Goal: Task Accomplishment & Management: Use online tool/utility

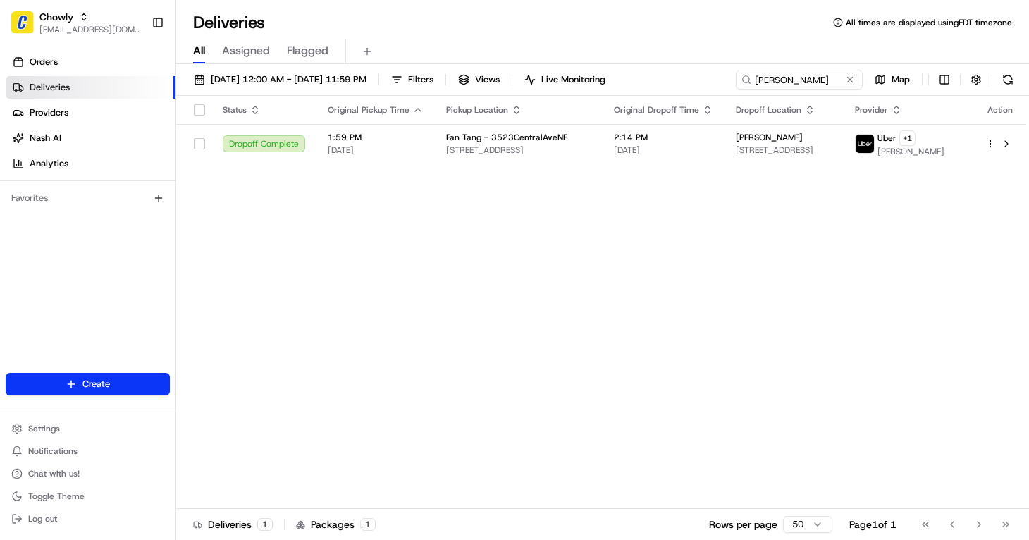
click at [1022, 531] on div "Deliveries 1 Packages 1 Rows per page 50 Page 1 of 1 Go to first page Go to pre…" at bounding box center [602, 524] width 853 height 32
drag, startPoint x: 116, startPoint y: 20, endPoint x: 126, endPoint y: 23, distance: 10.3
click at [116, 20] on div "Chowly" at bounding box center [89, 17] width 101 height 14
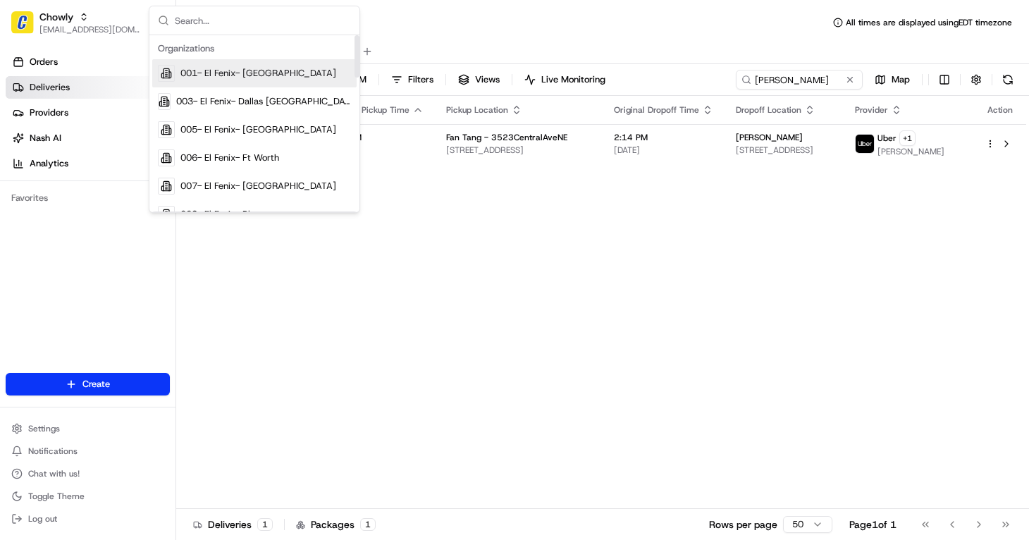
click at [221, 18] on input "text" at bounding box center [263, 20] width 176 height 28
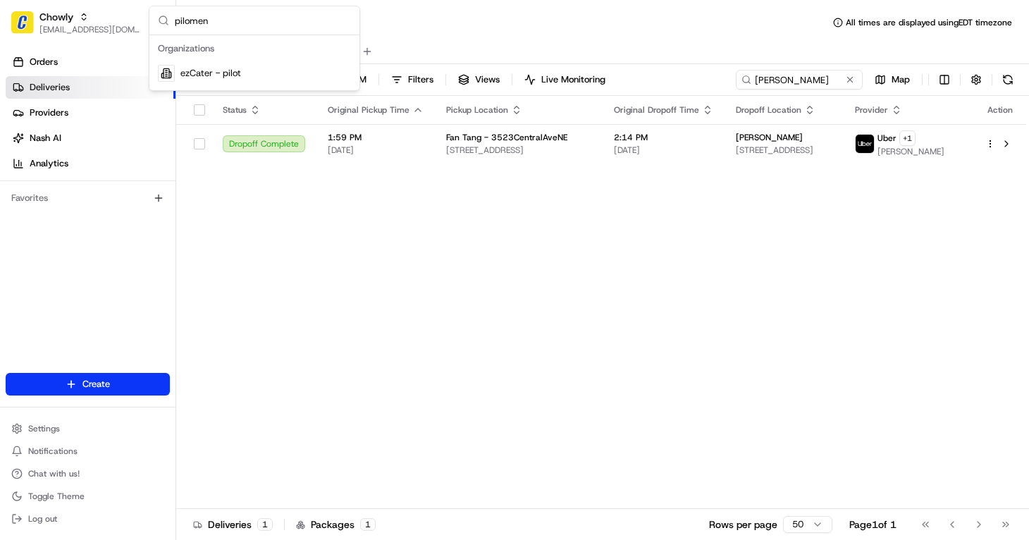
type input "pilomena"
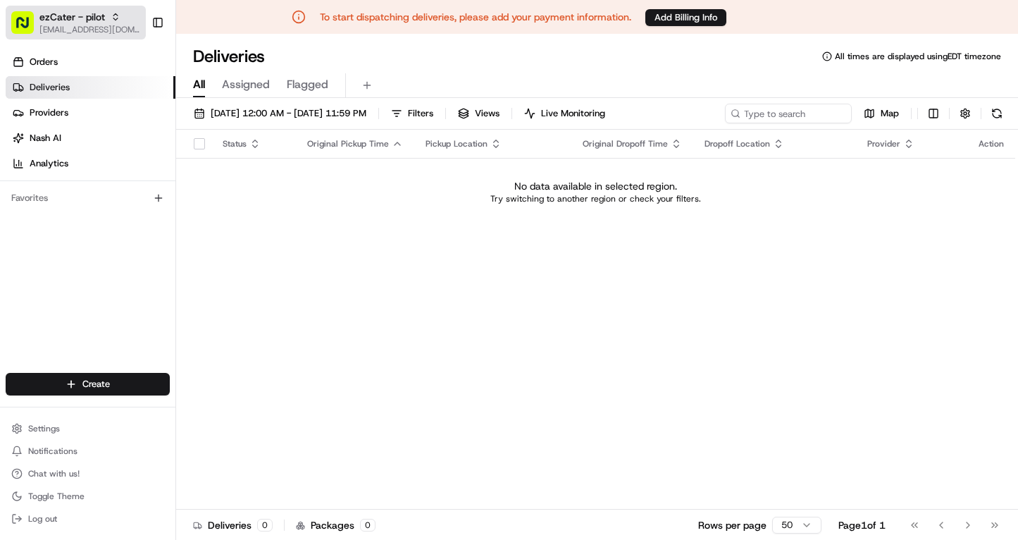
click at [75, 19] on span "ezCater - pilot" at bounding box center [72, 17] width 66 height 14
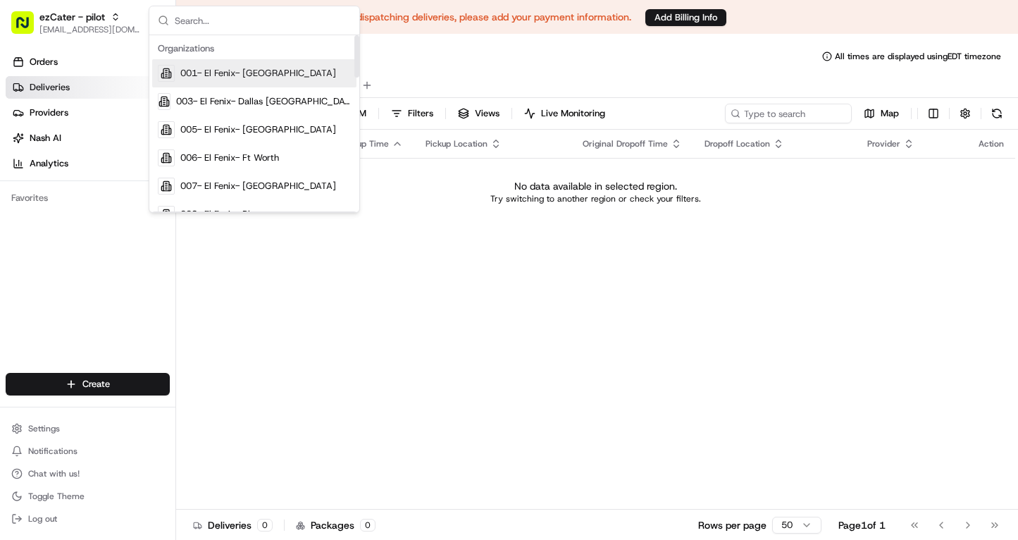
click at [247, 26] on input "text" at bounding box center [263, 20] width 176 height 28
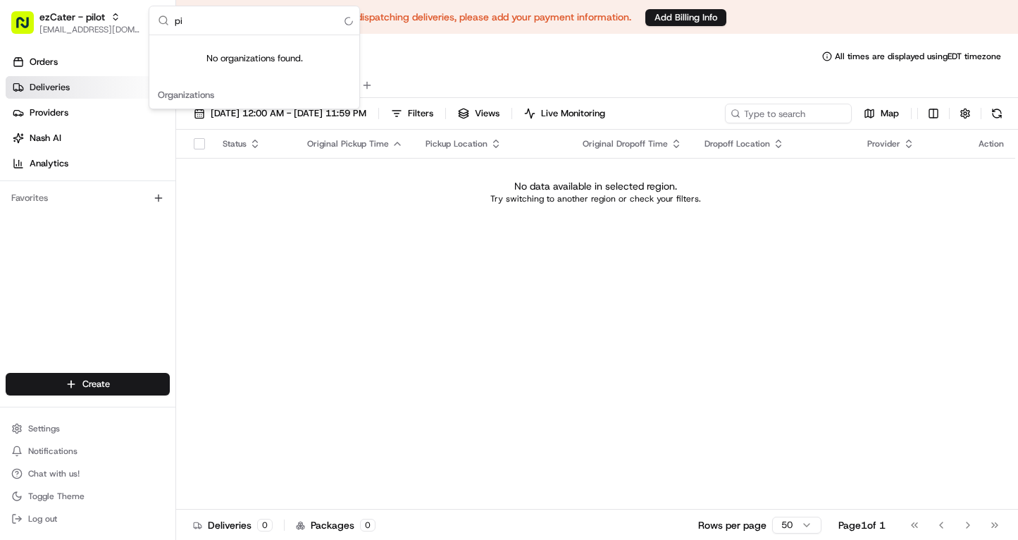
type input "p"
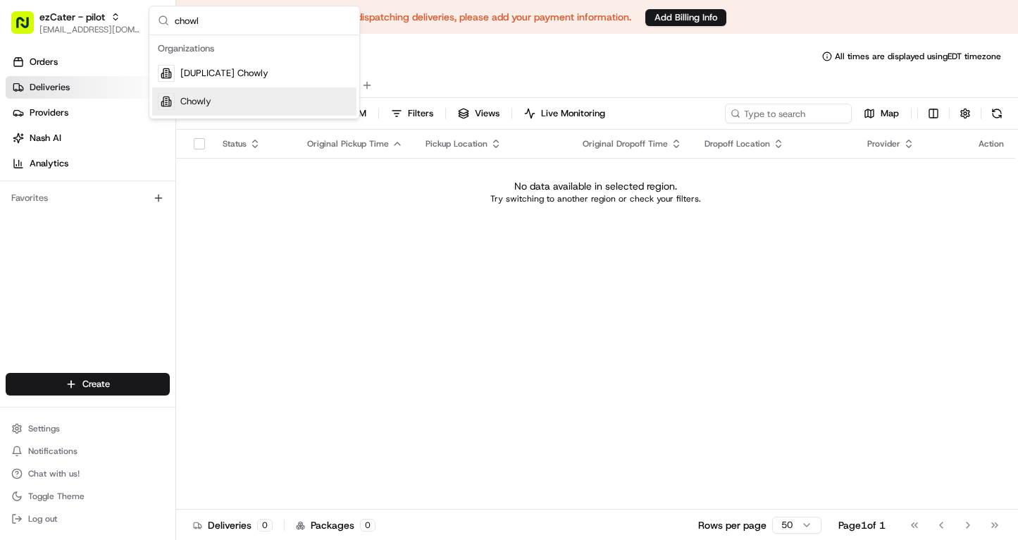
type input "chowl"
click at [205, 104] on span "Chowly" at bounding box center [195, 101] width 31 height 13
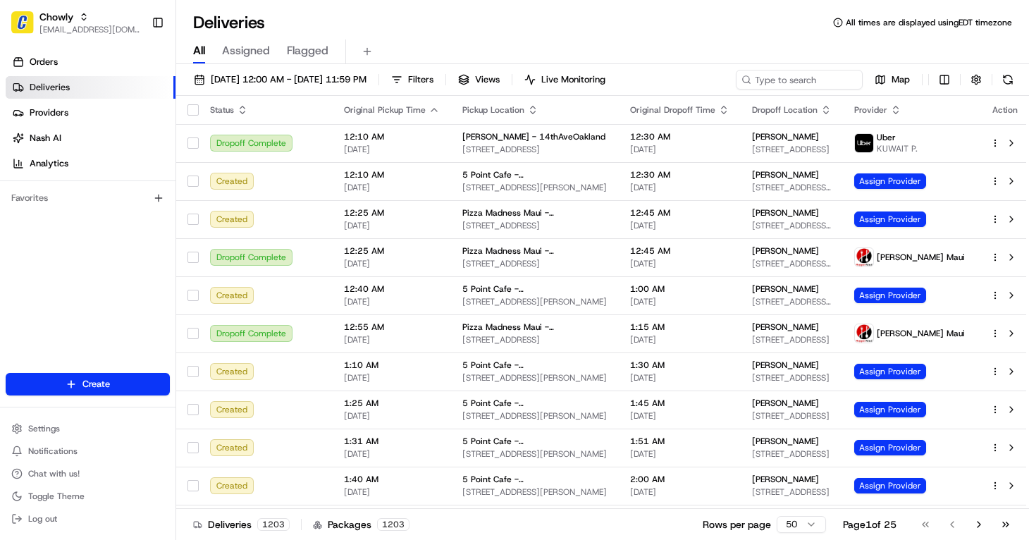
click at [698, 40] on div "All Assigned Flagged" at bounding box center [602, 51] width 853 height 25
click at [810, 82] on input at bounding box center [777, 80] width 169 height 20
paste input "Pilomena"
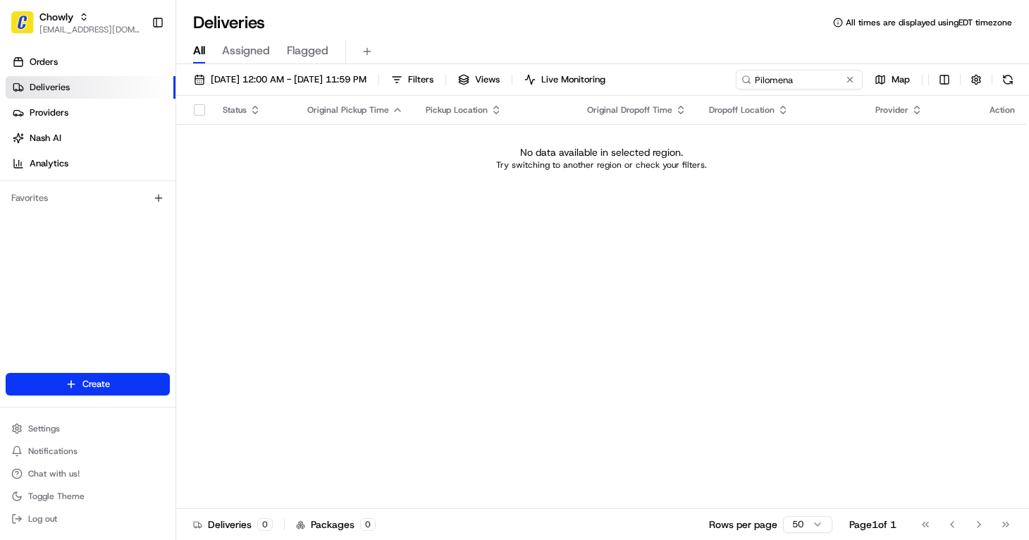
drag, startPoint x: 703, startPoint y: 178, endPoint x: 712, endPoint y: 158, distance: 22.4
click at [703, 177] on td "No data available in selected region. Try switching to another region or check …" at bounding box center [601, 158] width 850 height 68
click at [796, 85] on input "Pilomena" at bounding box center [777, 80] width 169 height 20
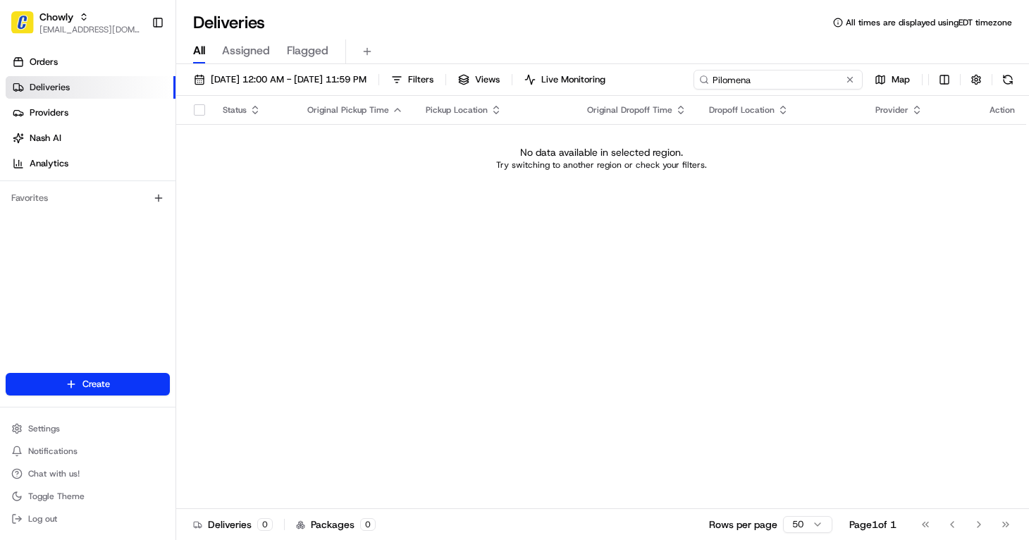
paste input ". John feiegel"
click at [676, 190] on div "Status Original Pickup Time Pickup Location Original Dropoff Time Dropoff Locat…" at bounding box center [601, 302] width 850 height 413
drag, startPoint x: 676, startPoint y: 190, endPoint x: 816, endPoint y: 36, distance: 208.0
click at [815, 42] on div "All Assigned Flagged" at bounding box center [602, 51] width 853 height 25
drag, startPoint x: 667, startPoint y: 32, endPoint x: 681, endPoint y: 39, distance: 15.8
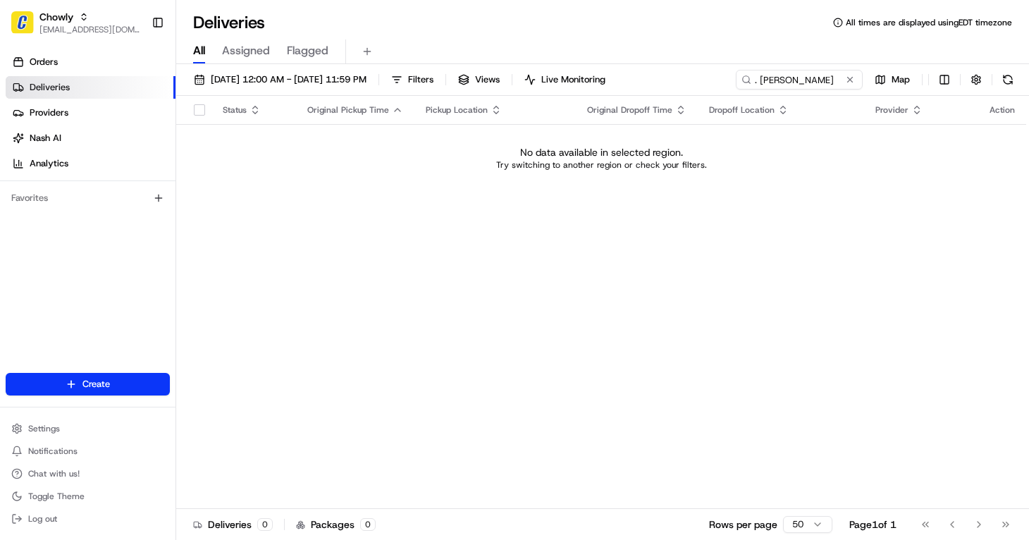
click at [681, 39] on div "Deliveries All times are displayed using EDT timezone All Assigned Flagged 08/1…" at bounding box center [602, 270] width 853 height 540
drag, startPoint x: 681, startPoint y: 39, endPoint x: 817, endPoint y: 75, distance: 140.7
click at [817, 76] on input ". John feiegel" at bounding box center [777, 80] width 169 height 20
click at [817, 75] on input ". John feiegel" at bounding box center [777, 80] width 169 height 20
click at [816, 75] on input ". John feiegel" at bounding box center [777, 80] width 169 height 20
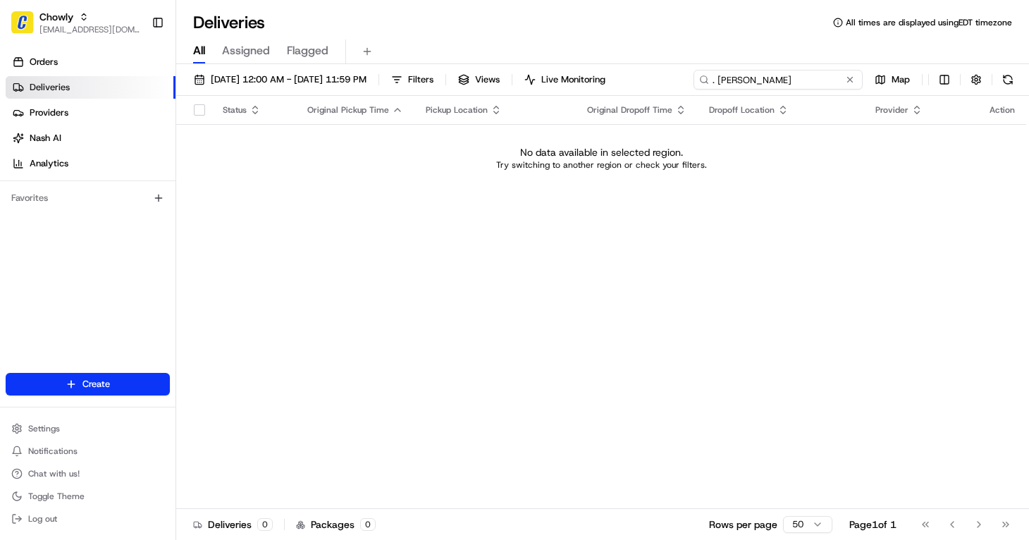
paste input "4557178"
drag, startPoint x: 659, startPoint y: 161, endPoint x: 698, endPoint y: 103, distance: 70.0
click at [660, 161] on p "Try switching to another region or check your filters." at bounding box center [601, 164] width 211 height 11
click at [779, 81] on input "4557178" at bounding box center [777, 80] width 169 height 20
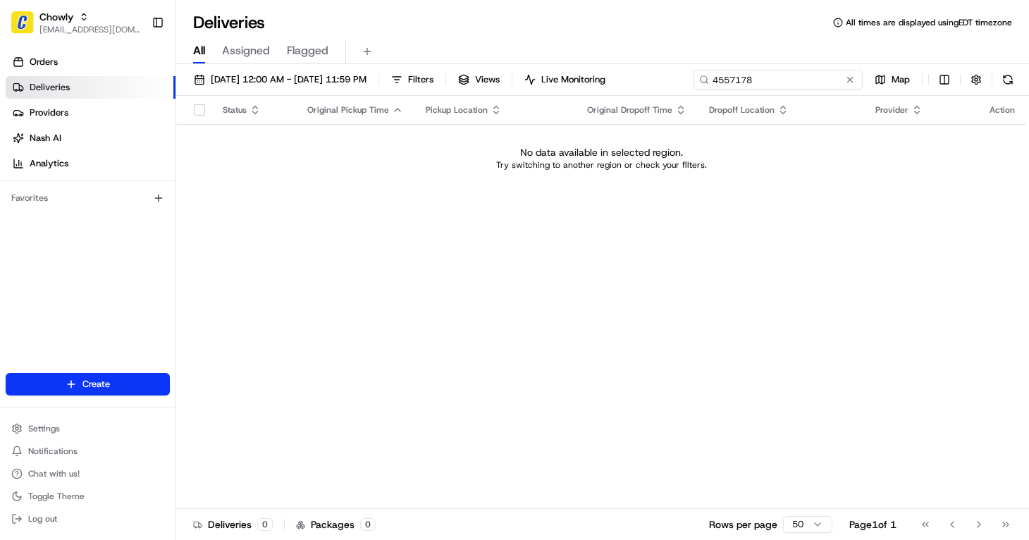
click at [779, 81] on input "4557178" at bounding box center [777, 80] width 169 height 20
paste input "John feiegel"
drag, startPoint x: 735, startPoint y: 80, endPoint x: 881, endPoint y: 84, distance: 146.6
click at [285, 79] on span "08/11/2025 12:00 AM - 08/17/2025 11:59 PM" at bounding box center [289, 79] width 156 height 13
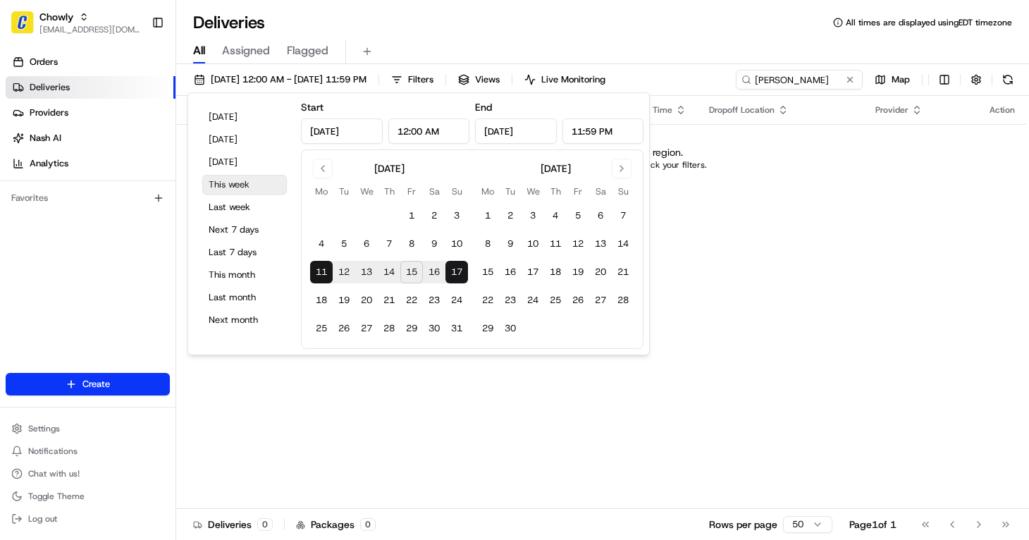
click at [235, 185] on button "This week" at bounding box center [244, 185] width 85 height 20
click at [843, 254] on div "Status Original Pickup Time Pickup Location Original Dropoff Time Dropoff Locat…" at bounding box center [601, 302] width 850 height 413
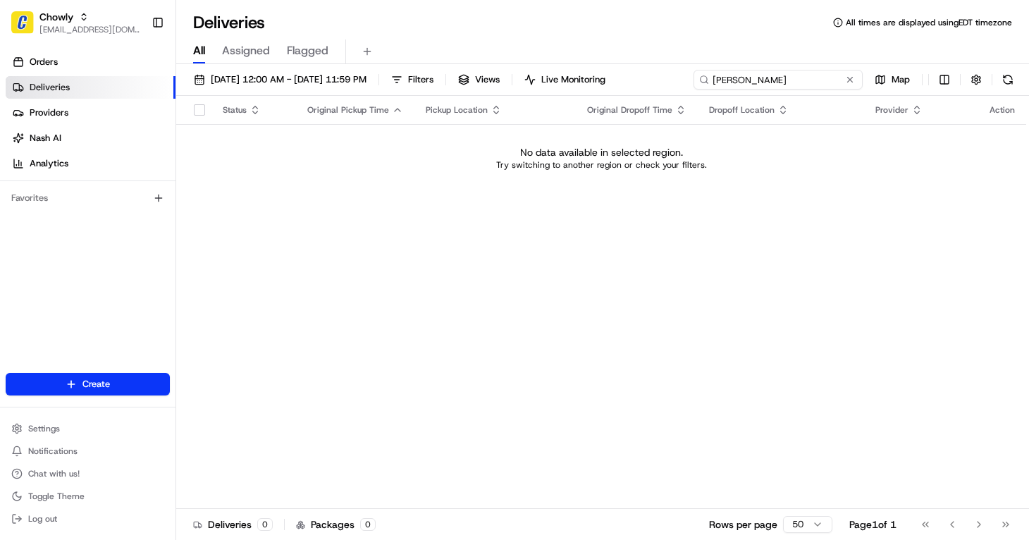
click at [809, 78] on input "John Feiegel" at bounding box center [777, 80] width 169 height 20
click at [587, 274] on div "Status Original Pickup Time Pickup Location Original Dropoff Time Dropoff Locat…" at bounding box center [601, 302] width 850 height 413
drag, startPoint x: 468, startPoint y: 283, endPoint x: 800, endPoint y: 127, distance: 367.2
click at [488, 269] on div "Status Original Pickup Time Pickup Location Original Dropoff Time Dropoff Locat…" at bounding box center [601, 302] width 850 height 413
click at [809, 79] on input "John Feiegel" at bounding box center [777, 80] width 169 height 20
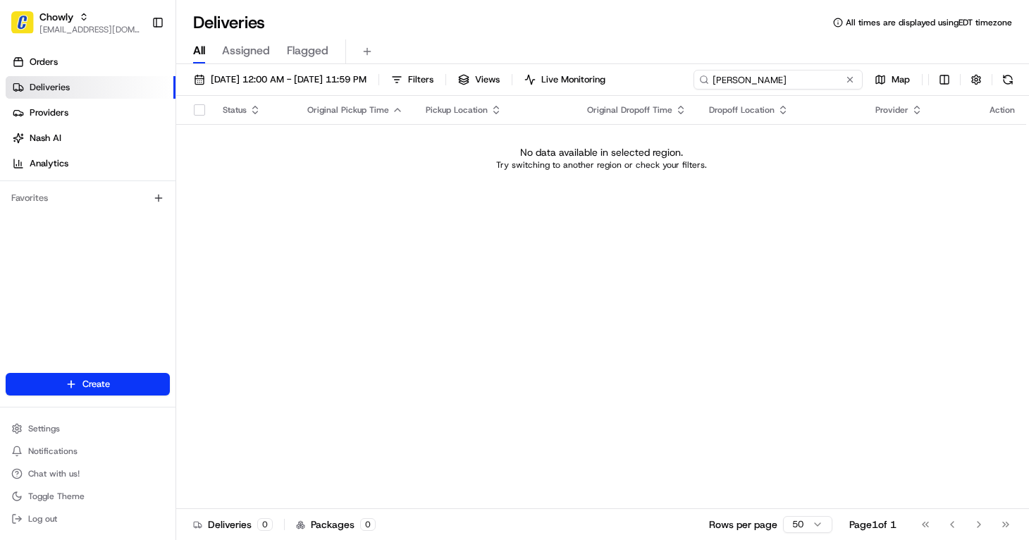
click at [809, 79] on input "John Feiegel" at bounding box center [777, 80] width 169 height 20
paste input "Pilomena"
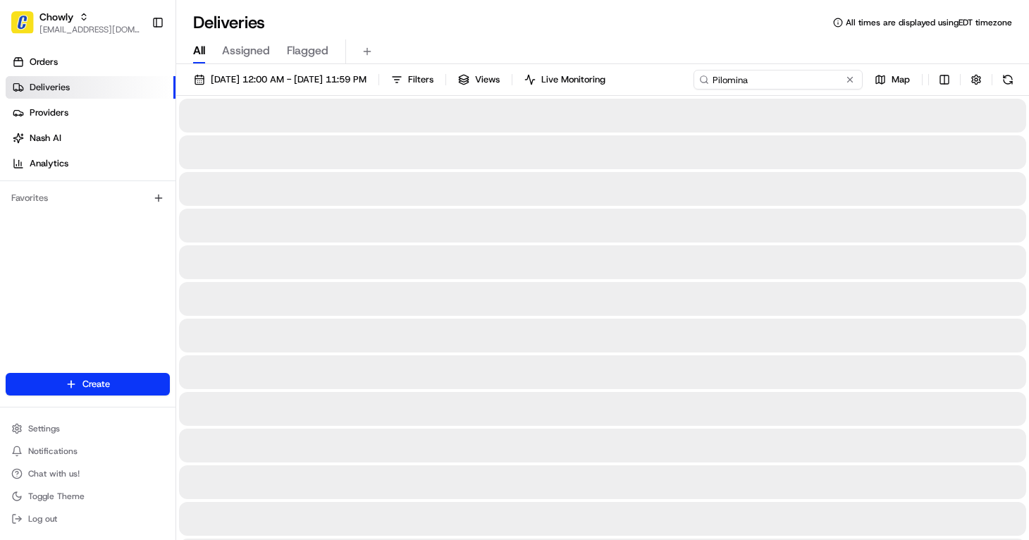
click at [783, 82] on input "Pilomina" at bounding box center [777, 80] width 169 height 20
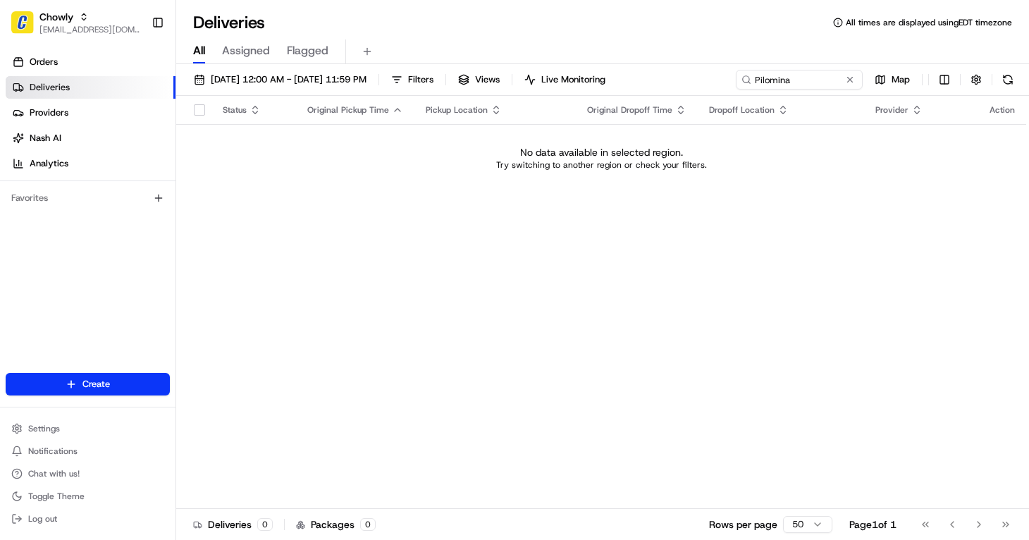
click at [674, 187] on div "Status Original Pickup Time Pickup Location Original Dropoff Time Dropoff Locat…" at bounding box center [601, 302] width 850 height 413
drag, startPoint x: 674, startPoint y: 187, endPoint x: 822, endPoint y: 80, distance: 182.3
click at [822, 80] on input "Pilomina" at bounding box center [777, 80] width 169 height 20
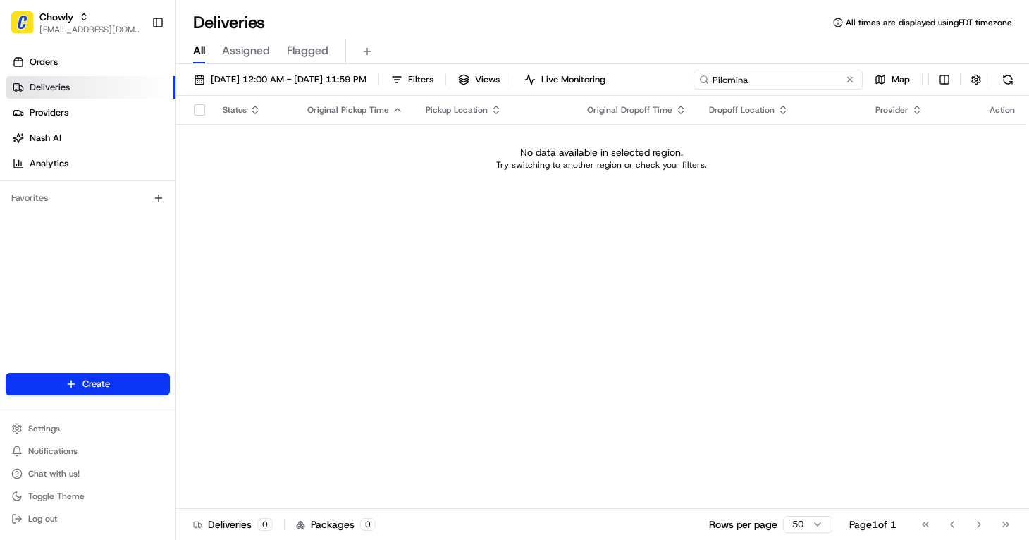
paste input "923b2628159c"
click at [427, 201] on div "Status Original Pickup Time Pickup Location Original Dropoff Time Dropoff Locat…" at bounding box center [601, 302] width 850 height 413
click at [674, 20] on div "Deliveries All times are displayed using EDT timezone" at bounding box center [602, 22] width 853 height 23
click at [796, 77] on input "923b2628159c" at bounding box center [777, 80] width 169 height 20
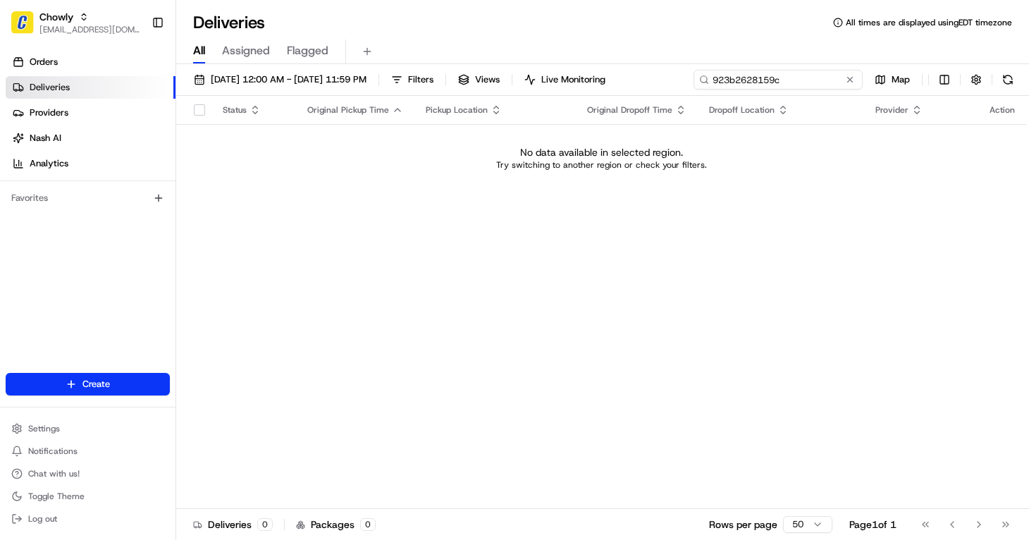
click at [796, 77] on input "923b2628159c" at bounding box center [777, 80] width 169 height 20
click at [597, 237] on div "Status Original Pickup Time Pickup Location Original Dropoff Time Dropoff Locat…" at bounding box center [601, 302] width 850 height 413
click at [56, 13] on span "Chowly" at bounding box center [56, 17] width 34 height 14
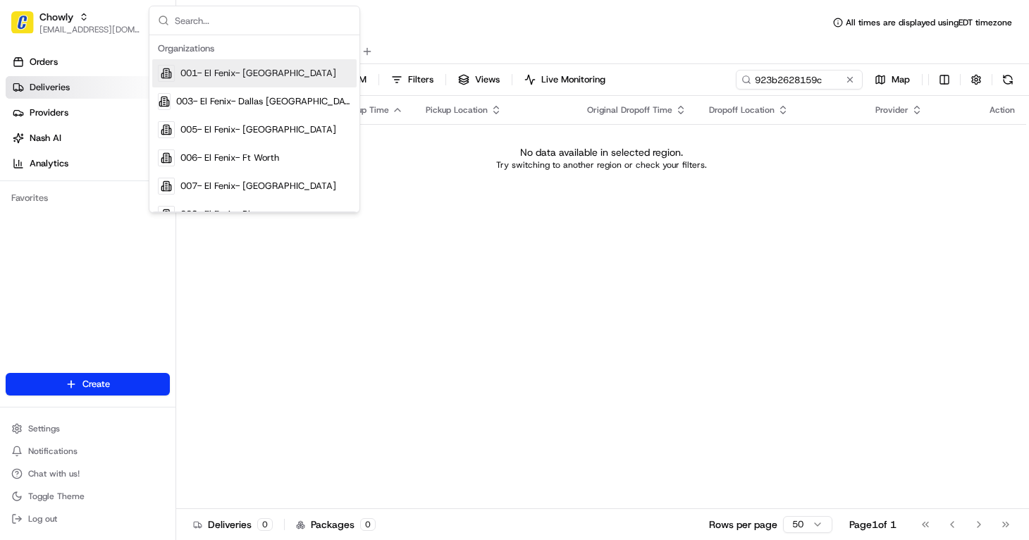
drag, startPoint x: 600, startPoint y: 0, endPoint x: 760, endPoint y: 64, distance: 172.3
click at [612, 3] on div "Deliveries All times are displayed using EDT timezone All Assigned Flagged 08/1…" at bounding box center [602, 270] width 853 height 540
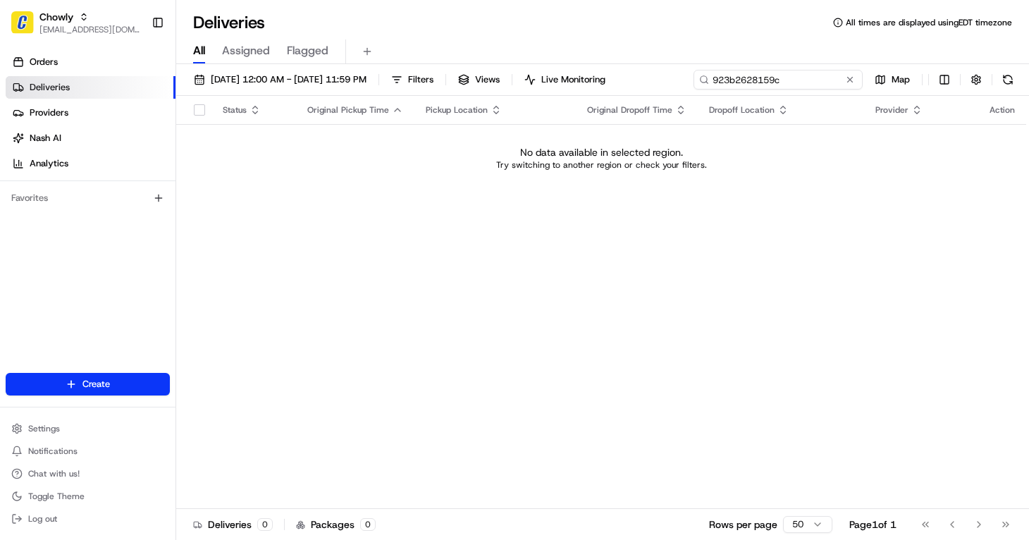
click at [787, 80] on input "923b2628159c" at bounding box center [777, 80] width 169 height 20
paste input "174557178"
type input "9174557178"
click at [555, 191] on td "No data available in selected region. Try switching to another region or check …" at bounding box center [601, 158] width 850 height 68
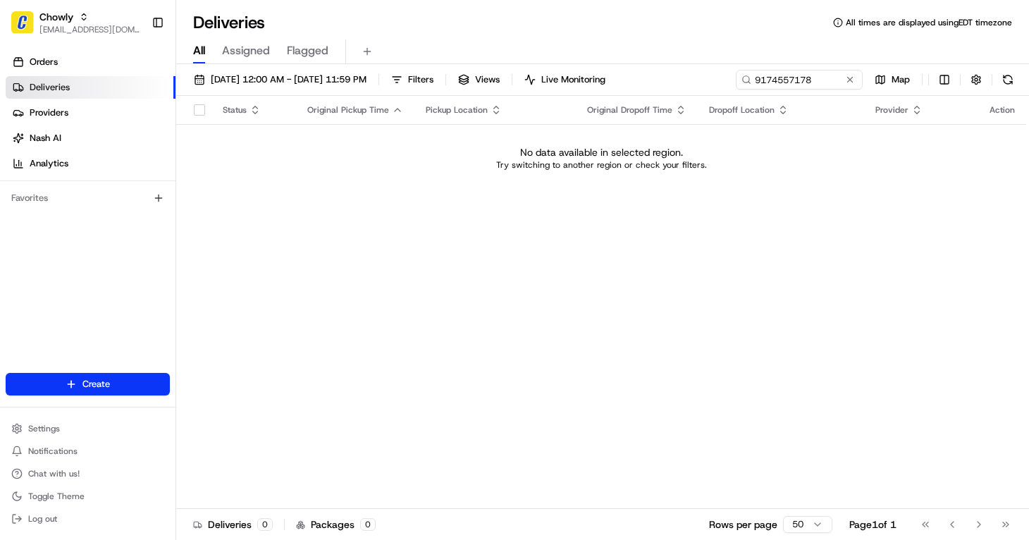
click at [318, 287] on div "Status Original Pickup Time Pickup Location Original Dropoff Time Dropoff Locat…" at bounding box center [601, 302] width 850 height 413
click at [71, 30] on span "[EMAIL_ADDRESS][DOMAIN_NAME]" at bounding box center [89, 29] width 101 height 11
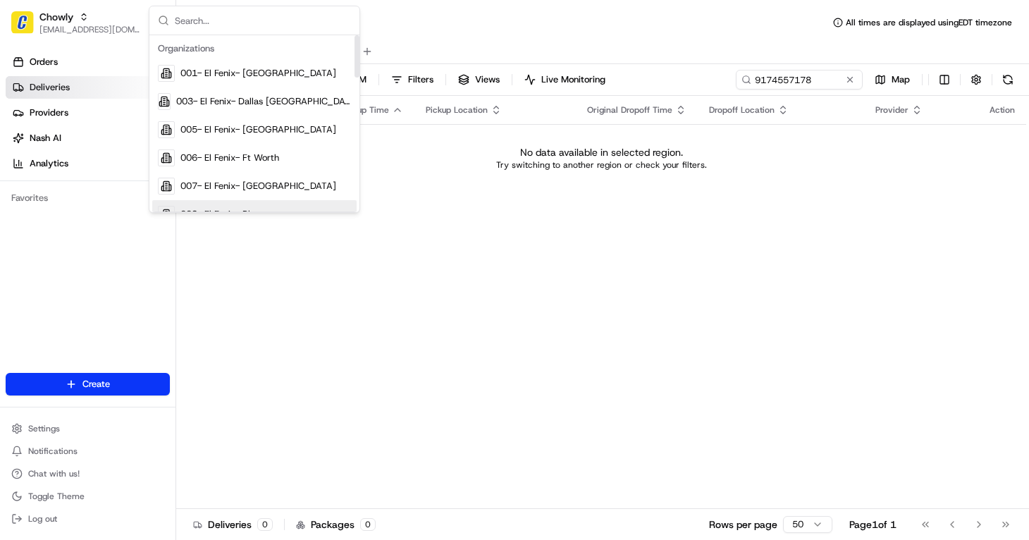
click at [271, 310] on div "Status Original Pickup Time Pickup Location Original Dropoff Time Dropoff Locat…" at bounding box center [601, 302] width 850 height 413
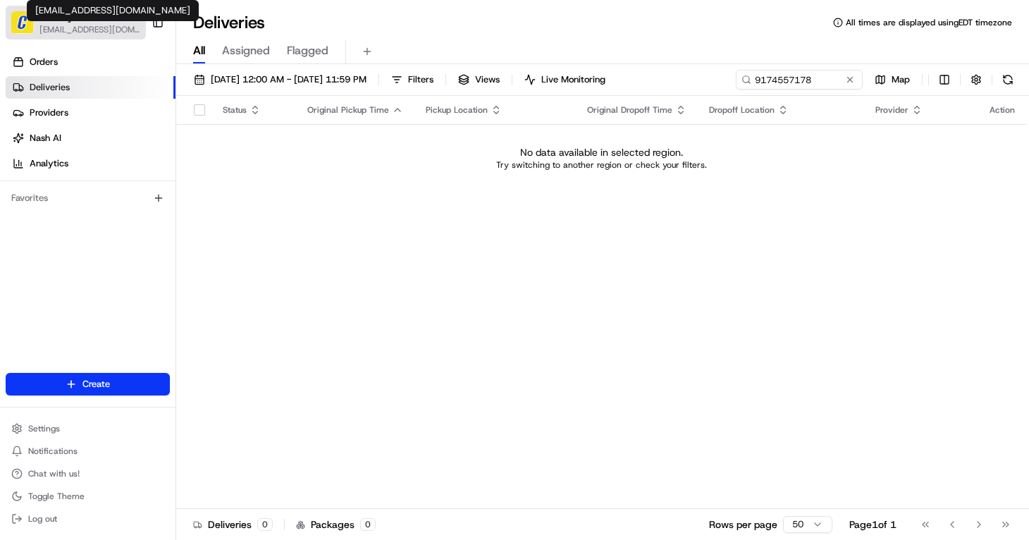
click at [85, 24] on span "[EMAIL_ADDRESS][DOMAIN_NAME]" at bounding box center [89, 29] width 101 height 11
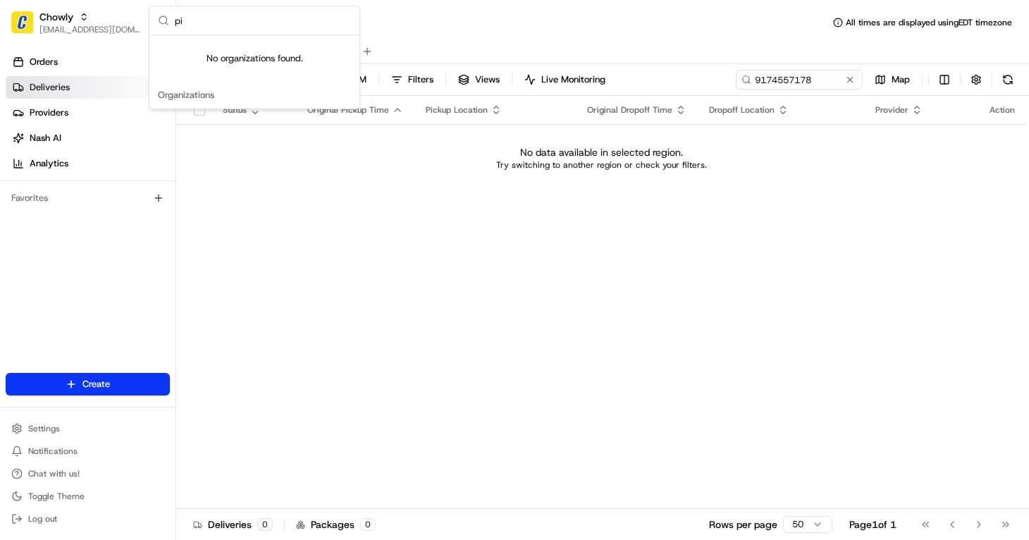
type input "p"
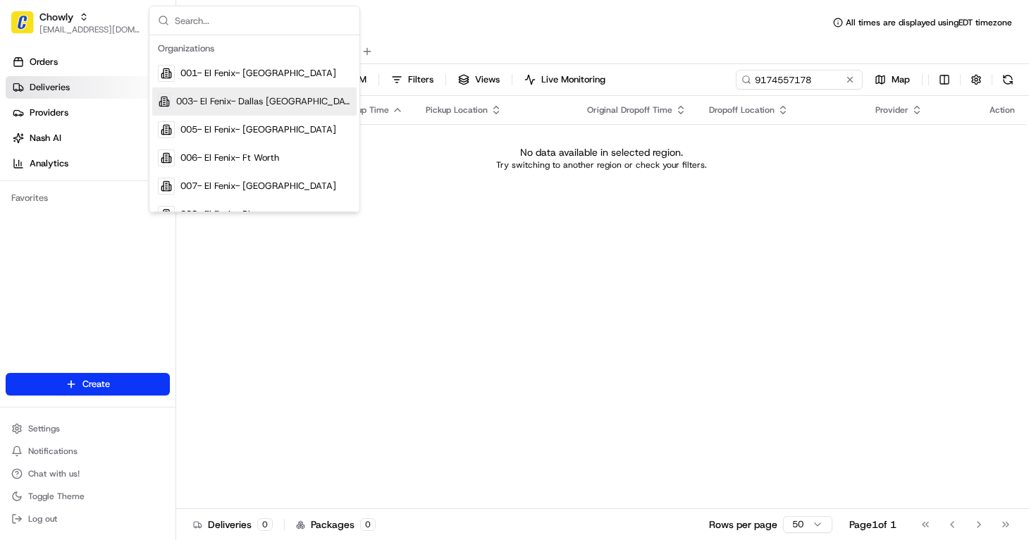
click at [557, 290] on div "Status Original Pickup Time Pickup Location Original Dropoff Time Dropoff Locat…" at bounding box center [601, 302] width 850 height 413
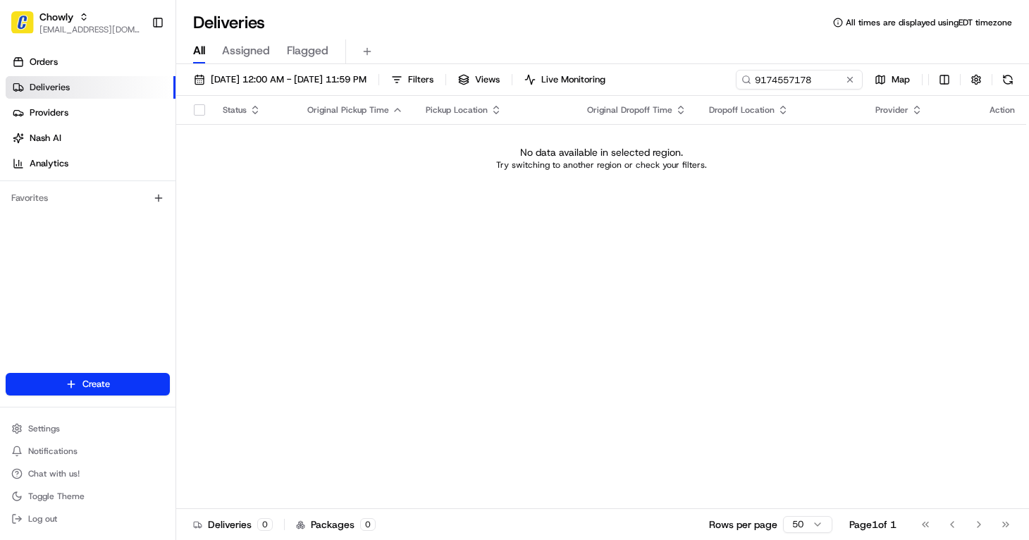
drag, startPoint x: 384, startPoint y: 16, endPoint x: 188, endPoint y: 11, distance: 196.0
click at [384, 16] on div "Deliveries All times are displayed using EDT timezone" at bounding box center [602, 22] width 853 height 23
click at [23, 16] on img "button" at bounding box center [22, 22] width 23 height 23
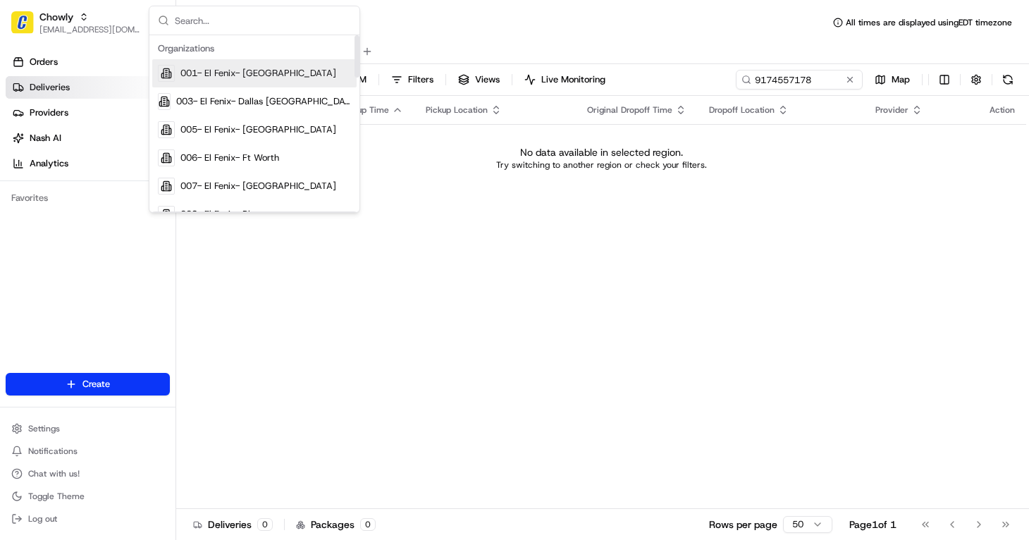
click at [223, 23] on input "text" at bounding box center [263, 20] width 176 height 28
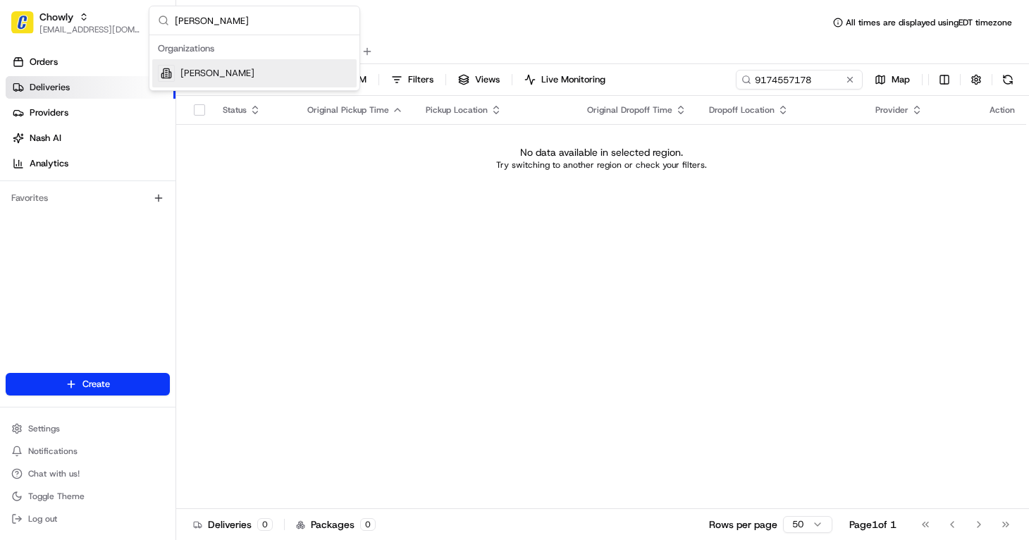
type input "philomena"
click at [194, 67] on span "Philomena" at bounding box center [217, 73] width 74 height 13
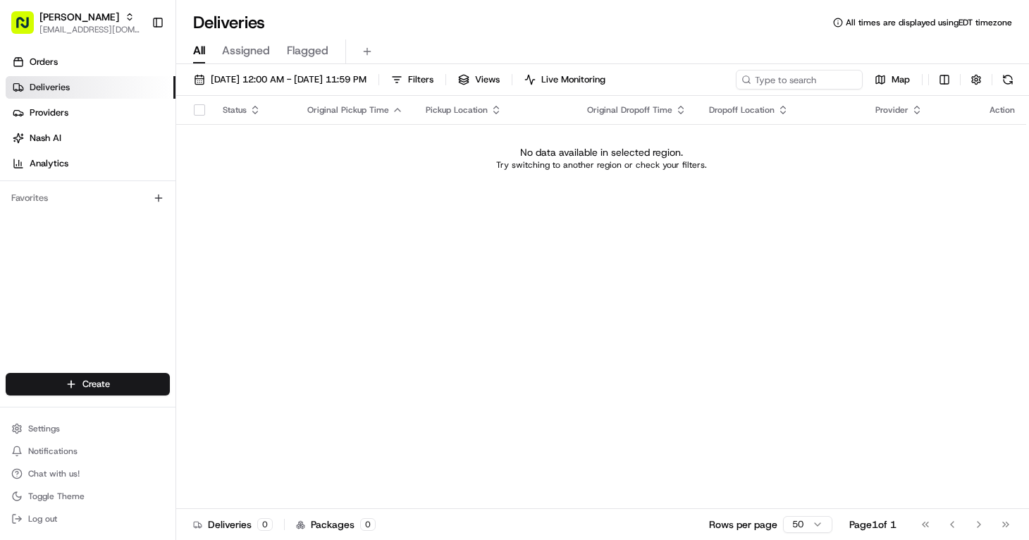
click at [443, 215] on div "Status Original Pickup Time Pickup Location Original Dropoff Time Dropoff Locat…" at bounding box center [601, 302] width 850 height 413
click at [805, 80] on input at bounding box center [777, 80] width 169 height 20
paste input "John Feiegel"
click at [258, 479] on div "Status Original Pickup Time Pickup Location Original Dropoff Time Dropoff Locat…" at bounding box center [601, 302] width 850 height 413
drag, startPoint x: 980, startPoint y: 44, endPoint x: 977, endPoint y: 51, distance: 7.6
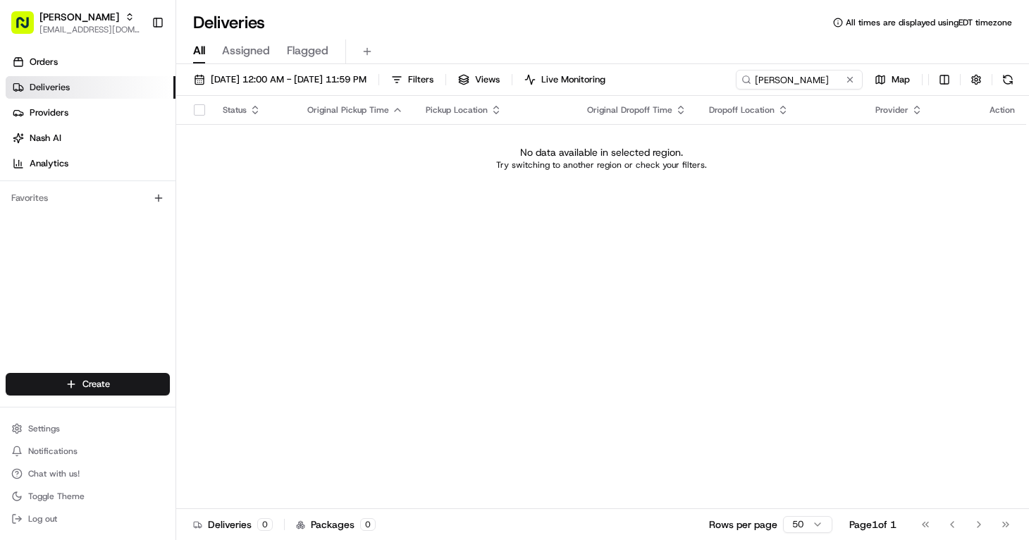
click at [979, 49] on div "All Assigned Flagged" at bounding box center [602, 51] width 853 height 25
click at [641, 20] on div "Deliveries All times are displayed using EDT timezone" at bounding box center [602, 22] width 853 height 23
click at [786, 85] on input "John Feiegel" at bounding box center [777, 80] width 169 height 20
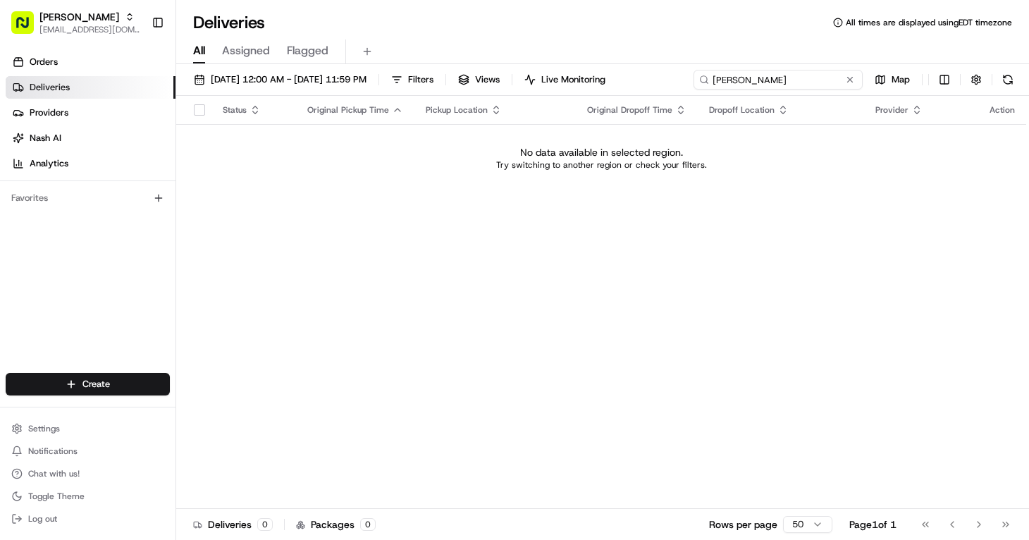
click at [786, 85] on input "John Feiegel" at bounding box center [777, 80] width 169 height 20
paste input "923b2628159c"
click at [421, 472] on div "Status Original Pickup Time Pickup Location Original Dropoff Time Dropoff Locat…" at bounding box center [601, 302] width 850 height 413
click at [798, 82] on input "923b2628159c" at bounding box center [777, 80] width 169 height 20
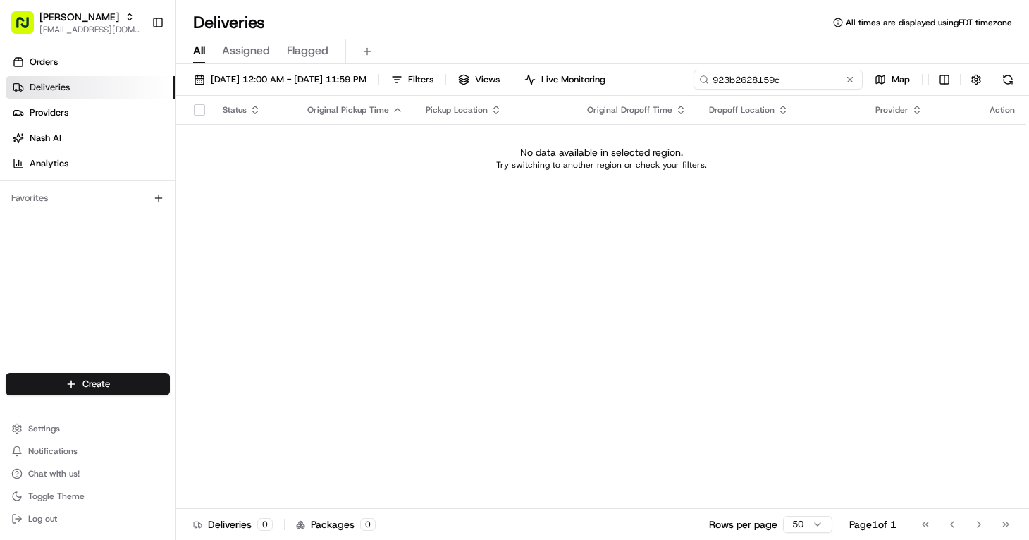
click at [798, 82] on input "923b2628159c" at bounding box center [777, 80] width 169 height 20
paste input "5105322399"
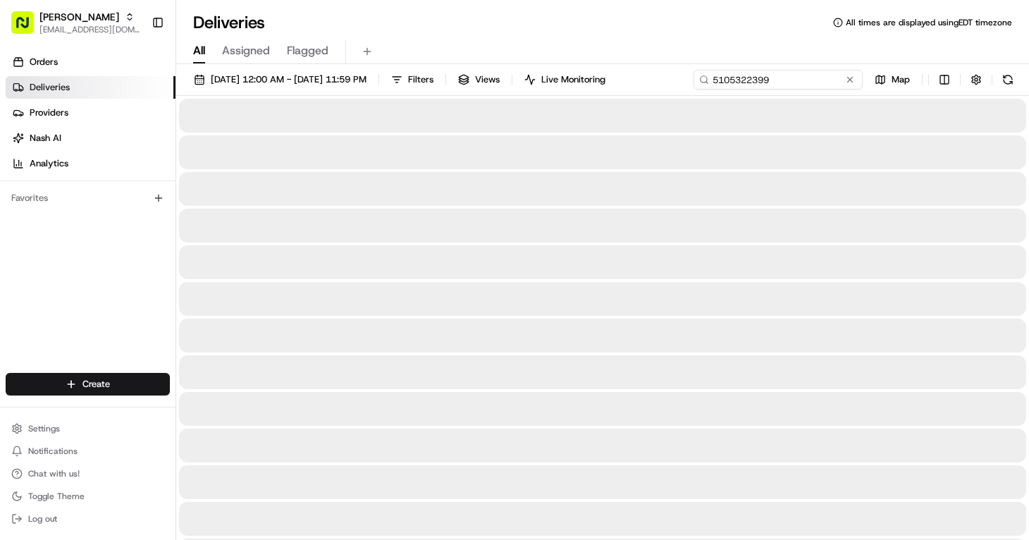
type input "5105322399"
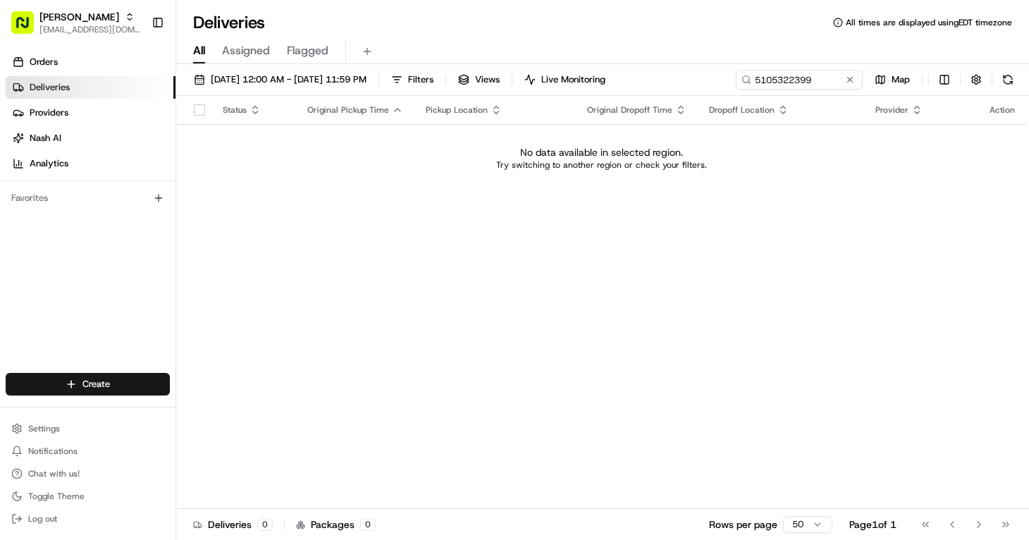
click at [980, 231] on div "Status Original Pickup Time Pickup Location Original Dropoff Time Dropoff Locat…" at bounding box center [601, 302] width 850 height 413
click at [76, 21] on span "Philomena" at bounding box center [79, 17] width 80 height 14
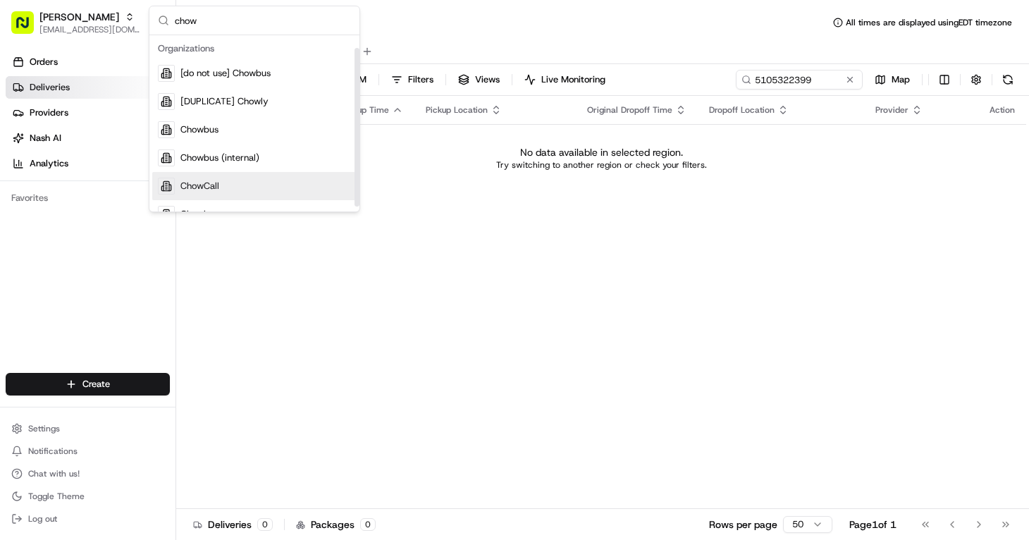
scroll to position [20, 0]
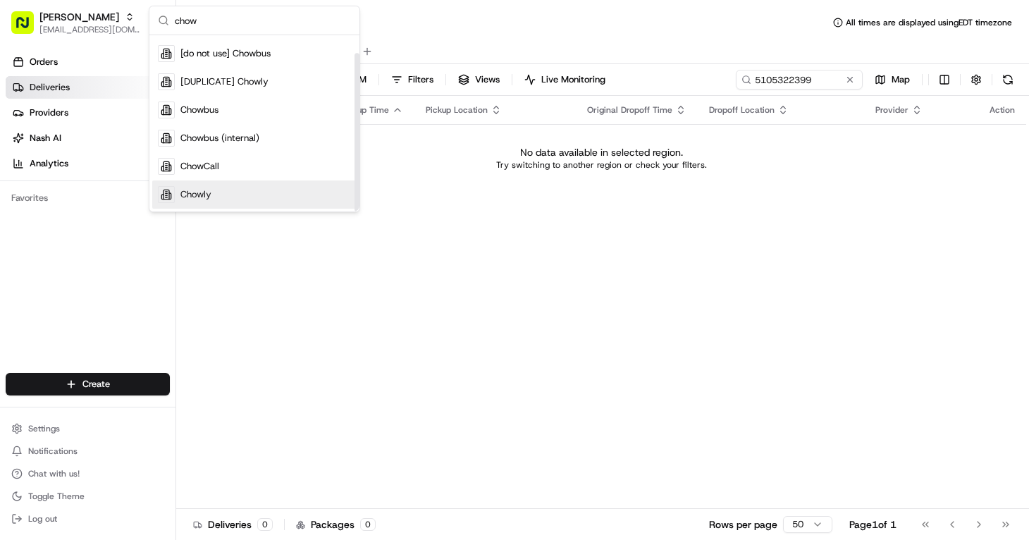
type input "chow"
click at [223, 199] on div "Chowly" at bounding box center [254, 194] width 204 height 28
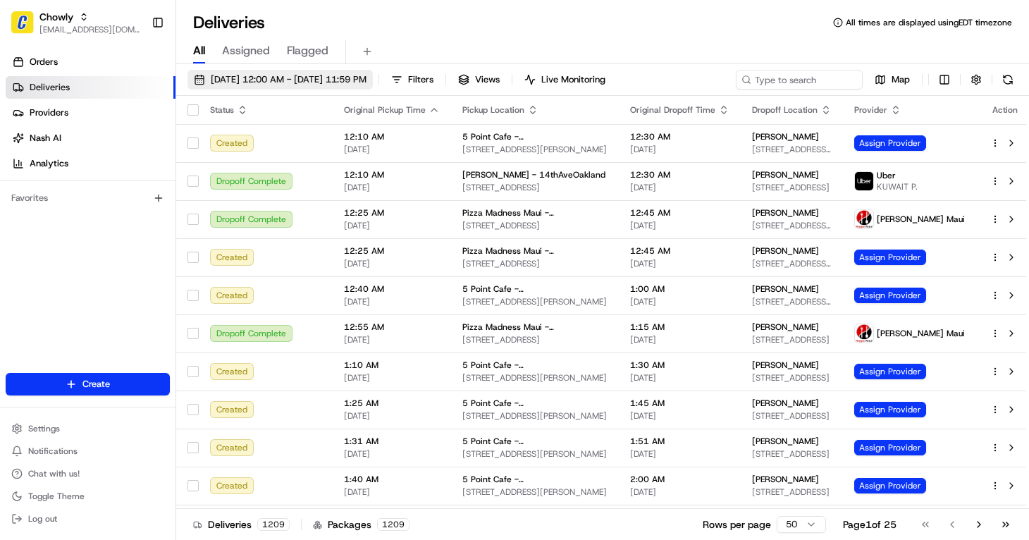
click at [273, 77] on span "08/11/2025 12:00 AM - 08/17/2025 11:59 PM" at bounding box center [289, 79] width 156 height 13
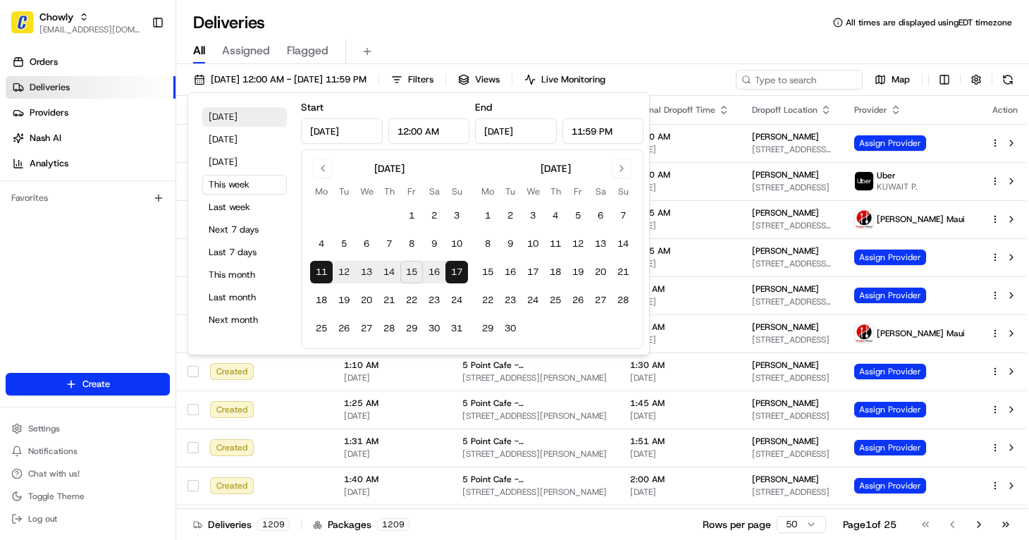
click at [230, 118] on button "Today" at bounding box center [244, 117] width 85 height 20
type input "Aug 15, 2025"
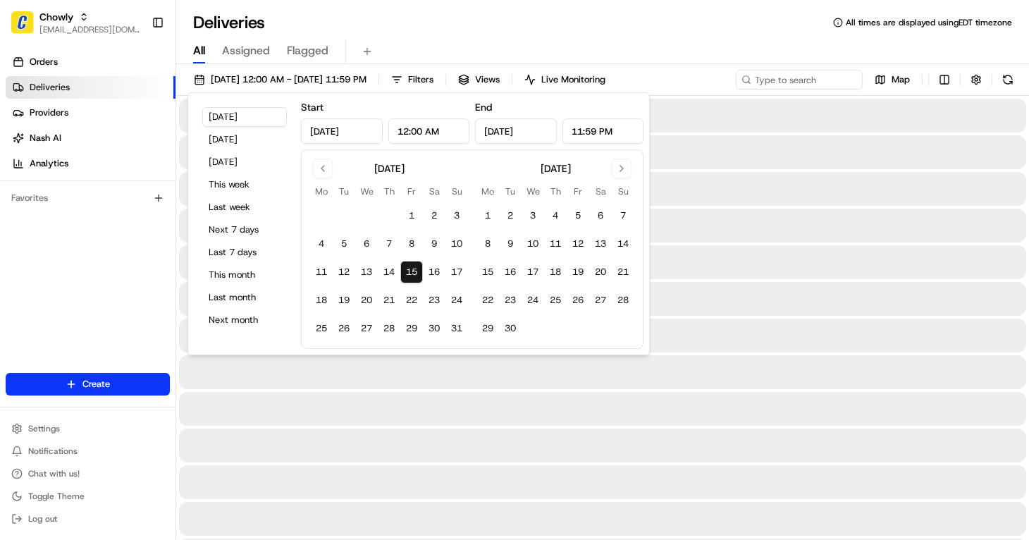
click at [662, 39] on div "All Assigned Flagged" at bounding box center [602, 49] width 853 height 30
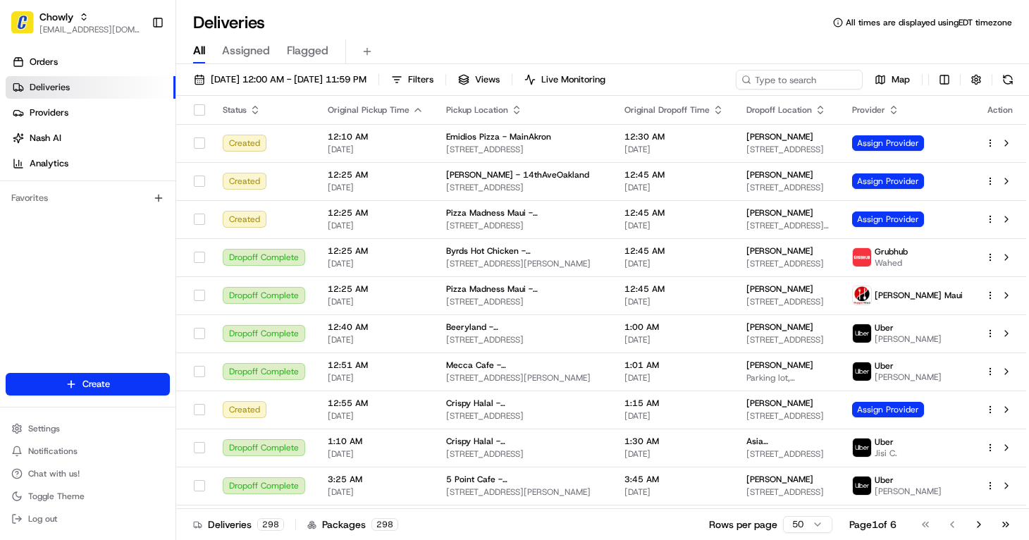
click at [664, 33] on div "Deliveries All times are displayed using EDT timezone All Assigned Flagged 08/1…" at bounding box center [602, 270] width 853 height 540
drag, startPoint x: 664, startPoint y: 33, endPoint x: 805, endPoint y: 78, distance: 148.4
click at [805, 78] on input at bounding box center [777, 80] width 169 height 20
paste input "9174557178"
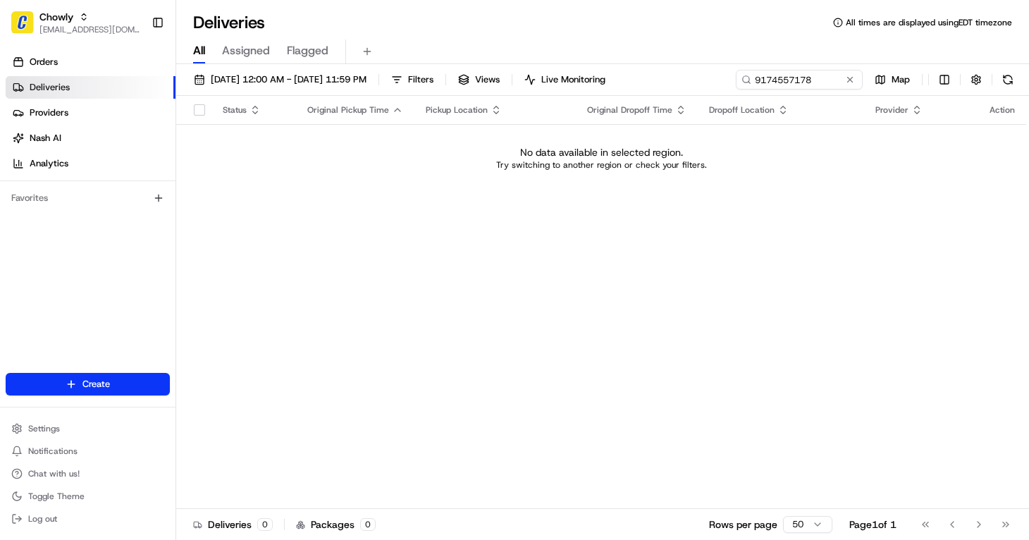
click at [1021, 490] on div "Status Original Pickup Time Pickup Location Original Dropoff Time Dropoff Locat…" at bounding box center [601, 302] width 850 height 413
click at [791, 80] on input "9174557178" at bounding box center [777, 80] width 169 height 20
paste input "John Feiegel"
click at [745, 82] on input "John Feigel" at bounding box center [777, 80] width 169 height 20
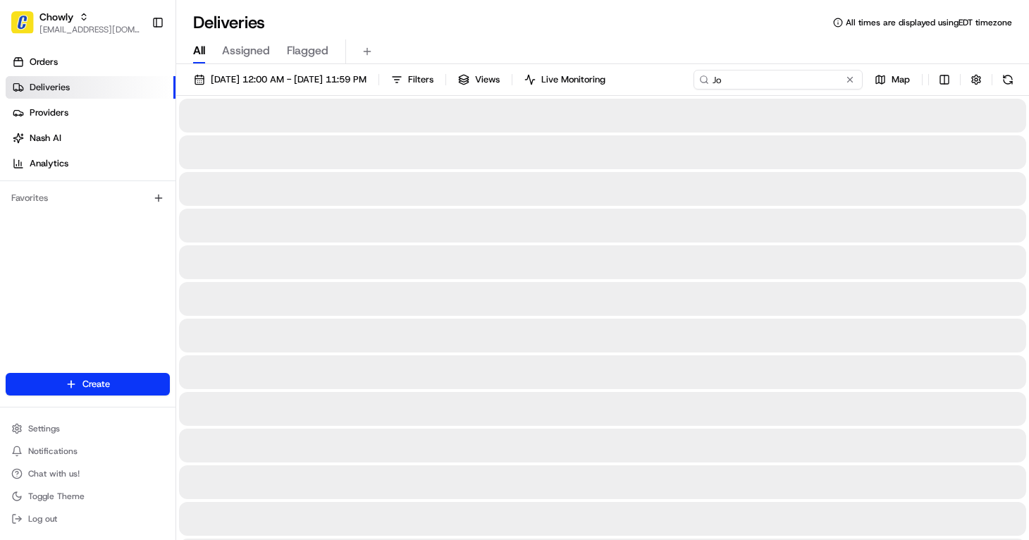
type input "J"
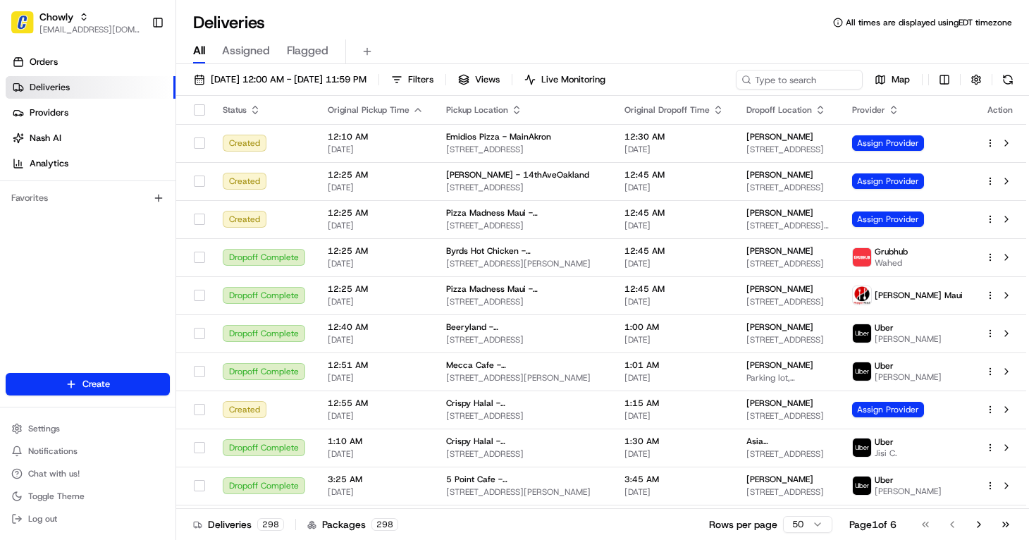
click at [1027, 522] on div "Deliveries 298 Packages 298 Rows per page 50 Page 1 of 6 Go to first page Go to…" at bounding box center [602, 524] width 853 height 32
click at [47, 10] on span "Chowly" at bounding box center [56, 17] width 34 height 14
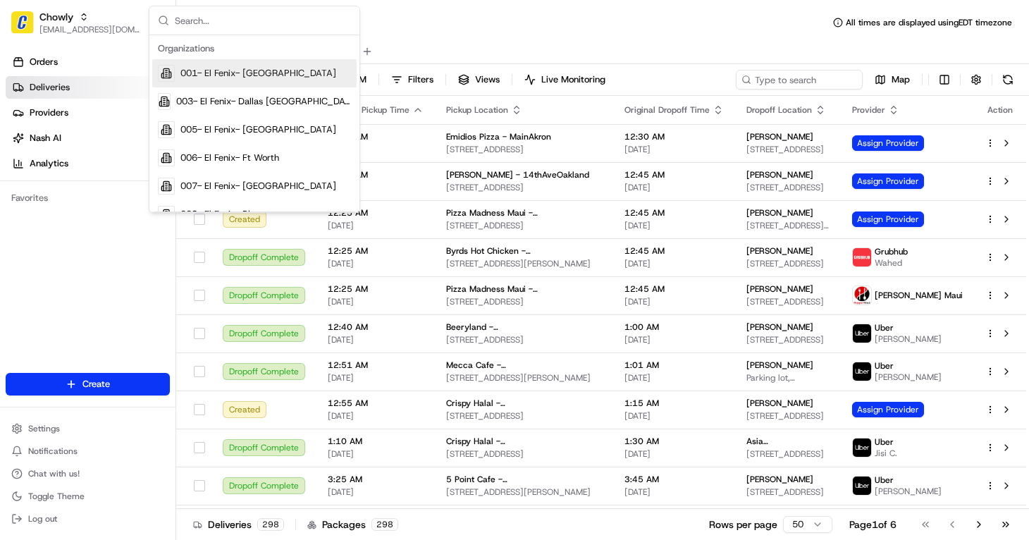
click at [215, 21] on input "text" at bounding box center [263, 20] width 176 height 28
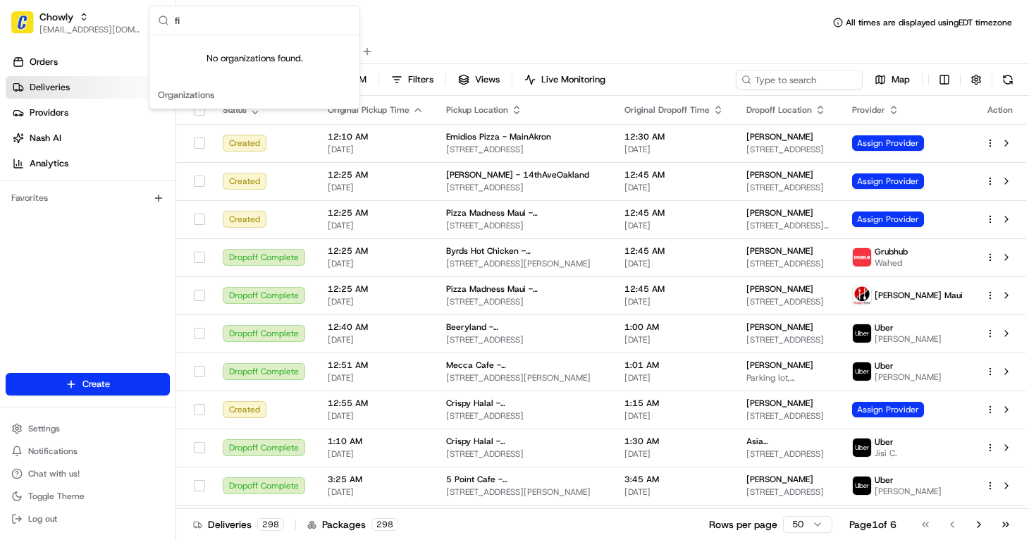
type input "f"
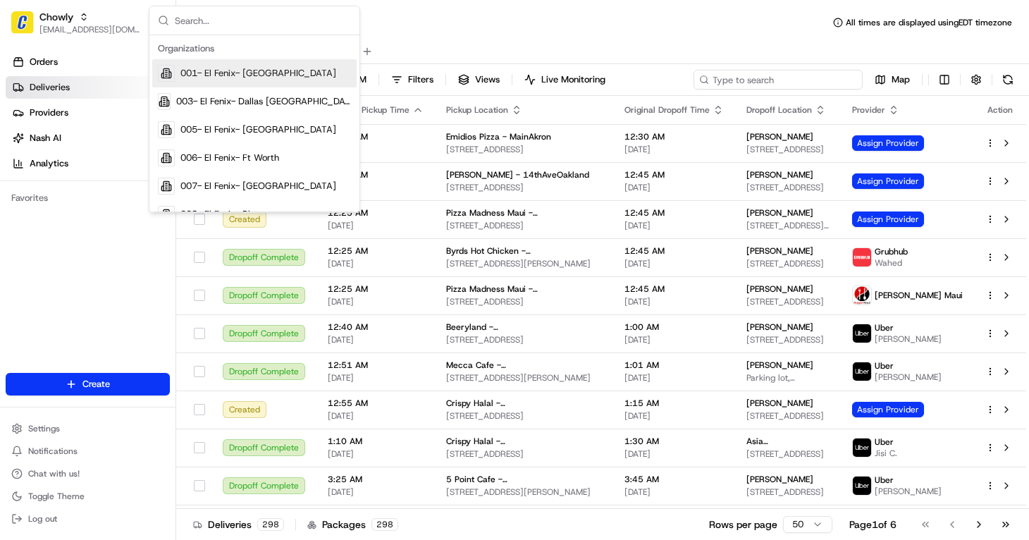
click at [818, 87] on input at bounding box center [777, 80] width 169 height 20
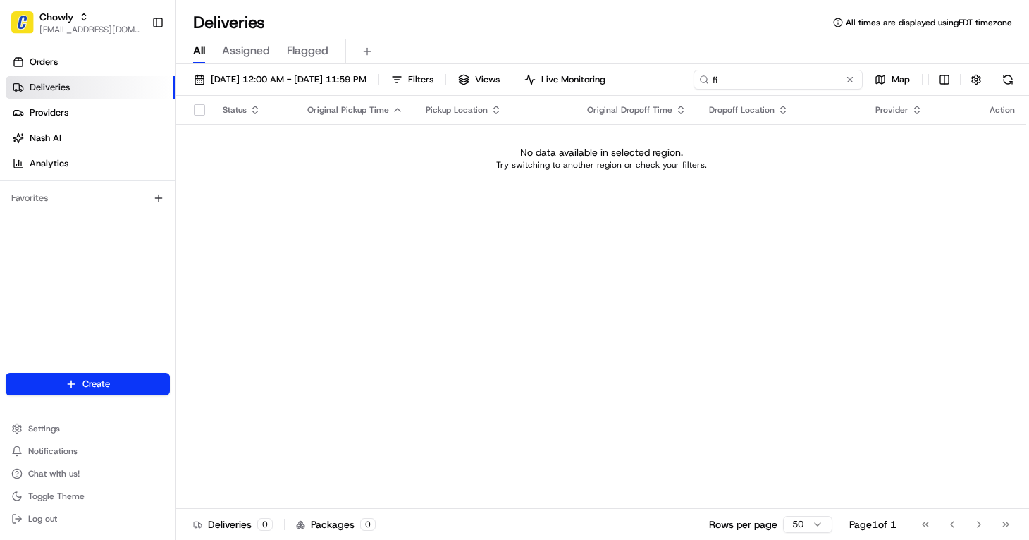
type input "f"
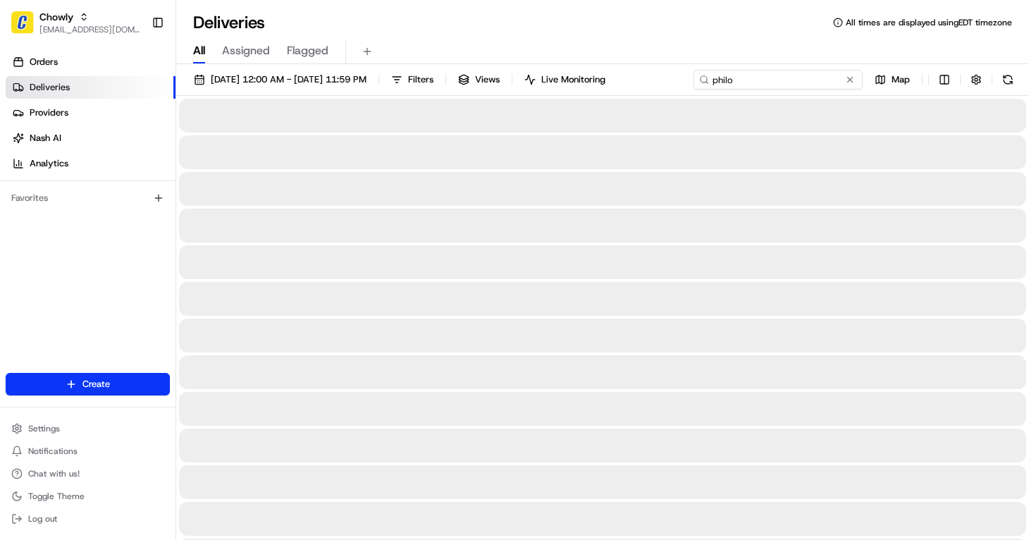
type input "philomena"
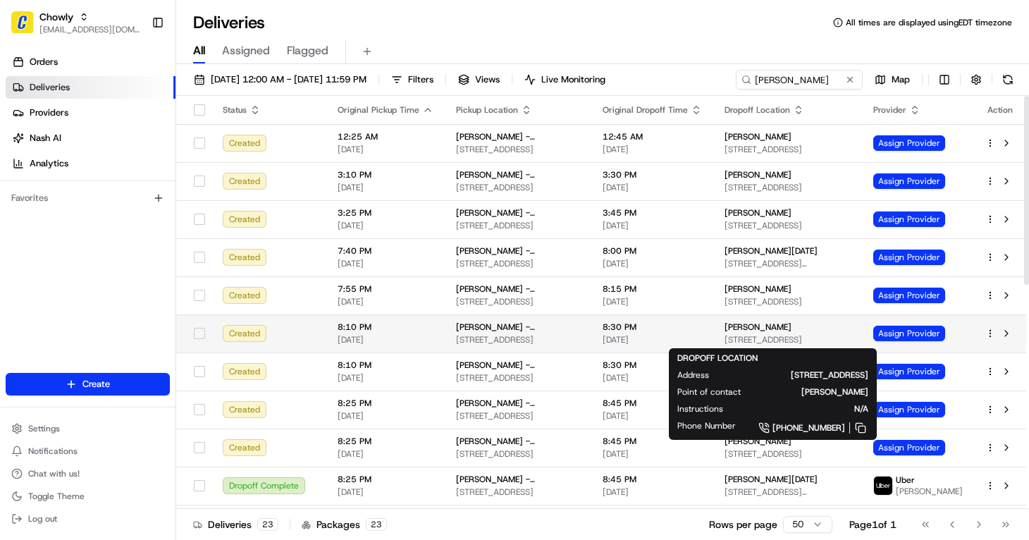
click at [788, 331] on div "[PERSON_NAME]" at bounding box center [787, 326] width 126 height 11
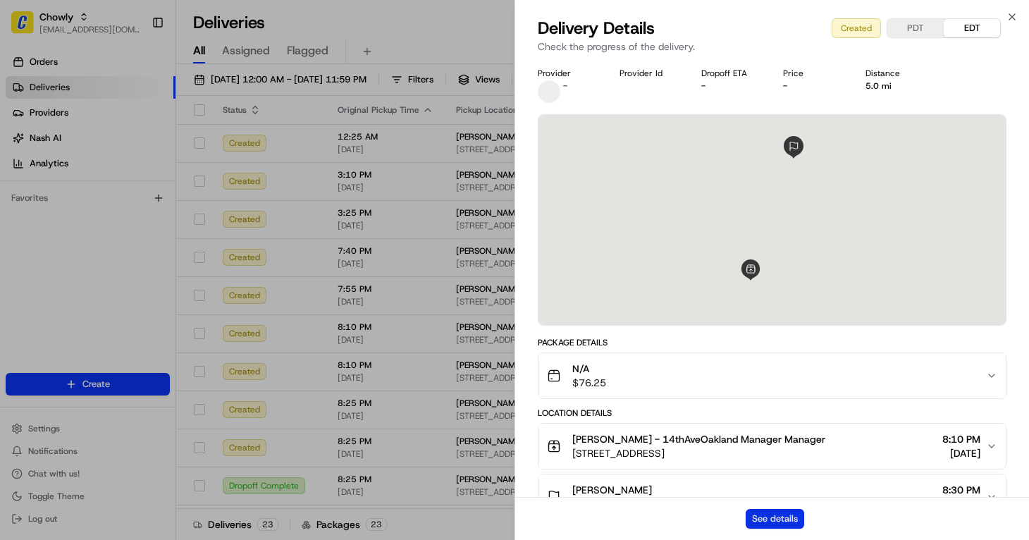
click at [759, 521] on button "See details" at bounding box center [774, 519] width 58 height 20
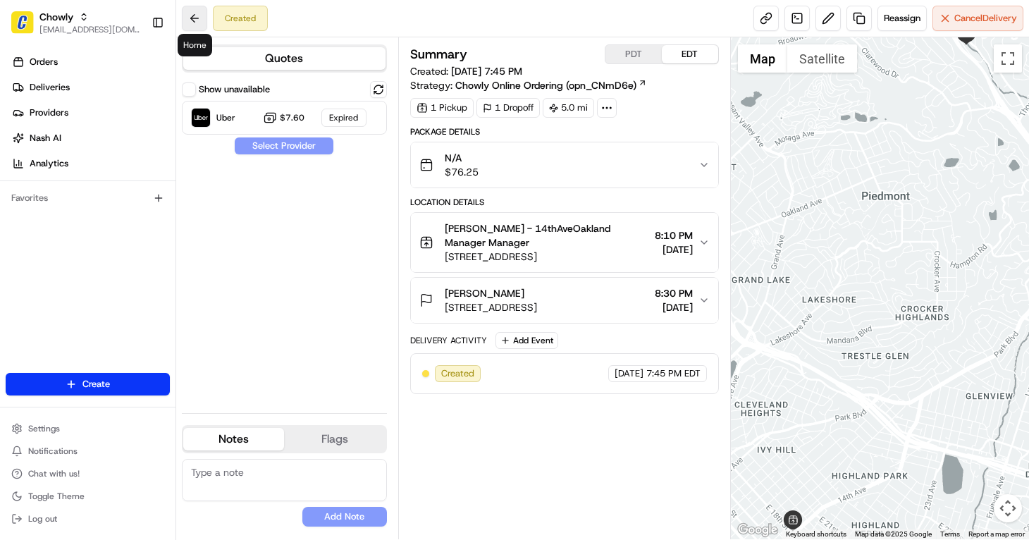
click at [198, 17] on button at bounding box center [194, 18] width 25 height 25
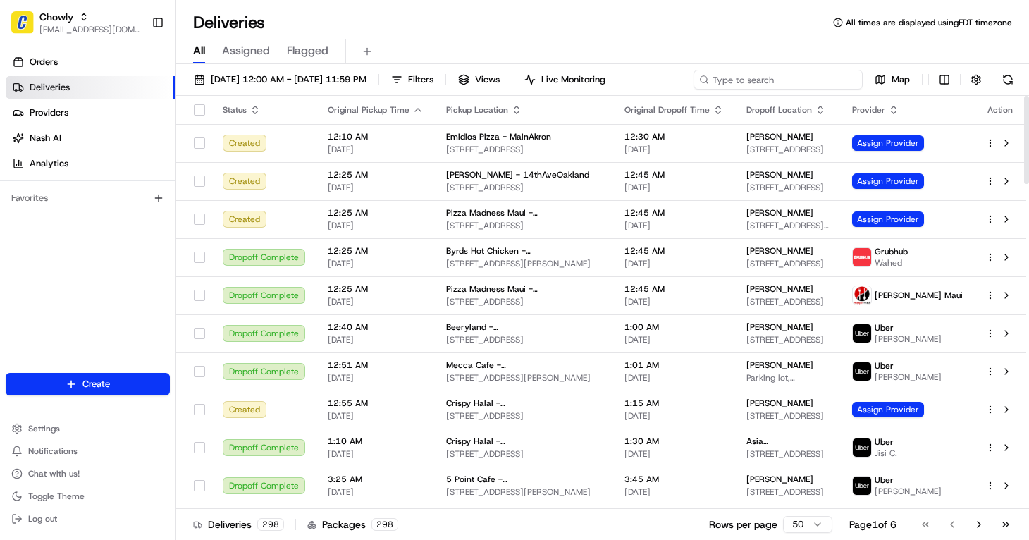
click at [783, 79] on input at bounding box center [777, 80] width 169 height 20
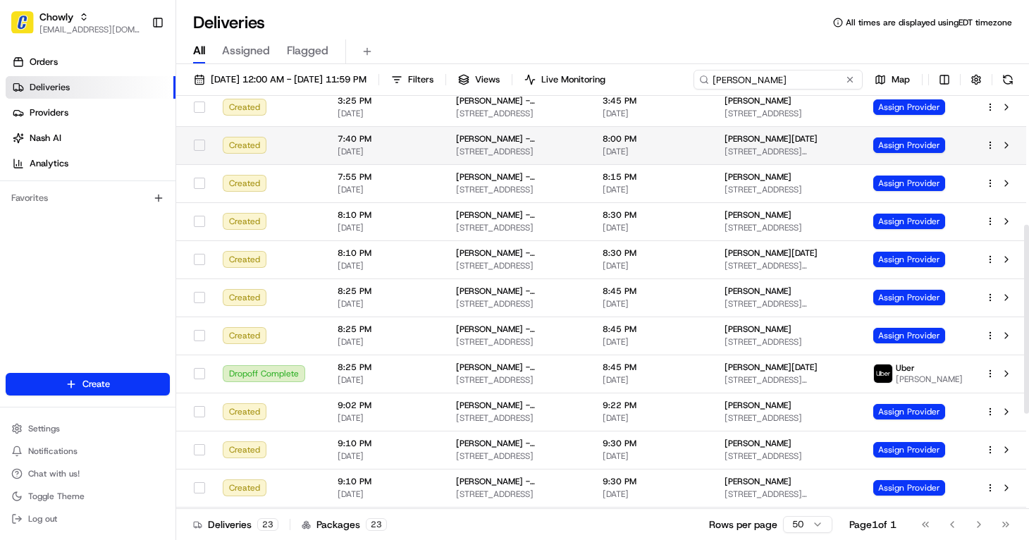
scroll to position [282, 0]
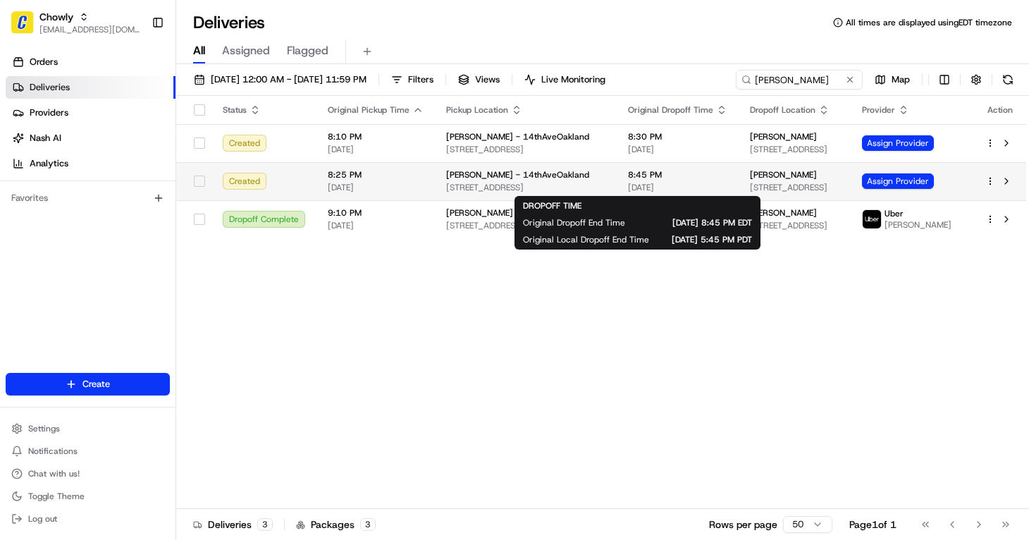
click at [680, 190] on span "[DATE]" at bounding box center [677, 187] width 99 height 11
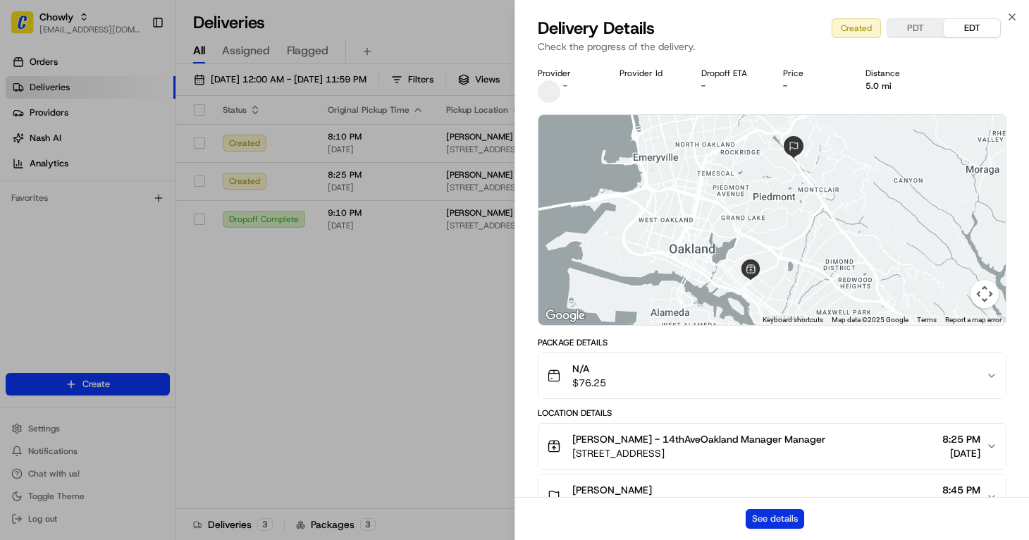
click at [779, 516] on button "See details" at bounding box center [774, 519] width 58 height 20
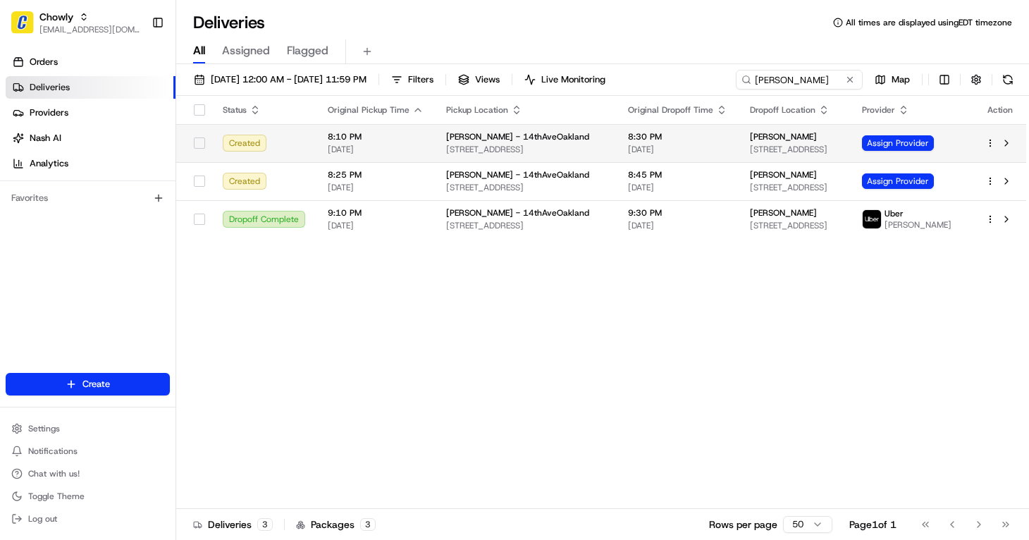
click at [586, 137] on td "Philomena - 14thAveOakland 1801 14th Ave, Oakland, CA 94606, USA" at bounding box center [526, 143] width 182 height 38
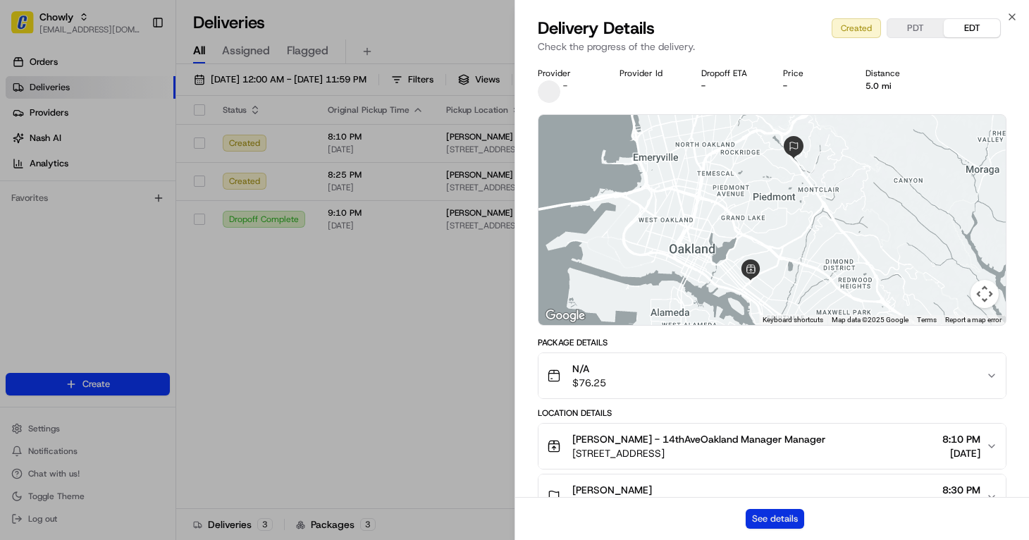
click at [789, 526] on button "See details" at bounding box center [774, 519] width 58 height 20
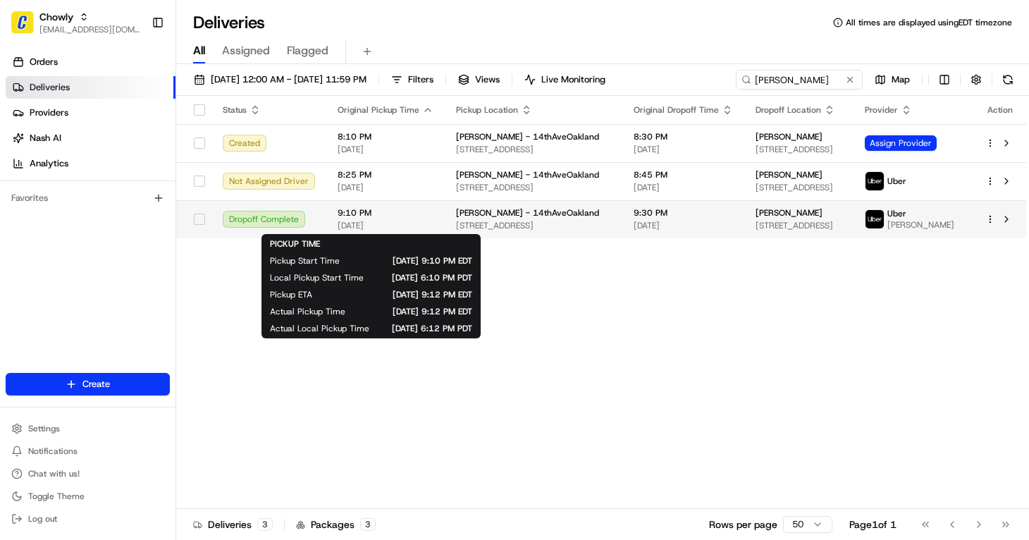
click at [413, 230] on span "[DATE]" at bounding box center [386, 225] width 96 height 11
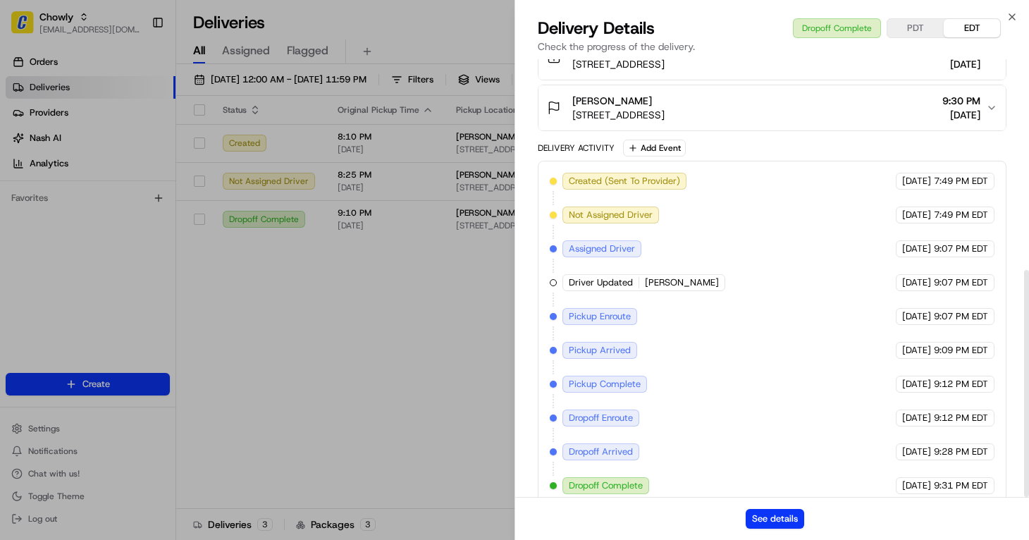
scroll to position [407, 0]
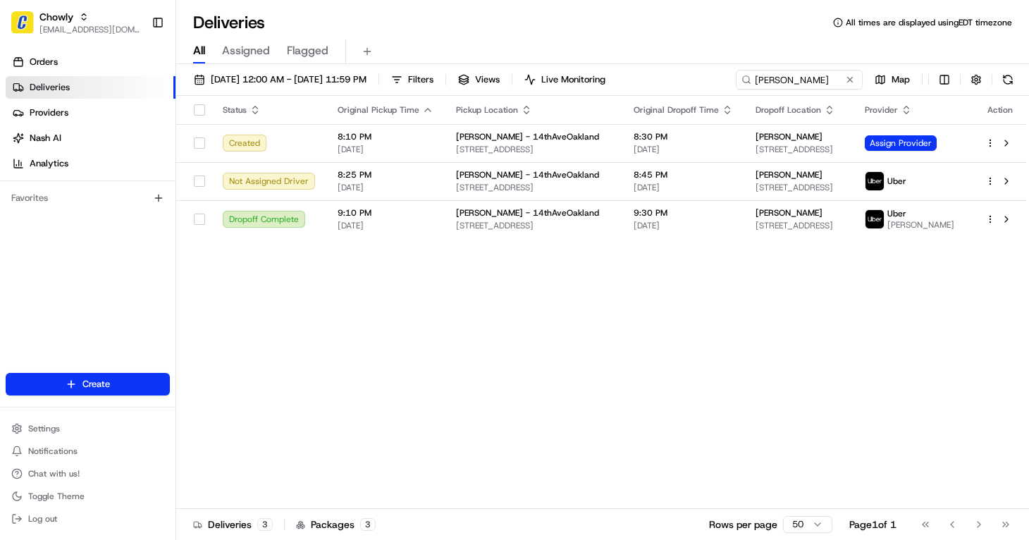
click at [326, 268] on div "Status Original Pickup Time Pickup Location Original Dropoff Time Dropoff Locat…" at bounding box center [601, 302] width 850 height 413
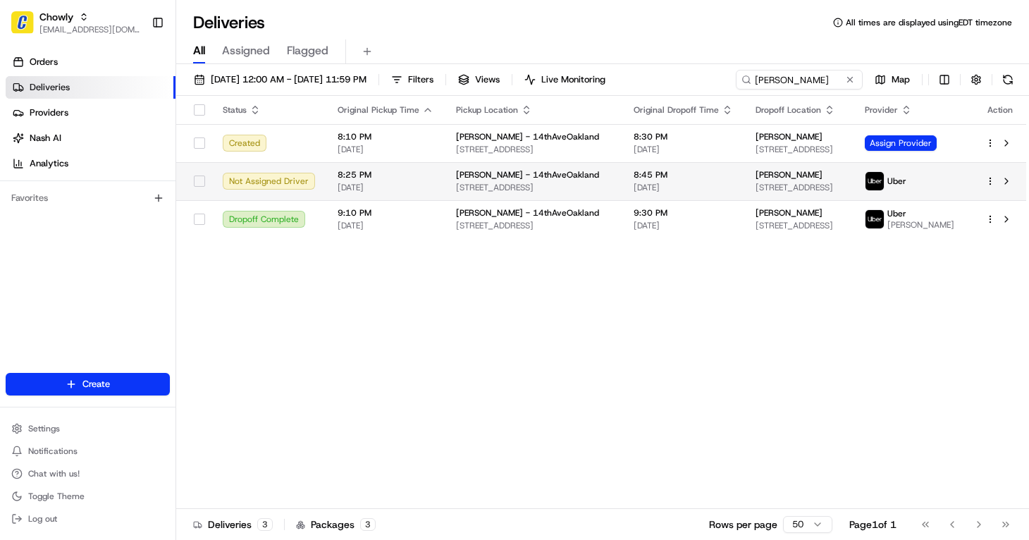
click at [377, 183] on span "[DATE]" at bounding box center [386, 187] width 96 height 11
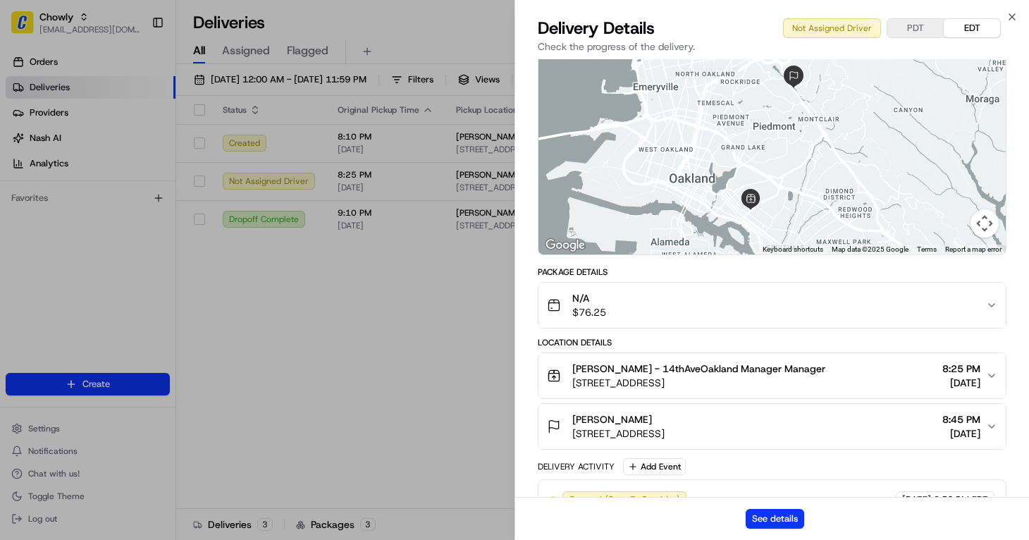
scroll to position [136, 0]
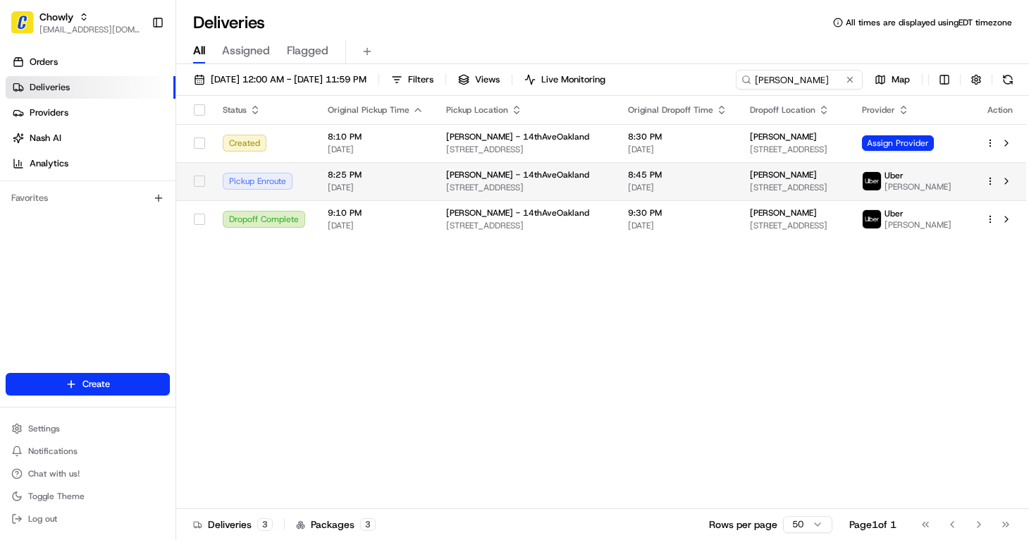
click at [431, 196] on td "8:25 PM 08/15/2025" at bounding box center [375, 181] width 118 height 38
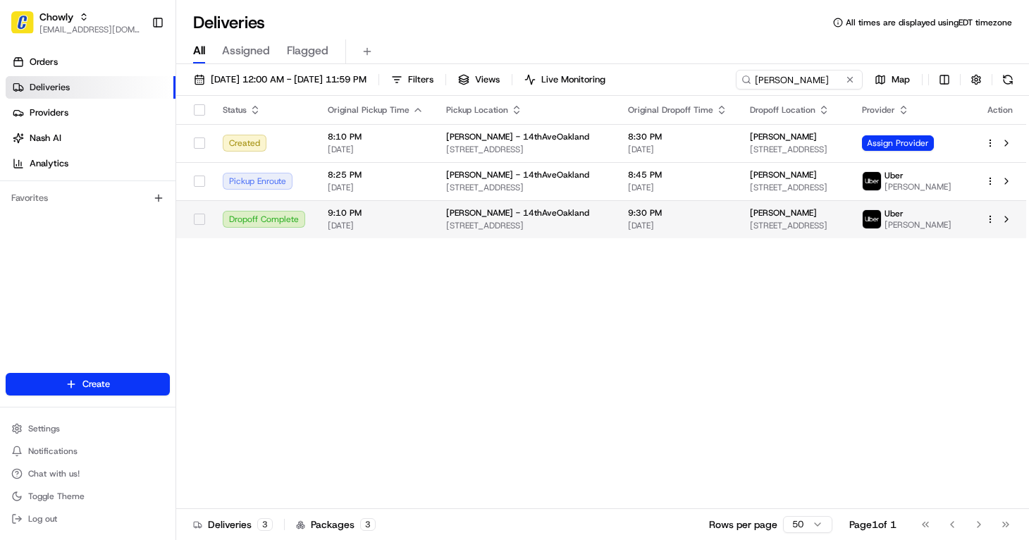
click at [400, 217] on span "9:10 PM" at bounding box center [376, 212] width 96 height 11
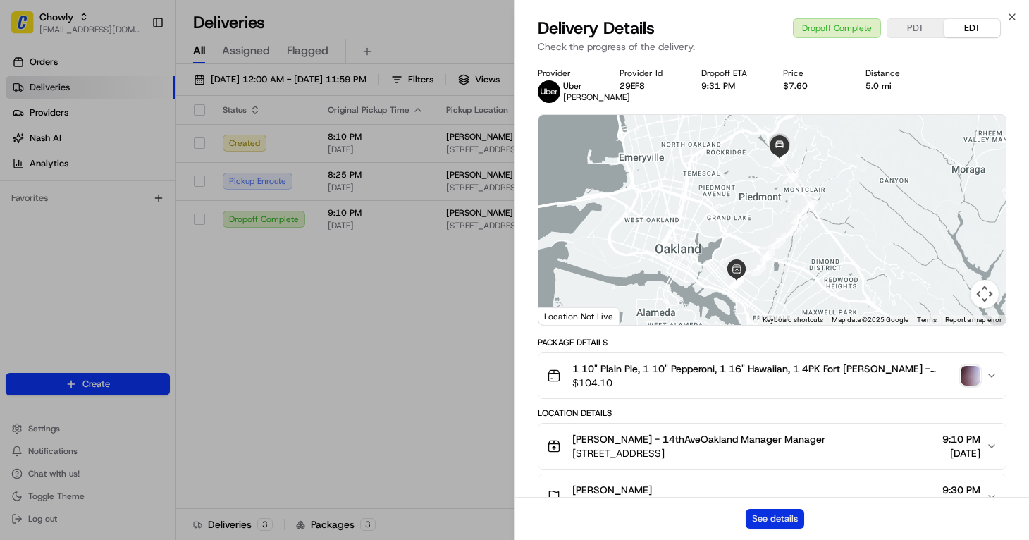
click at [778, 517] on button "See details" at bounding box center [774, 519] width 58 height 20
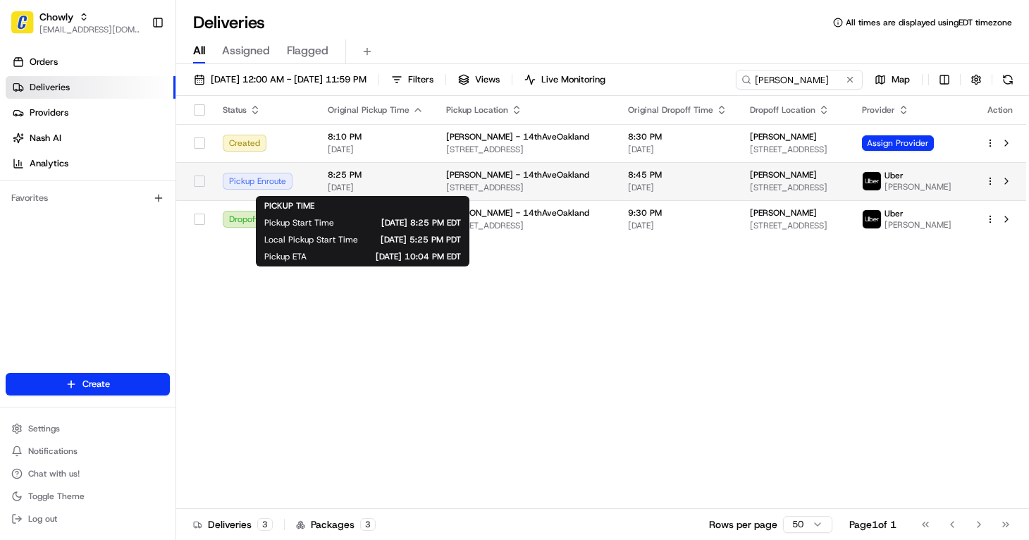
click at [416, 182] on span "[DATE]" at bounding box center [376, 187] width 96 height 11
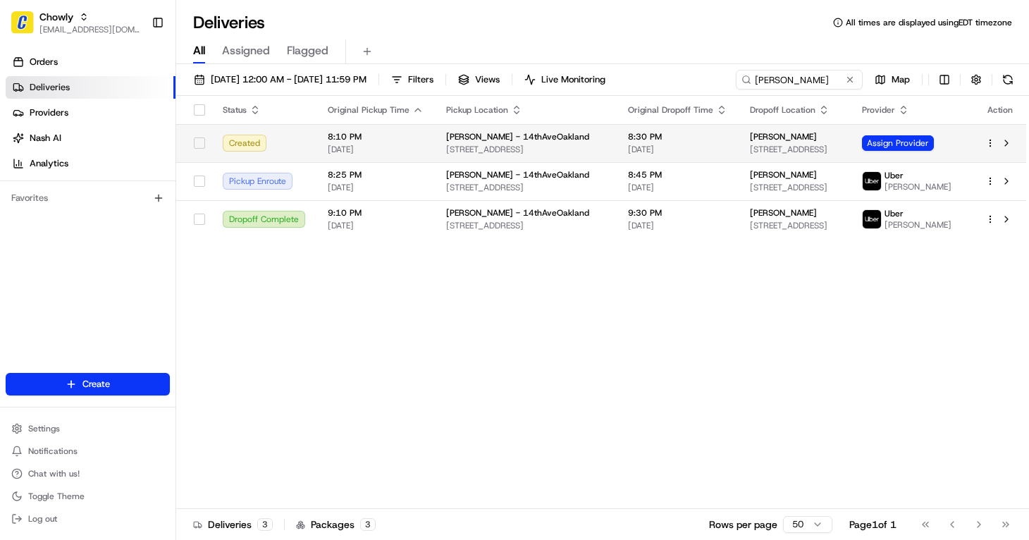
click at [312, 142] on td "Created" at bounding box center [263, 143] width 105 height 38
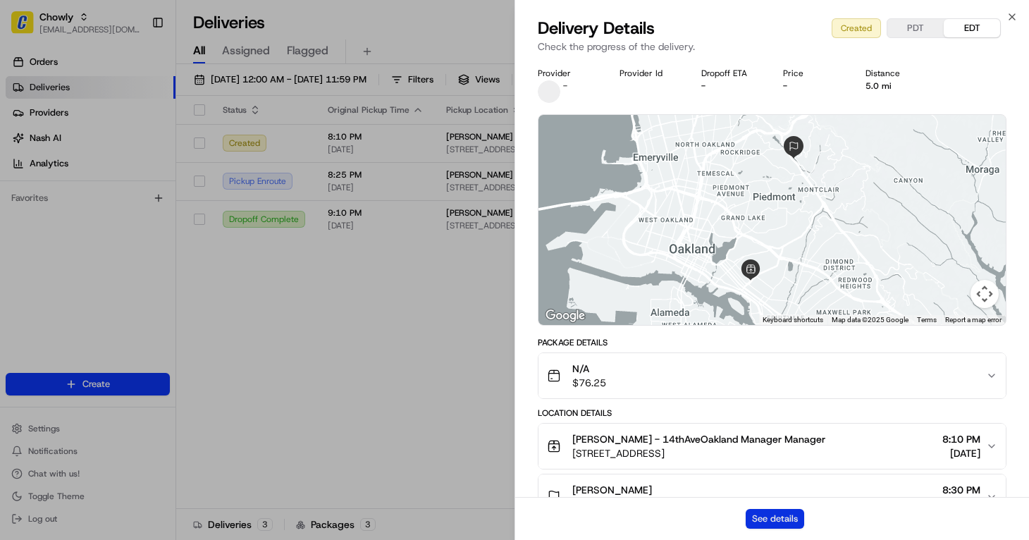
click at [777, 517] on button "See details" at bounding box center [774, 519] width 58 height 20
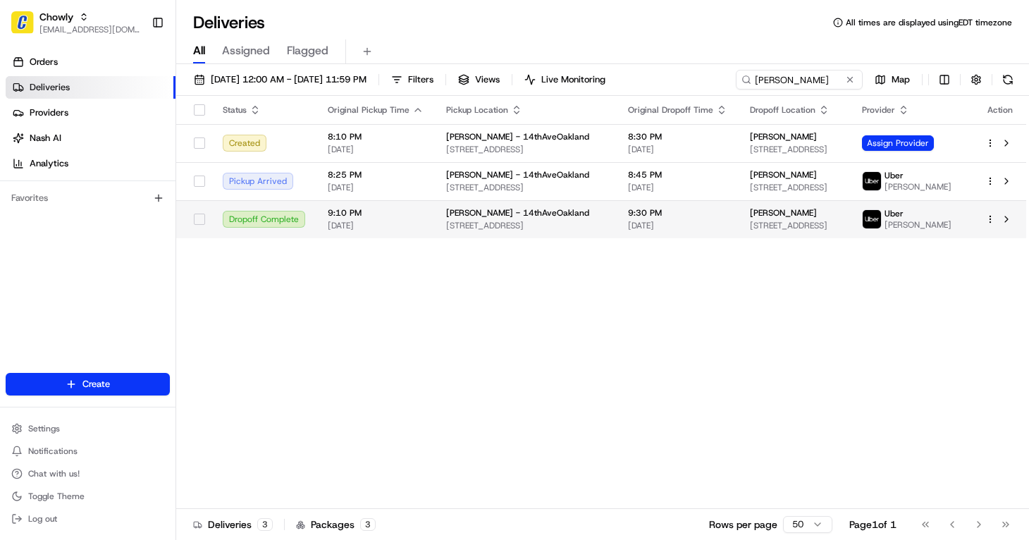
click at [257, 218] on div "Dropoff Complete" at bounding box center [264, 219] width 82 height 17
click at [261, 218] on div "Dropoff Complete" at bounding box center [264, 219] width 82 height 17
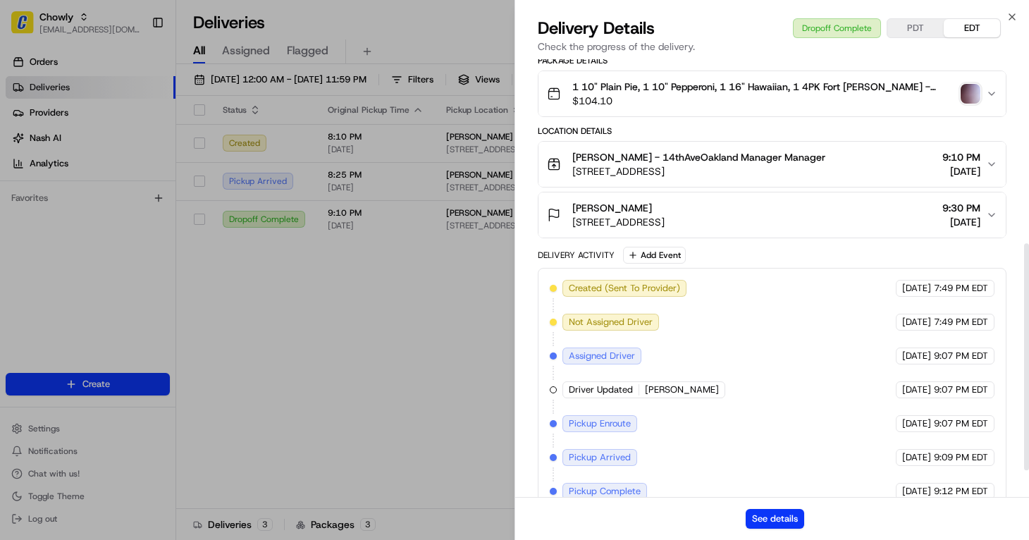
scroll to position [407, 0]
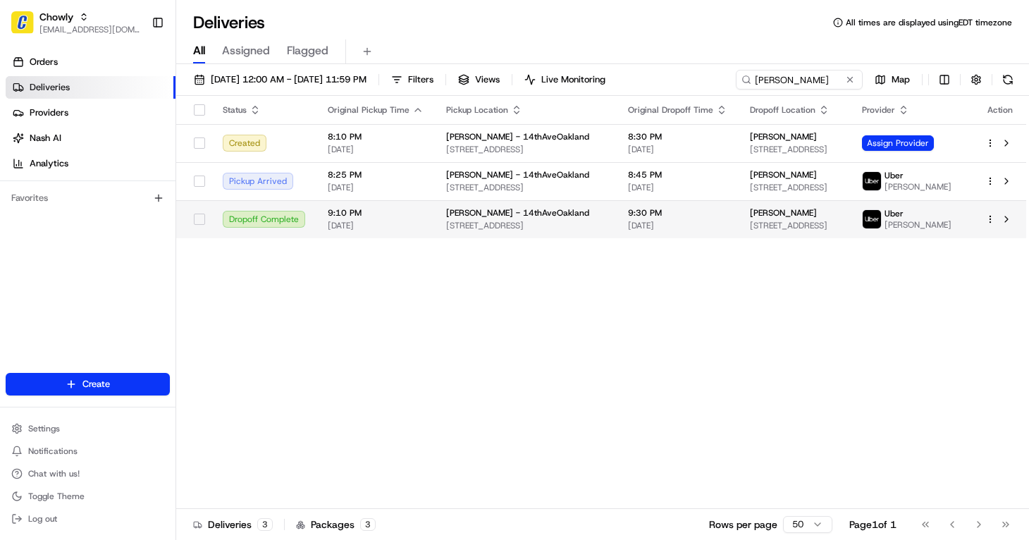
click at [559, 225] on span "[STREET_ADDRESS]" at bounding box center [525, 225] width 159 height 11
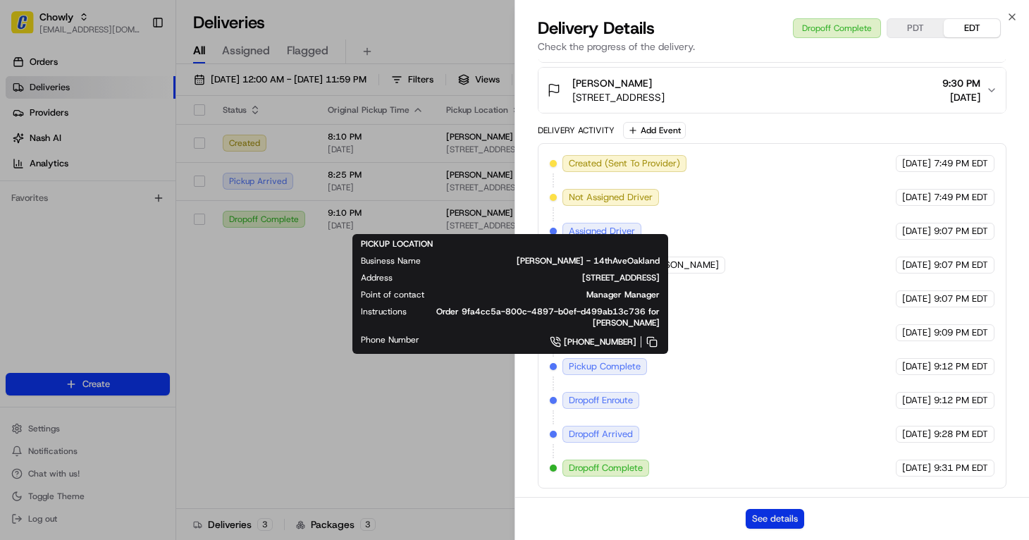
click at [784, 519] on button "See details" at bounding box center [774, 519] width 58 height 20
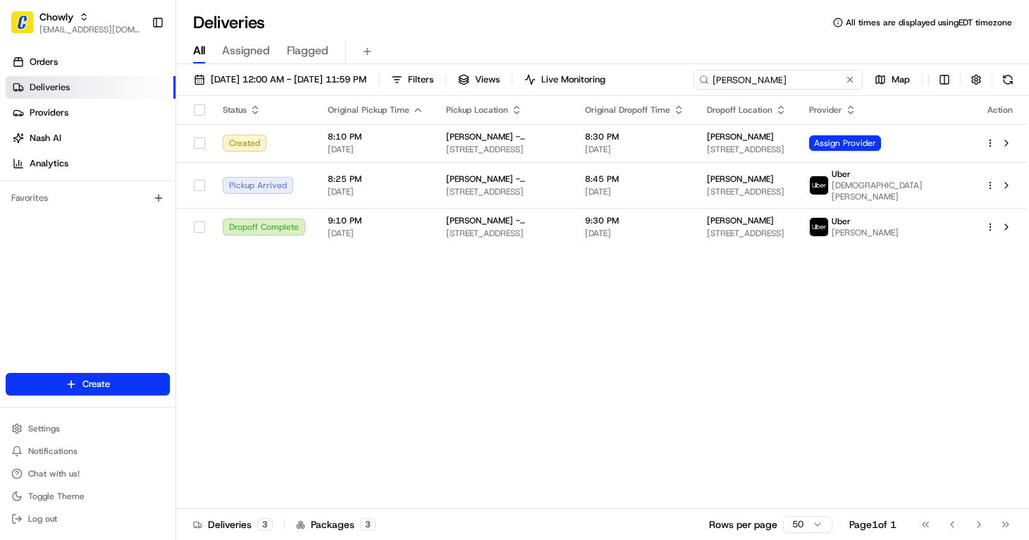
click at [823, 79] on input "John spiegel" at bounding box center [777, 80] width 169 height 20
paste input "Lauren Sweeny"
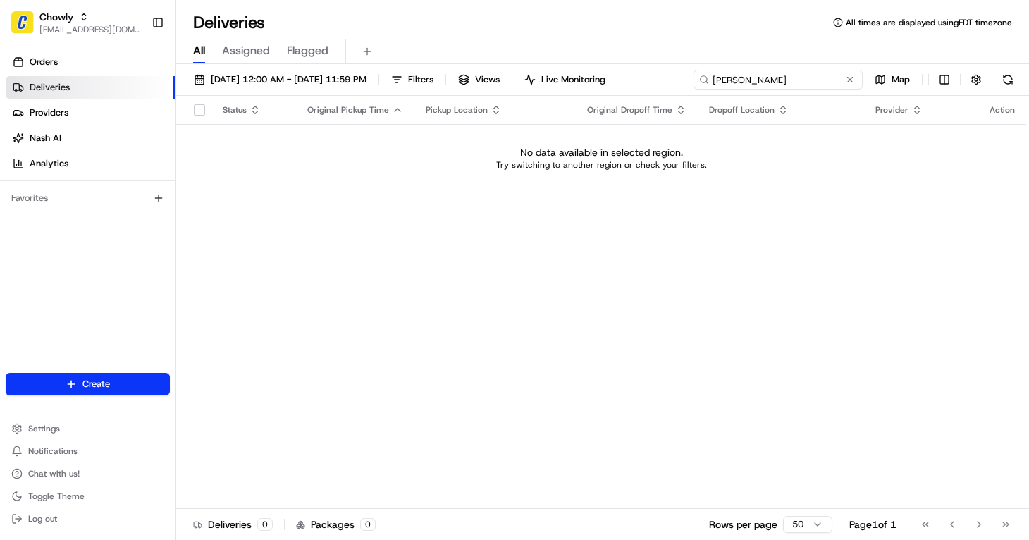
click at [795, 81] on input "Lauren Sweeny" at bounding box center [777, 80] width 169 height 20
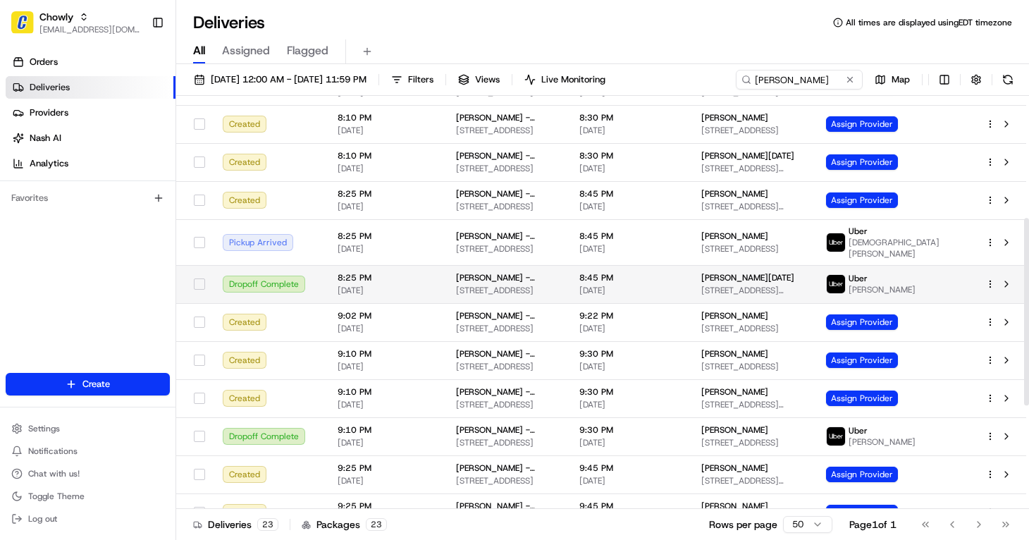
scroll to position [280, 0]
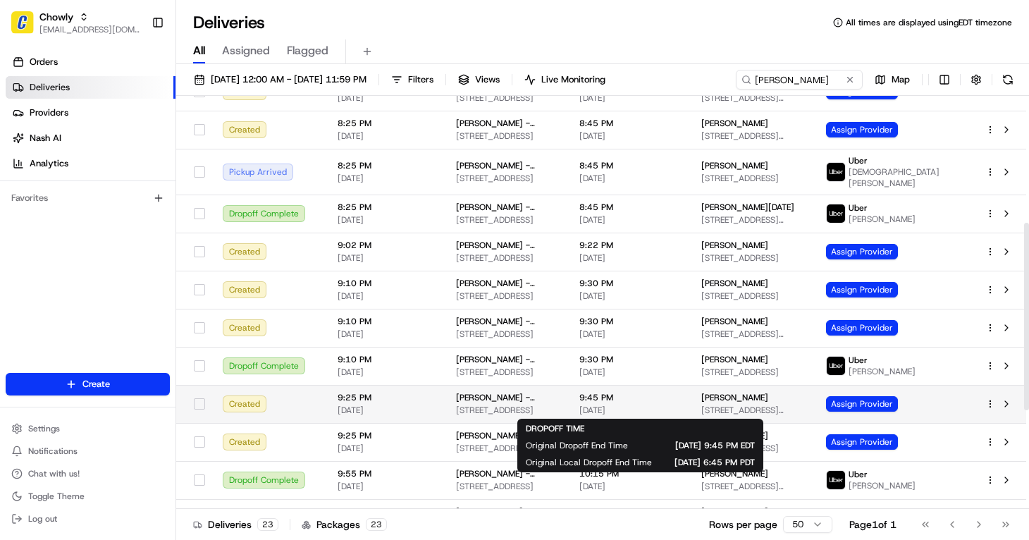
click at [673, 400] on span "9:45 PM" at bounding box center [628, 397] width 99 height 11
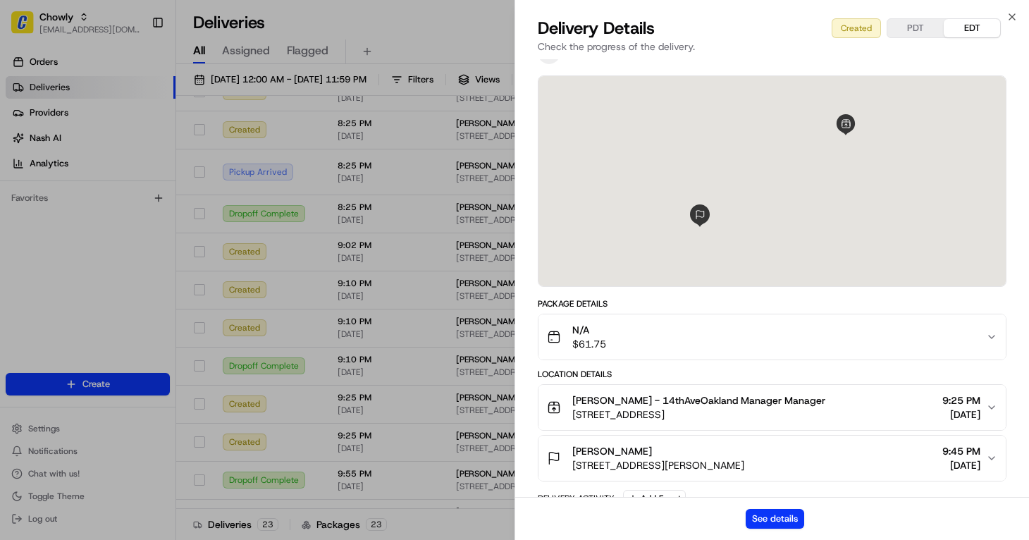
scroll to position [70, 0]
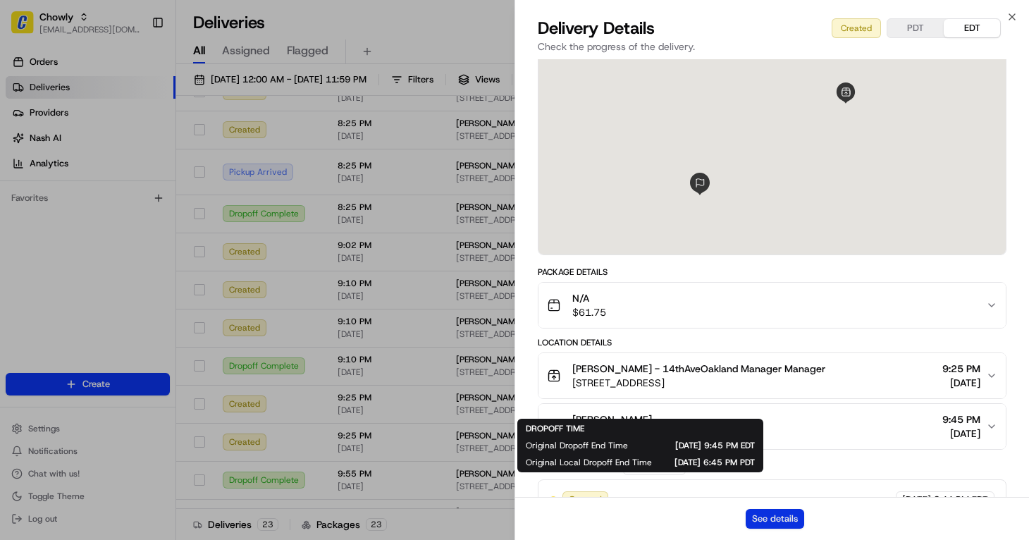
click at [774, 518] on button "See details" at bounding box center [774, 519] width 58 height 20
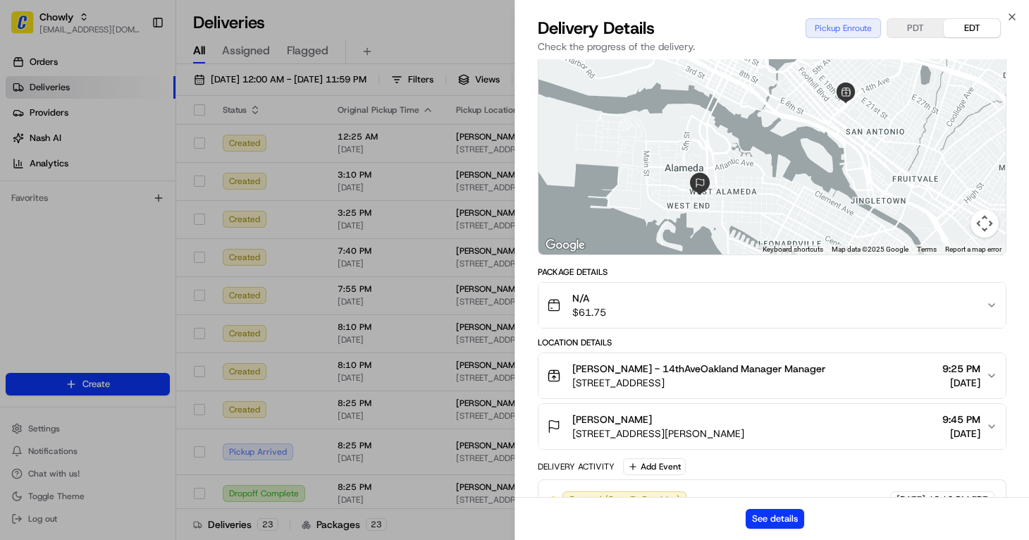
scroll to position [82, 0]
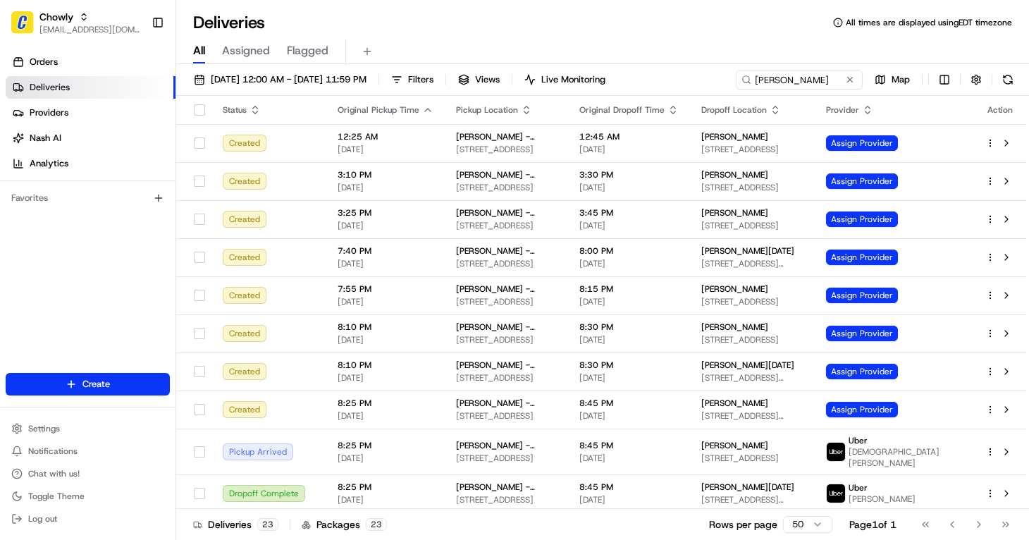
click at [436, 23] on div "Deliveries All times are displayed using EDT timezone" at bounding box center [602, 22] width 853 height 23
click at [821, 77] on input "philomena" at bounding box center [777, 80] width 169 height 20
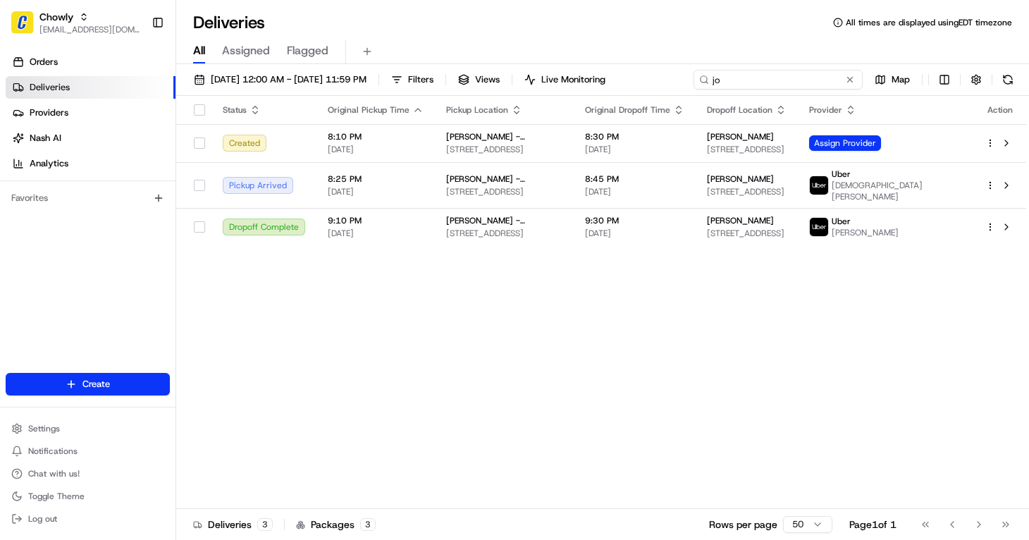
type input "j"
type input "joh"
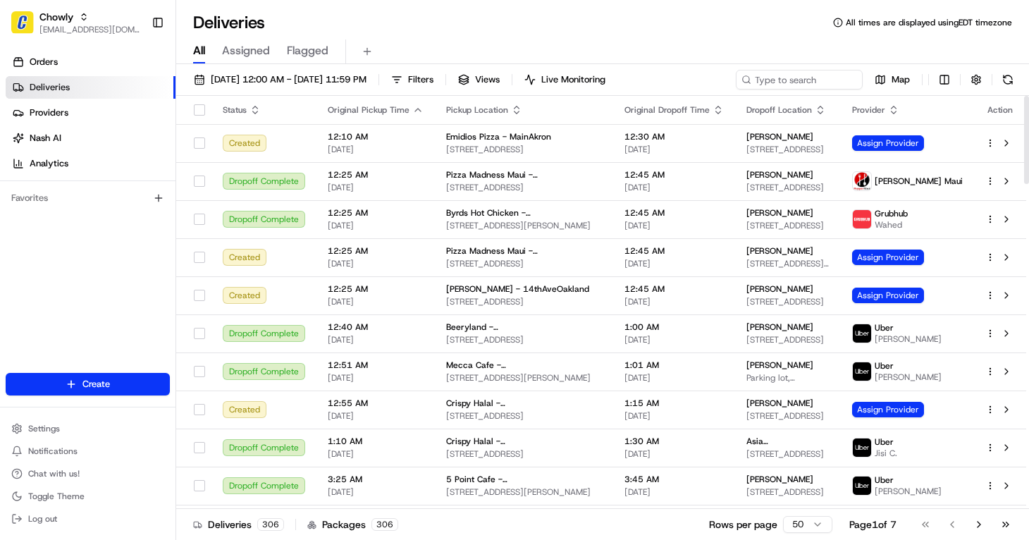
click at [545, 31] on div "Deliveries All times are displayed using EDT timezone" at bounding box center [602, 22] width 853 height 23
click at [819, 79] on input at bounding box center [777, 80] width 169 height 20
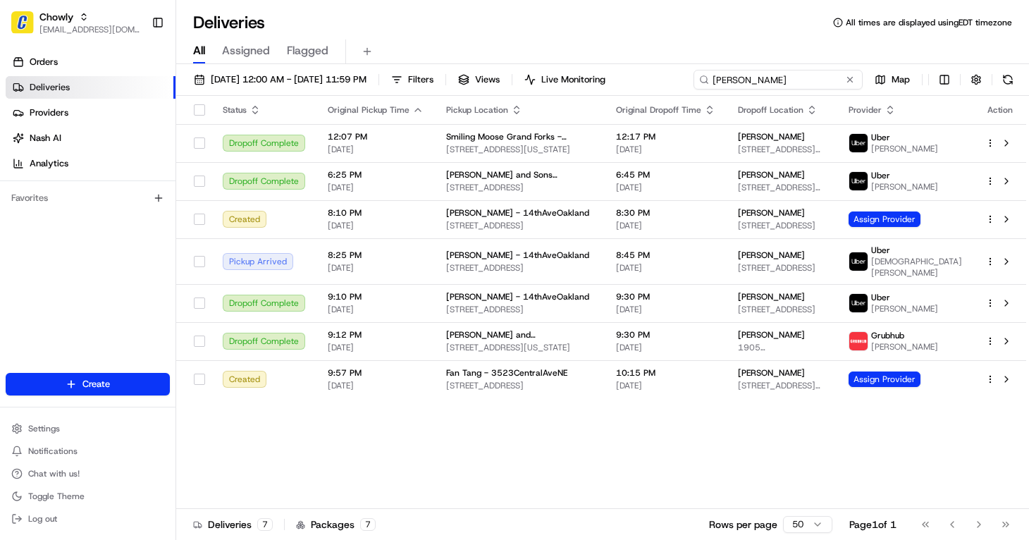
click at [740, 82] on input "john" at bounding box center [777, 80] width 169 height 20
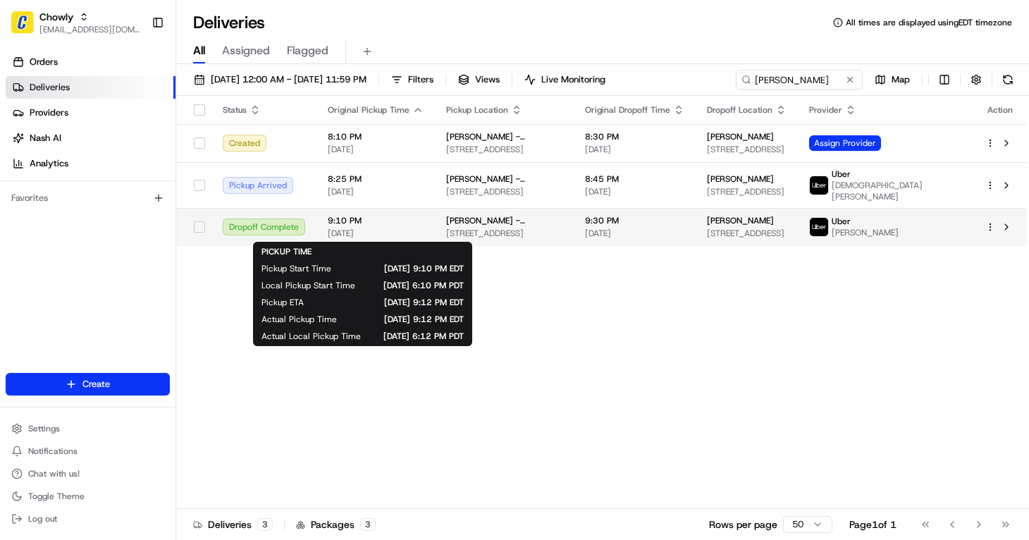
click at [411, 224] on span "9:10 PM" at bounding box center [376, 220] width 96 height 11
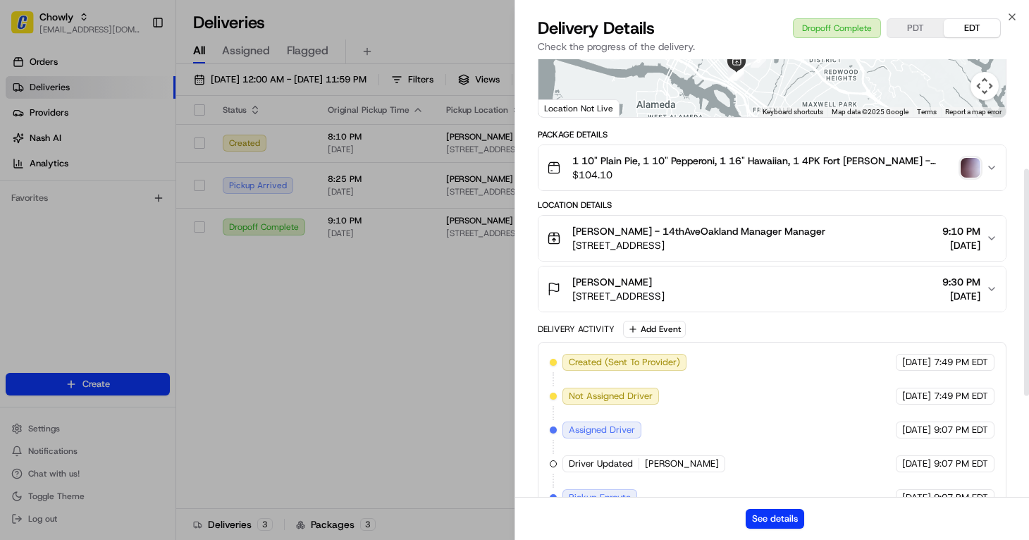
scroll to position [211, 0]
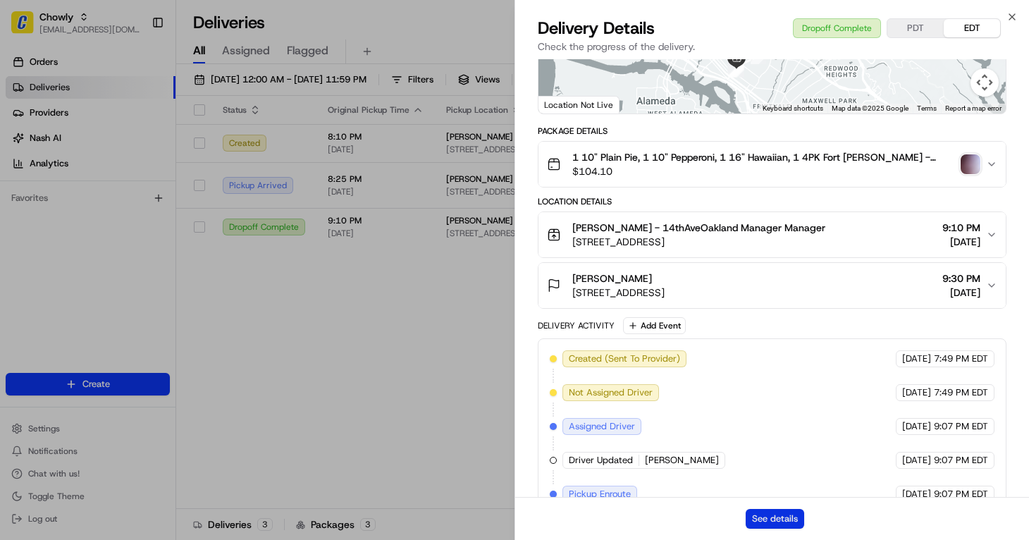
click at [767, 523] on button "See details" at bounding box center [774, 519] width 58 height 20
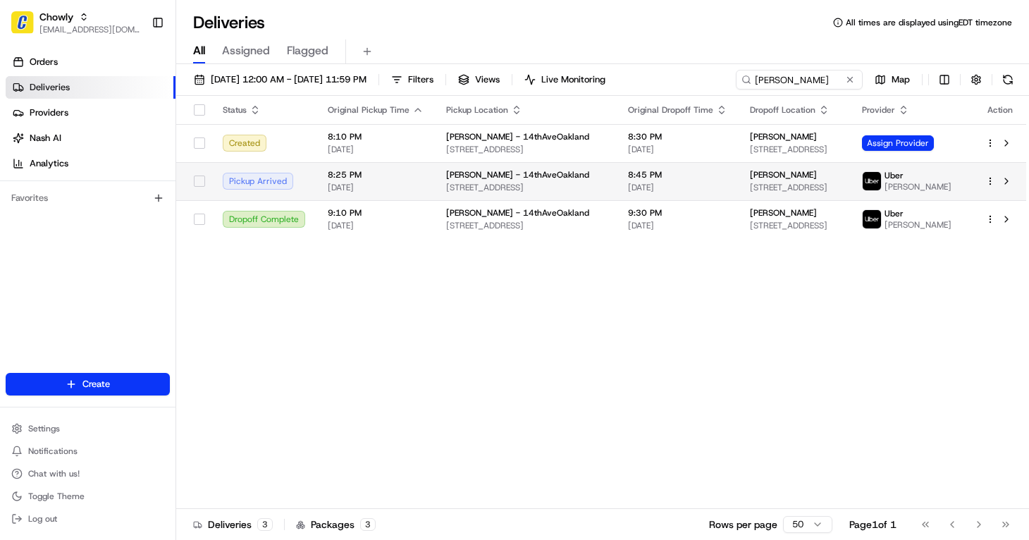
click at [319, 175] on td "8:25 PM 08/15/2025" at bounding box center [375, 181] width 118 height 38
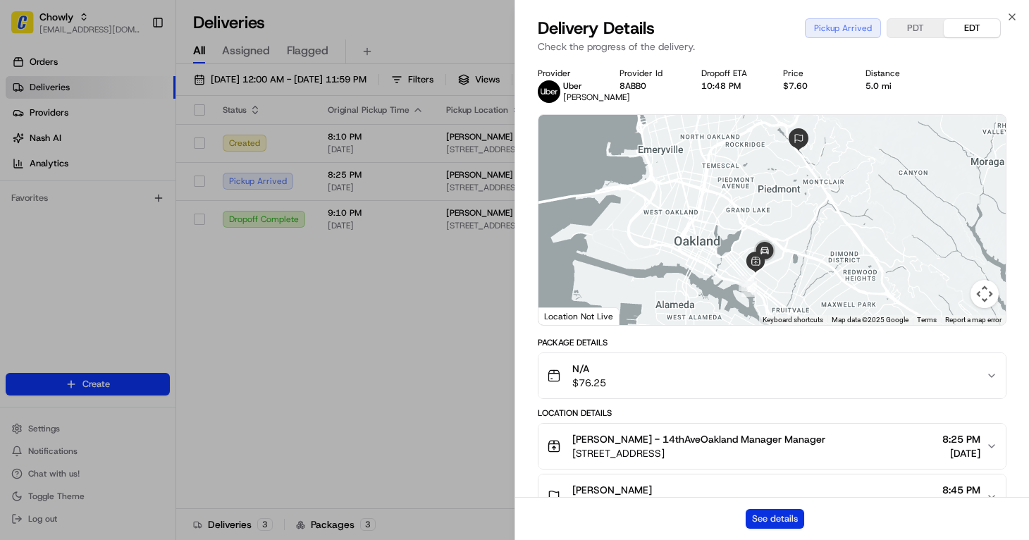
click at [776, 512] on button "See details" at bounding box center [774, 519] width 58 height 20
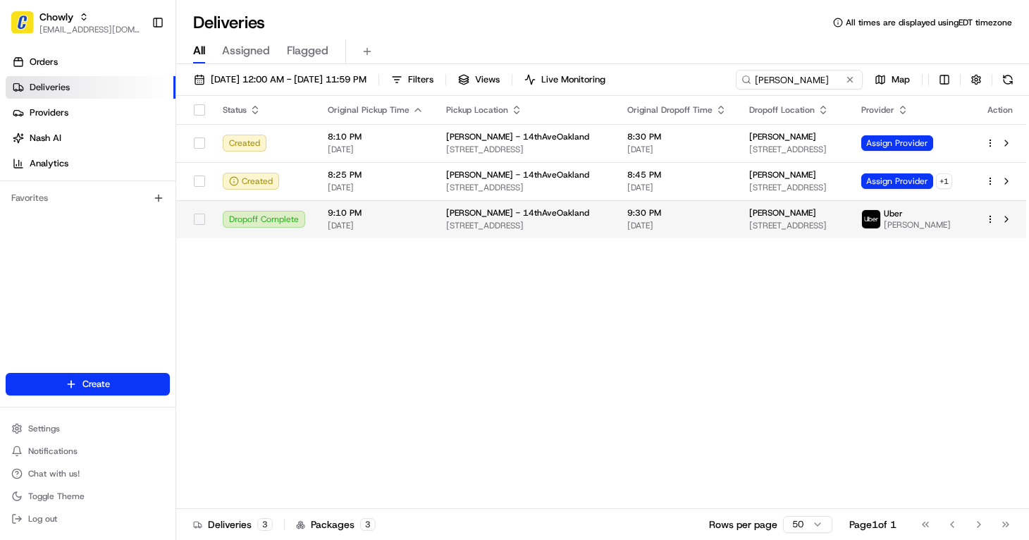
drag, startPoint x: 614, startPoint y: 303, endPoint x: 650, endPoint y: 227, distance: 84.2
click at [614, 302] on div "Status Original Pickup Time Pickup Location Original Dropoff Time Dropoff Locat…" at bounding box center [601, 302] width 850 height 413
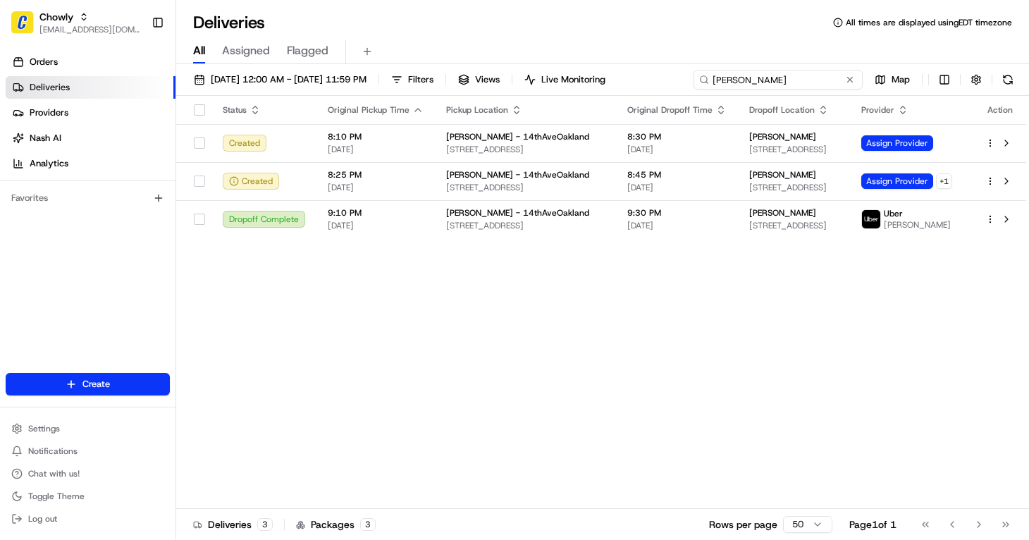
click at [834, 78] on input "john spiegel" at bounding box center [777, 80] width 169 height 20
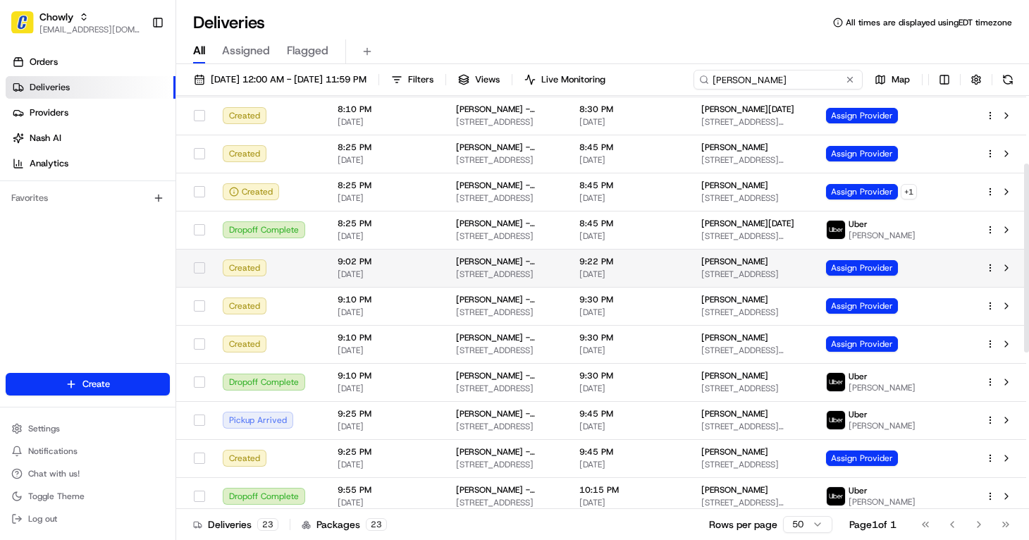
scroll to position [282, 0]
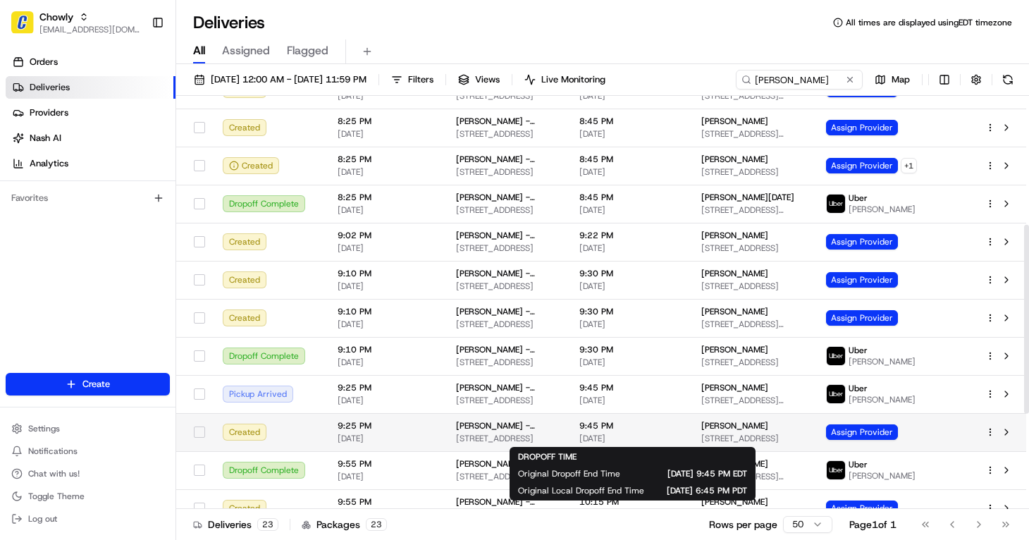
click at [679, 423] on span "9:45 PM" at bounding box center [628, 425] width 99 height 11
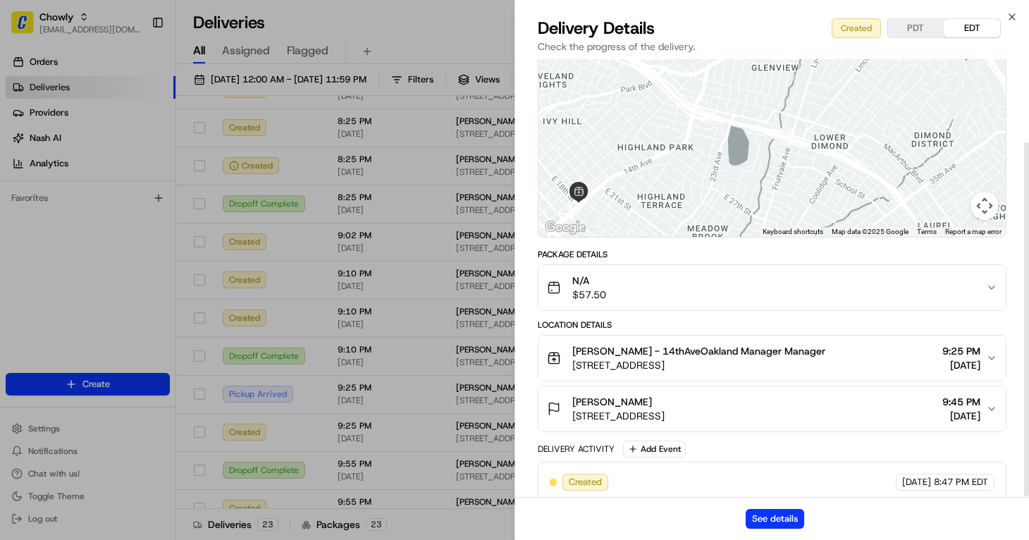
scroll to position [102, 0]
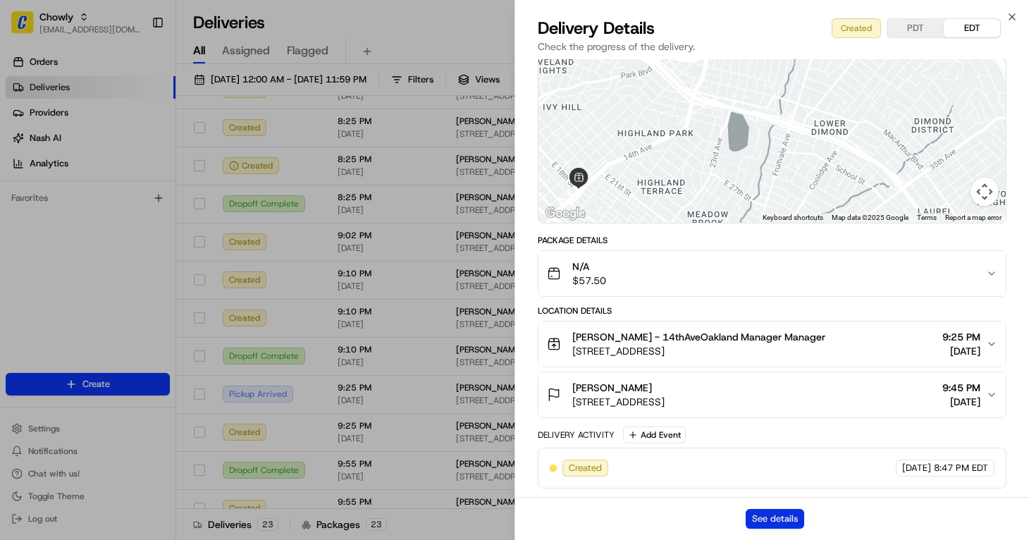
click at [774, 517] on button "See details" at bounding box center [774, 519] width 58 height 20
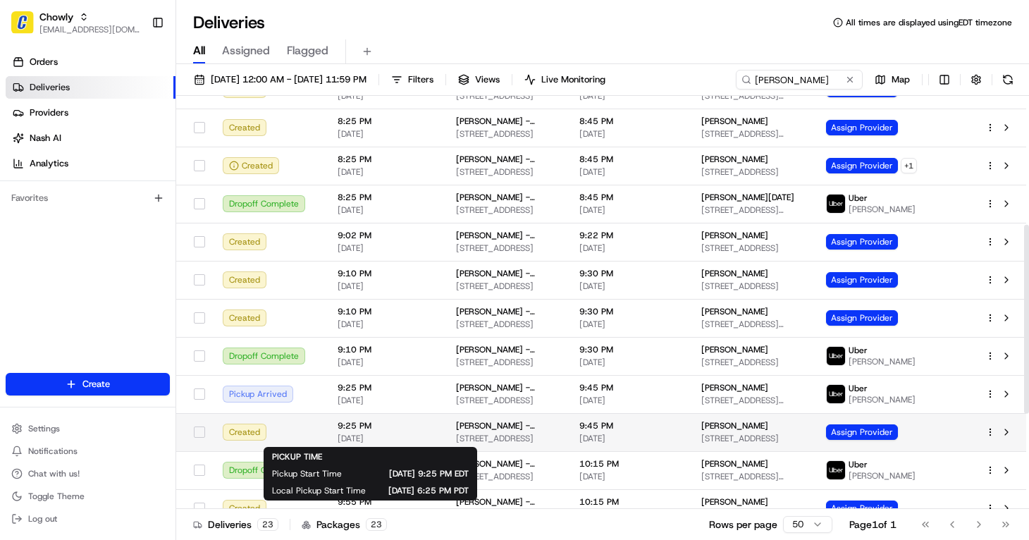
click at [378, 426] on span "9:25 PM" at bounding box center [386, 425] width 96 height 11
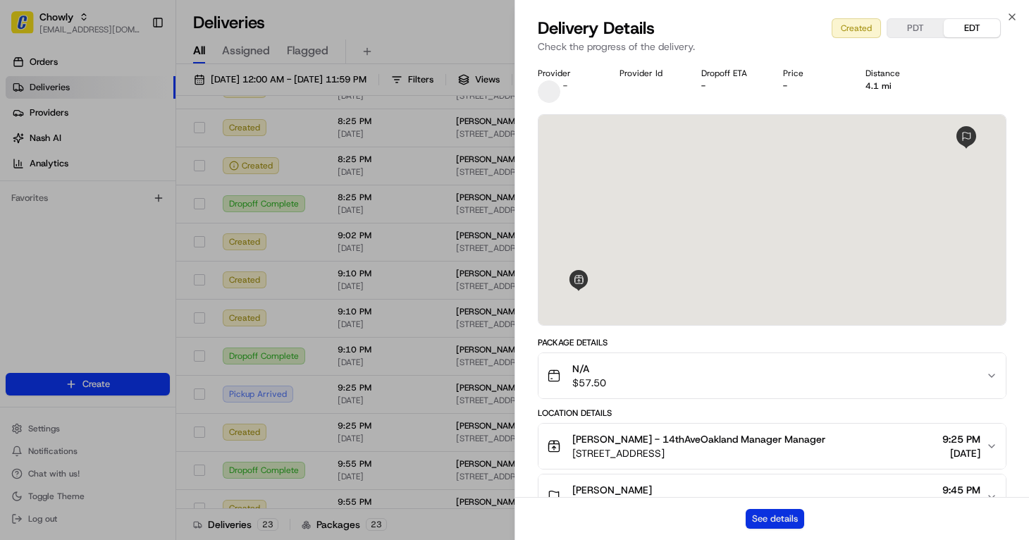
click at [765, 513] on button "See details" at bounding box center [774, 519] width 58 height 20
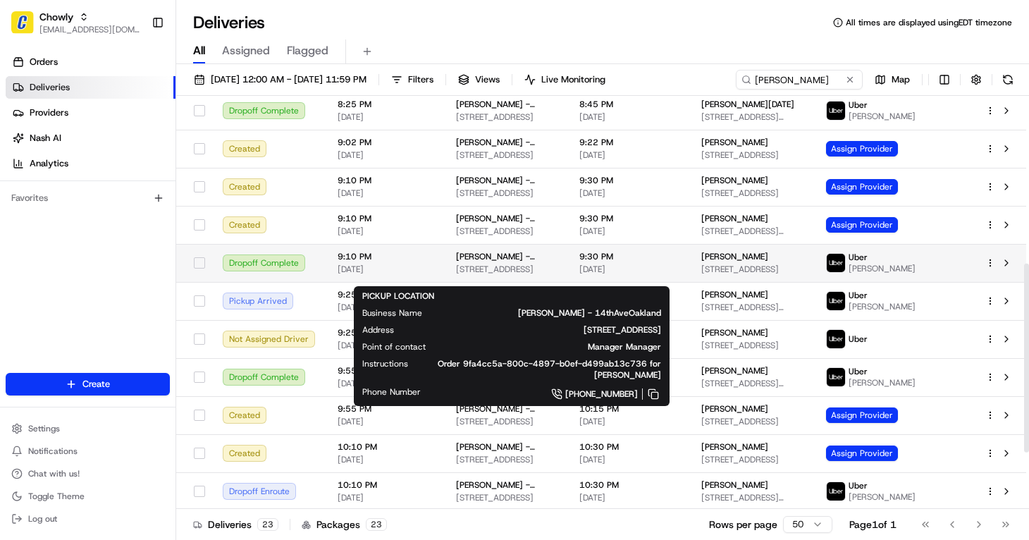
scroll to position [352, 0]
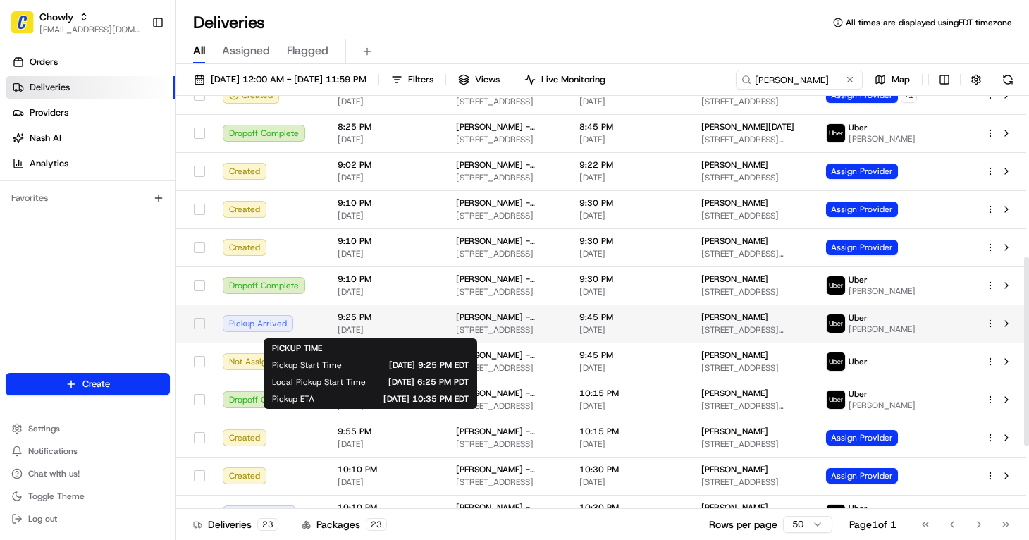
click at [396, 327] on span "[DATE]" at bounding box center [386, 329] width 96 height 11
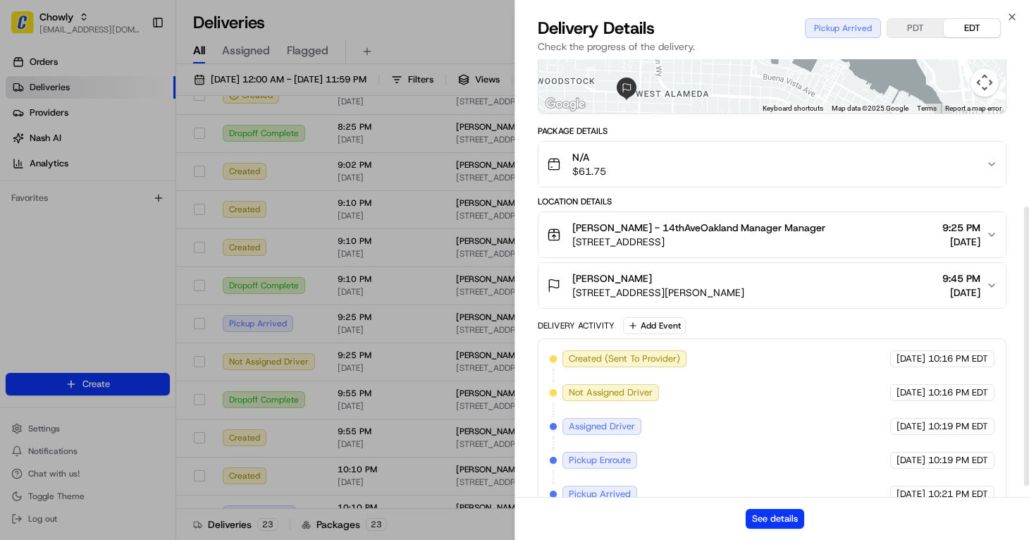
scroll to position [249, 0]
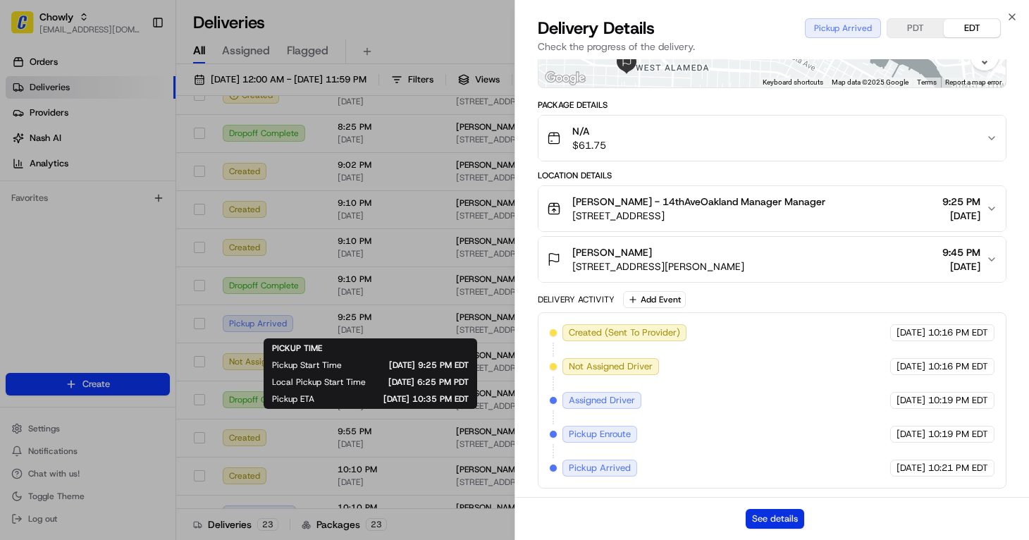
click at [767, 516] on button "See details" at bounding box center [774, 519] width 58 height 20
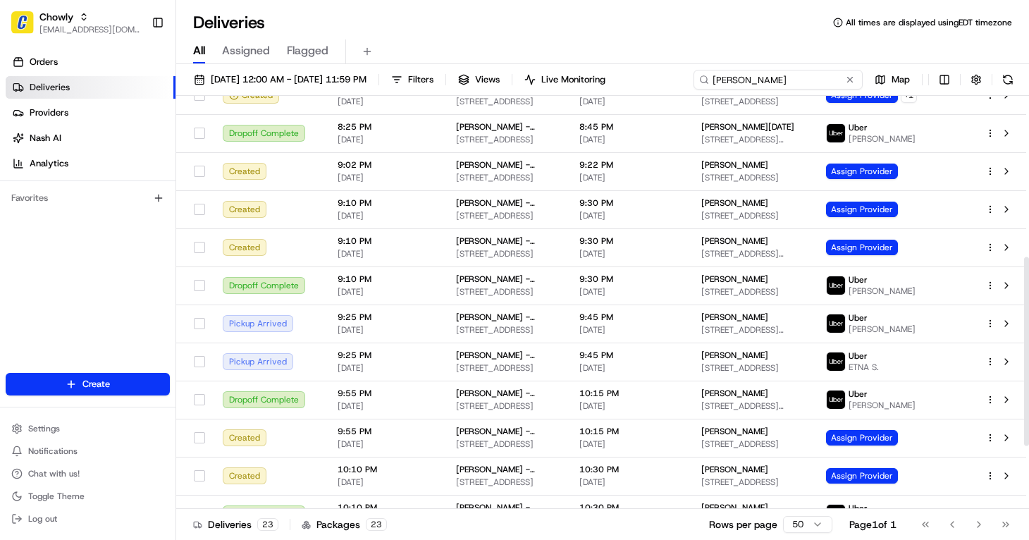
click at [813, 81] on input "philomena" at bounding box center [777, 80] width 169 height 20
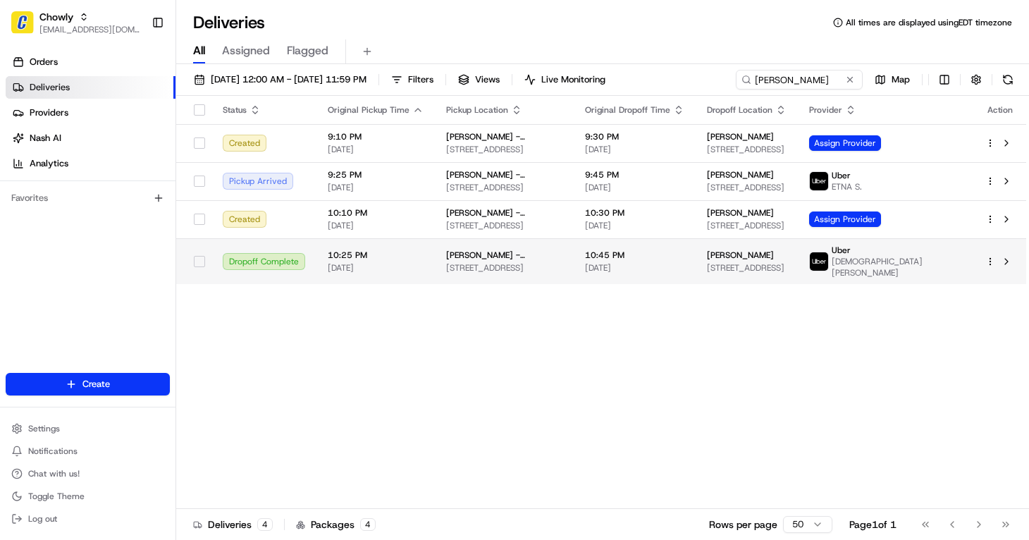
click at [562, 264] on span "[STREET_ADDRESS]" at bounding box center [504, 267] width 116 height 11
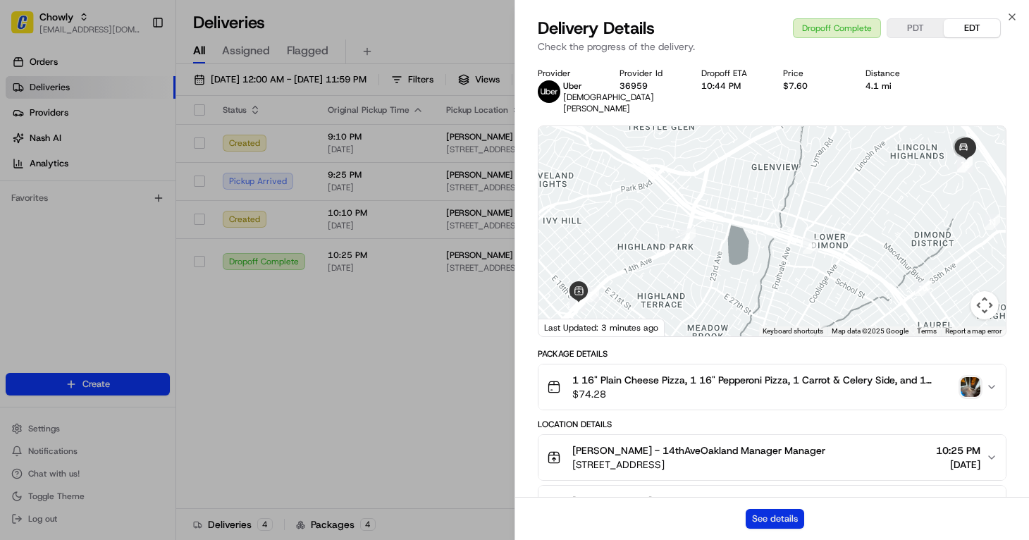
click at [769, 519] on button "See details" at bounding box center [774, 519] width 58 height 20
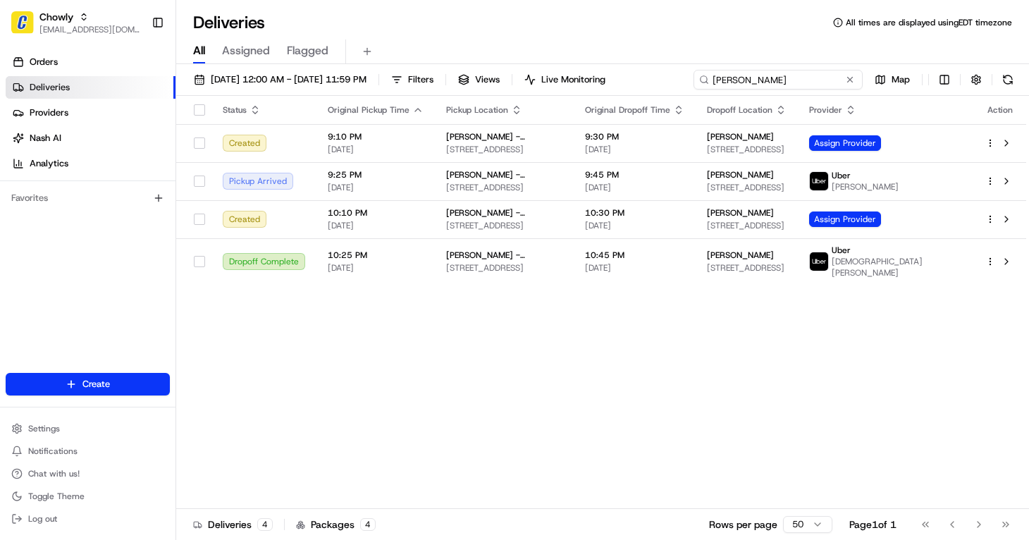
click at [822, 79] on input "lauren sweeney" at bounding box center [777, 80] width 169 height 20
type input "melanie snell"
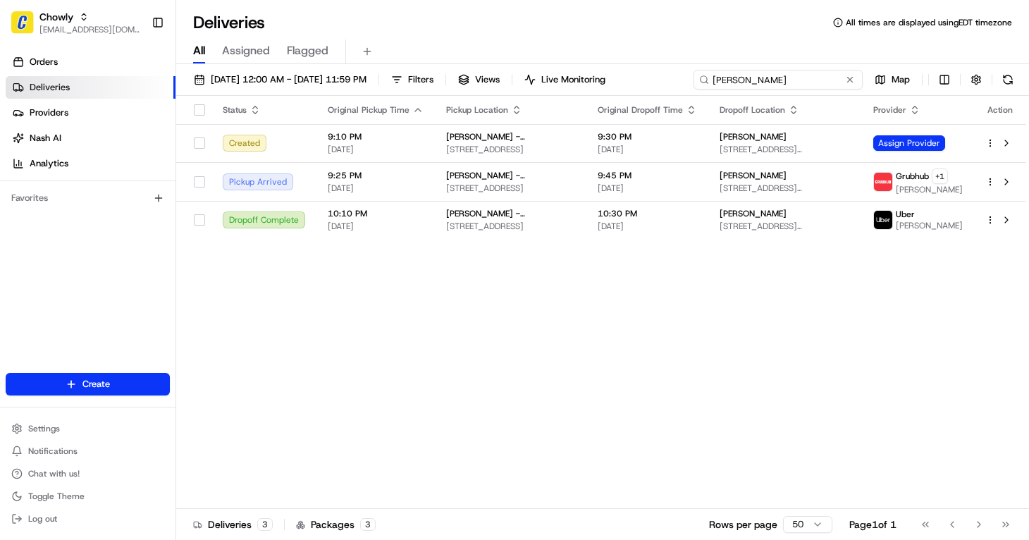
click at [804, 81] on input "melanie snell" at bounding box center [777, 80] width 169 height 20
click at [852, 82] on button at bounding box center [850, 80] width 14 height 14
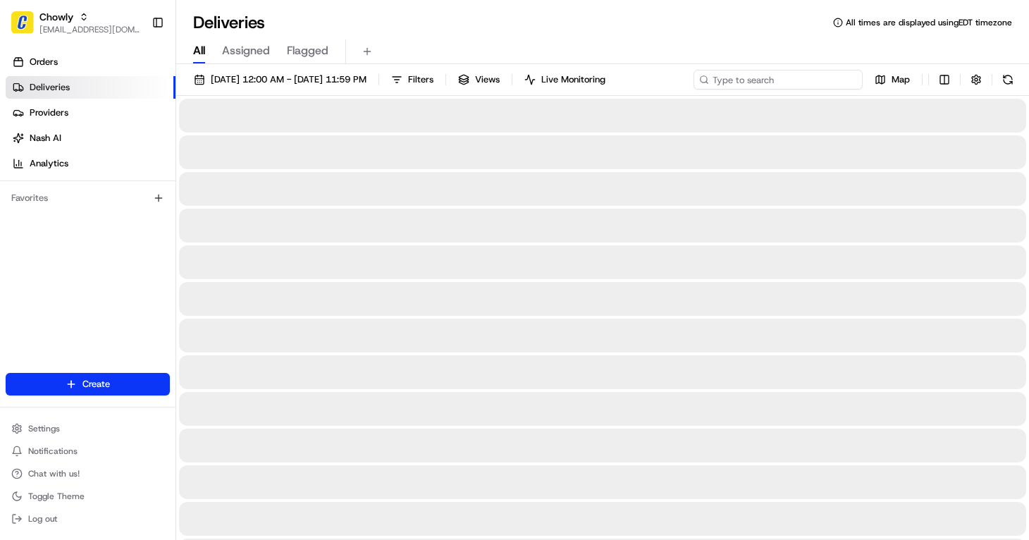
click at [797, 78] on input at bounding box center [777, 80] width 169 height 20
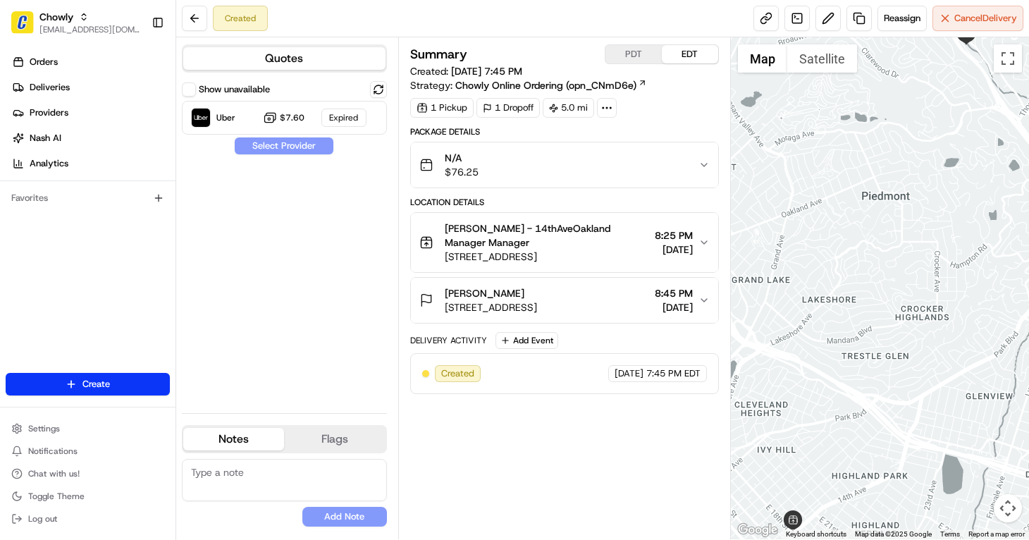
click at [194, 87] on button "Show unavailable" at bounding box center [189, 89] width 14 height 14
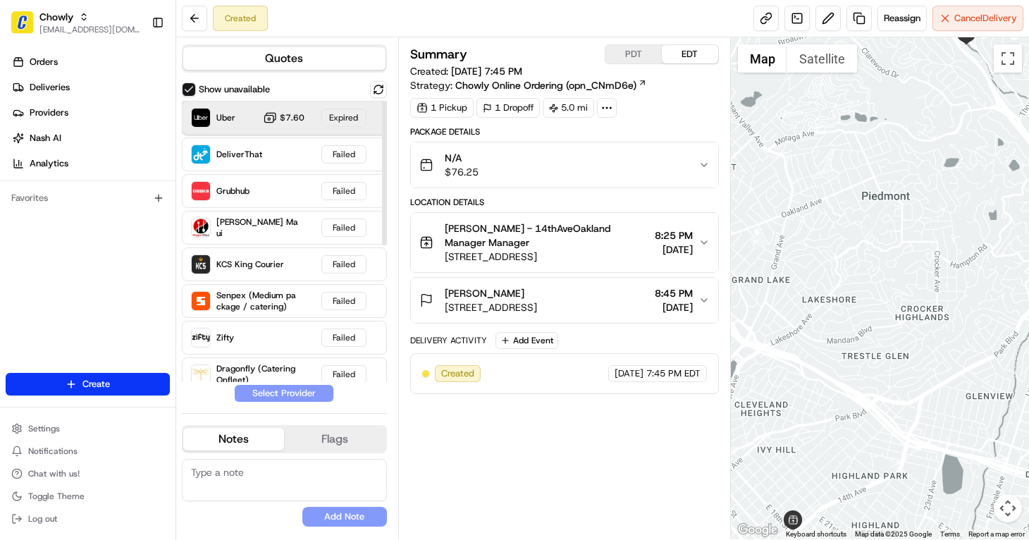
click at [240, 120] on div "Uber $7.60 Expired" at bounding box center [284, 118] width 205 height 34
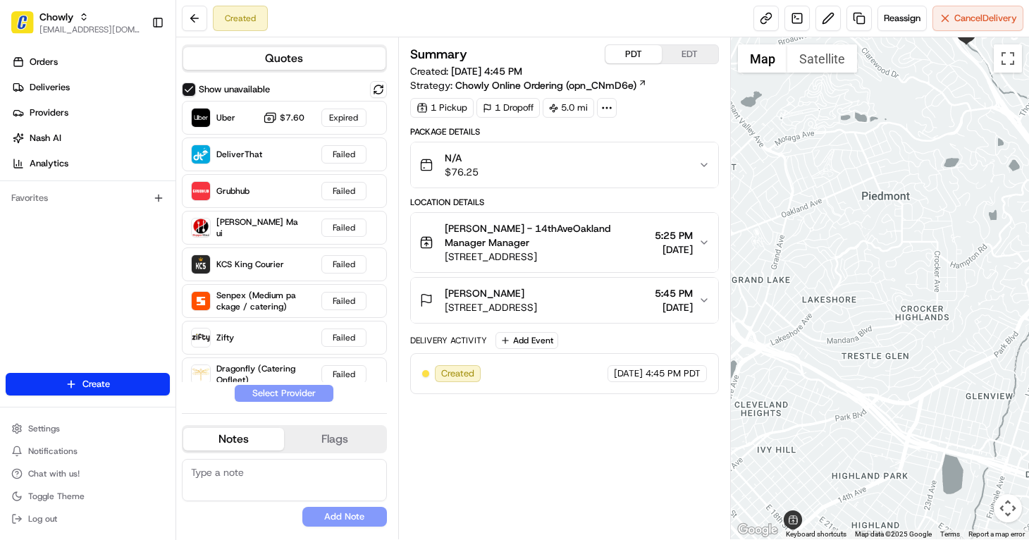
click at [629, 58] on button "PDT" at bounding box center [633, 54] width 56 height 18
click at [688, 51] on button "EDT" at bounding box center [690, 54] width 56 height 18
click at [581, 440] on div "Summary PDT EDT Created: 08/15/2025 7:45 PM Strategy: Chowly Online Ordering (o…" at bounding box center [564, 288] width 309 height 488
click at [195, 85] on button "Show unavailable" at bounding box center [189, 89] width 14 height 14
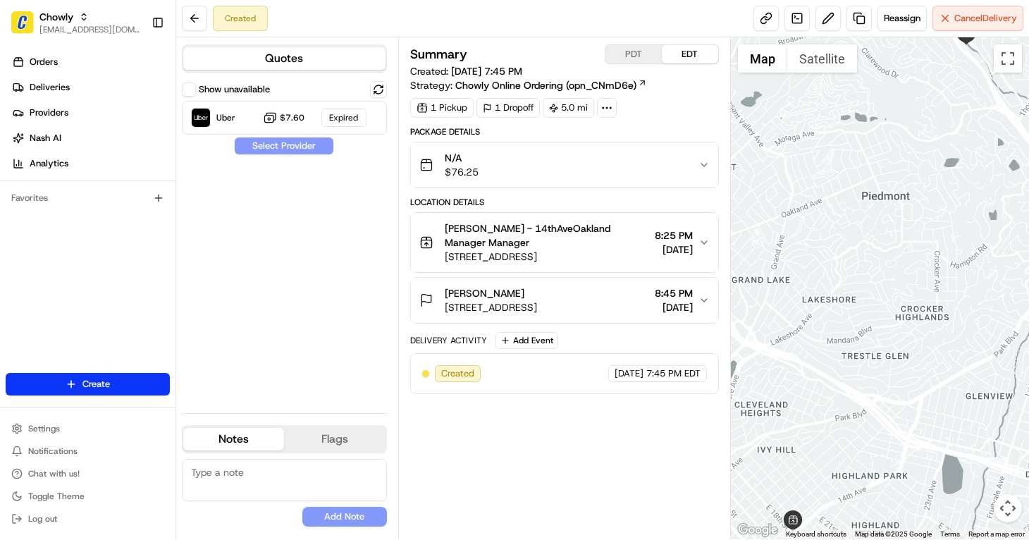
click at [624, 6] on div "Created Reassign Cancel Delivery" at bounding box center [602, 18] width 853 height 37
click at [382, 85] on button at bounding box center [378, 89] width 17 height 17
click at [706, 239] on icon "button" at bounding box center [703, 242] width 11 height 11
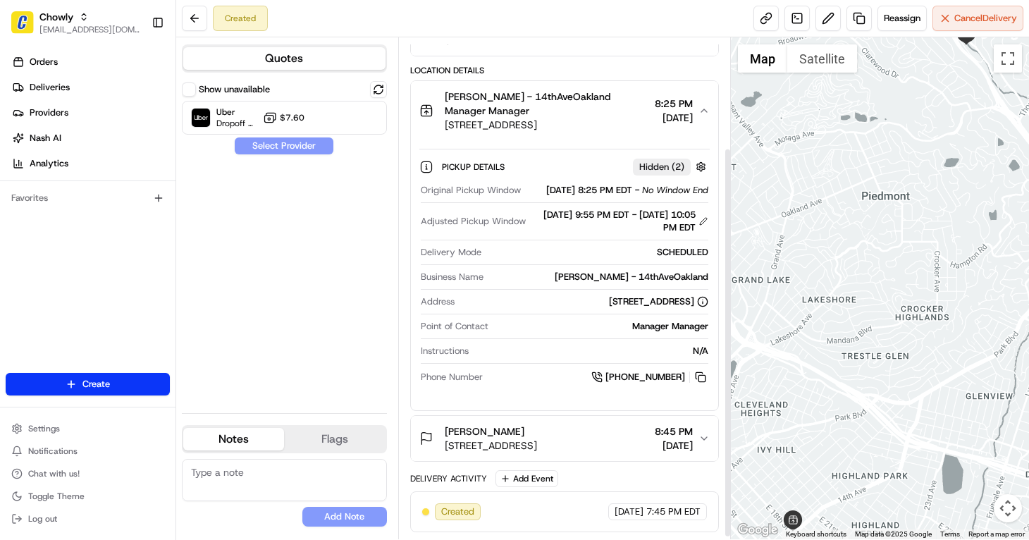
scroll to position [141, 0]
drag, startPoint x: 1027, startPoint y: 532, endPoint x: 1020, endPoint y: 530, distance: 7.4
click at [1027, 532] on div "Report a map error" at bounding box center [996, 534] width 65 height 10
click at [319, 112] on div "Uber Dropoff ETA 34 minutes $7.60" at bounding box center [284, 118] width 205 height 34
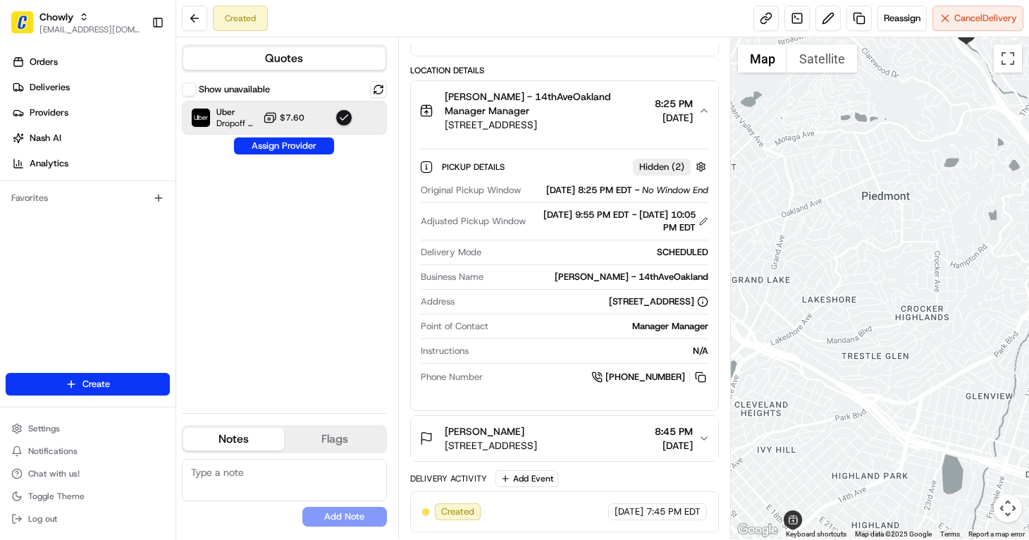
click at [393, 460] on div "Quotes Show unavailable Uber Dropoff ETA 30 minutes $7.60 Assign Provider Notes…" at bounding box center [287, 288] width 222 height 502
click at [288, 147] on button "Assign Provider" at bounding box center [284, 145] width 100 height 17
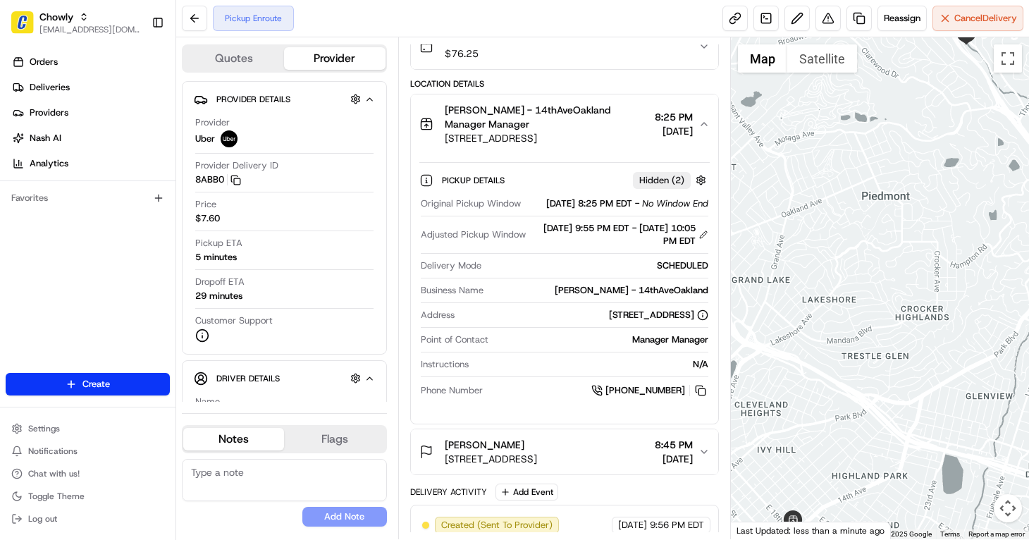
scroll to position [163, 0]
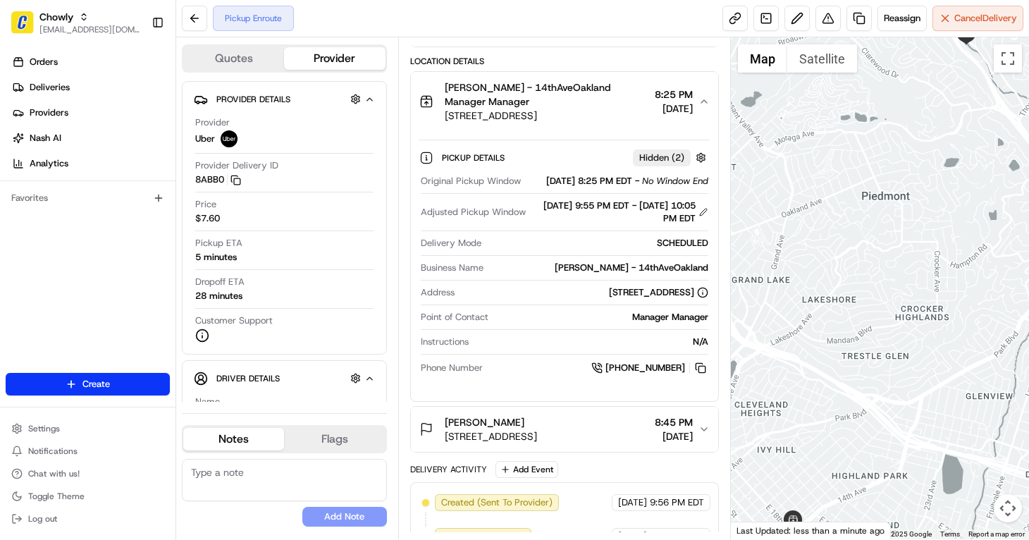
click at [1028, 534] on div "Report a map error" at bounding box center [996, 534] width 65 height 10
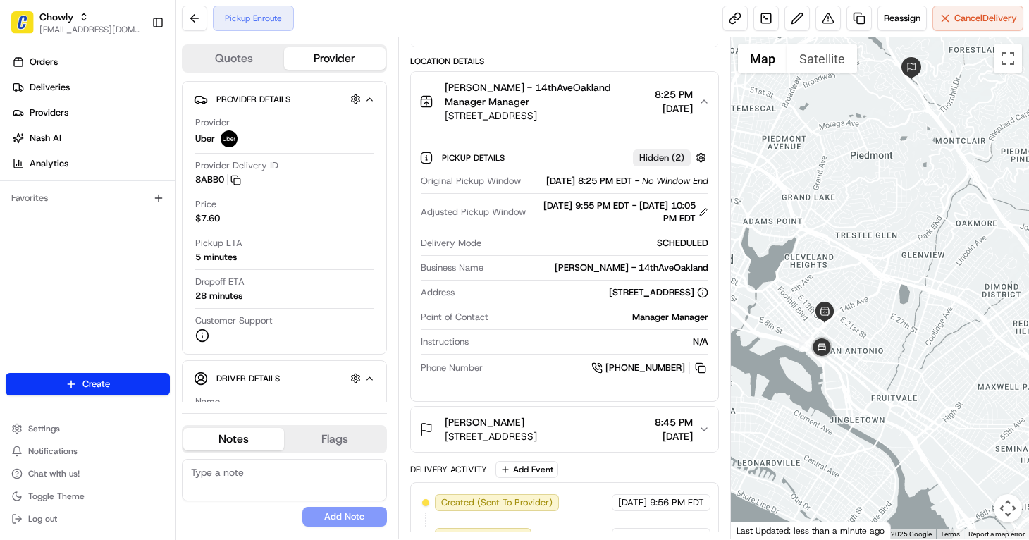
drag, startPoint x: 846, startPoint y: 371, endPoint x: 870, endPoint y: 265, distance: 108.4
click at [870, 261] on div at bounding box center [880, 288] width 299 height 502
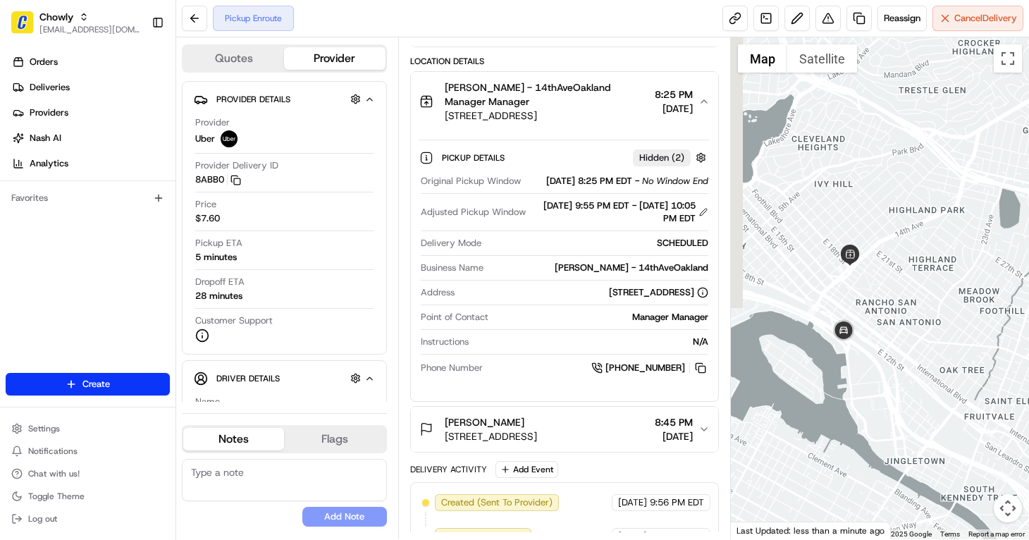
click at [879, 289] on div at bounding box center [880, 288] width 299 height 502
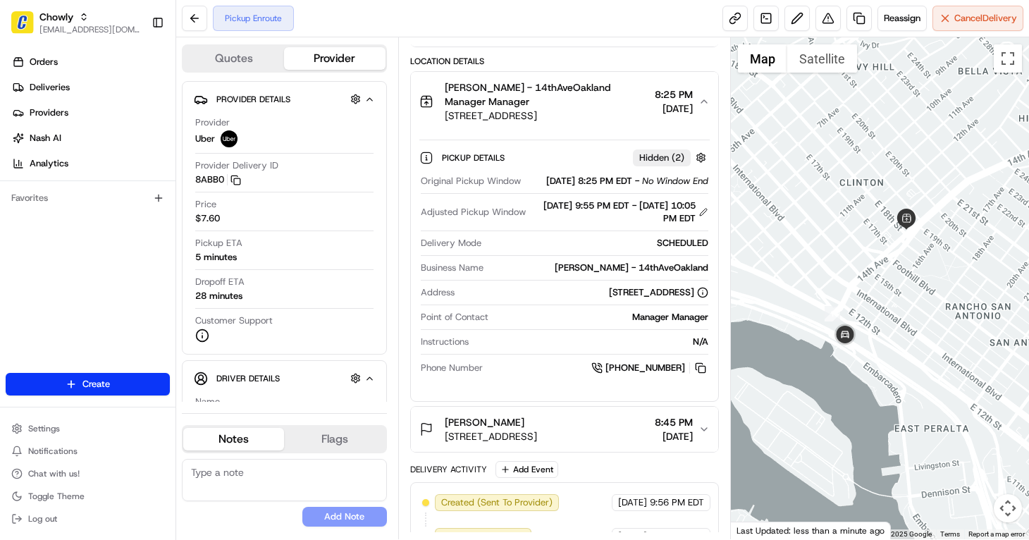
drag, startPoint x: 848, startPoint y: 304, endPoint x: 908, endPoint y: 308, distance: 59.3
click at [908, 308] on div at bounding box center [880, 288] width 299 height 502
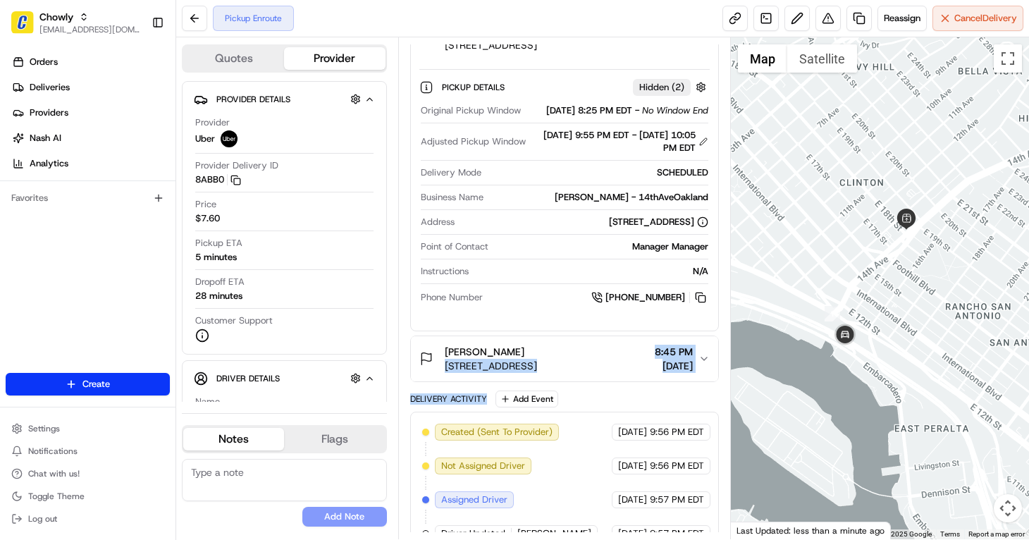
drag, startPoint x: 637, startPoint y: 412, endPoint x: 567, endPoint y: 359, distance: 88.1
click at [567, 359] on div "Package Details N/A $76.25 Location Details Philomena - 14thAveOakland Manager …" at bounding box center [564, 251] width 309 height 673
drag, startPoint x: 567, startPoint y: 359, endPoint x: 609, endPoint y: 408, distance: 64.4
click at [609, 407] on div "Delivery Activity Add Event" at bounding box center [564, 398] width 309 height 17
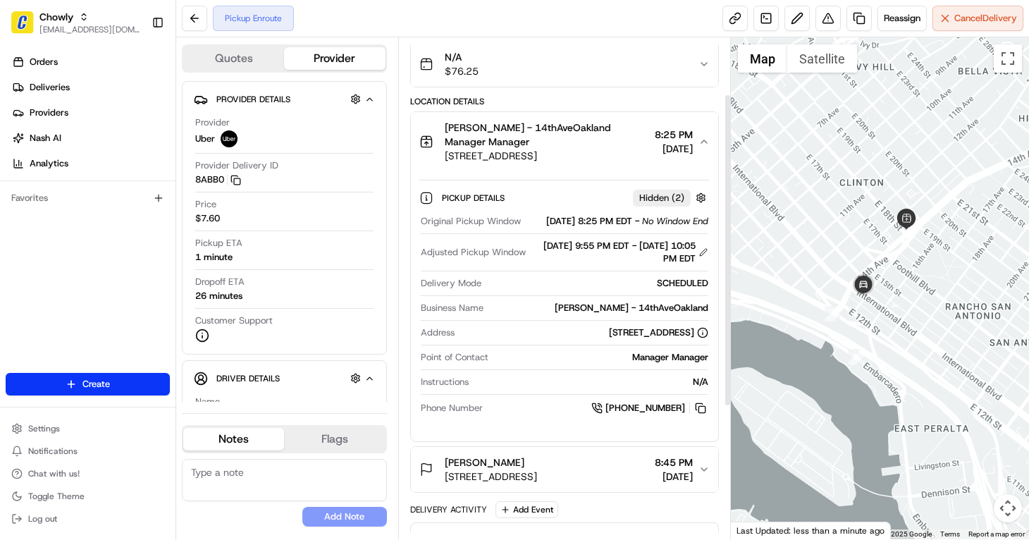
scroll to position [91, 0]
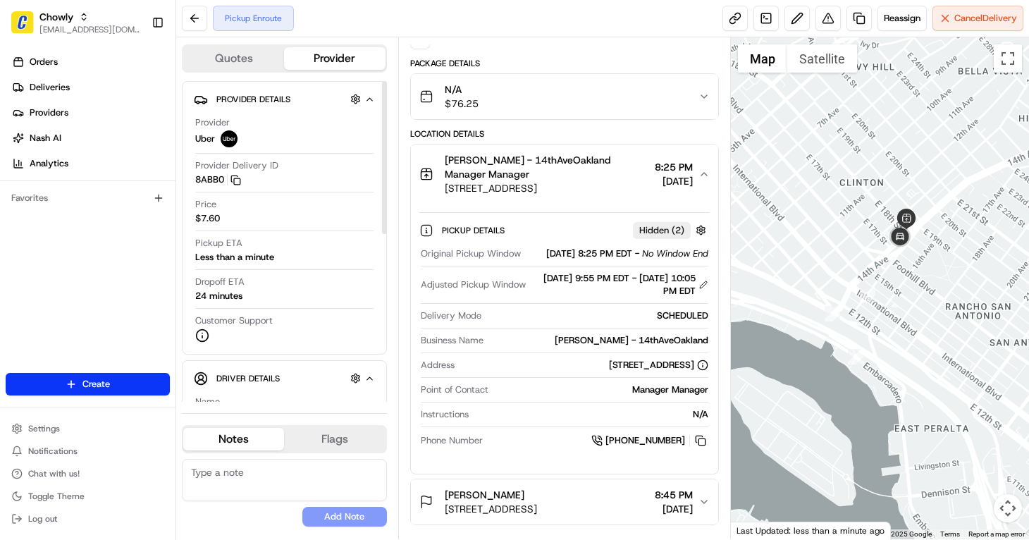
click at [620, 27] on div "Pickup Enroute Reassign Cancel Delivery" at bounding box center [602, 18] width 853 height 37
drag, startPoint x: 155, startPoint y: 246, endPoint x: 159, endPoint y: 253, distance: 7.9
click at [155, 247] on div "Orders Deliveries Providers Nash AI Analytics Favorites" at bounding box center [87, 213] width 175 height 336
click at [716, 489] on div "Location Details Philomena - 14thAveOakland Manager Manager 1801 14th Ave, Oakl…" at bounding box center [564, 326] width 309 height 397
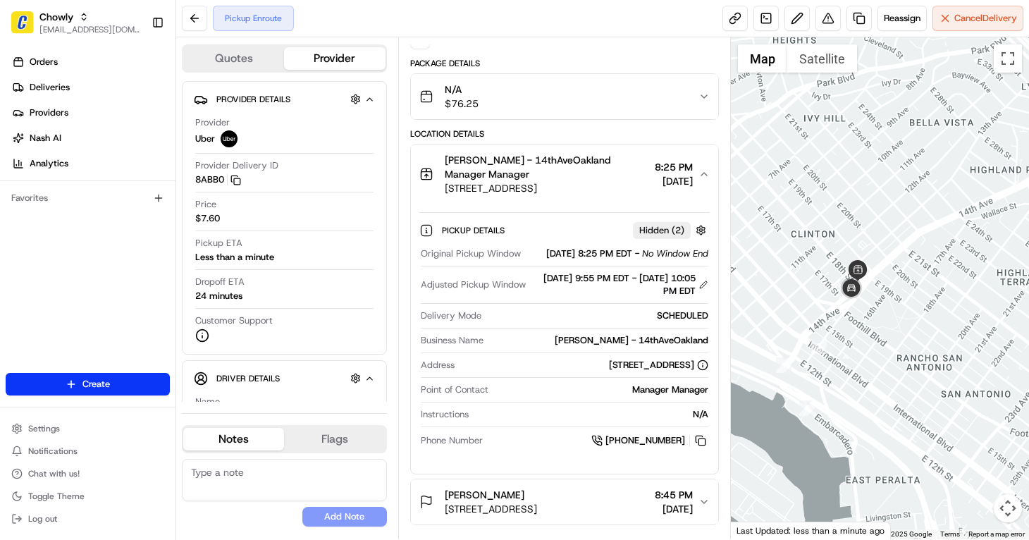
drag, startPoint x: 920, startPoint y: 277, endPoint x: 872, endPoint y: 341, distance: 79.6
click at [870, 338] on div at bounding box center [880, 288] width 299 height 502
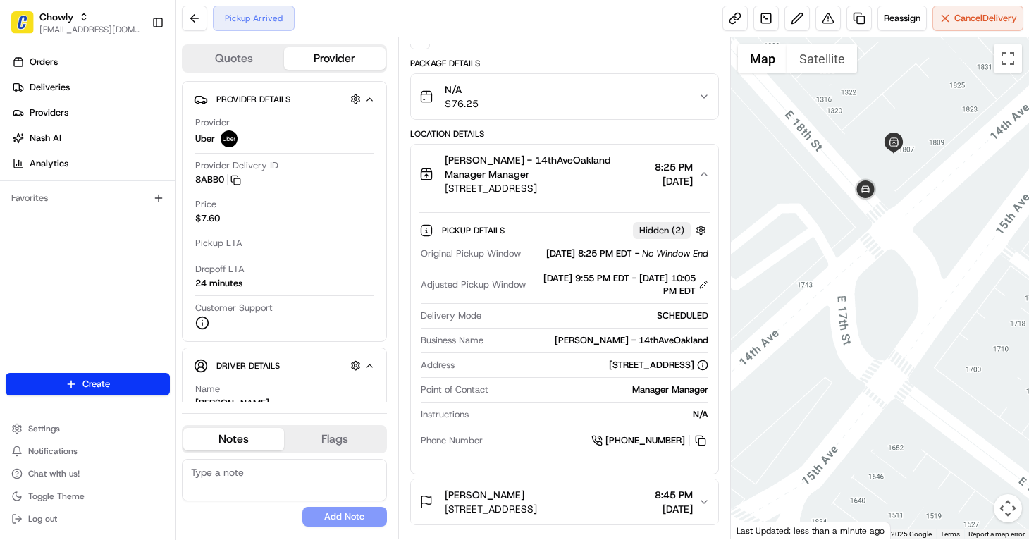
drag, startPoint x: 910, startPoint y: 290, endPoint x: 982, endPoint y: 282, distance: 72.4
click at [982, 282] on div at bounding box center [880, 288] width 299 height 502
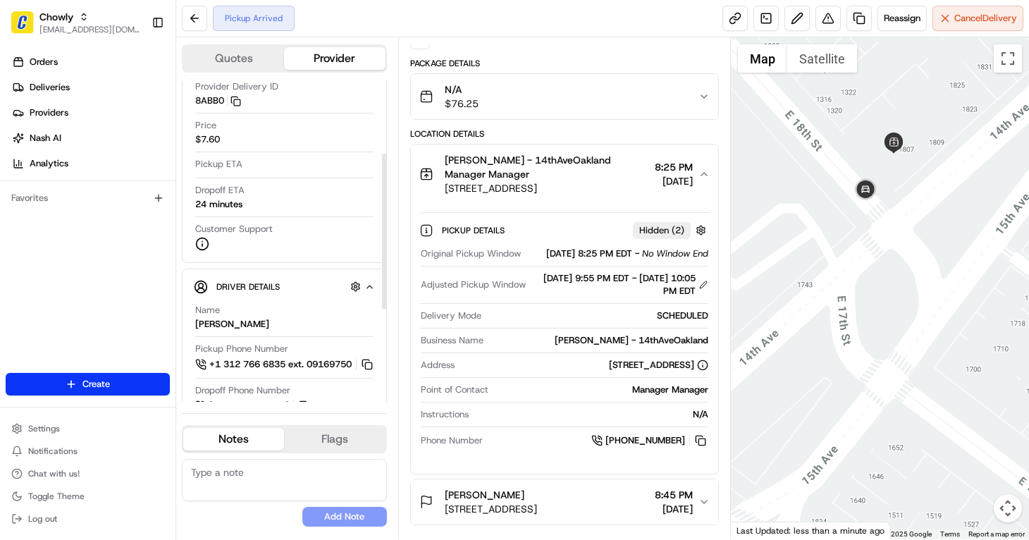
scroll to position [211, 0]
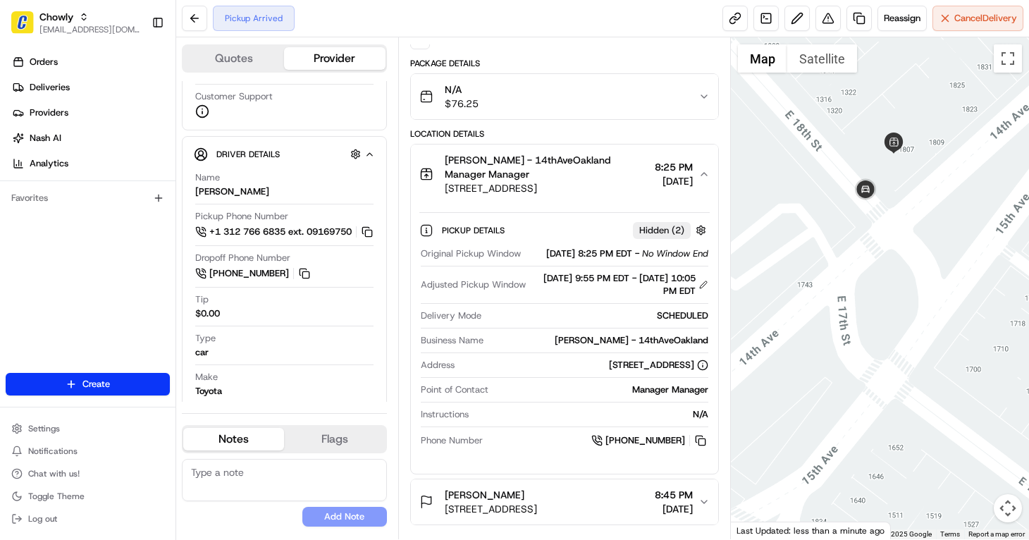
click at [995, 373] on div at bounding box center [880, 288] width 299 height 502
drag, startPoint x: 514, startPoint y: 175, endPoint x: 445, endPoint y: 161, distance: 70.3
click at [445, 161] on span "[PERSON_NAME] - 14thAveOakland Manager Manager" at bounding box center [547, 167] width 204 height 28
copy span "[PERSON_NAME] - 14thAveOakland Manager Manager"
click at [1028, 530] on html "Chowly jvillarama@nashhelp.com Toggle Sidebar Orders Deliveries Providers Nash …" at bounding box center [514, 270] width 1029 height 540
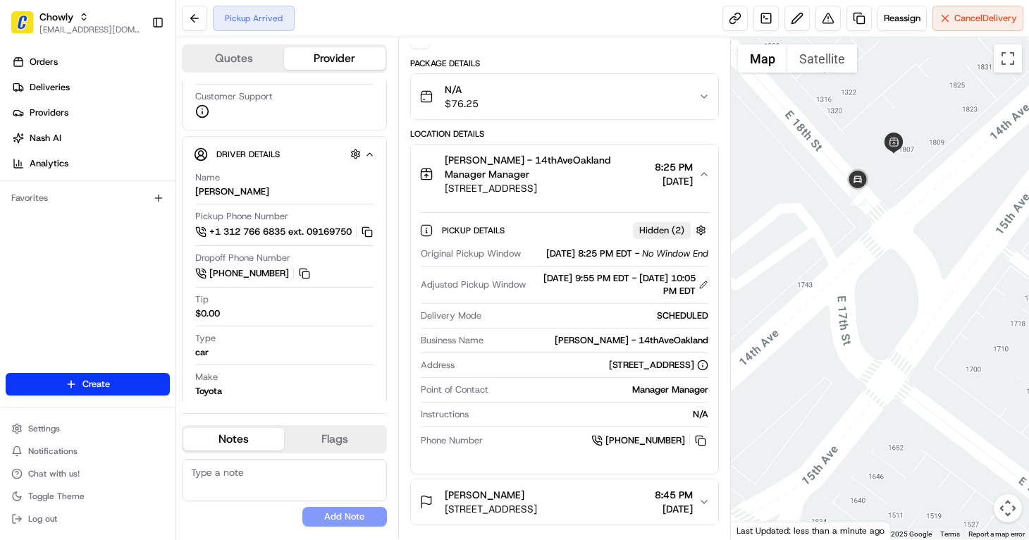
click at [564, 136] on div "Location Details" at bounding box center [564, 133] width 309 height 11
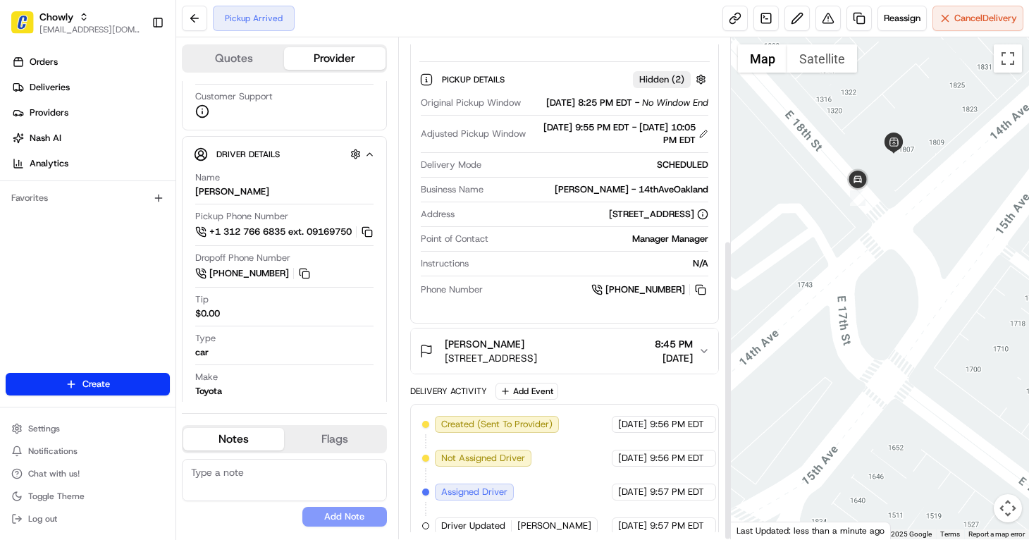
scroll to position [336, 0]
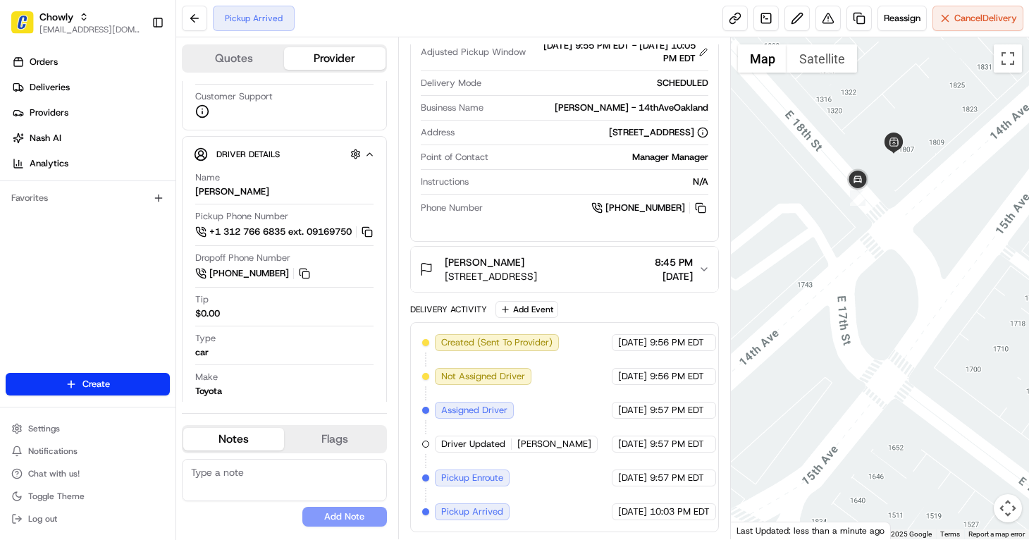
click at [583, 299] on div "Package Details N/A $76.25 Location Details Philomena - 14thAveOakland Manager …" at bounding box center [564, 178] width 309 height 707
drag, startPoint x: 534, startPoint y: 505, endPoint x: 503, endPoint y: 514, distance: 32.3
click at [503, 514] on div "Created (Sent To Provider) Uber 08/15/2025 9:56 PM EDT Not Assigned Driver Uber…" at bounding box center [564, 427] width 285 height 186
drag, startPoint x: 441, startPoint y: 512, endPoint x: 517, endPoint y: 510, distance: 76.1
click at [517, 510] on div "Created (Sent To Provider) Uber 08/15/2025 9:56 PM EDT Not Assigned Driver Uber…" at bounding box center [564, 427] width 285 height 186
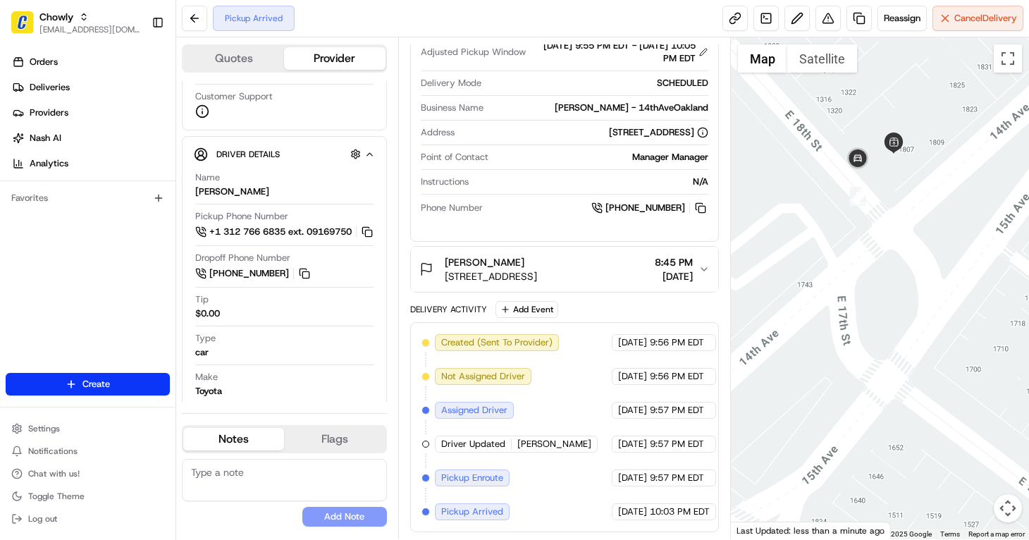
click at [720, 309] on div "Summary PDT EDT Created: 08/15/2025 7:45 PM Strategy: Chowly Online Ordering (o…" at bounding box center [564, 288] width 333 height 502
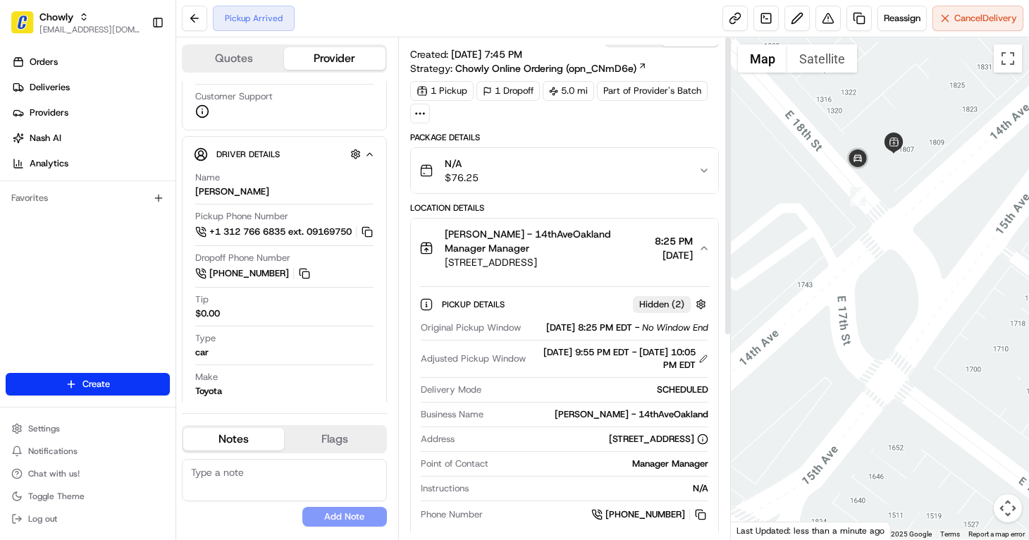
scroll to position [0, 0]
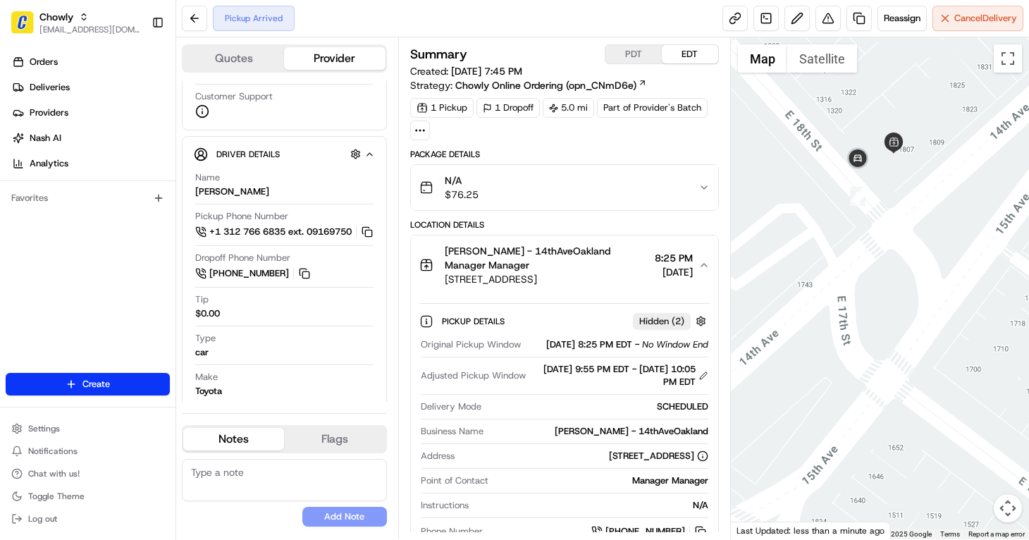
click at [660, 187] on div "N/A $76.25" at bounding box center [558, 187] width 279 height 28
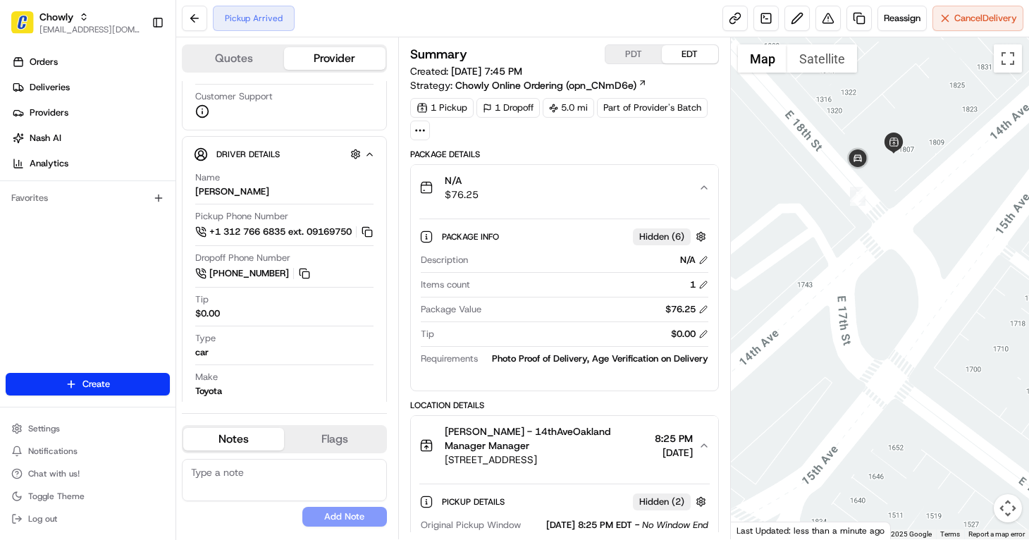
click at [704, 188] on icon "button" at bounding box center [703, 187] width 11 height 11
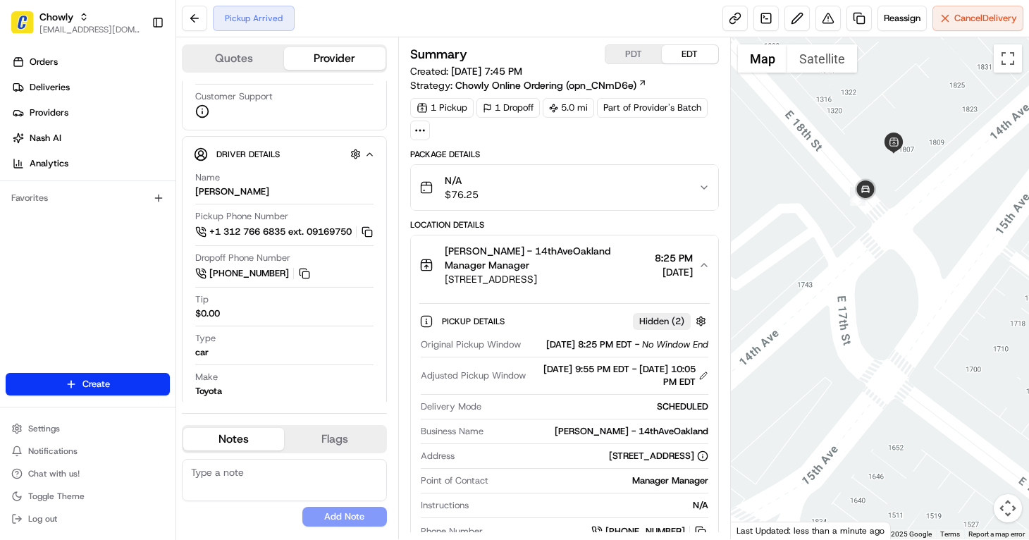
click at [705, 187] on icon "button" at bounding box center [704, 187] width 6 height 3
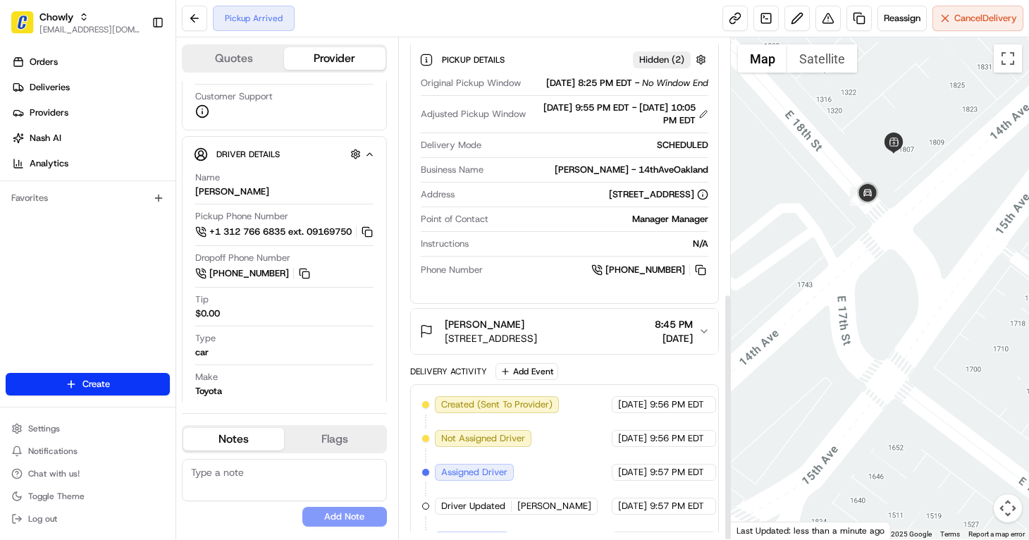
scroll to position [516, 0]
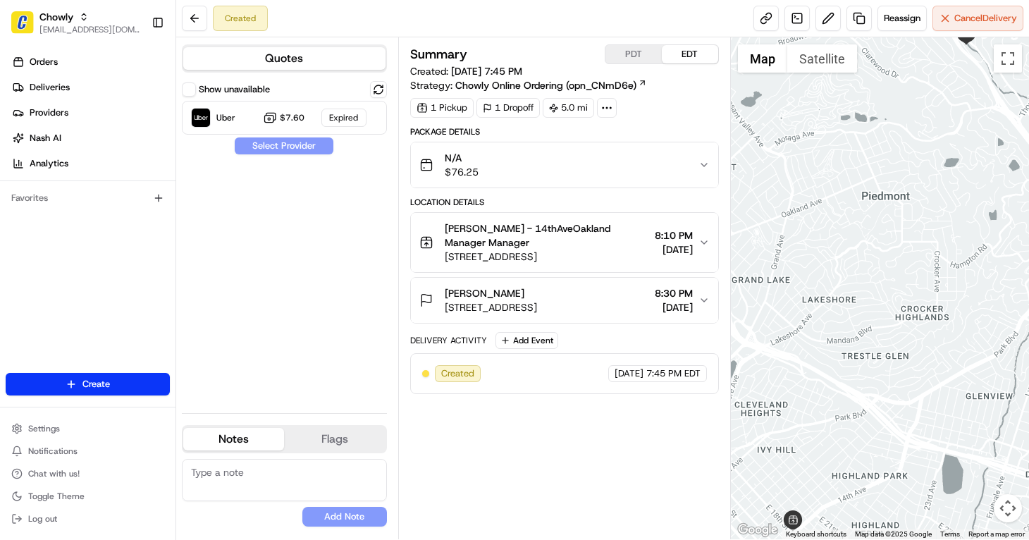
click at [192, 87] on button "Show unavailable" at bounding box center [189, 89] width 14 height 14
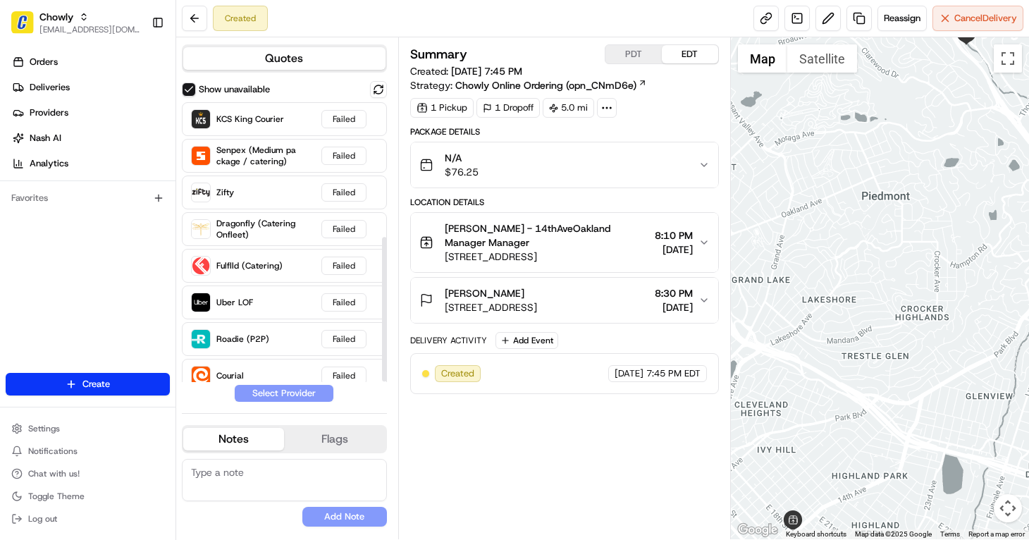
scroll to position [266, 0]
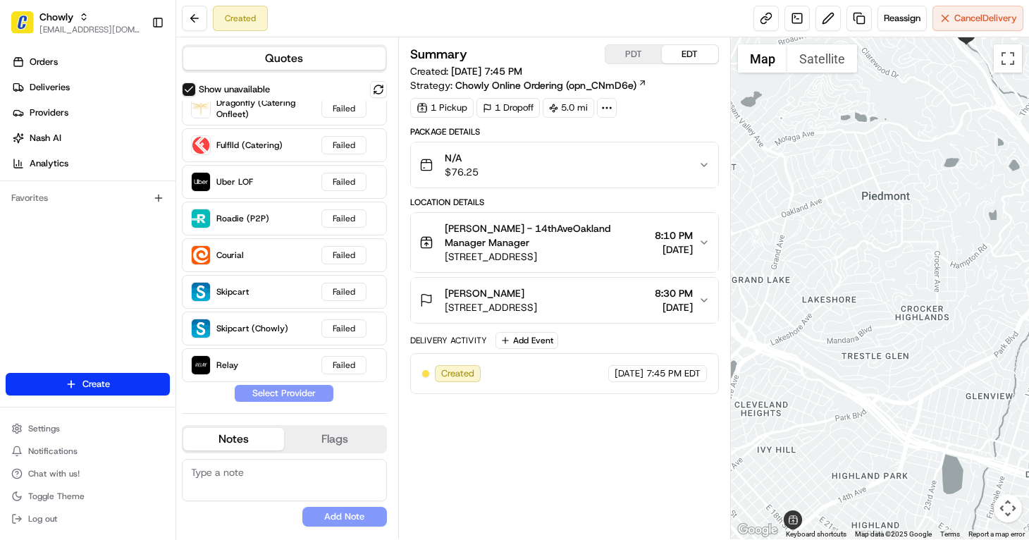
click at [13, 233] on div "Orders Deliveries Providers Nash AI Analytics Favorites" at bounding box center [87, 213] width 175 height 336
click at [374, 89] on button at bounding box center [378, 89] width 17 height 17
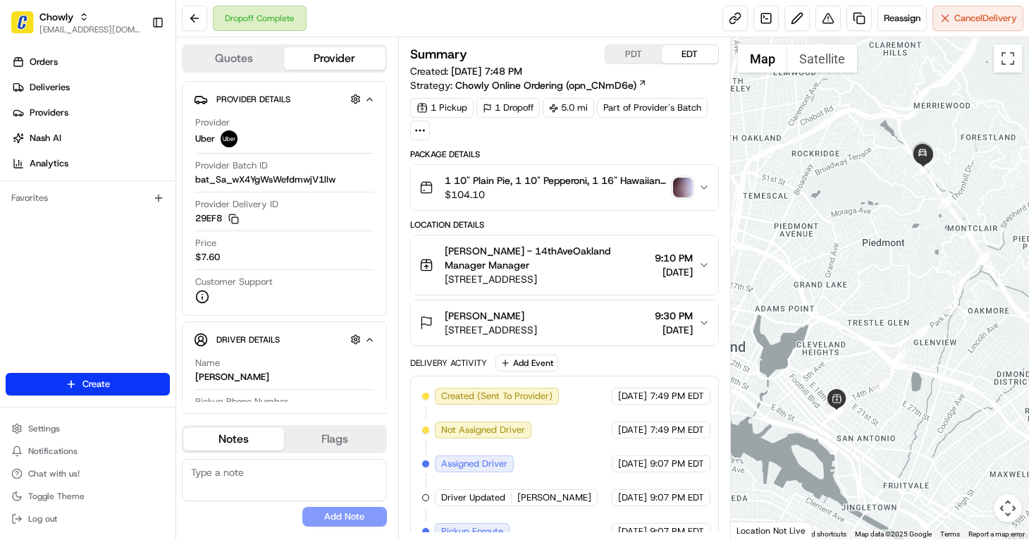
click at [676, 187] on img "button" at bounding box center [683, 188] width 20 height 20
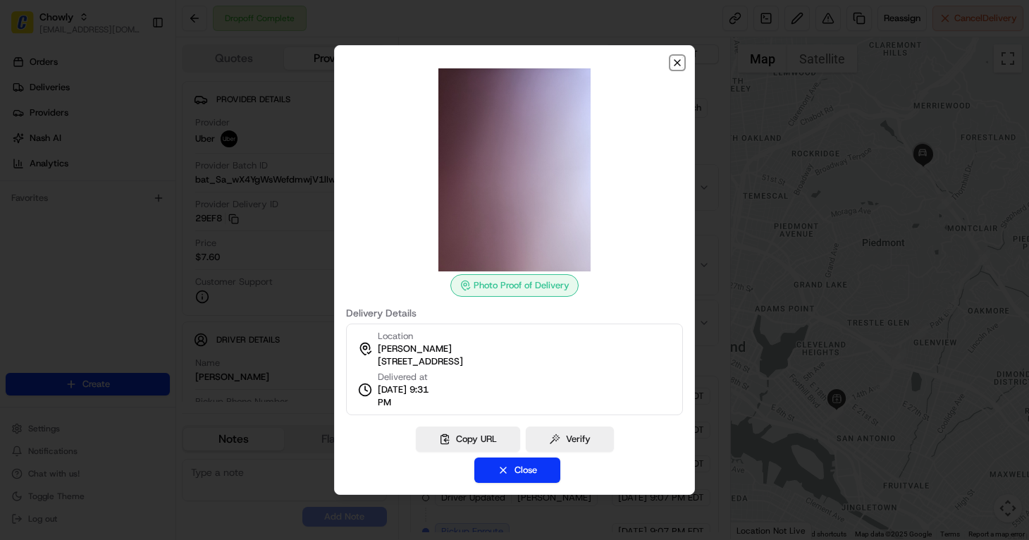
click at [681, 66] on icon "button" at bounding box center [677, 62] width 11 height 11
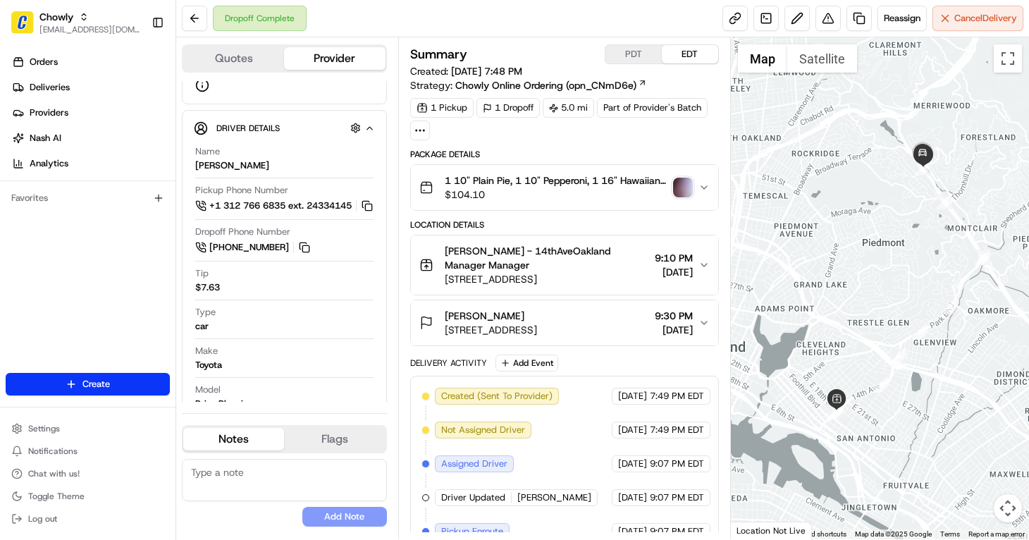
click at [703, 179] on button "1 10" Plain Pie, 1 10" Pepperoni, 1 16" [DEMOGRAPHIC_DATA], 1 4PK Fort [PERSON_…" at bounding box center [564, 187] width 307 height 45
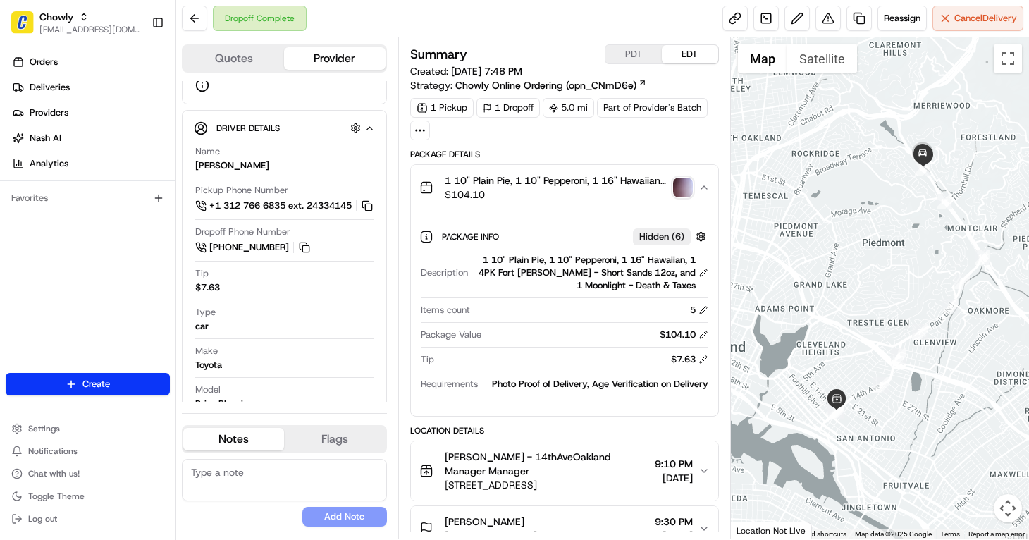
click at [703, 179] on button "1 10" Plain Pie, 1 10" Pepperoni, 1 16" [DEMOGRAPHIC_DATA], 1 4PK Fort [PERSON_…" at bounding box center [564, 187] width 307 height 45
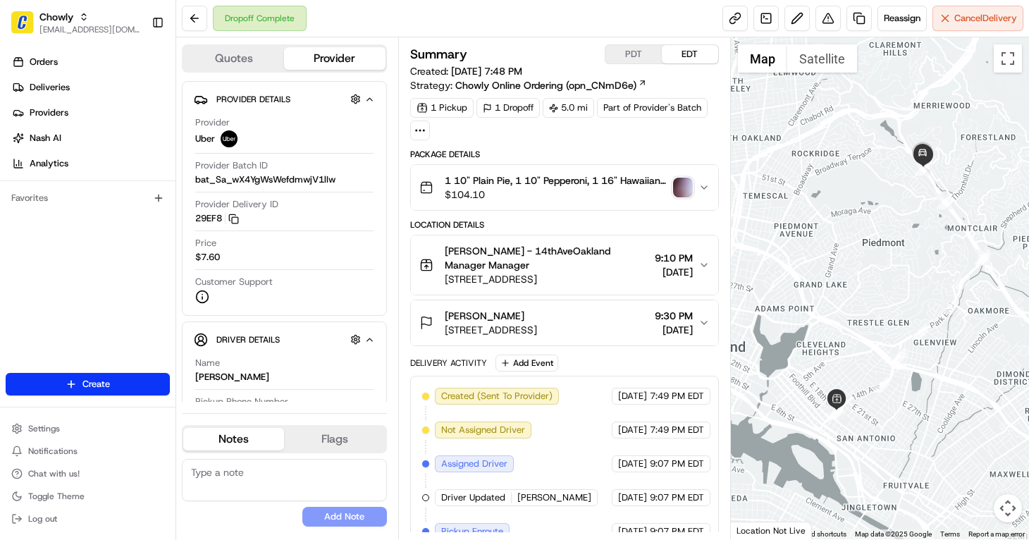
click at [704, 186] on icon "button" at bounding box center [703, 187] width 11 height 11
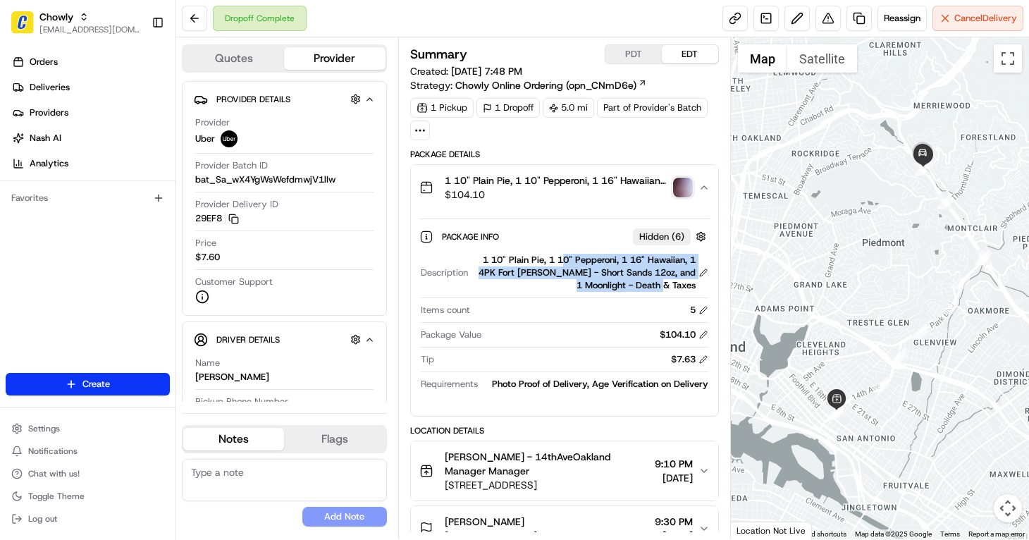
drag, startPoint x: 696, startPoint y: 286, endPoint x: 559, endPoint y: 261, distance: 139.0
click at [559, 261] on div "1 10" Plain Pie, 1 10" Pepperoni, 1 16" Hawaiian, 1 4PK Fort [PERSON_NAME] - Sh…" at bounding box center [591, 273] width 235 height 38
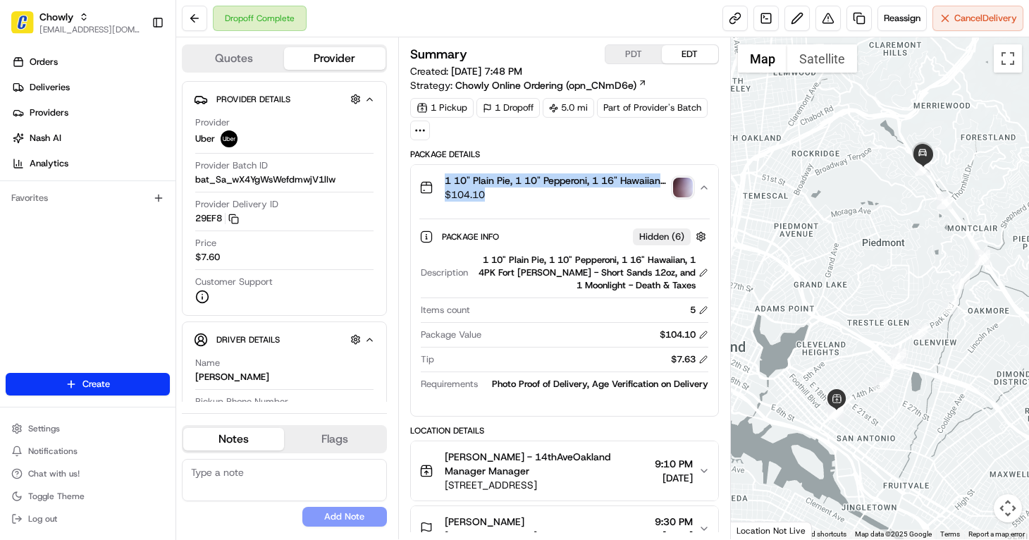
drag, startPoint x: 559, startPoint y: 261, endPoint x: 445, endPoint y: 175, distance: 142.9
click at [445, 175] on div "1 10" Plain Pie, 1 10" Pepperoni, 1 16" [DEMOGRAPHIC_DATA], 1 4PK Fort [PERSON_…" at bounding box center [556, 187] width 223 height 28
drag, startPoint x: 445, startPoint y: 175, endPoint x: 551, endPoint y: 206, distance: 110.1
click at [551, 199] on span "$104.10" at bounding box center [556, 194] width 223 height 14
click at [703, 184] on icon "button" at bounding box center [703, 187] width 11 height 11
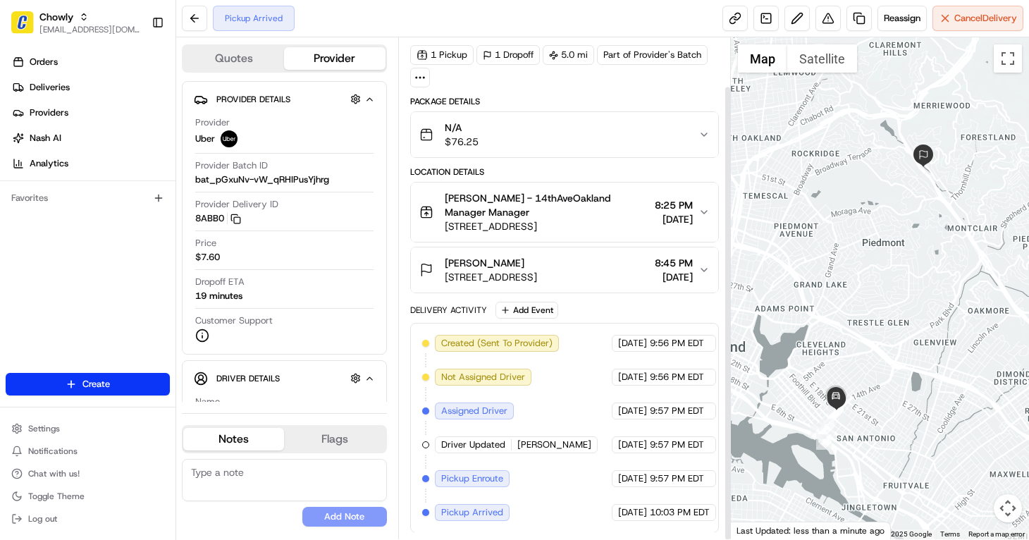
scroll to position [54, 0]
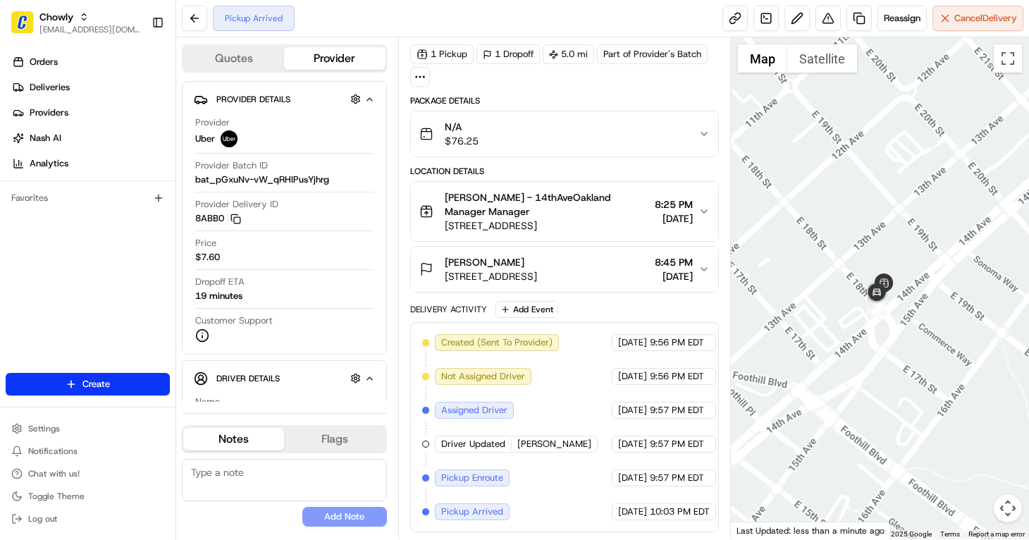
drag, startPoint x: 829, startPoint y: 366, endPoint x: 929, endPoint y: 391, distance: 103.9
click at [929, 391] on div at bounding box center [880, 288] width 299 height 502
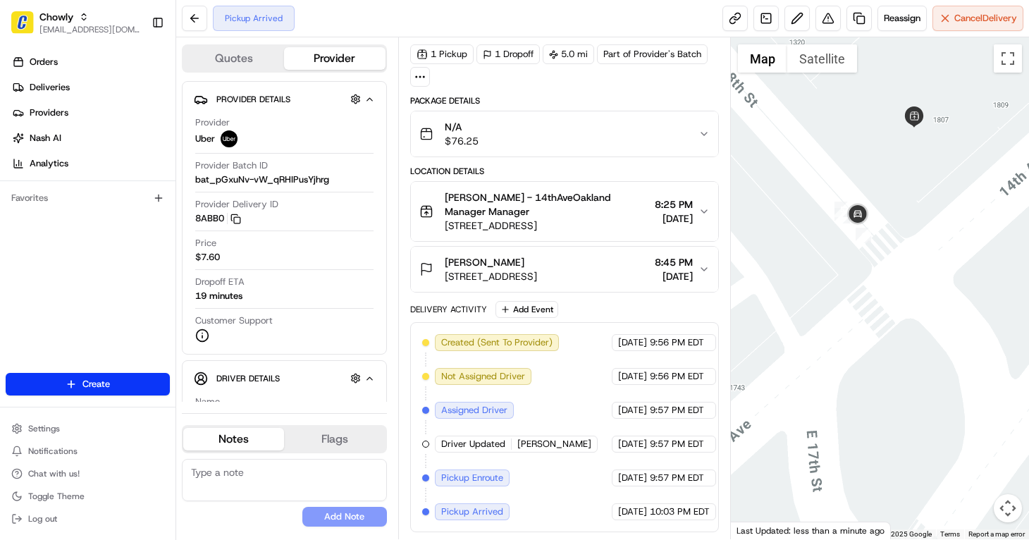
drag, startPoint x: 913, startPoint y: 366, endPoint x: 979, endPoint y: 230, distance: 151.6
click at [979, 230] on div at bounding box center [880, 288] width 299 height 502
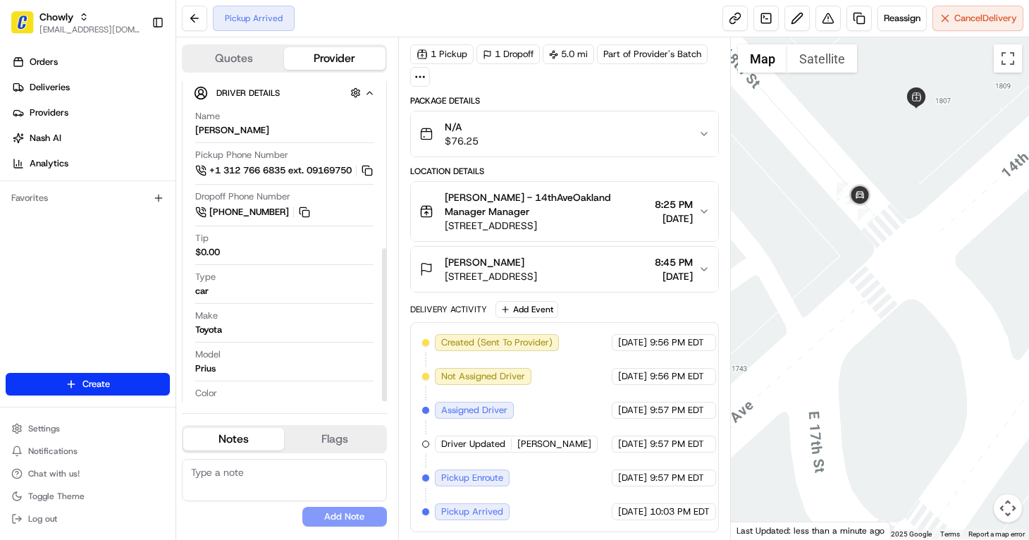
scroll to position [351, 0]
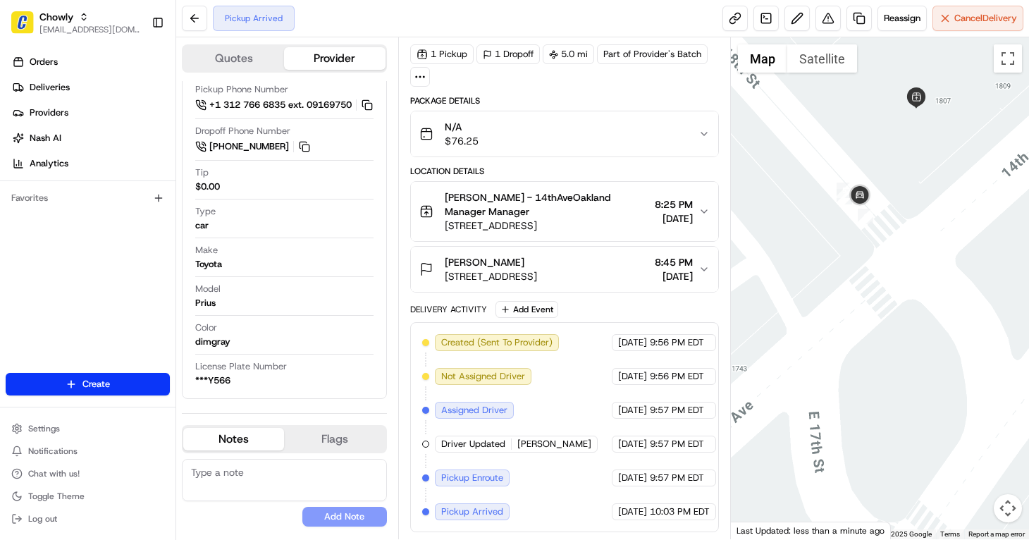
click at [986, 278] on div at bounding box center [880, 288] width 299 height 502
drag, startPoint x: 985, startPoint y: 222, endPoint x: 977, endPoint y: 241, distance: 20.5
click at [985, 223] on div at bounding box center [880, 288] width 299 height 502
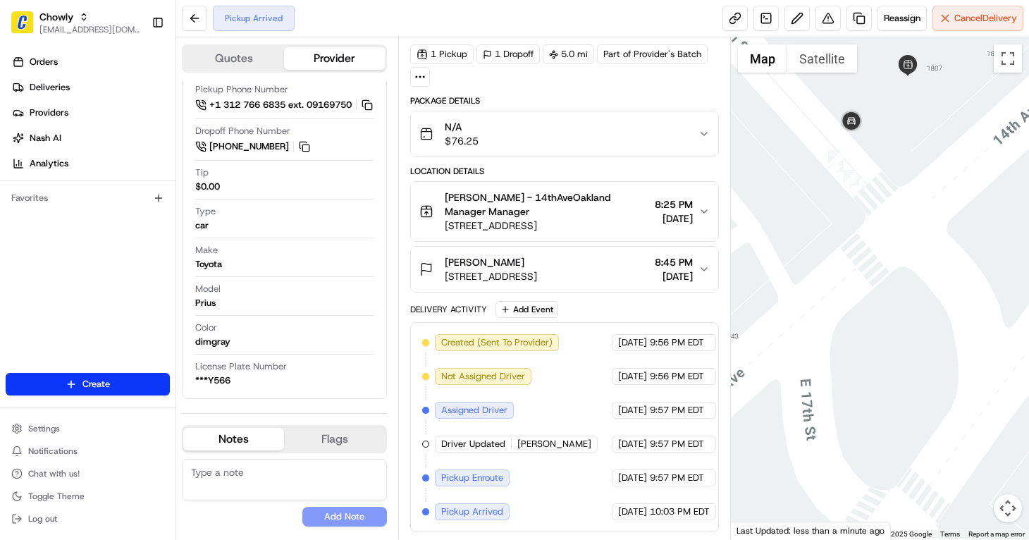
drag, startPoint x: 865, startPoint y: 338, endPoint x: 637, endPoint y: 423, distance: 243.0
click at [858, 305] on div at bounding box center [880, 288] width 299 height 502
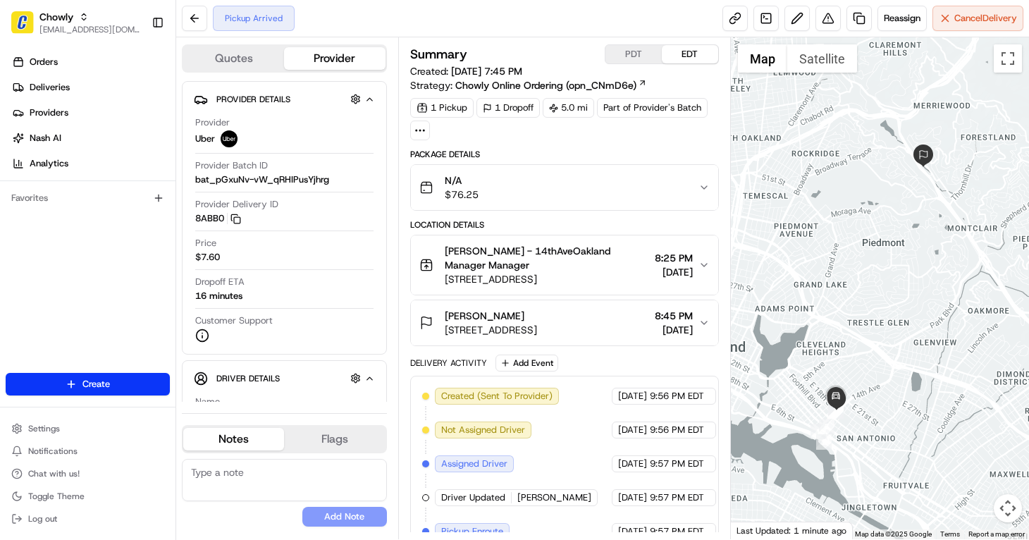
scroll to position [54, 0]
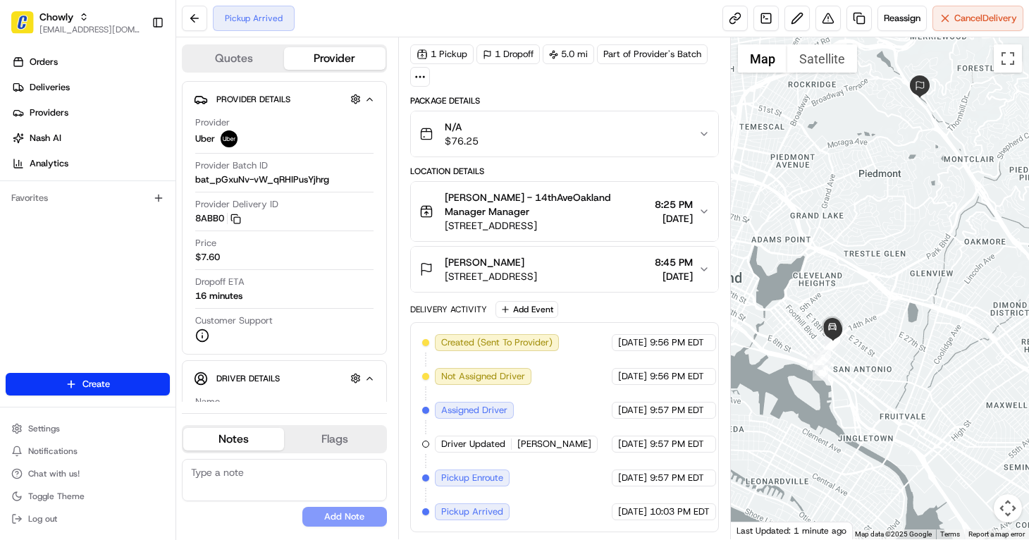
drag, startPoint x: 901, startPoint y: 415, endPoint x: 879, endPoint y: 359, distance: 59.5
click at [899, 361] on div at bounding box center [880, 288] width 299 height 502
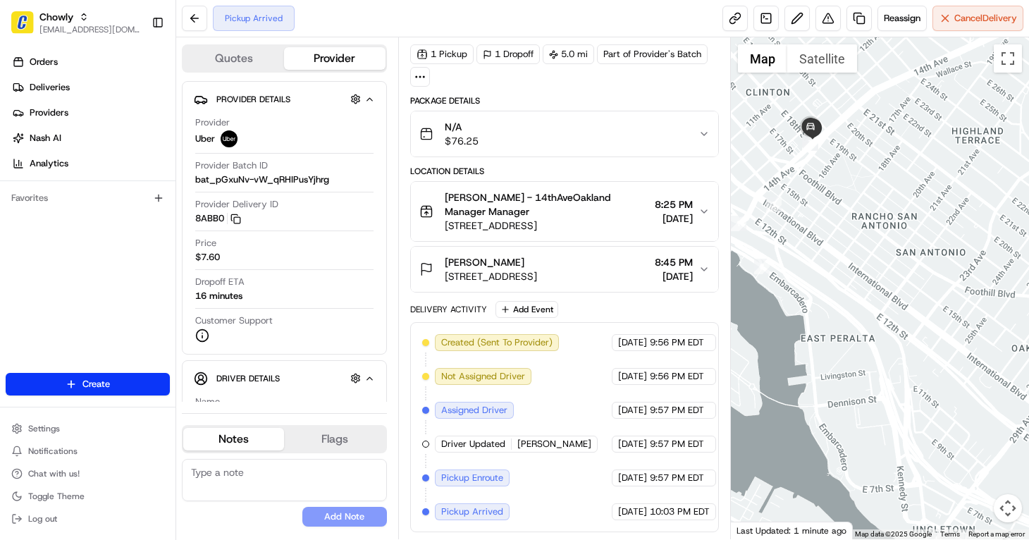
drag, startPoint x: 835, startPoint y: 259, endPoint x: 896, endPoint y: 461, distance: 211.3
click at [896, 459] on div at bounding box center [880, 288] width 299 height 502
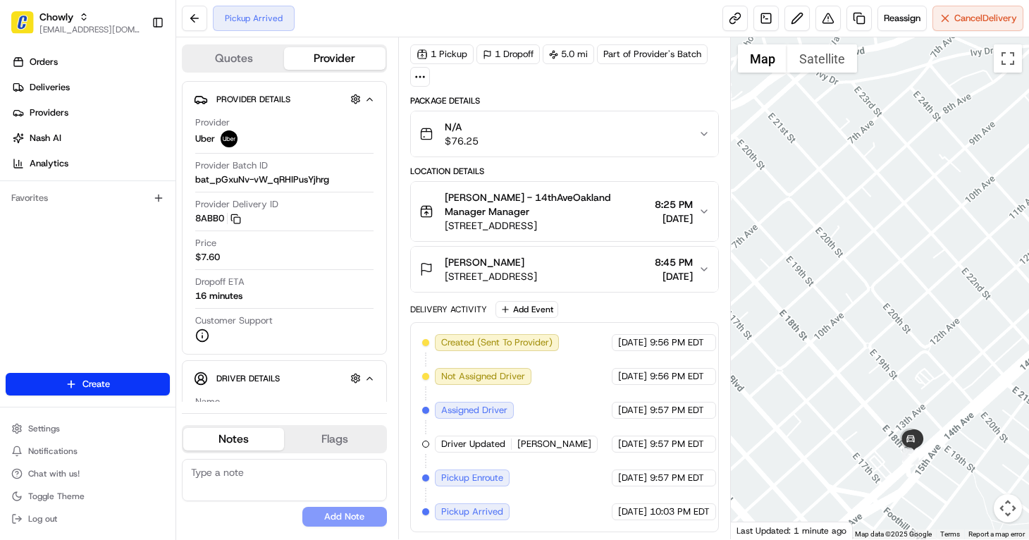
drag, startPoint x: 911, startPoint y: 371, endPoint x: 860, endPoint y: 247, distance: 134.0
click at [860, 247] on div at bounding box center [880, 288] width 299 height 502
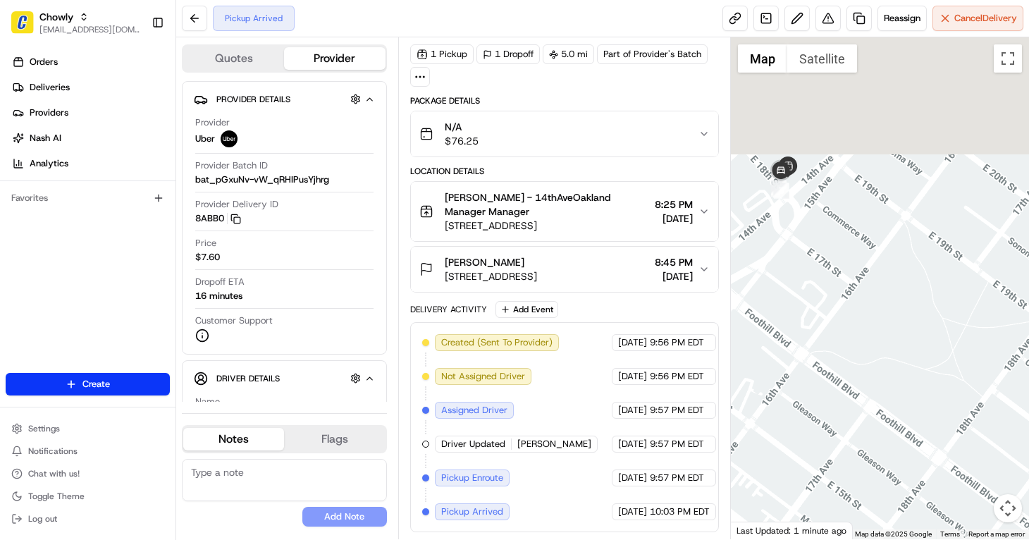
drag, startPoint x: 868, startPoint y: 377, endPoint x: 901, endPoint y: 438, distance: 68.7
click at [920, 521] on div at bounding box center [880, 288] width 299 height 502
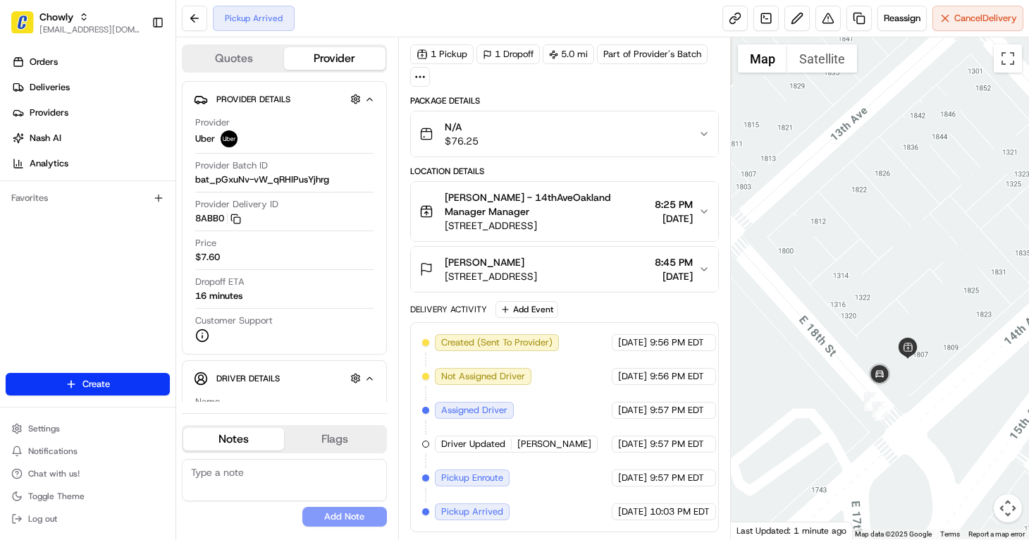
drag, startPoint x: 859, startPoint y: 380, endPoint x: 960, endPoint y: 416, distance: 107.4
click at [960, 416] on div at bounding box center [880, 288] width 299 height 502
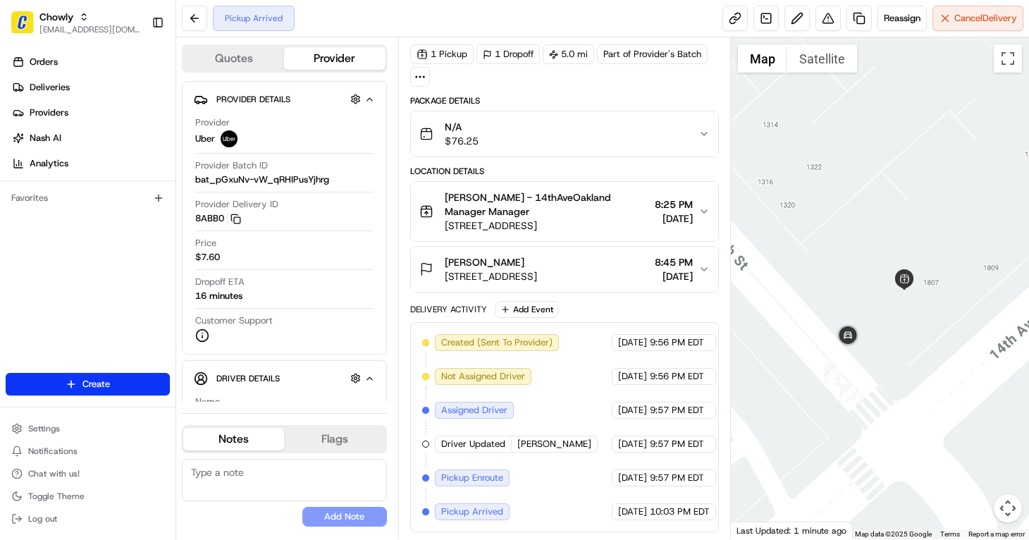
drag, startPoint x: 951, startPoint y: 421, endPoint x: 974, endPoint y: 382, distance: 45.4
click at [974, 382] on div at bounding box center [880, 288] width 299 height 502
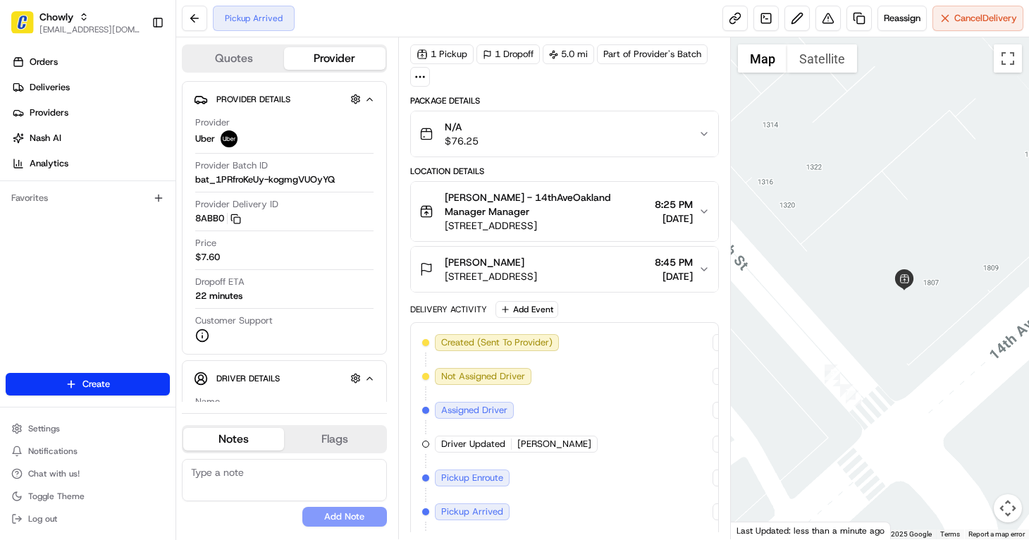
click at [1008, 188] on div at bounding box center [880, 288] width 299 height 502
click at [985, 186] on div at bounding box center [880, 288] width 299 height 502
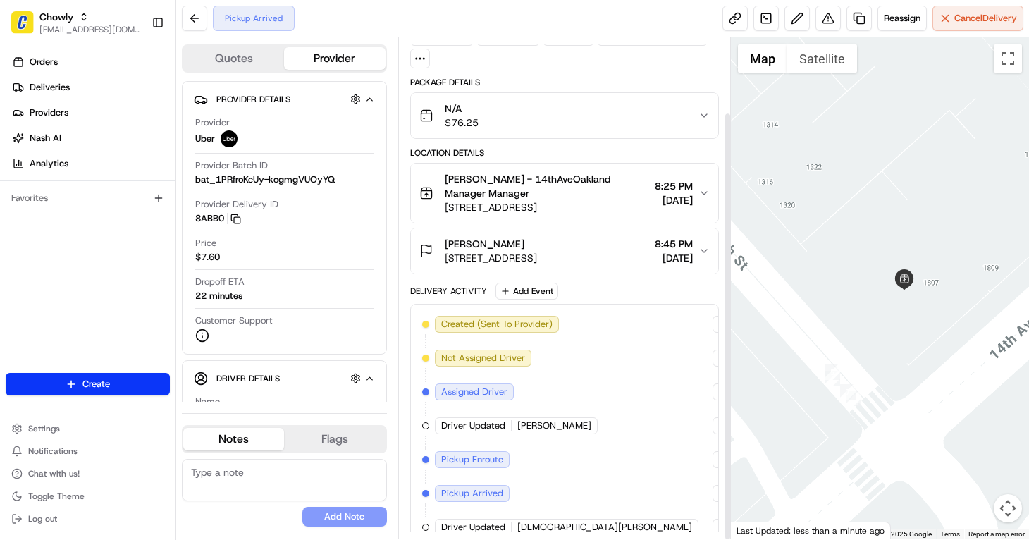
scroll to position [87, 0]
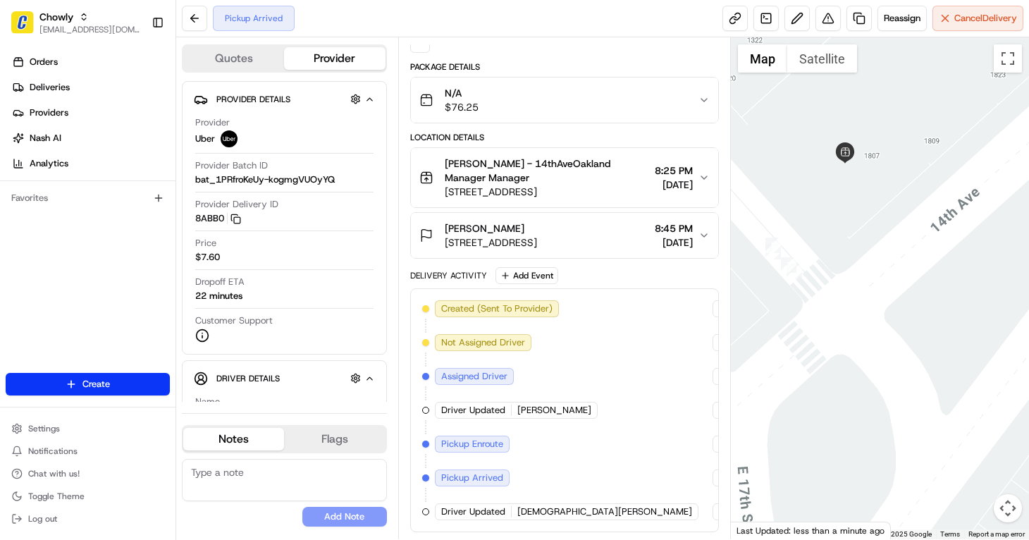
drag, startPoint x: 886, startPoint y: 458, endPoint x: 810, endPoint y: 335, distance: 144.3
click at [827, 329] on div at bounding box center [880, 288] width 299 height 502
click at [515, 53] on div "Summary PDT EDT Created: [DATE] 7:45 PM Strategy: Chowly Online Ordering (opn_C…" at bounding box center [564, 244] width 309 height 575
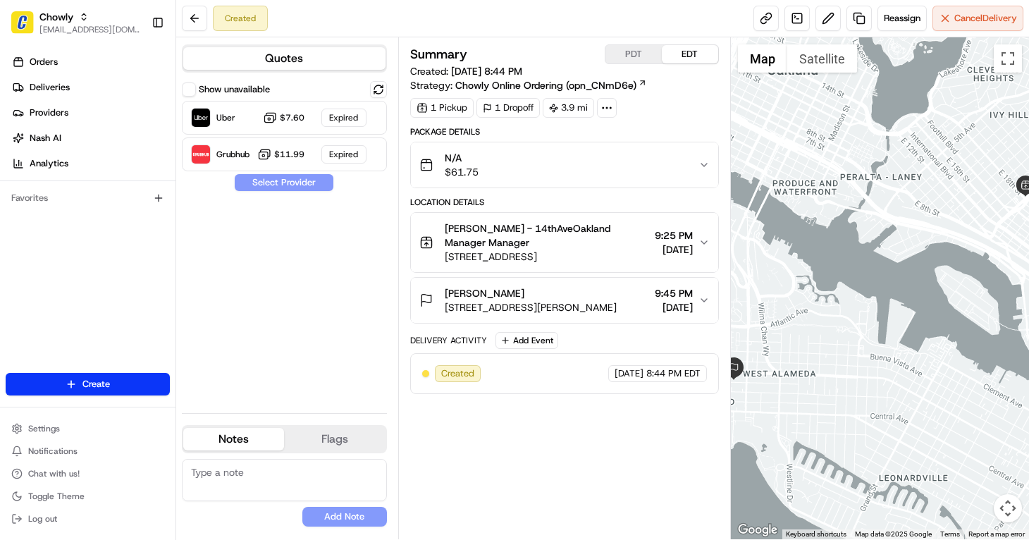
drag, startPoint x: 379, startPoint y: 82, endPoint x: 398, endPoint y: 101, distance: 26.9
click at [379, 82] on button at bounding box center [378, 89] width 17 height 17
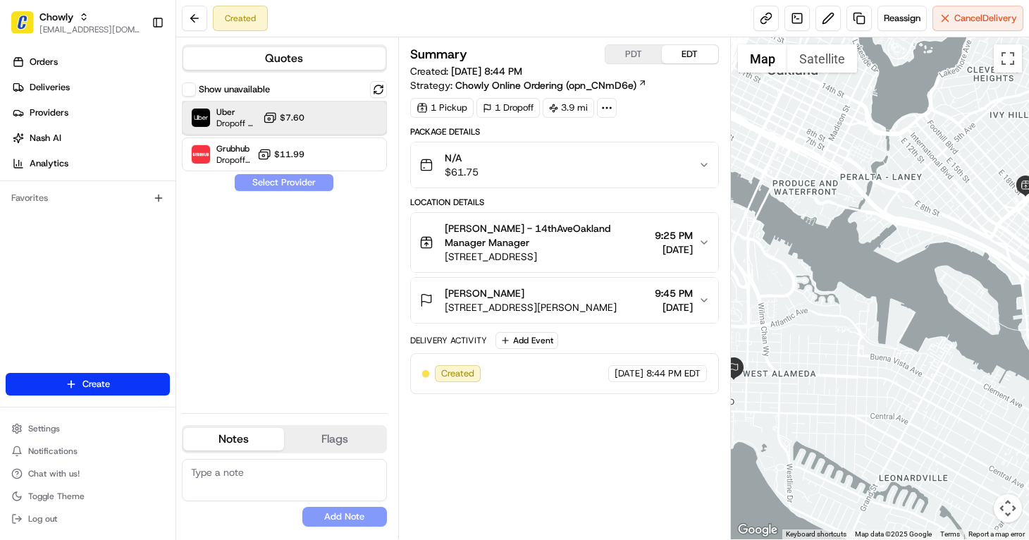
click at [324, 112] on div "Uber Dropoff ETA 33 minutes $7.60" at bounding box center [284, 118] width 205 height 34
click at [310, 187] on button "Assign Provider" at bounding box center [284, 182] width 100 height 17
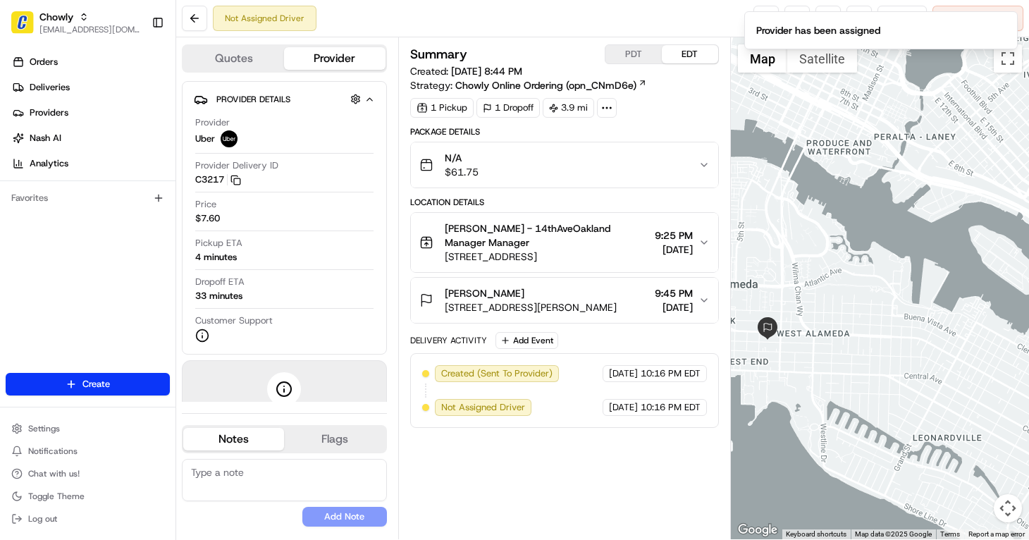
drag, startPoint x: 867, startPoint y: 372, endPoint x: 906, endPoint y: 329, distance: 57.9
click at [906, 329] on div at bounding box center [880, 288] width 299 height 502
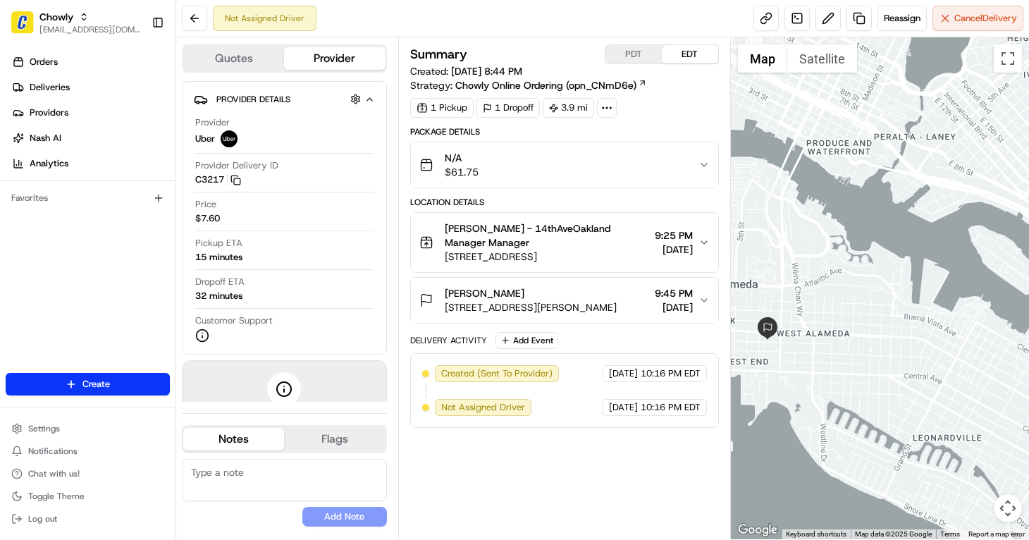
click at [323, 483] on textarea at bounding box center [284, 480] width 205 height 42
paste textarea "Caller Details: Merchant Reason for call: Need help to assign a provider Resolu…"
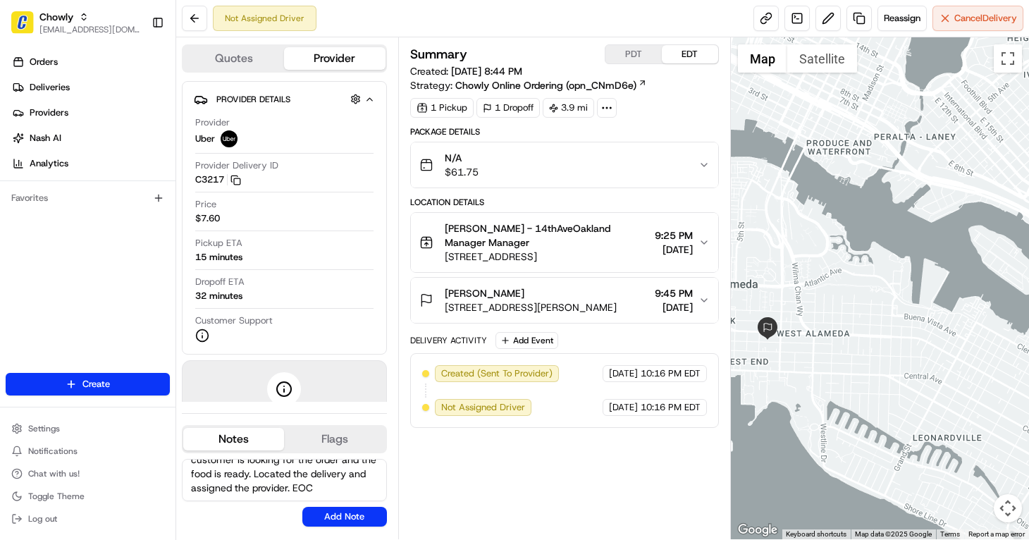
type textarea "Caller Details: Merchant Reason for call: Need help to assign a provider Resolu…"
click at [334, 514] on button "Add Note" at bounding box center [344, 517] width 85 height 20
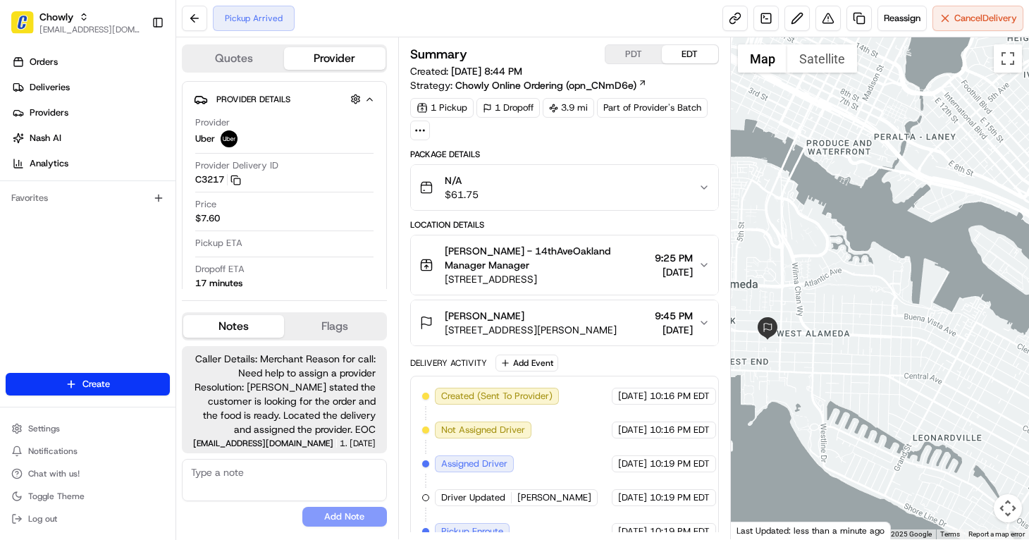
scroll to position [54, 0]
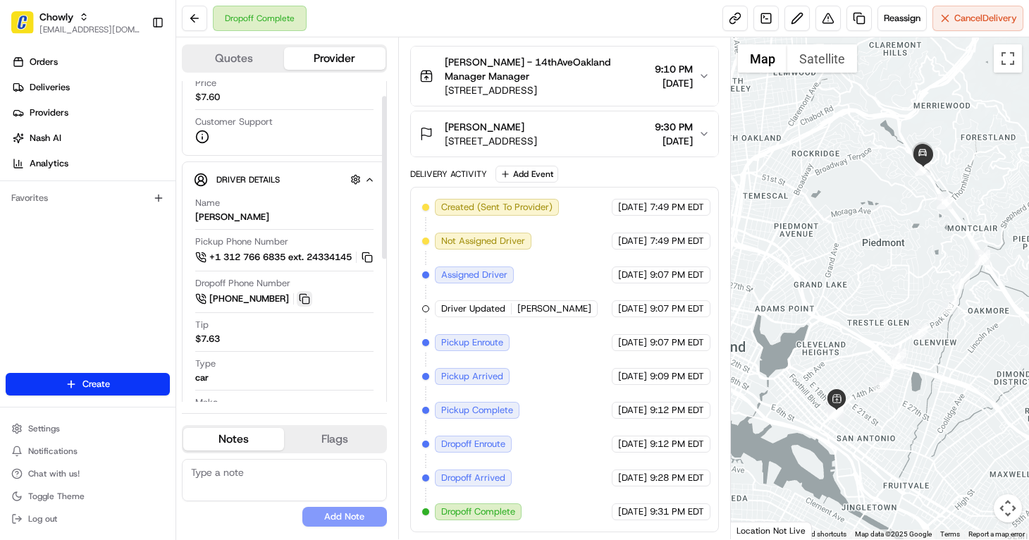
scroll to position [312, 0]
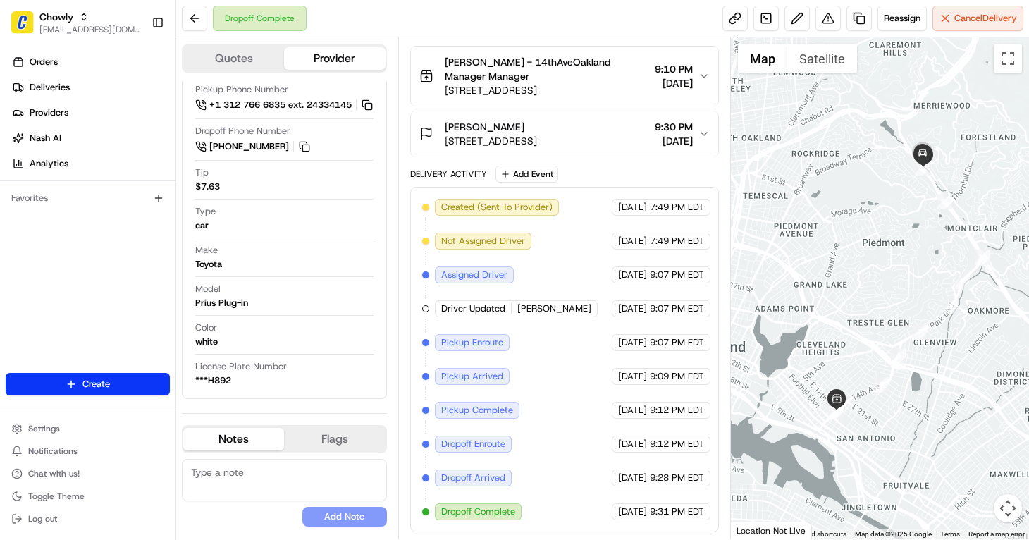
paste textarea "Caller Details: Merchant Reason for call: The customer is looking for the deliv…"
click at [261, 481] on textarea at bounding box center [284, 480] width 205 height 42
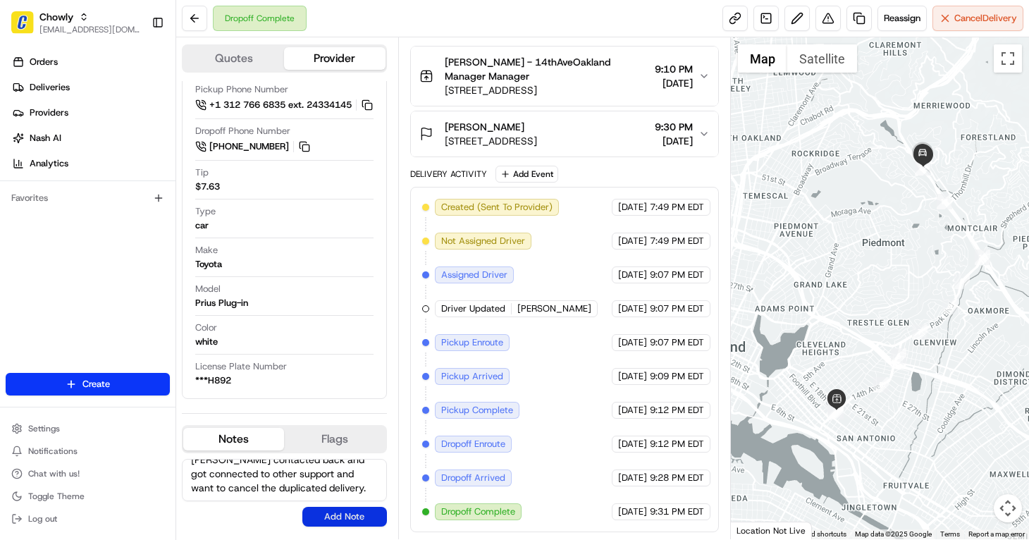
type textarea "Caller Details: Merchant Reason for call: The customer is looking for the deliv…"
click at [326, 520] on button "Add Note" at bounding box center [344, 517] width 85 height 20
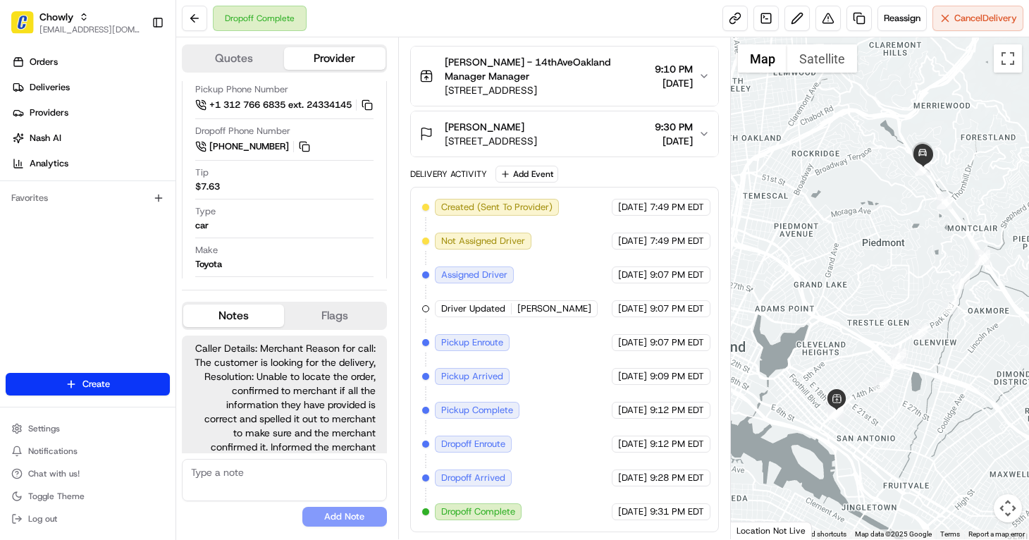
scroll to position [187, 0]
click at [976, 488] on div at bounding box center [880, 288] width 299 height 502
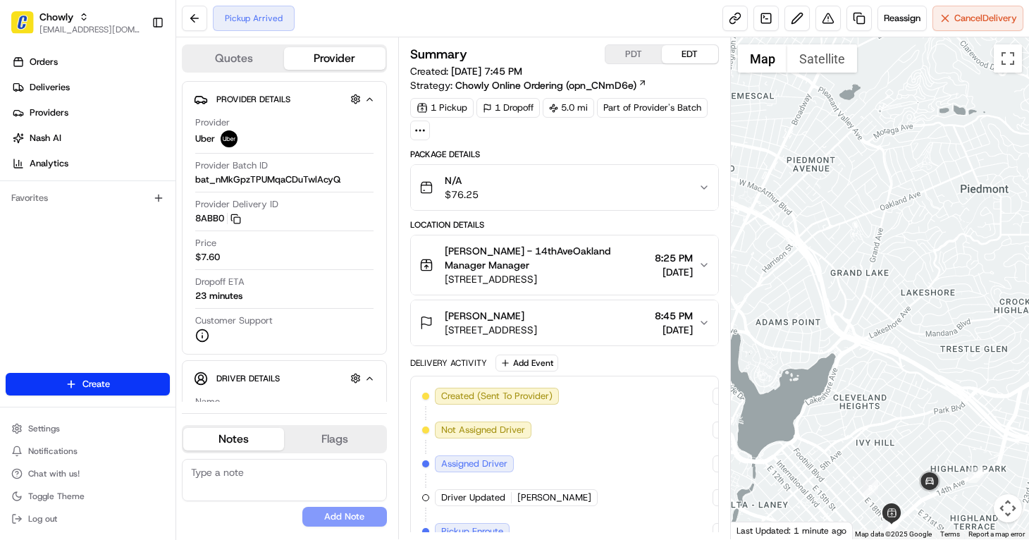
drag, startPoint x: 867, startPoint y: 435, endPoint x: 862, endPoint y: 276, distance: 159.3
click at [862, 278] on div at bounding box center [880, 288] width 299 height 502
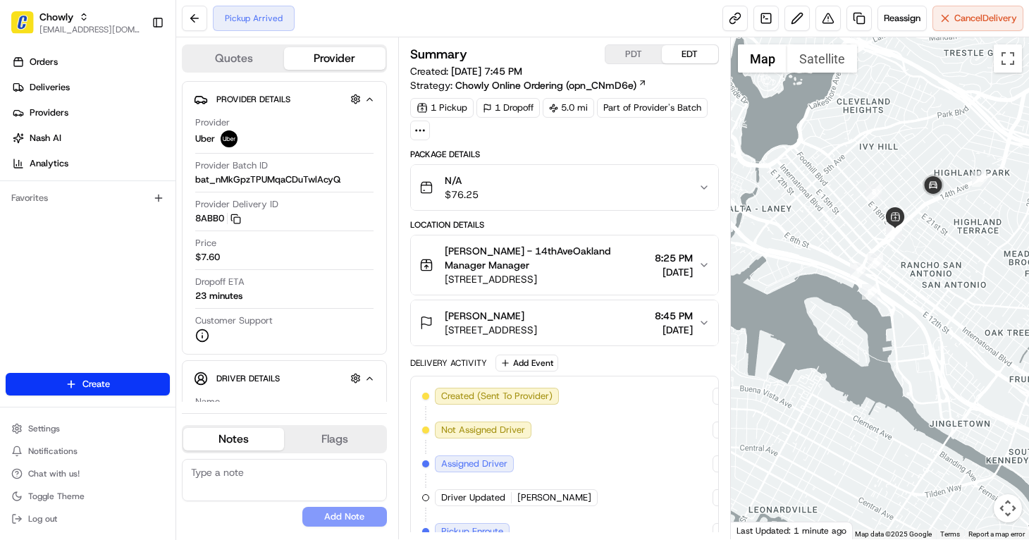
drag, startPoint x: 858, startPoint y: 235, endPoint x: 886, endPoint y: 506, distance: 272.7
click at [884, 513] on div at bounding box center [880, 288] width 299 height 502
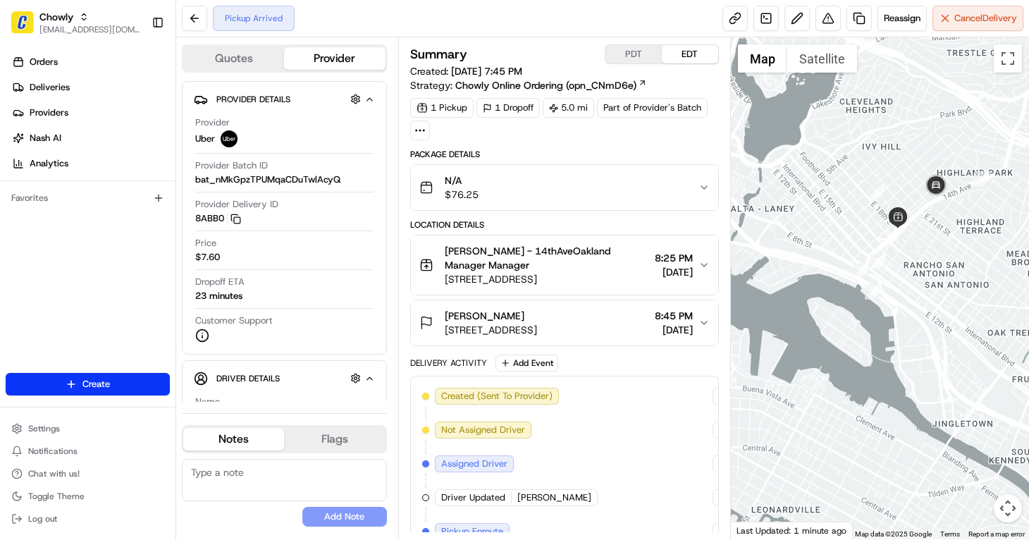
drag, startPoint x: 896, startPoint y: 407, endPoint x: 890, endPoint y: 432, distance: 26.0
click at [890, 432] on div at bounding box center [880, 288] width 299 height 502
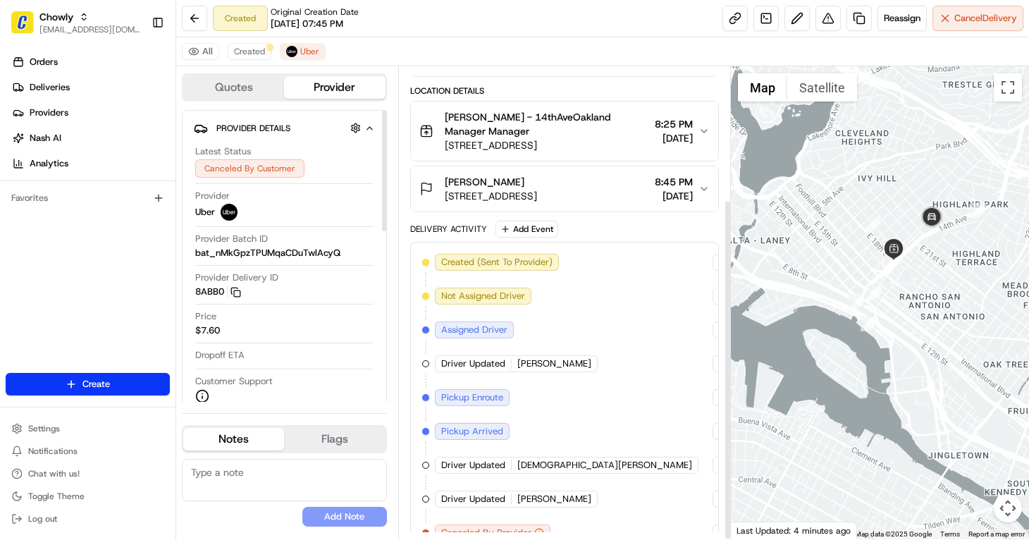
scroll to position [184, 0]
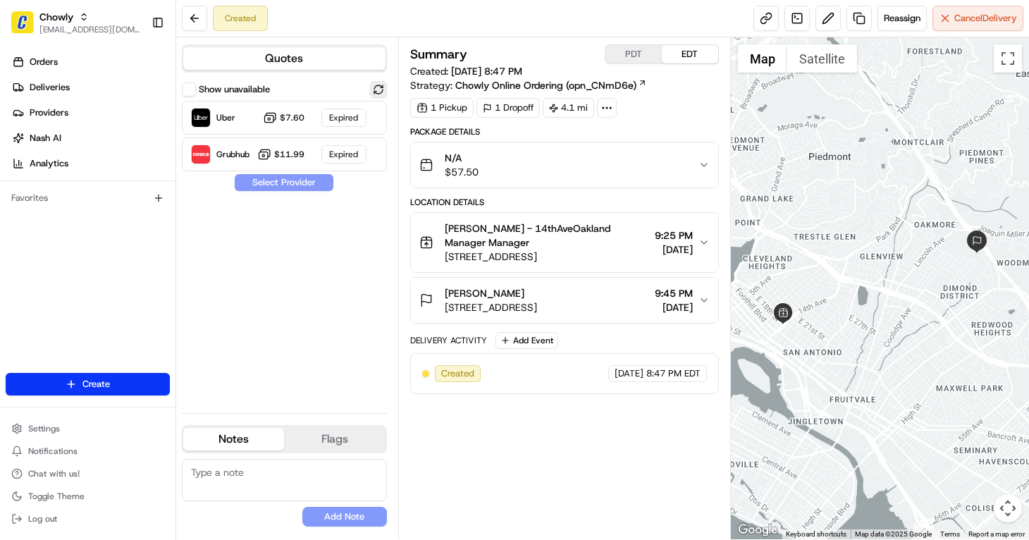
click at [382, 89] on button at bounding box center [378, 89] width 17 height 17
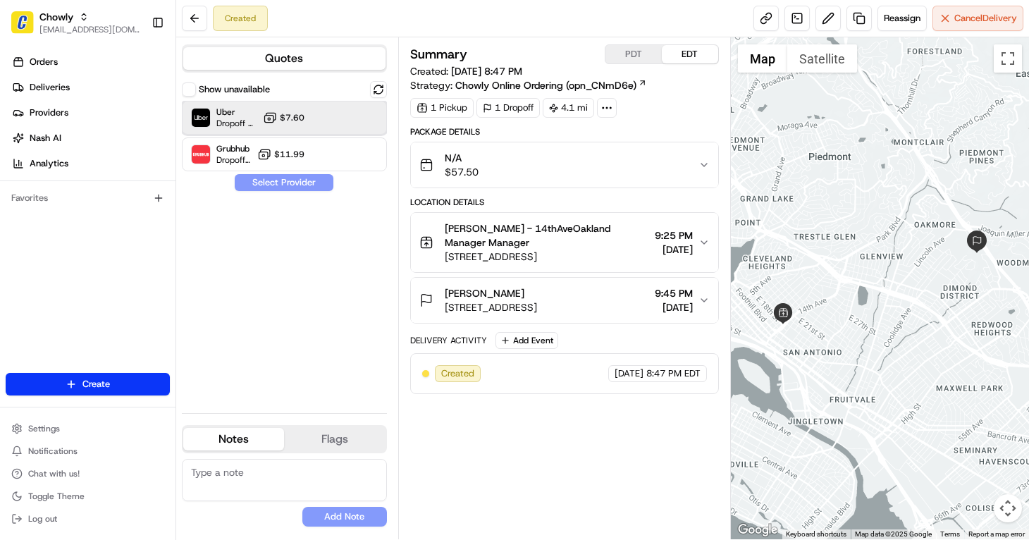
click at [338, 124] on div at bounding box center [343, 117] width 17 height 17
click at [310, 187] on button "Assign Provider" at bounding box center [284, 182] width 100 height 17
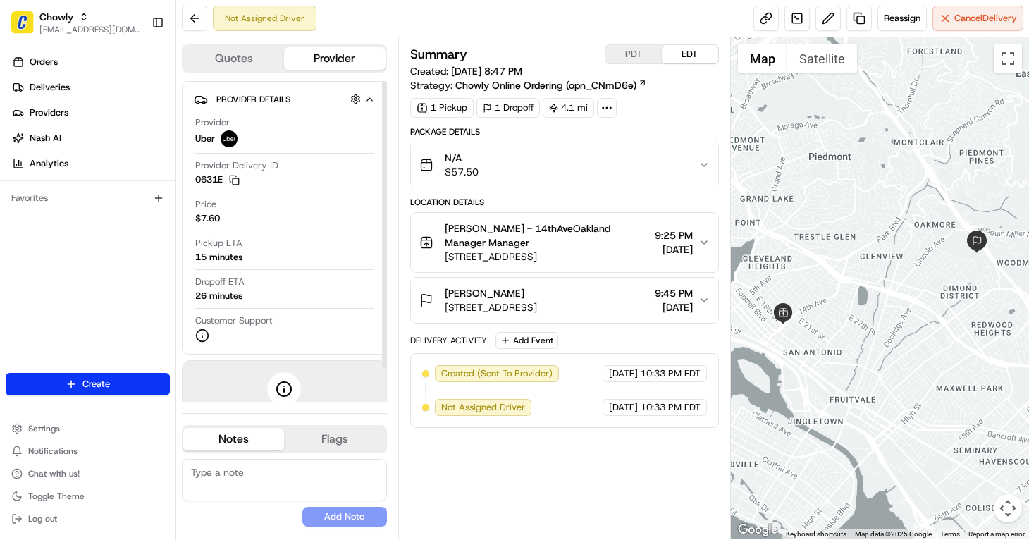
click at [244, 483] on textarea at bounding box center [284, 480] width 205 height 42
paste textarea "Caller Details: Merchant Reason for call: Need help to assign a provider Resolu…"
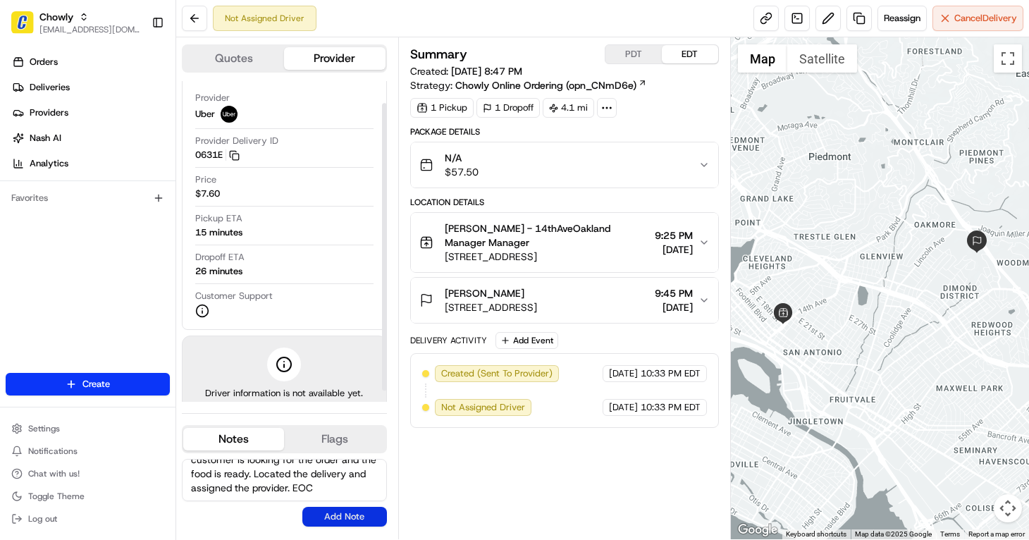
scroll to position [37, 0]
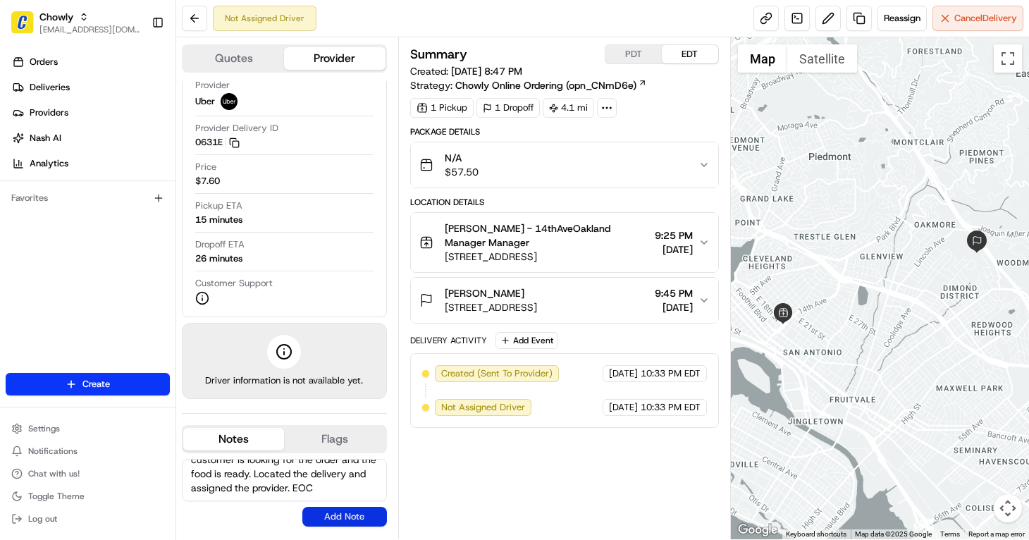
type textarea "Caller Details: Merchant Reason for call: Need help to assign a provider Resolu…"
click at [332, 516] on button "Add Note" at bounding box center [344, 517] width 85 height 20
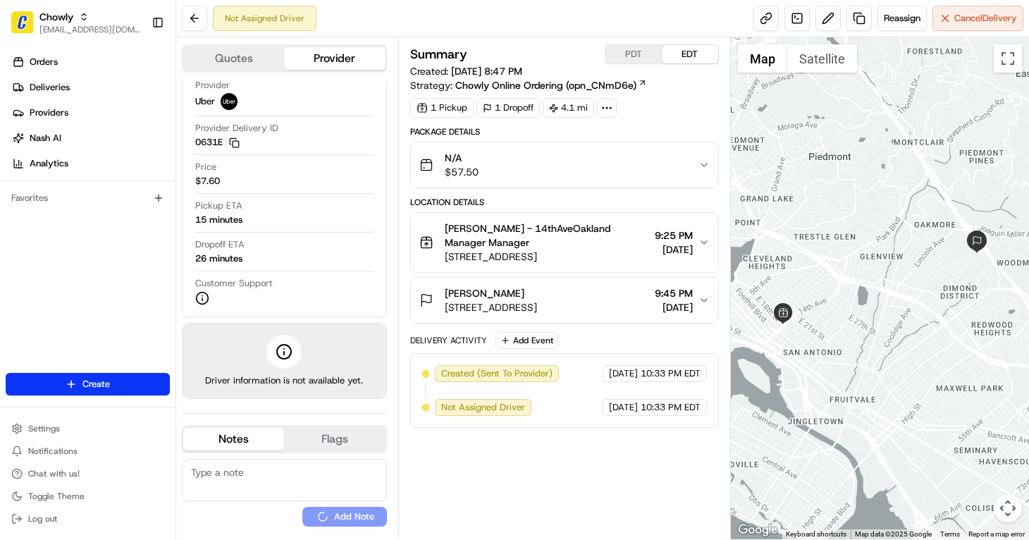
scroll to position [0, 0]
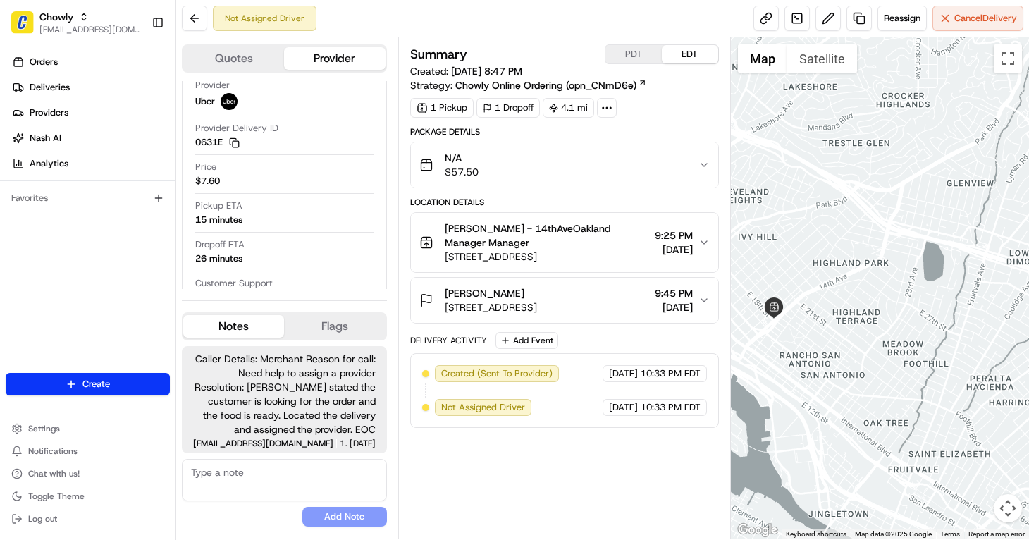
drag, startPoint x: 871, startPoint y: 362, endPoint x: 878, endPoint y: 361, distance: 7.1
click at [878, 361] on div at bounding box center [880, 288] width 299 height 502
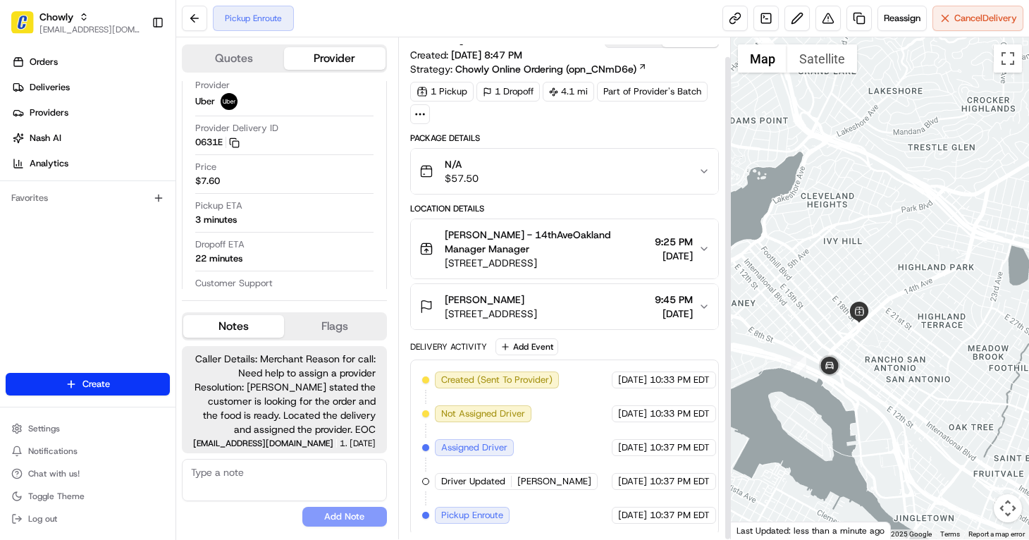
scroll to position [20, 0]
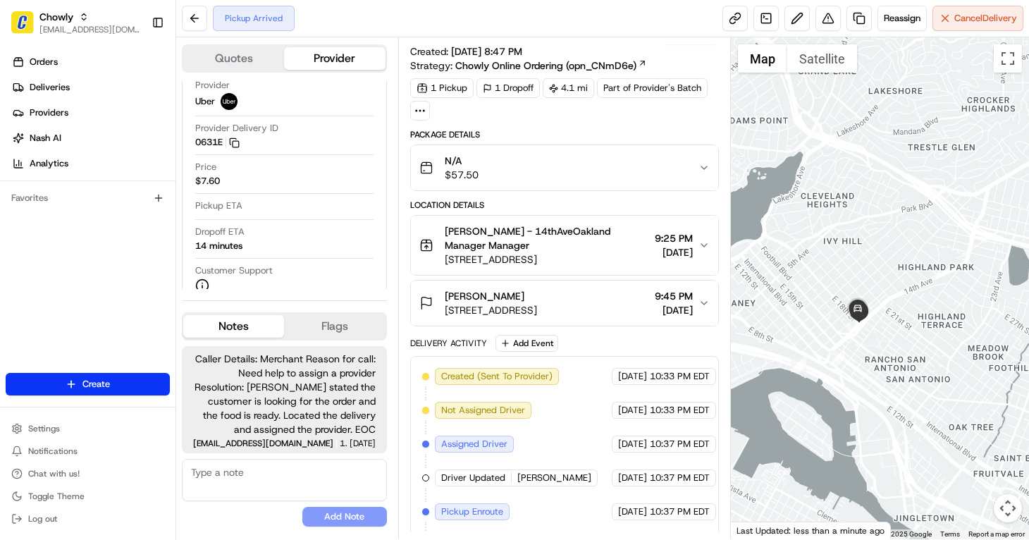
click at [966, 487] on div at bounding box center [880, 288] width 299 height 502
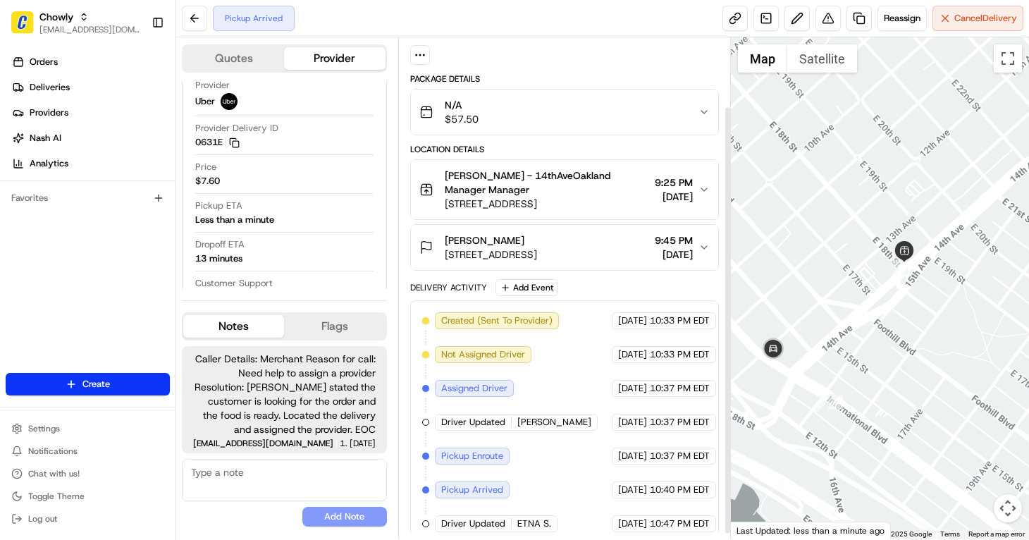
scroll to position [87, 0]
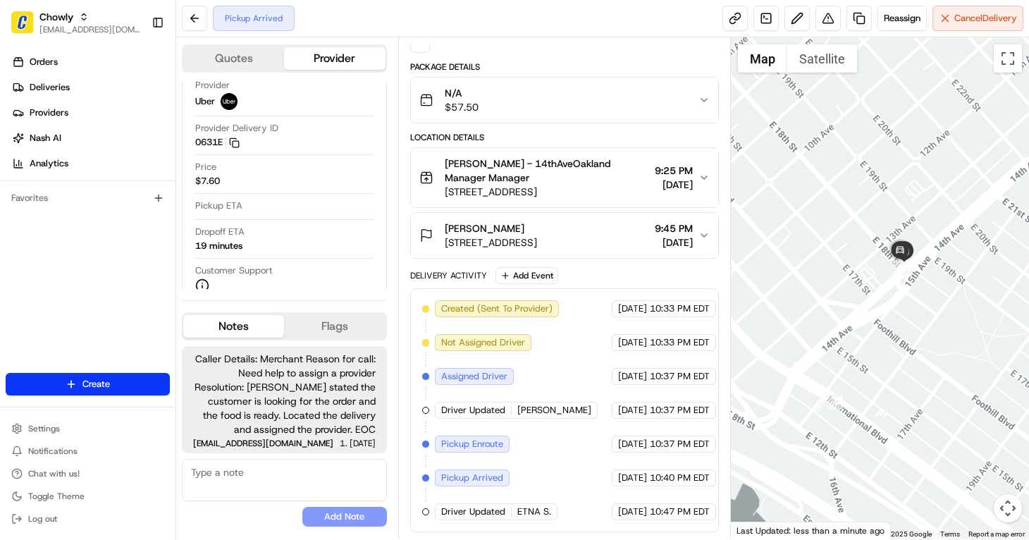
click at [683, 8] on div "Pickup Arrived Reassign Cancel Delivery" at bounding box center [602, 18] width 853 height 37
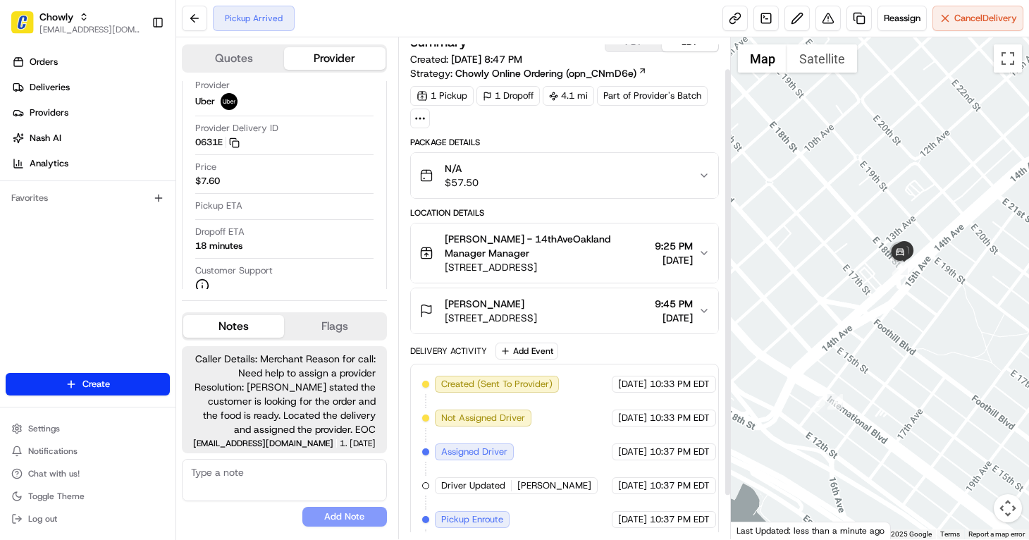
scroll to position [0, 0]
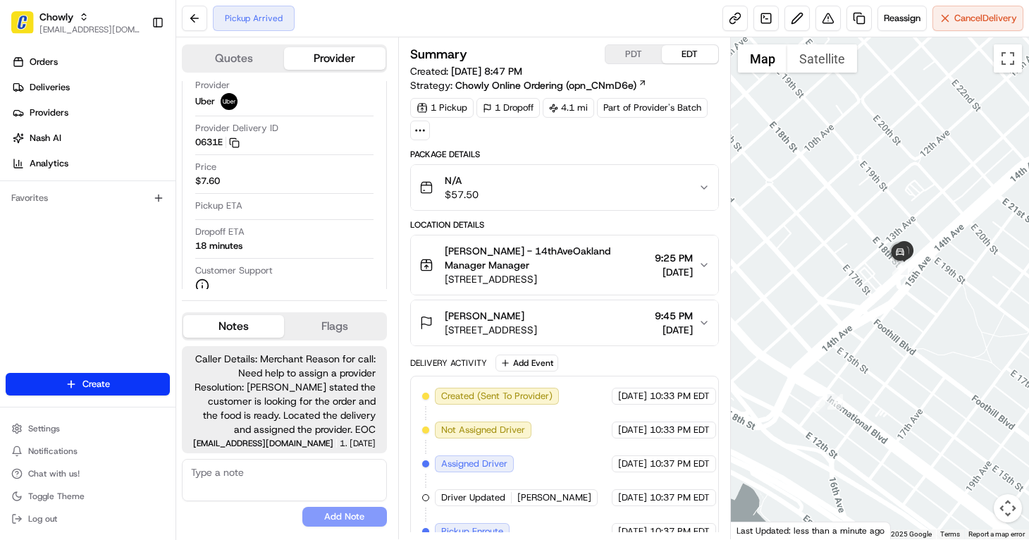
click at [543, 26] on div "Pickup Arrived Reassign Cancel Delivery" at bounding box center [602, 18] width 853 height 37
click at [409, 17] on div "Pickup Arrived Reassign Cancel Delivery" at bounding box center [602, 18] width 853 height 37
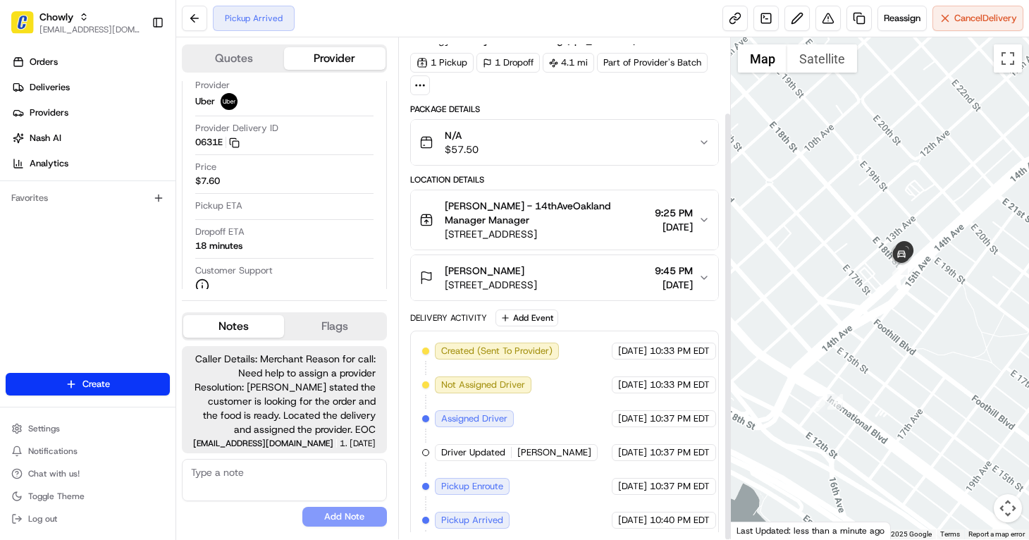
scroll to position [87, 0]
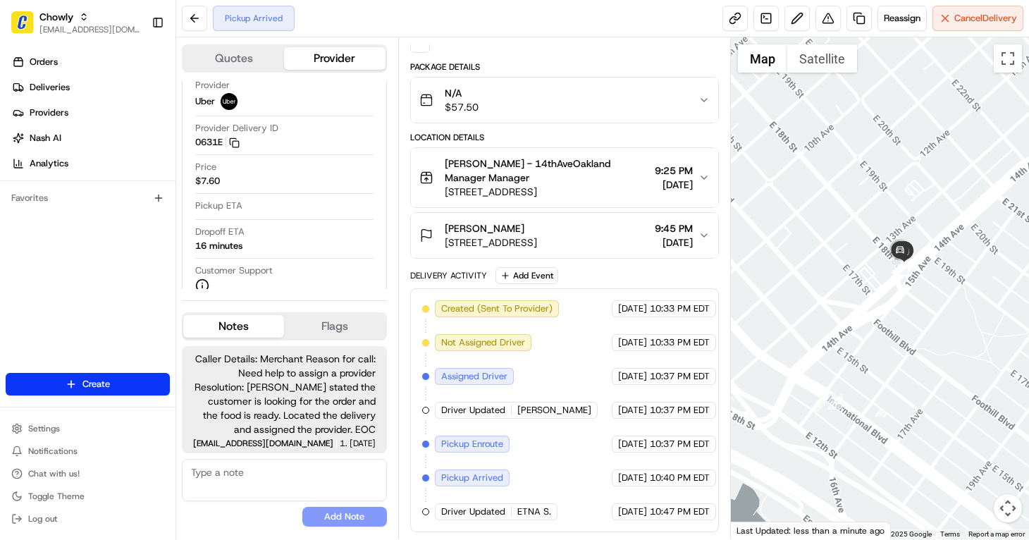
drag, startPoint x: 528, startPoint y: 43, endPoint x: 520, endPoint y: 72, distance: 29.9
click at [528, 43] on div "Summary PDT EDT Created: [DATE] 8:47 PM Strategy: Chowly Online Ordering (opn_C…" at bounding box center [564, 288] width 333 height 502
click at [1002, 452] on div at bounding box center [880, 288] width 299 height 502
click at [533, 39] on div "Summary PDT EDT Created: [DATE] 8:47 PM Strategy: Chowly Online Ordering (opn_C…" at bounding box center [564, 288] width 333 height 502
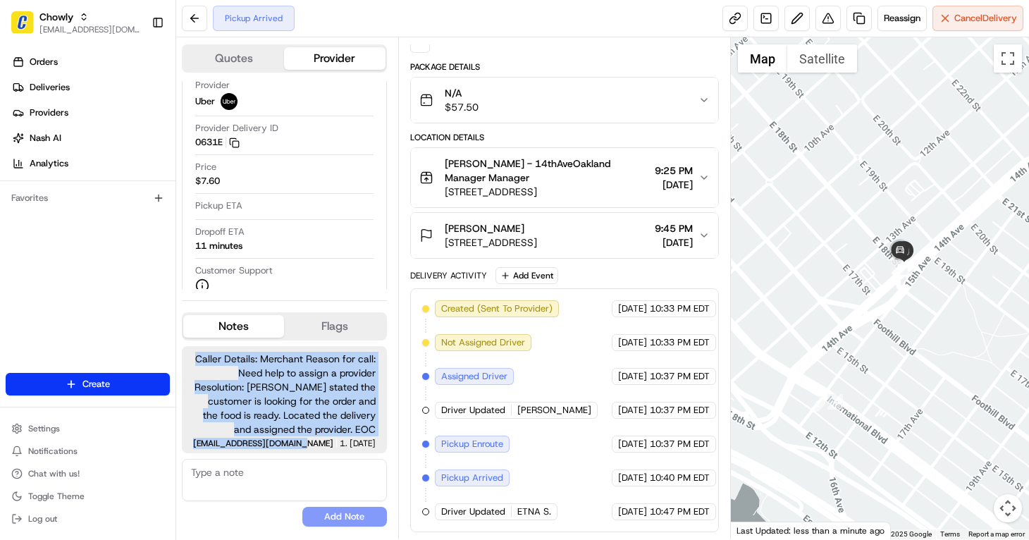
drag, startPoint x: 200, startPoint y: 362, endPoint x: 294, endPoint y: 441, distance: 122.5
click at [294, 441] on div "Caller Details: Merchant Reason for call: Need help to assign a provider Resolu…" at bounding box center [284, 399] width 205 height 107
drag, startPoint x: 276, startPoint y: 403, endPoint x: 234, endPoint y: 395, distance: 42.3
click at [233, 395] on span "Caller Details: Merchant Reason for call: Need help to assign a provider Resolu…" at bounding box center [284, 394] width 182 height 85
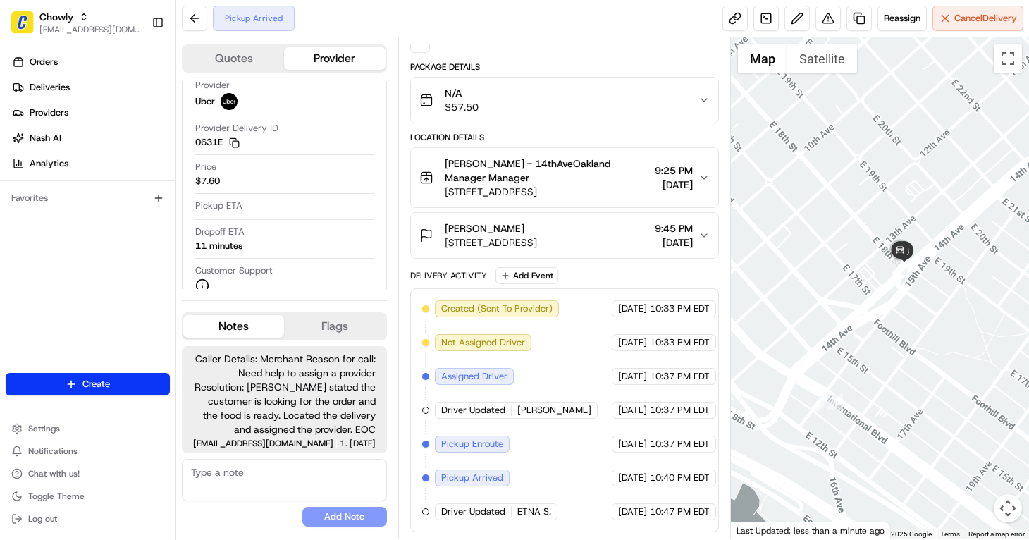
click at [252, 390] on span "Caller Details: Merchant Reason for call: Need help to assign a provider Resolu…" at bounding box center [284, 394] width 182 height 85
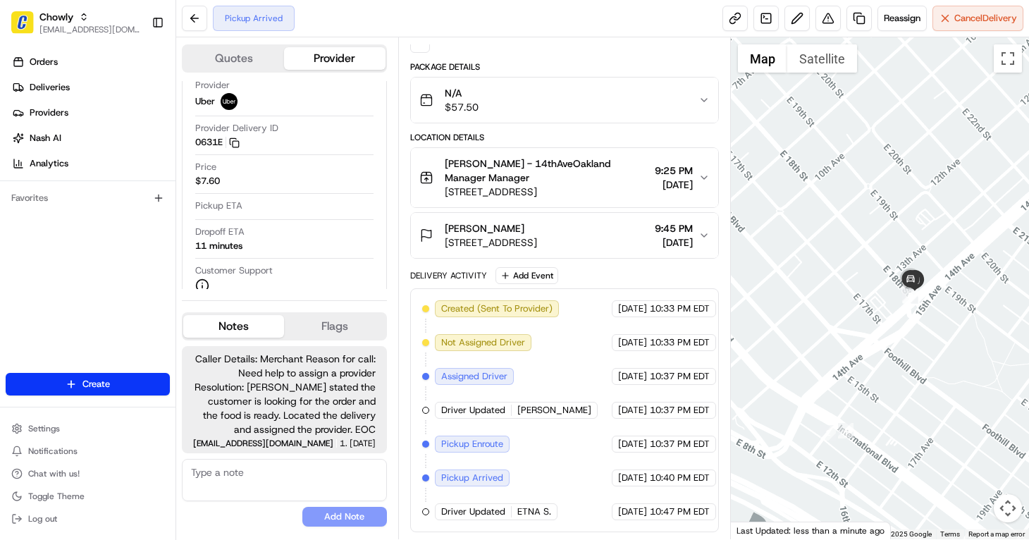
drag, startPoint x: 892, startPoint y: 345, endPoint x: 900, endPoint y: 374, distance: 29.9
click at [900, 374] on div at bounding box center [880, 288] width 299 height 502
click at [974, 116] on div at bounding box center [880, 288] width 299 height 502
click at [979, 17] on span "Cancel Delivery" at bounding box center [985, 18] width 63 height 13
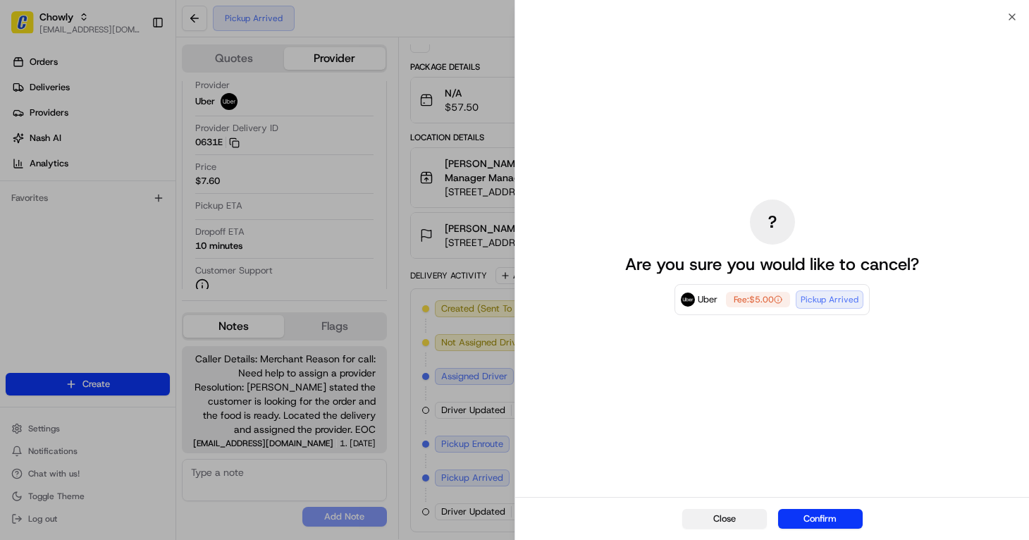
click at [700, 519] on button "Close" at bounding box center [724, 519] width 85 height 20
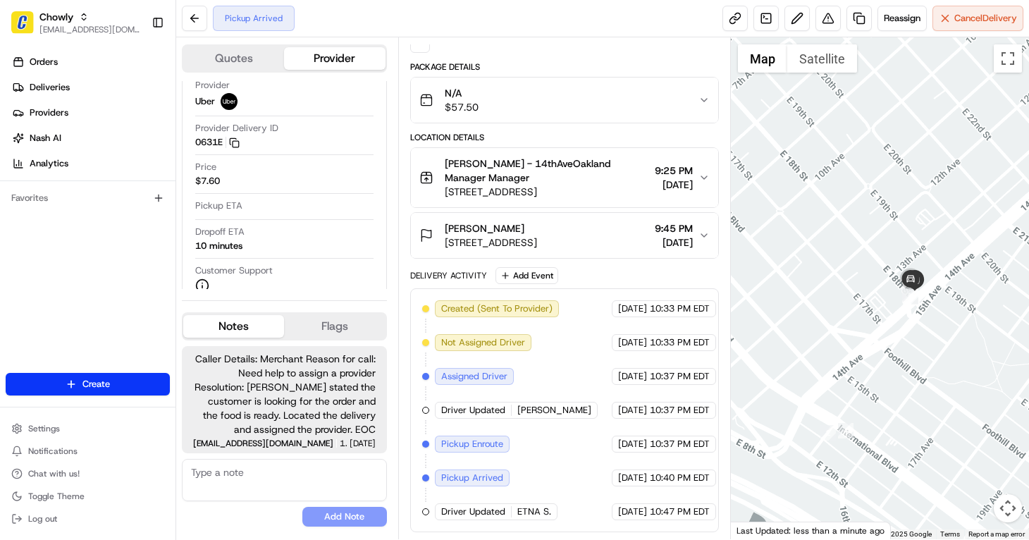
click at [535, 18] on div "Pickup Arrived Reassign Cancel Delivery" at bounding box center [602, 18] width 853 height 37
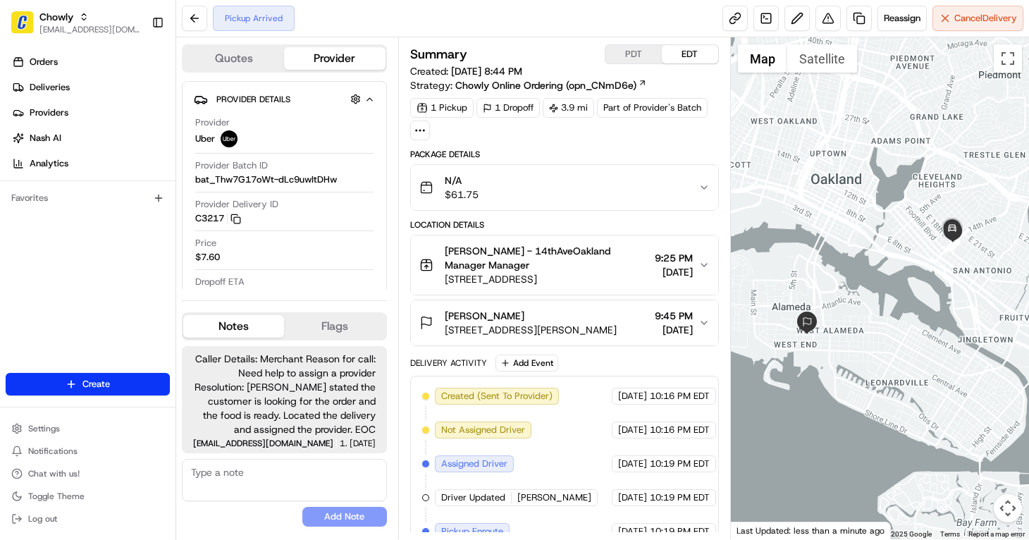
click at [318, 485] on textarea at bounding box center [284, 480] width 205 height 42
type textarea "{"
type textarea "Please ignore this notes."
click at [321, 520] on button "Add Note" at bounding box center [344, 517] width 85 height 20
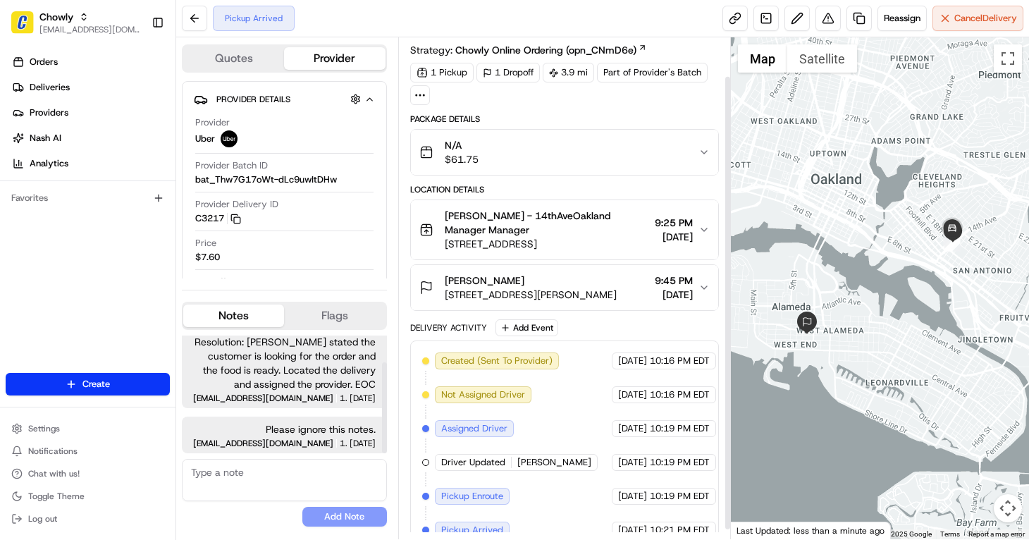
scroll to position [54, 0]
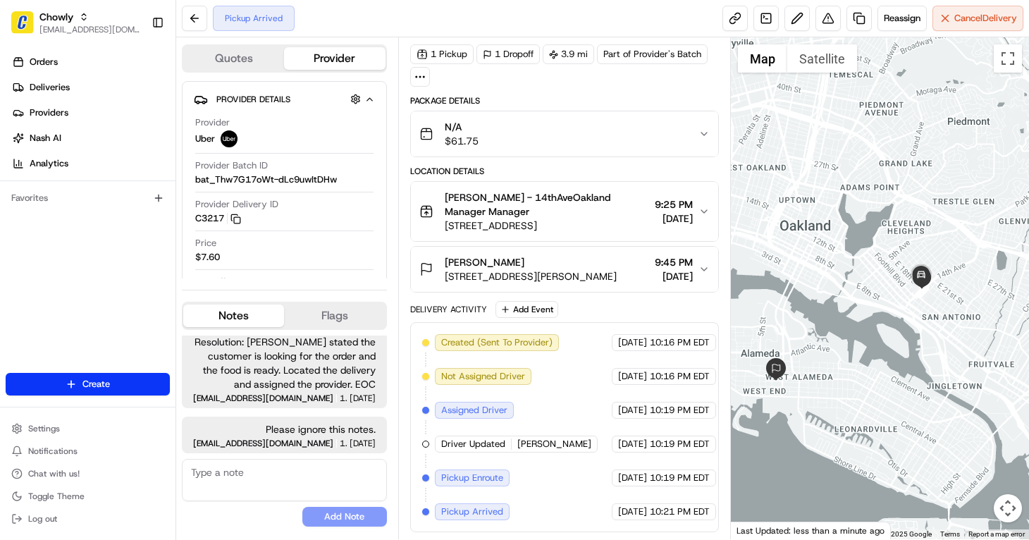
drag, startPoint x: 941, startPoint y: 285, endPoint x: 908, endPoint y: 333, distance: 57.8
click at [908, 333] on div at bounding box center [880, 288] width 299 height 502
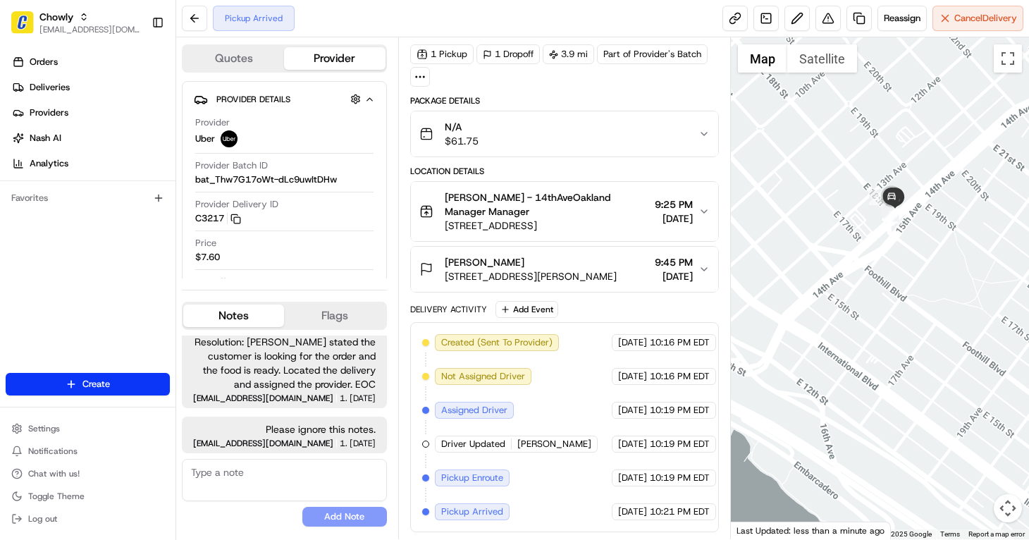
drag, startPoint x: 879, startPoint y: 269, endPoint x: 884, endPoint y: 330, distance: 61.4
click at [884, 331] on div at bounding box center [880, 288] width 299 height 502
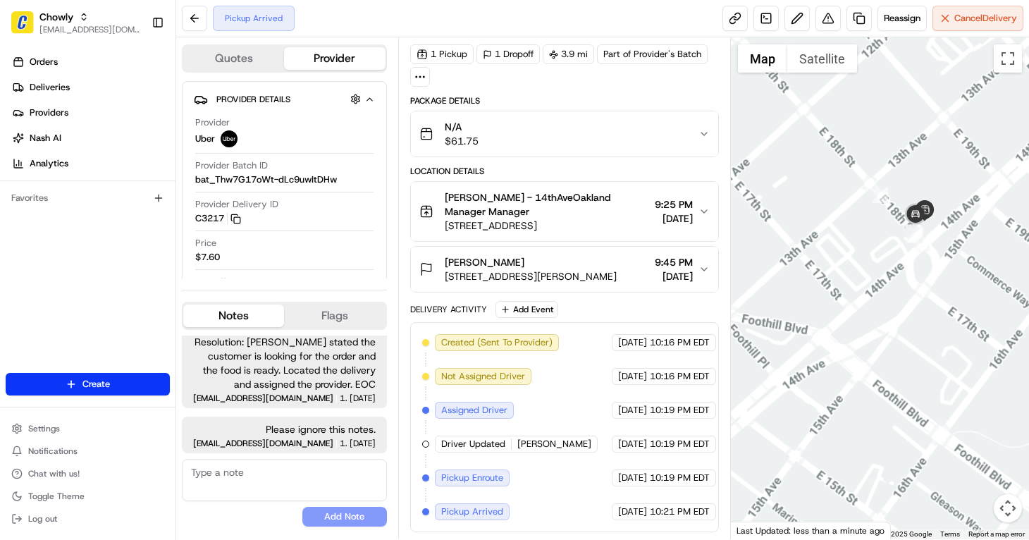
click at [877, 435] on div at bounding box center [880, 288] width 299 height 502
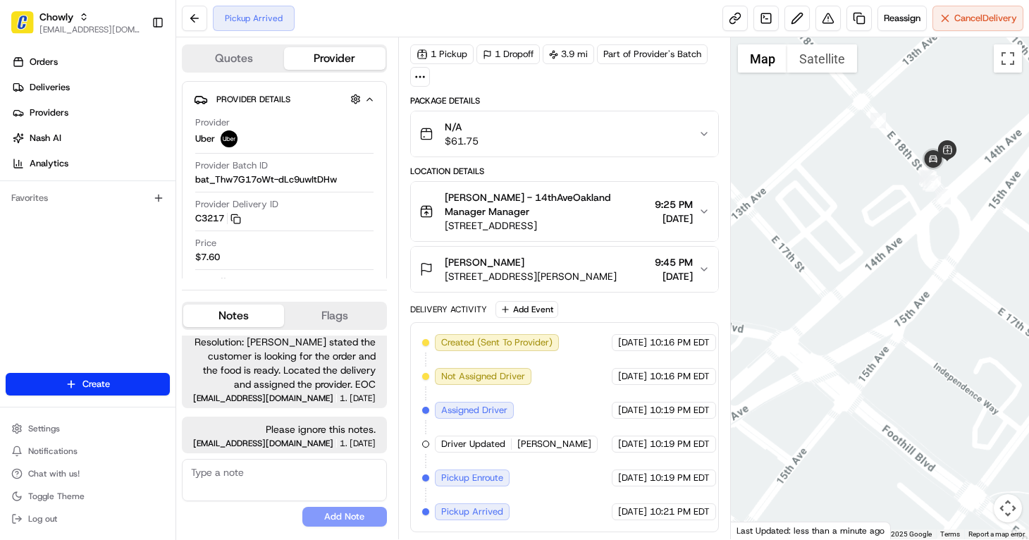
drag, startPoint x: 940, startPoint y: 289, endPoint x: 920, endPoint y: 395, distance: 108.2
click at [920, 395] on div at bounding box center [880, 288] width 299 height 502
drag, startPoint x: 591, startPoint y: 87, endPoint x: 591, endPoint y: 79, distance: 8.5
click at [591, 87] on div "Summary PDT EDT Created: [DATE] 8:44 PM Strategy: Chowly Online Ordering (opn_C…" at bounding box center [564, 261] width 309 height 541
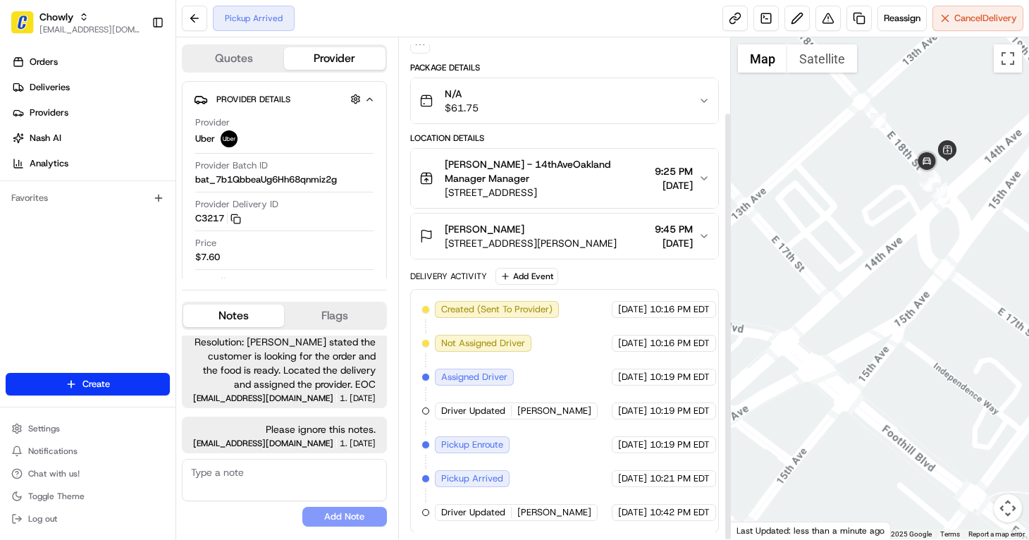
scroll to position [87, 0]
click at [273, 371] on span "Caller Details: Merchant Reason for call: Need help to assign a provider Resolu…" at bounding box center [284, 349] width 182 height 85
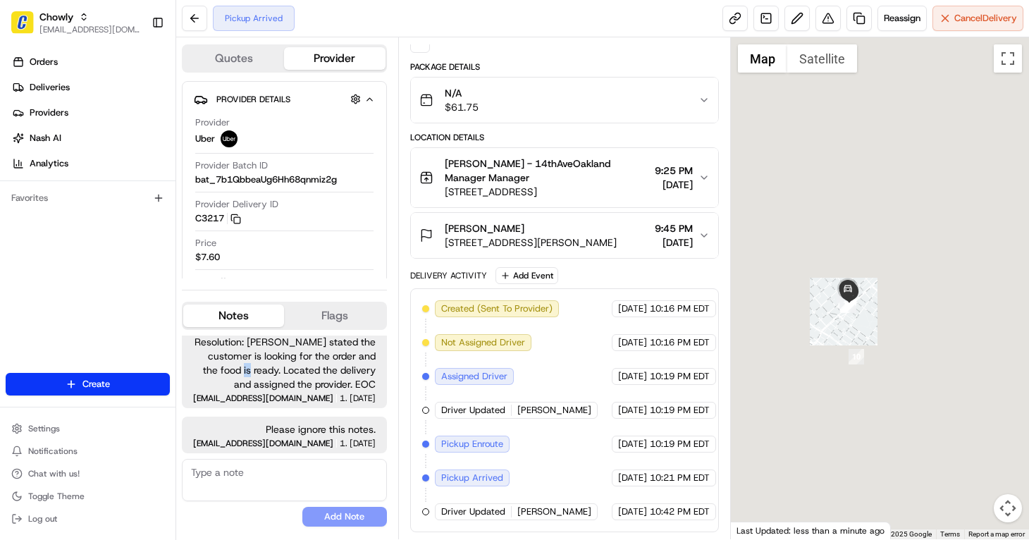
drag, startPoint x: 963, startPoint y: 283, endPoint x: 884, endPoint y: 319, distance: 86.7
click at [884, 319] on div at bounding box center [880, 288] width 299 height 502
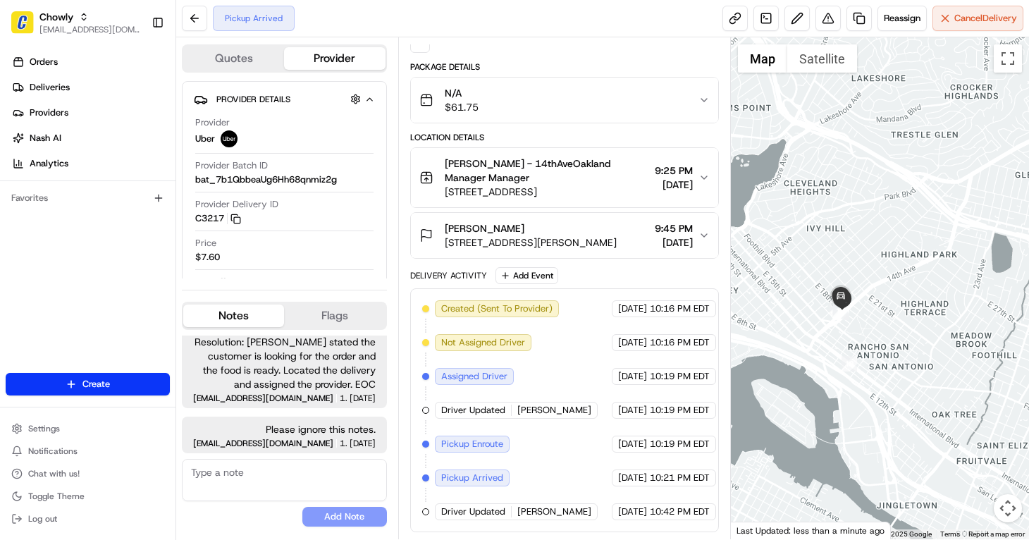
click at [639, 11] on div "Pickup Arrived Reassign Cancel Delivery" at bounding box center [602, 18] width 853 height 37
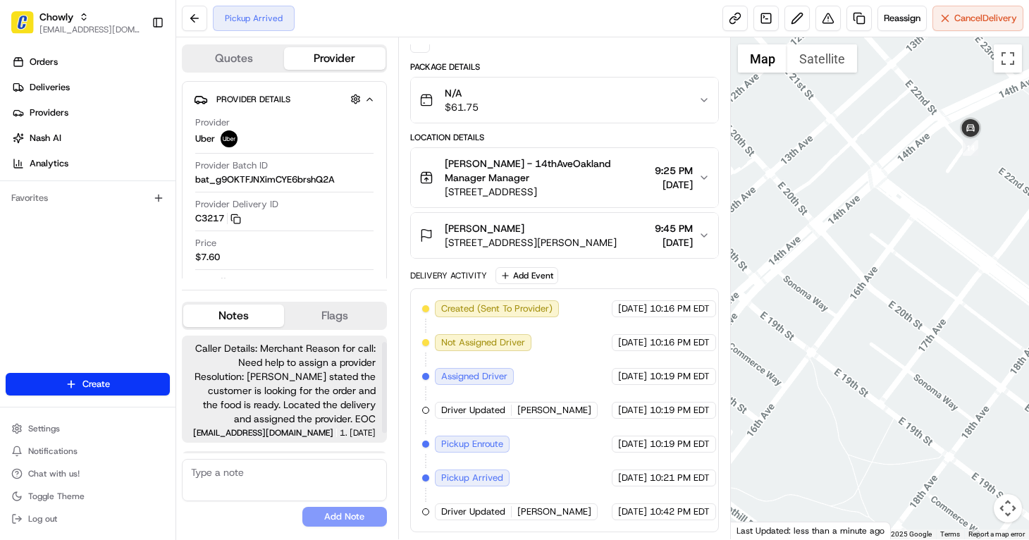
scroll to position [35, 0]
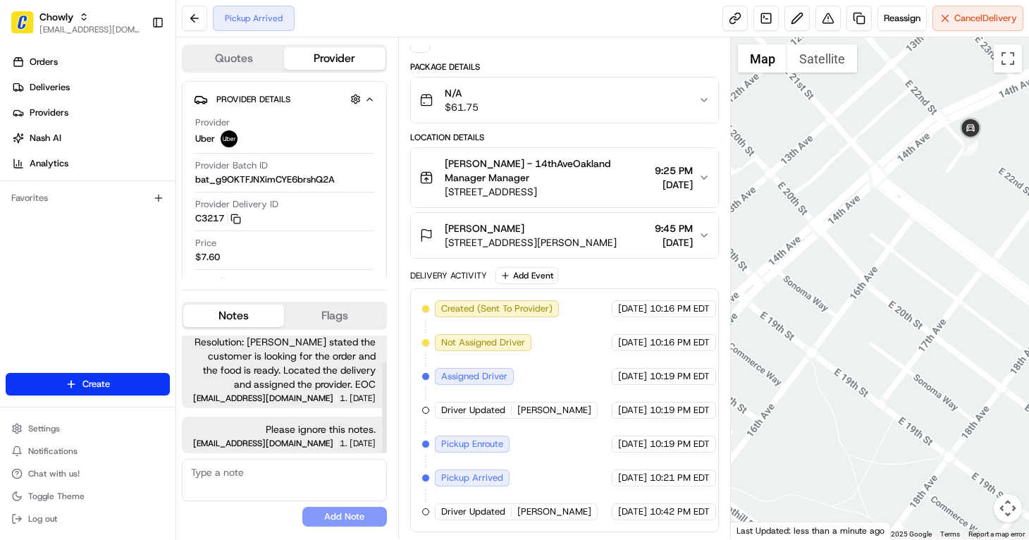
click at [283, 483] on textarea at bounding box center [284, 480] width 205 height 42
drag, startPoint x: 210, startPoint y: 472, endPoint x: 298, endPoint y: 481, distance: 88.5
click at [213, 471] on textarea "This notes is for different customer." at bounding box center [284, 480] width 205 height 42
click at [359, 475] on textarea "This notes is for different customer." at bounding box center [284, 480] width 205 height 42
type textarea "This notes is for different customer."
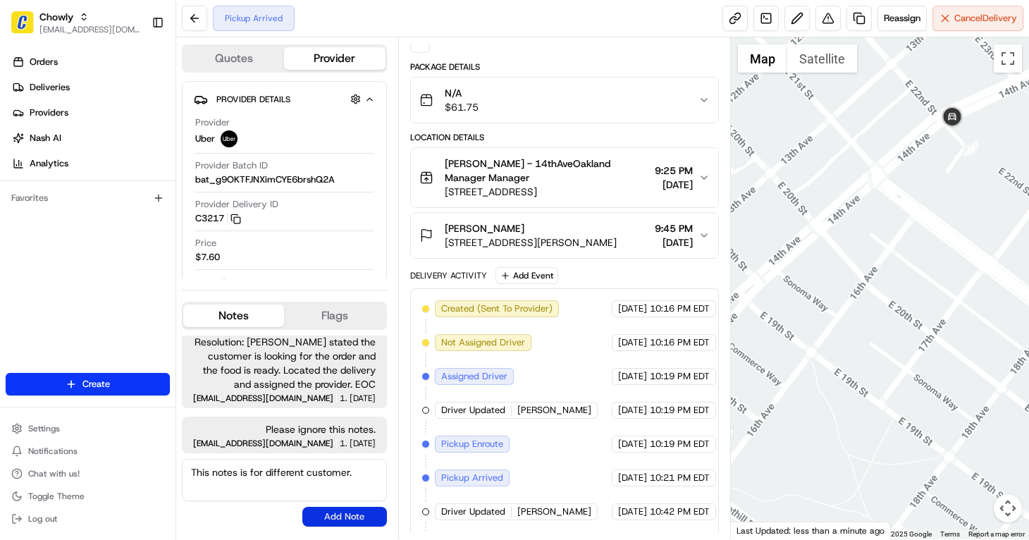
click at [331, 519] on button "Add Note" at bounding box center [344, 517] width 85 height 20
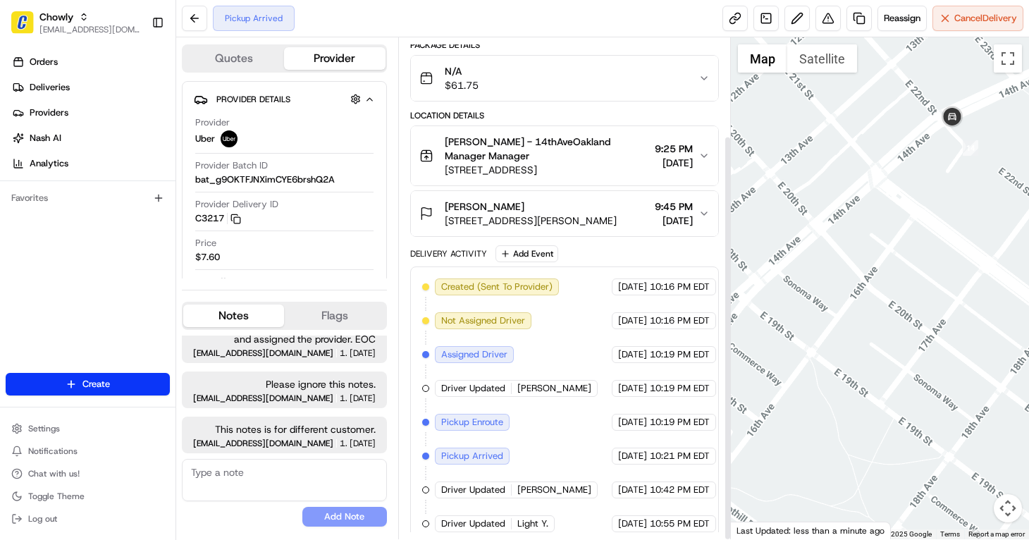
scroll to position [121, 0]
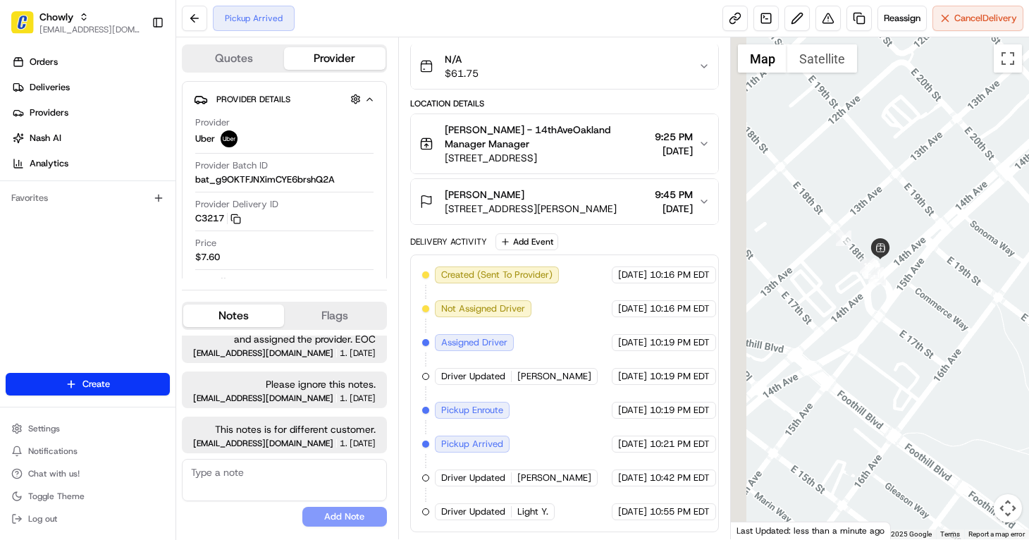
drag, startPoint x: 900, startPoint y: 384, endPoint x: 1087, endPoint y: 328, distance: 195.0
click at [1028, 328] on html "Chowly jvillarama@nashhelp.com Toggle Sidebar Orders Deliveries Providers Nash …" at bounding box center [514, 270] width 1029 height 540
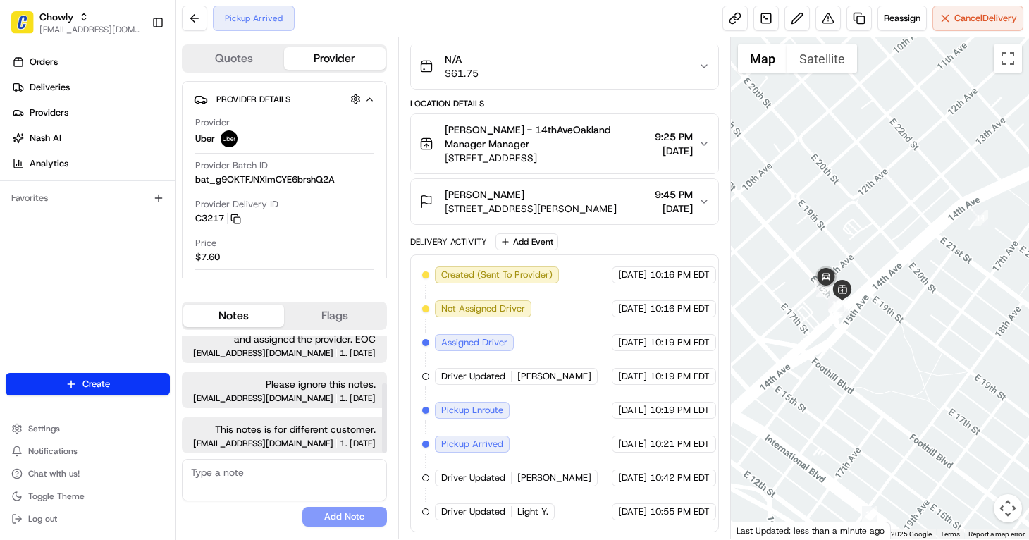
scroll to position [0, 0]
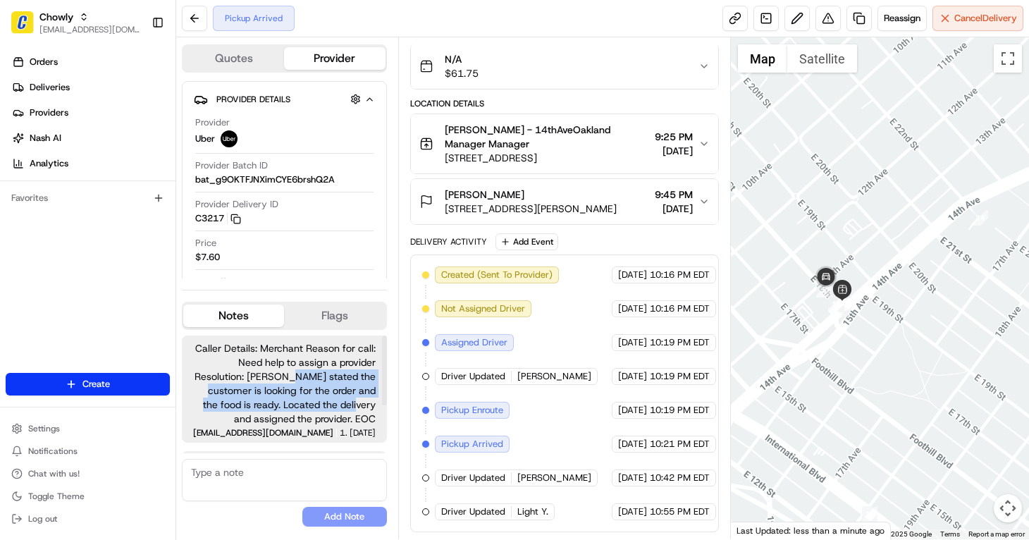
drag, startPoint x: 233, startPoint y: 344, endPoint x: 326, endPoint y: 383, distance: 100.8
click at [326, 383] on span "Caller Details: Merchant Reason for call: Need help to assign a provider Resolu…" at bounding box center [284, 383] width 182 height 85
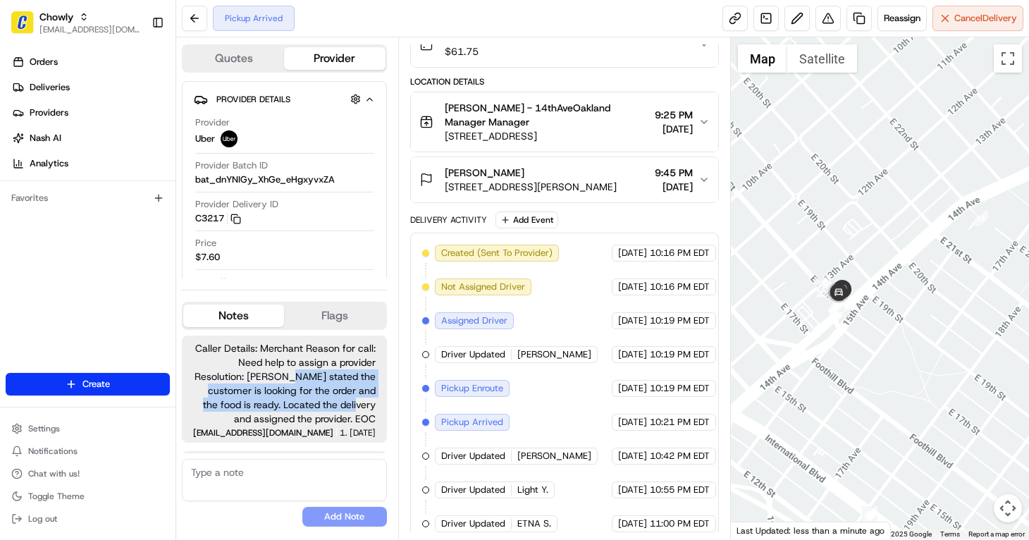
scroll to position [155, 0]
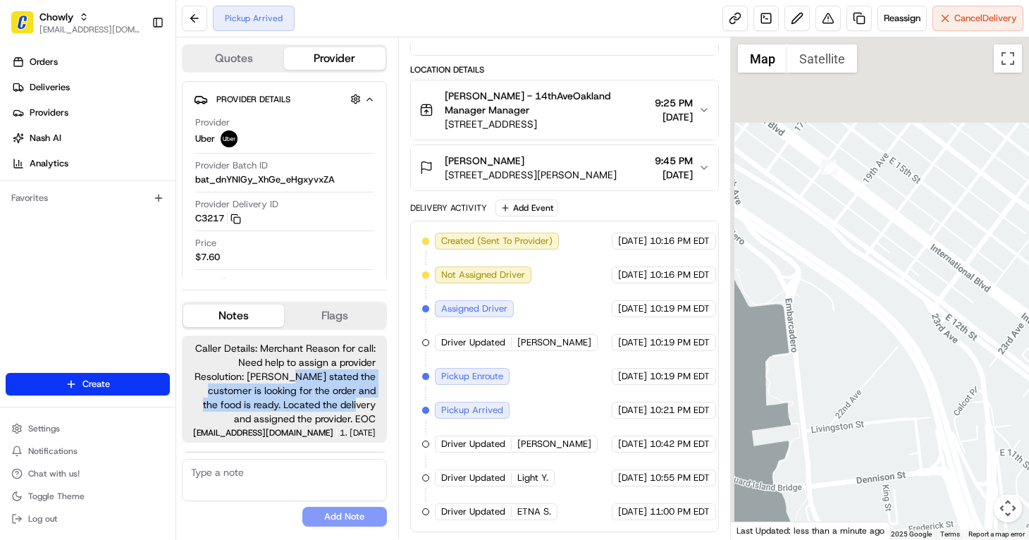
drag, startPoint x: 879, startPoint y: 161, endPoint x: 979, endPoint y: 583, distance: 434.6
click at [979, 539] on html "Chowly jvillarama@nashhelp.com Toggle Sidebar Orders Deliveries Providers Nash …" at bounding box center [514, 270] width 1029 height 540
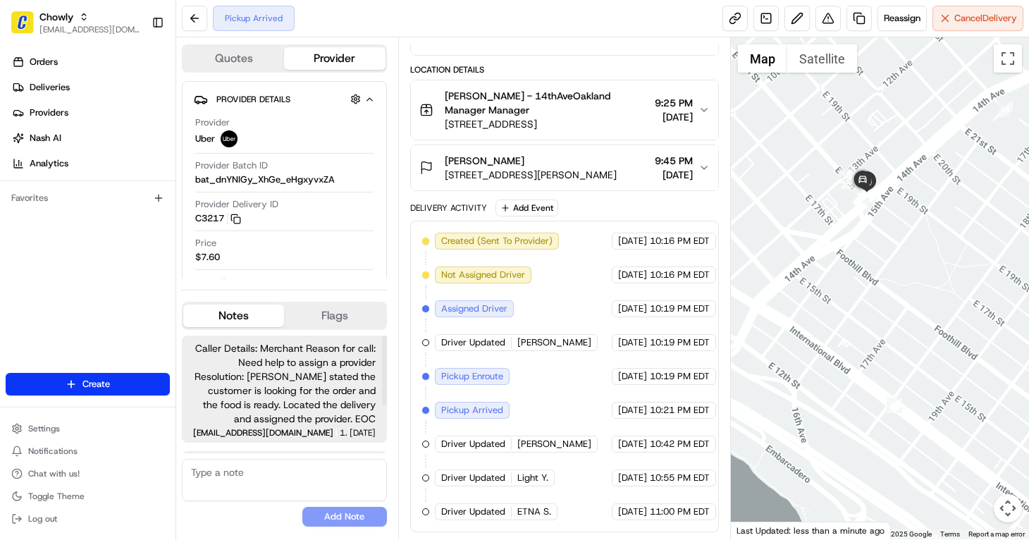
click at [216, 445] on div "Caller Details: Merchant Reason for call: Need help to assign a provider Resolu…" at bounding box center [284, 433] width 205 height 197
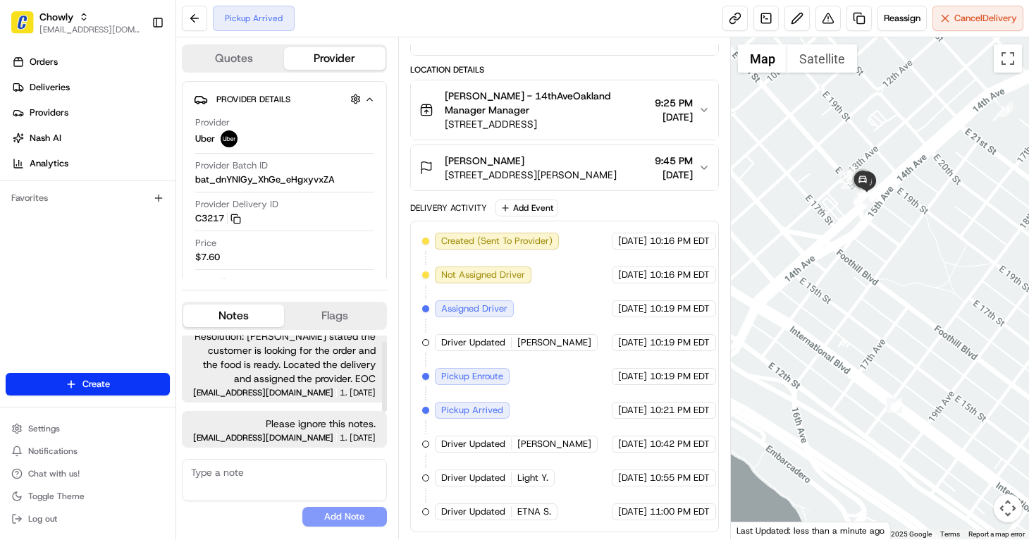
scroll to position [80, 0]
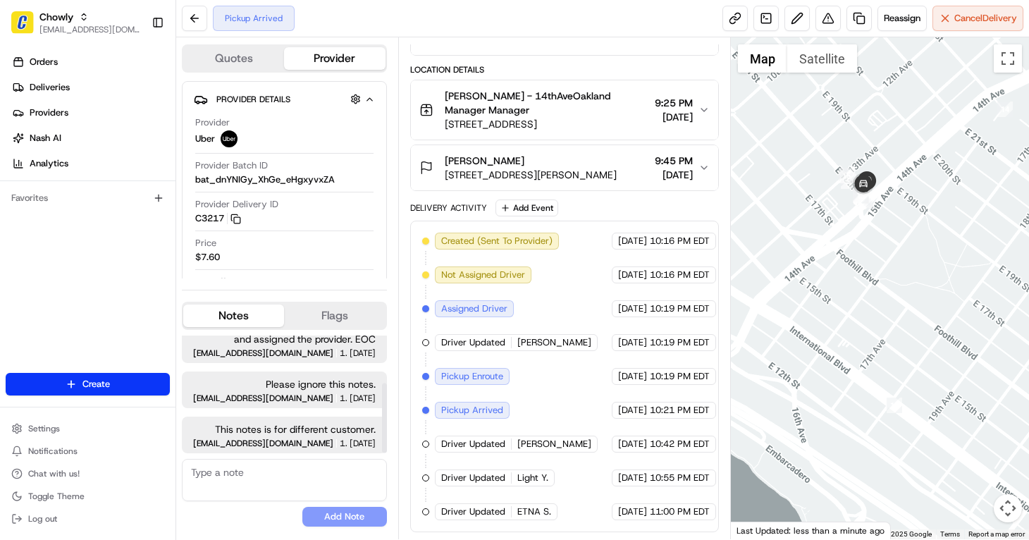
click at [340, 352] on span "10:19 PM" at bounding box center [343, 353] width 7 height 8
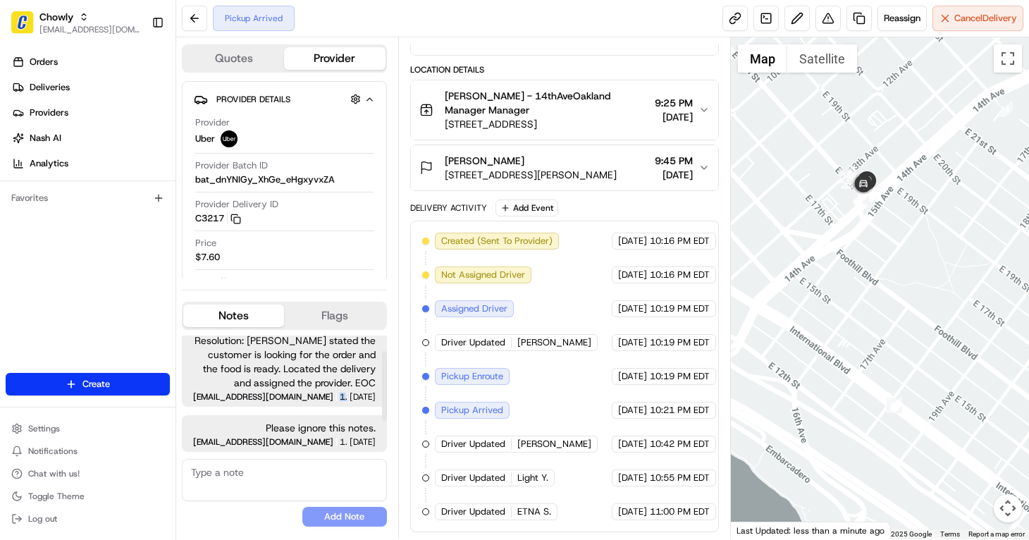
scroll to position [0, 0]
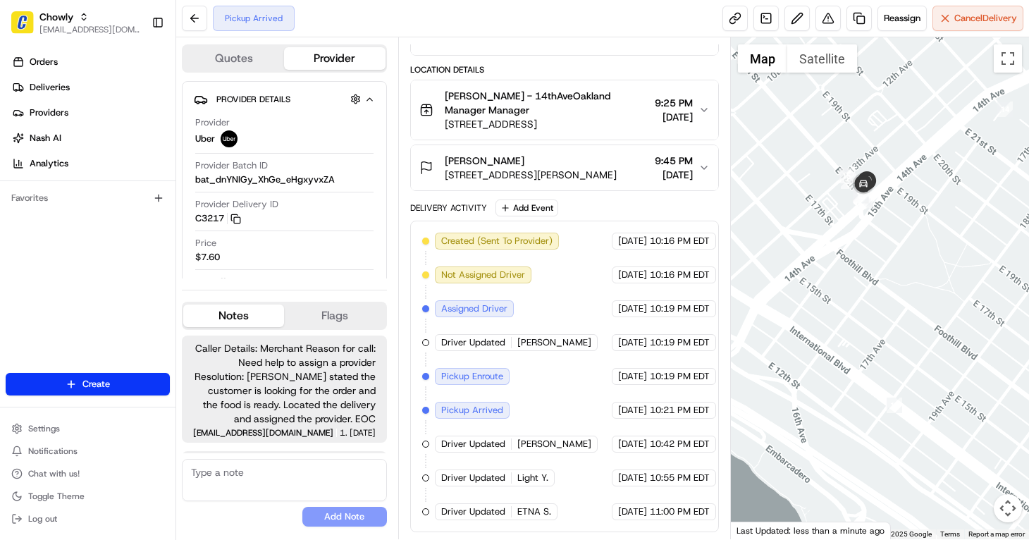
paste textarea "10:19 PM"
click at [256, 473] on textarea at bounding box center [284, 480] width 205 height 42
type textarea "10:19 PM"
drag, startPoint x: 281, startPoint y: 471, endPoint x: 174, endPoint y: 472, distance: 107.1
click at [174, 472] on div "Chowly jvillarama@nashhelp.com Toggle Sidebar Orders Deliveries Providers Nash …" at bounding box center [514, 270] width 1029 height 540
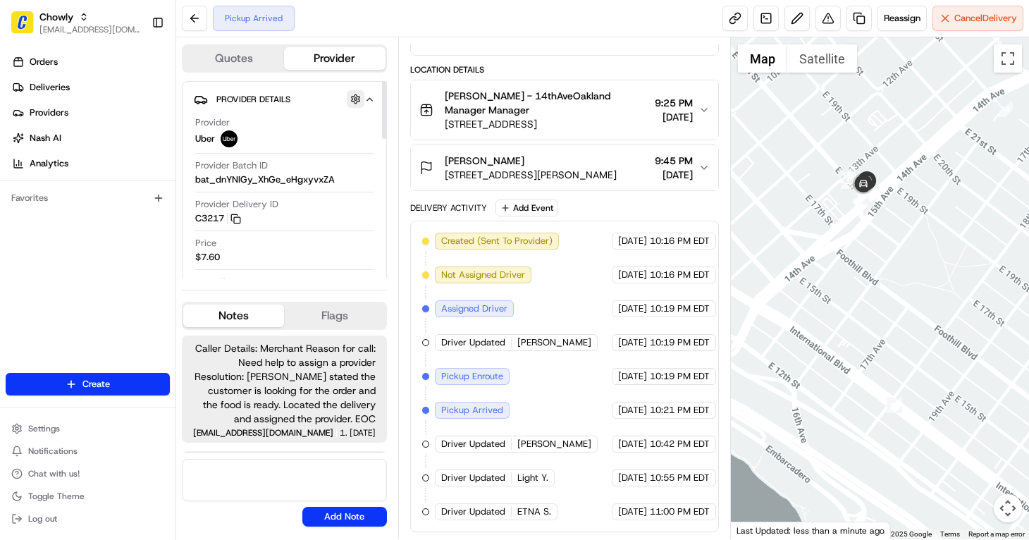
click at [354, 101] on button "button" at bounding box center [356, 99] width 18 height 18
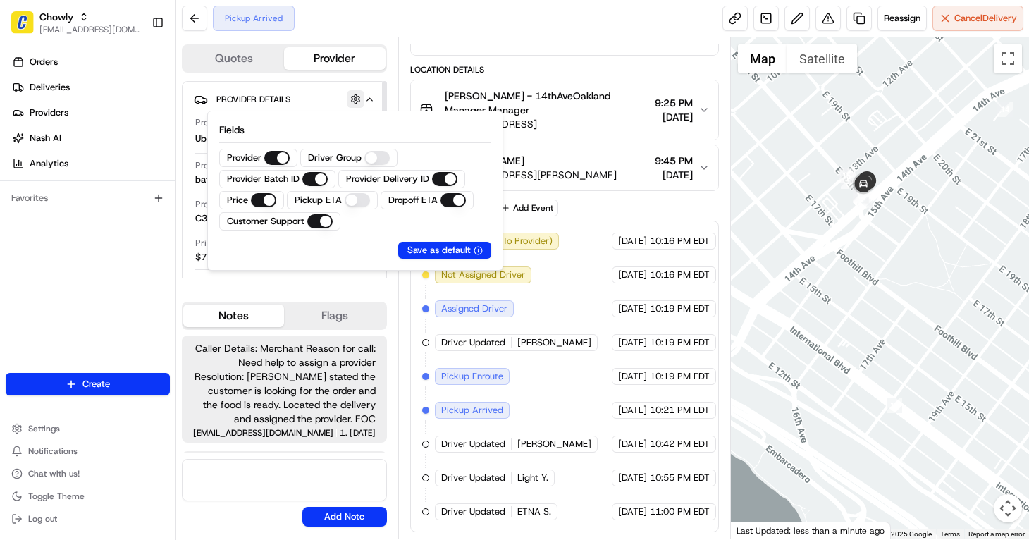
click at [354, 101] on button "button" at bounding box center [356, 99] width 18 height 18
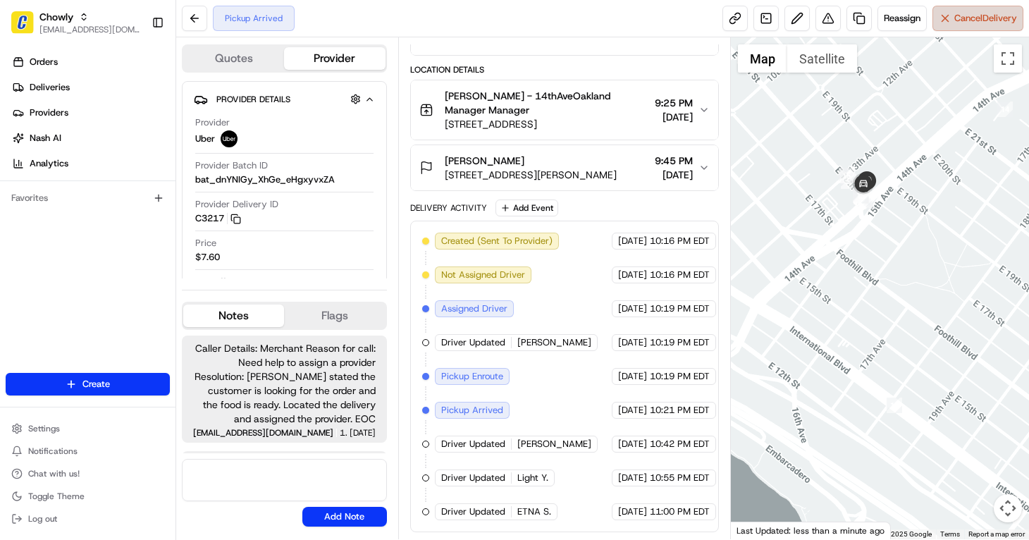
click at [967, 27] on button "Cancel Delivery" at bounding box center [977, 18] width 91 height 25
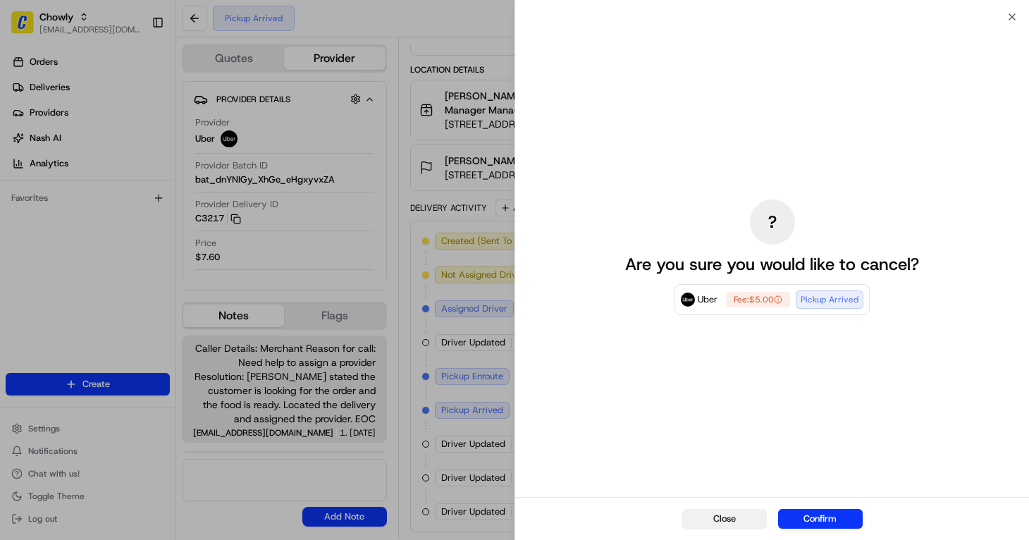
click at [714, 521] on button "Close" at bounding box center [724, 519] width 85 height 20
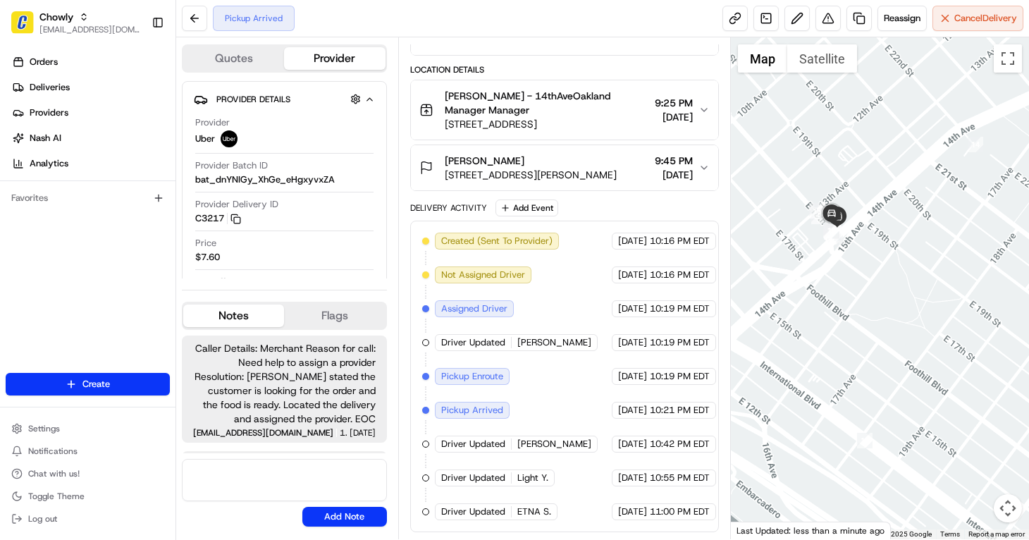
drag, startPoint x: 864, startPoint y: 303, endPoint x: 833, endPoint y: 340, distance: 48.0
click at [833, 340] on div at bounding box center [880, 288] width 299 height 502
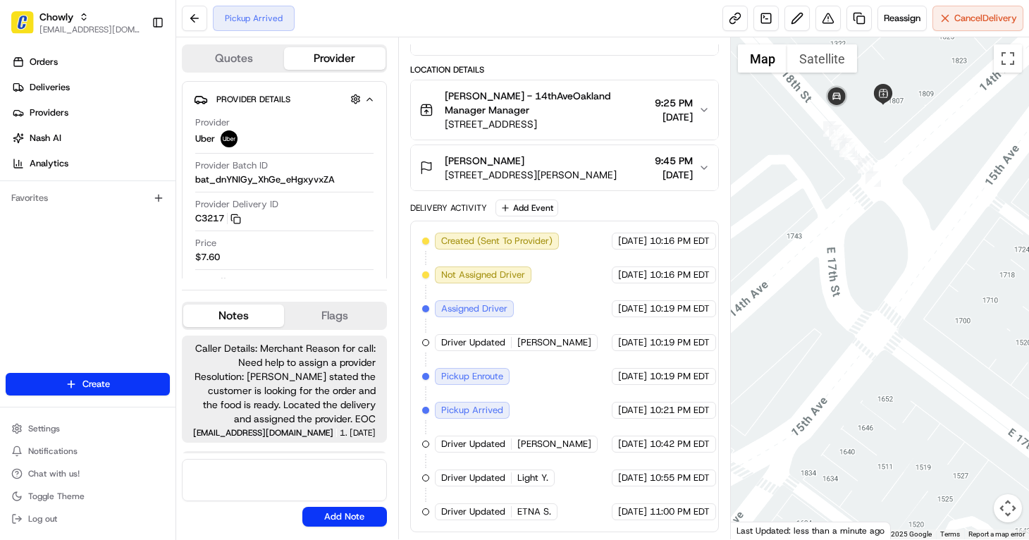
drag, startPoint x: 851, startPoint y: 222, endPoint x: 839, endPoint y: 328, distance: 107.2
click at [839, 328] on div at bounding box center [880, 288] width 299 height 502
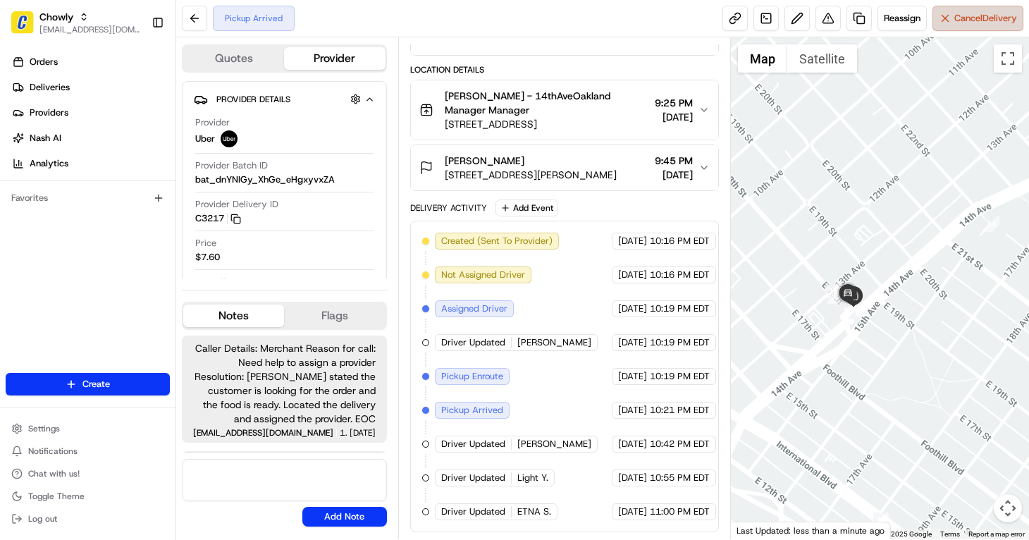
click at [963, 24] on span "Cancel Delivery" at bounding box center [985, 18] width 63 height 13
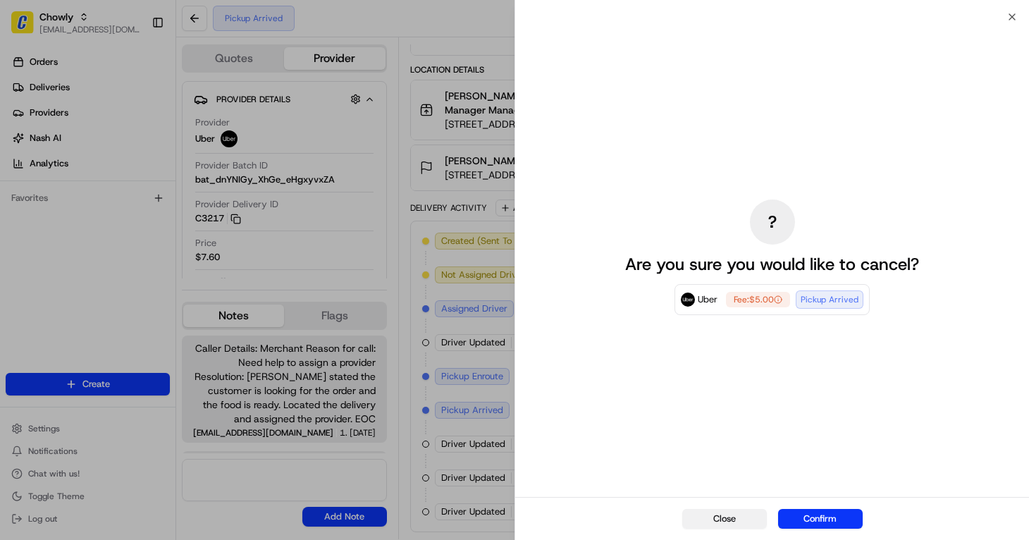
drag, startPoint x: 716, startPoint y: 519, endPoint x: 717, endPoint y: 510, distance: 9.3
click at [715, 519] on button "Close" at bounding box center [724, 519] width 85 height 20
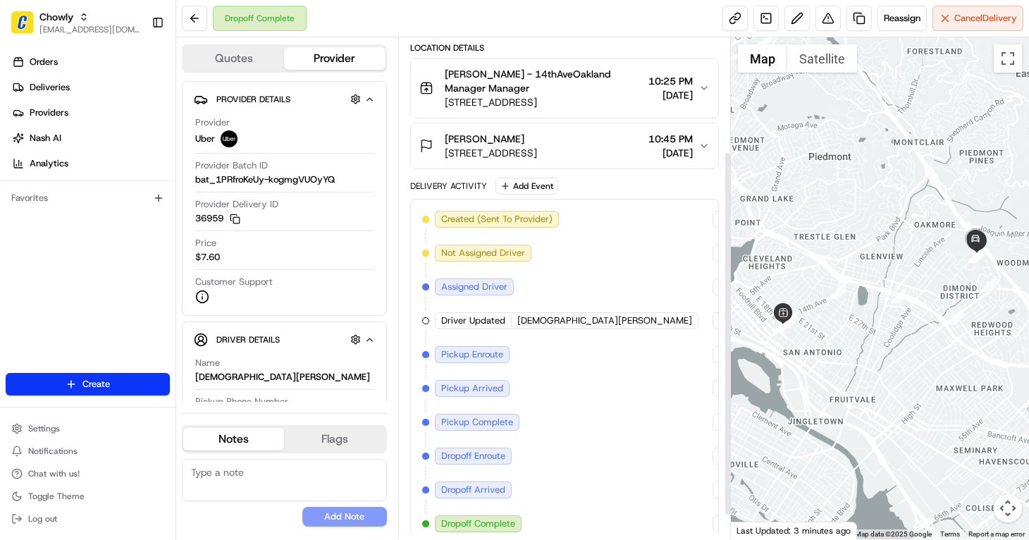
scroll to position [189, 0]
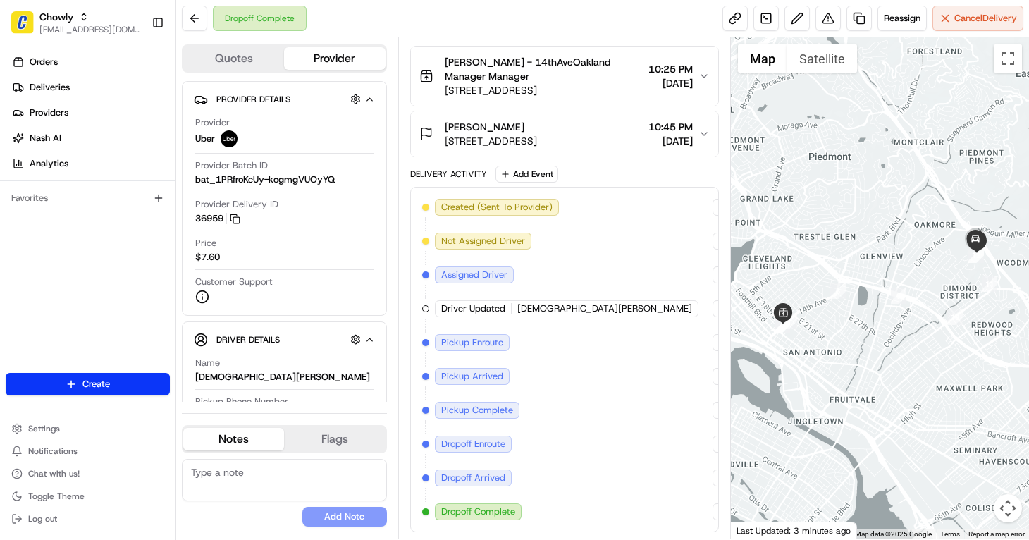
click at [990, 455] on div at bounding box center [880, 288] width 299 height 502
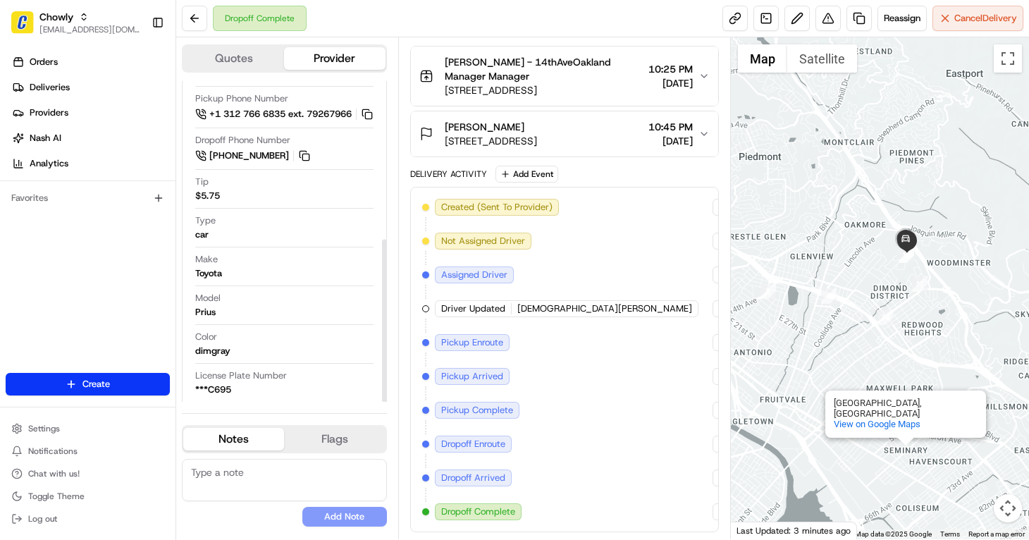
scroll to position [312, 0]
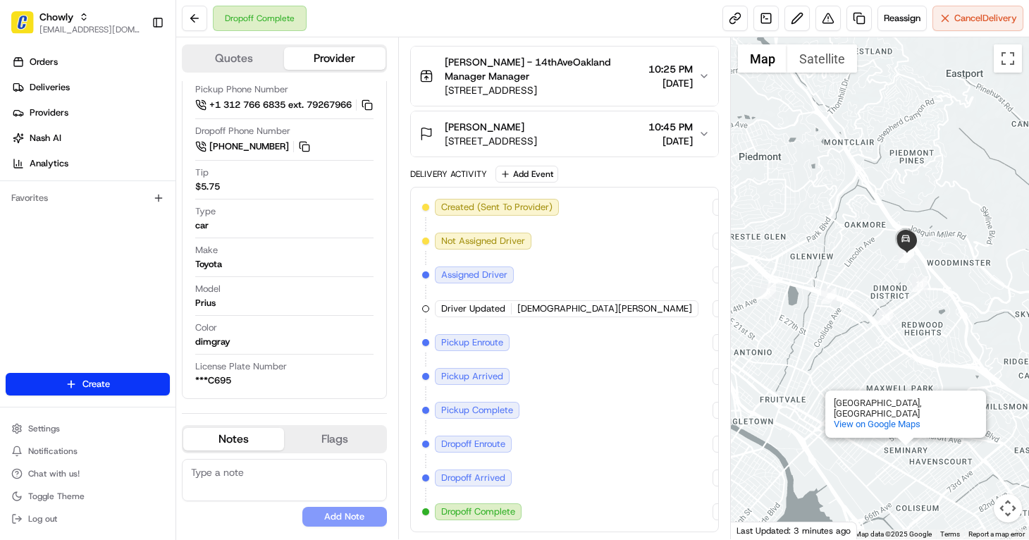
click at [502, 14] on div "Dropoff Complete Reassign Cancel Delivery" at bounding box center [602, 18] width 853 height 37
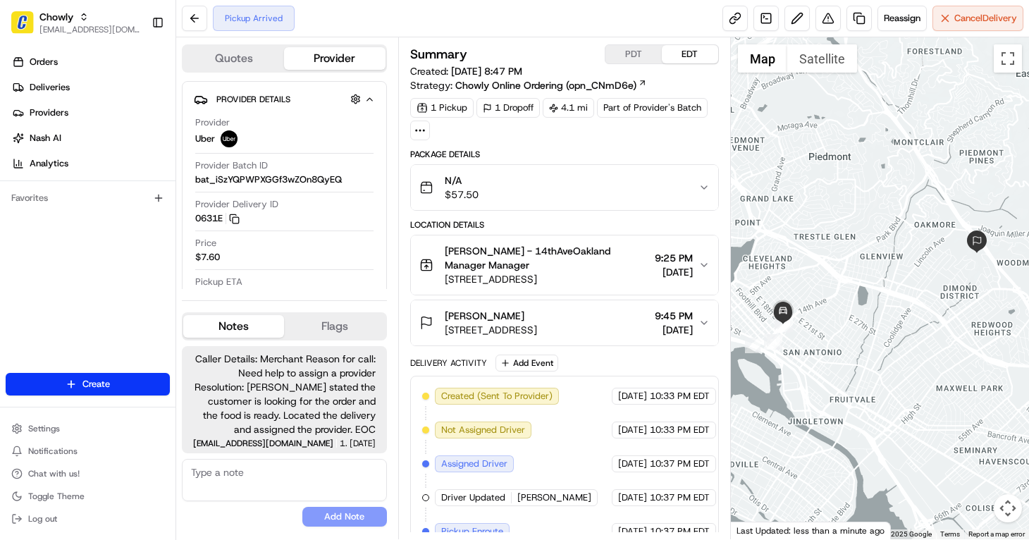
click at [681, 361] on div "Delivery Activity Add Event" at bounding box center [564, 362] width 309 height 17
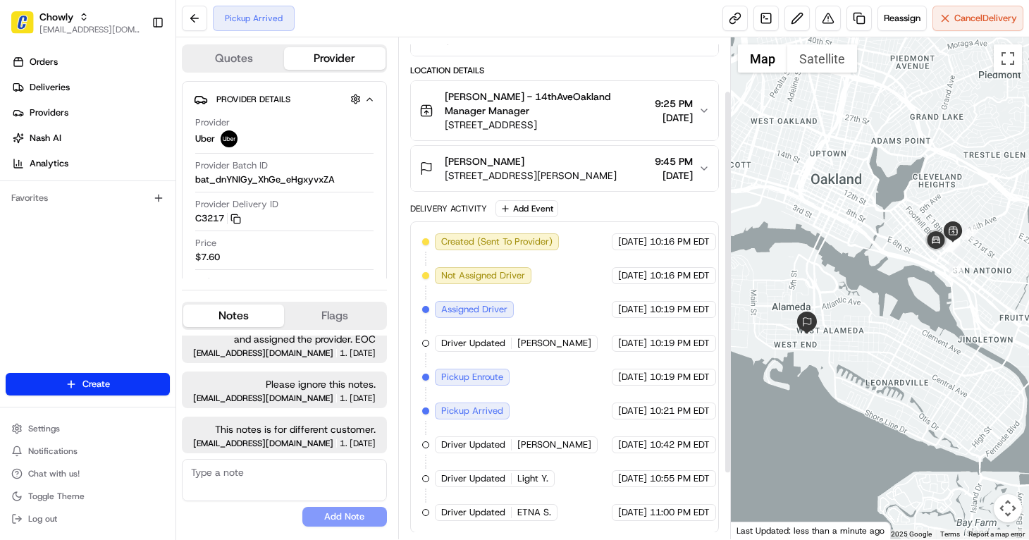
scroll to position [155, 0]
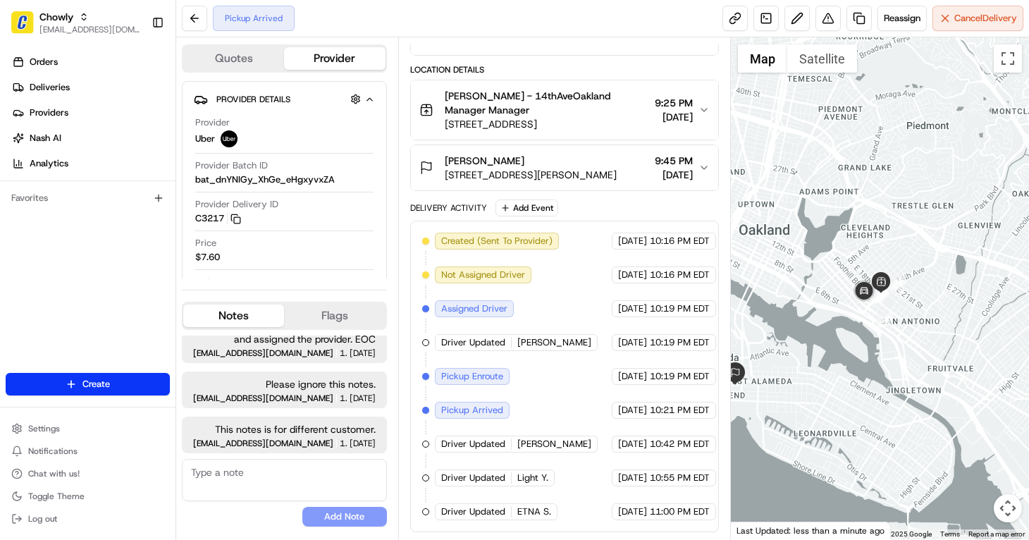
drag, startPoint x: 940, startPoint y: 324, endPoint x: 853, endPoint y: 392, distance: 109.9
click at [854, 393] on div at bounding box center [880, 288] width 299 height 502
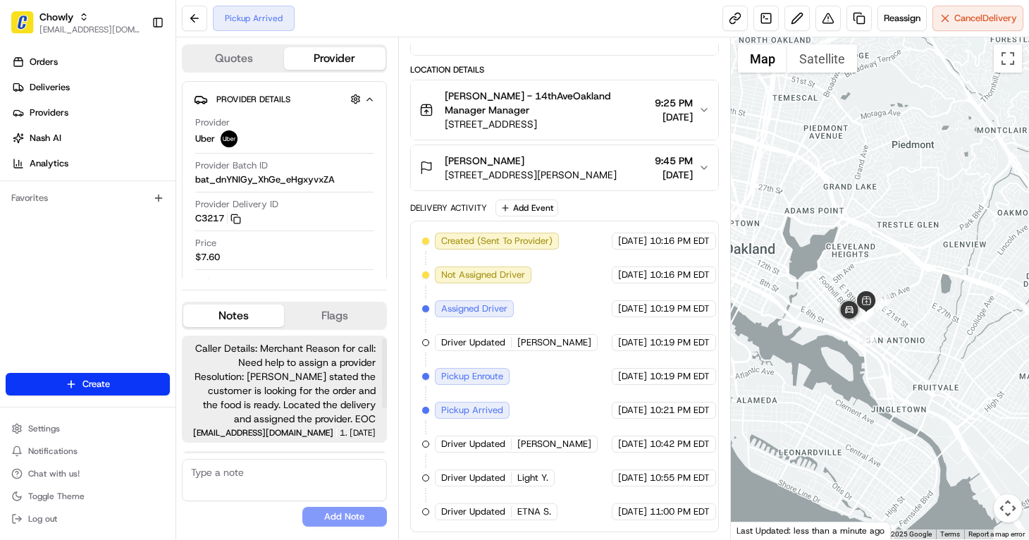
scroll to position [80, 0]
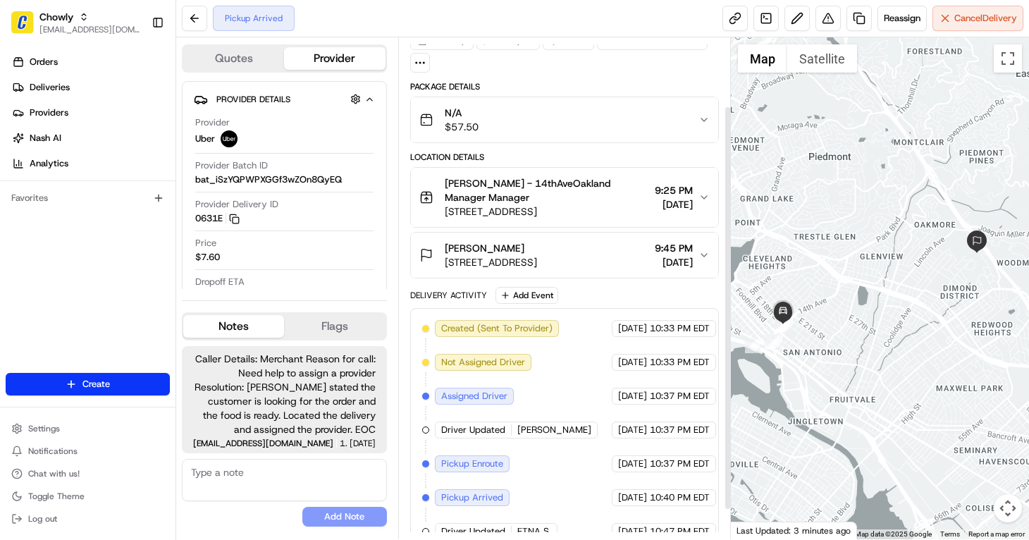
scroll to position [121, 0]
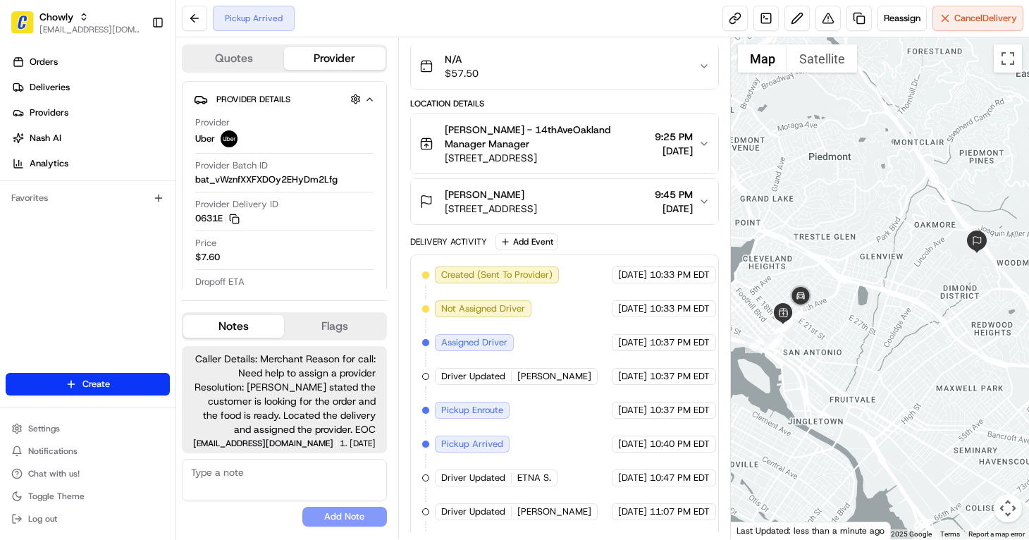
click at [973, 385] on div at bounding box center [880, 288] width 299 height 502
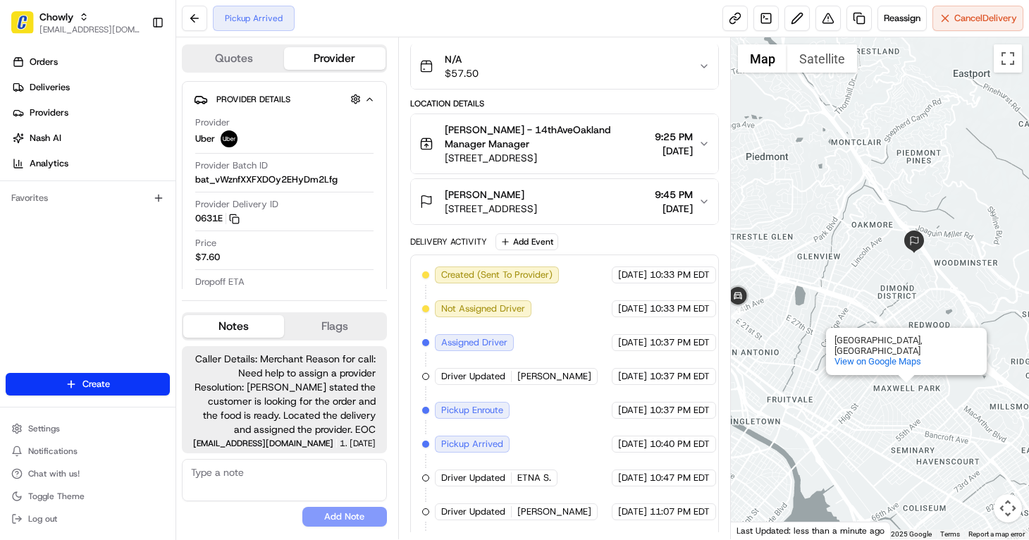
click at [944, 299] on div "[GEOGRAPHIC_DATA] [GEOGRAPHIC_DATA], [GEOGRAPHIC_DATA] View on Google Maps" at bounding box center [880, 288] width 299 height 502
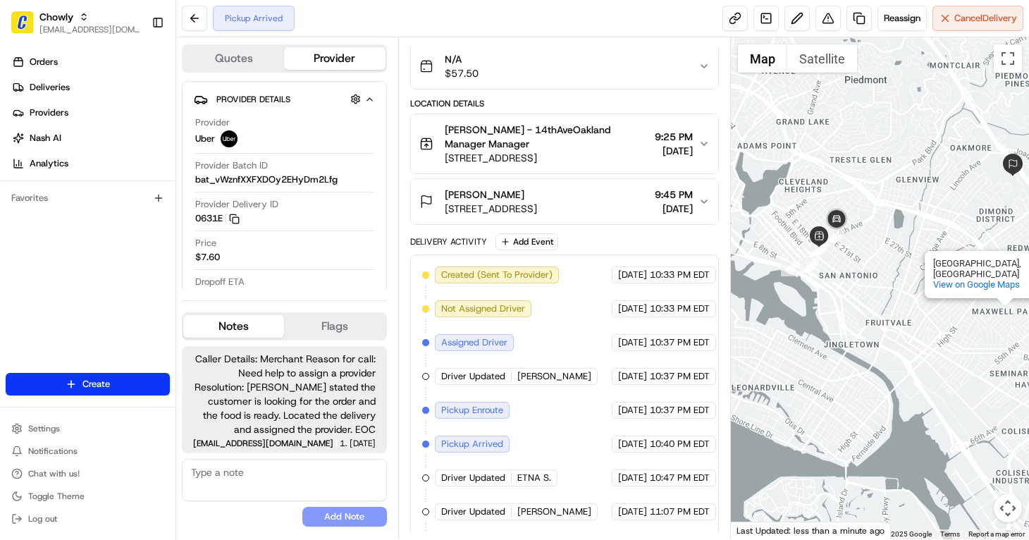
drag, startPoint x: 984, startPoint y: 303, endPoint x: 1084, endPoint y: 223, distance: 127.9
click at [1028, 223] on html "Chowly [EMAIL_ADDRESS][DOMAIN_NAME] Toggle Sidebar Orders Deliveries Providers …" at bounding box center [514, 270] width 1029 height 540
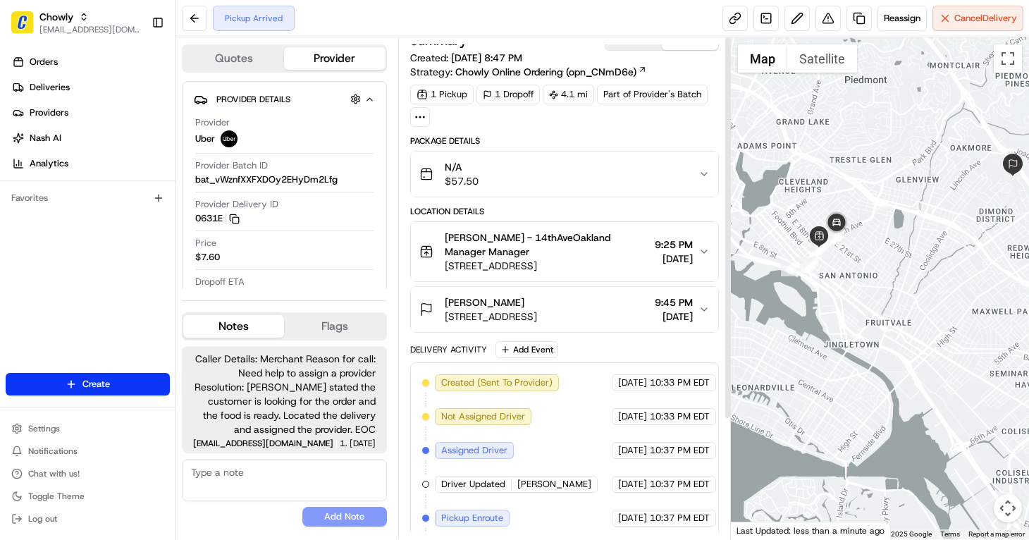
scroll to position [0, 0]
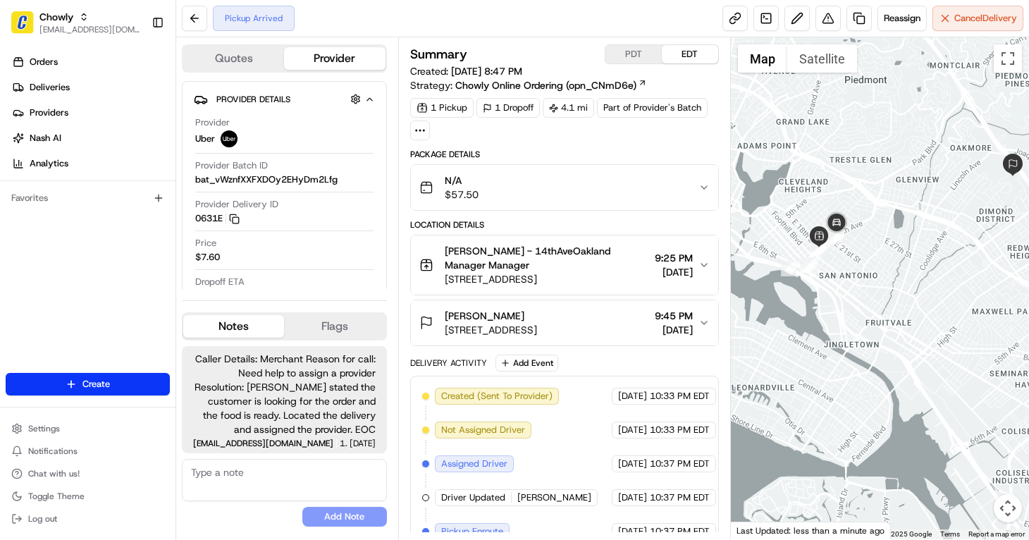
drag, startPoint x: 643, startPoint y: 49, endPoint x: 702, endPoint y: 51, distance: 58.5
click at [645, 49] on button "PDT" at bounding box center [633, 54] width 56 height 18
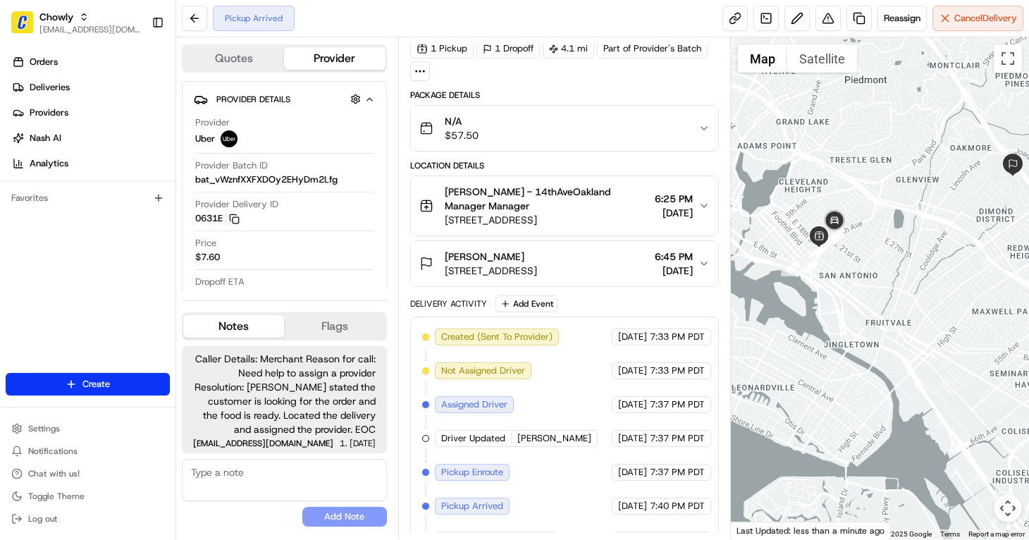
scroll to position [155, 0]
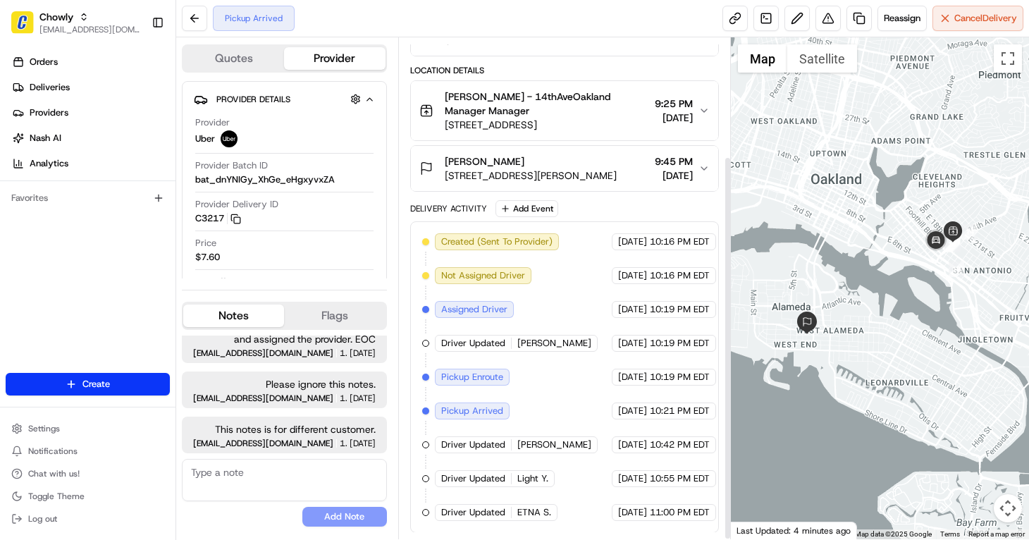
scroll to position [155, 0]
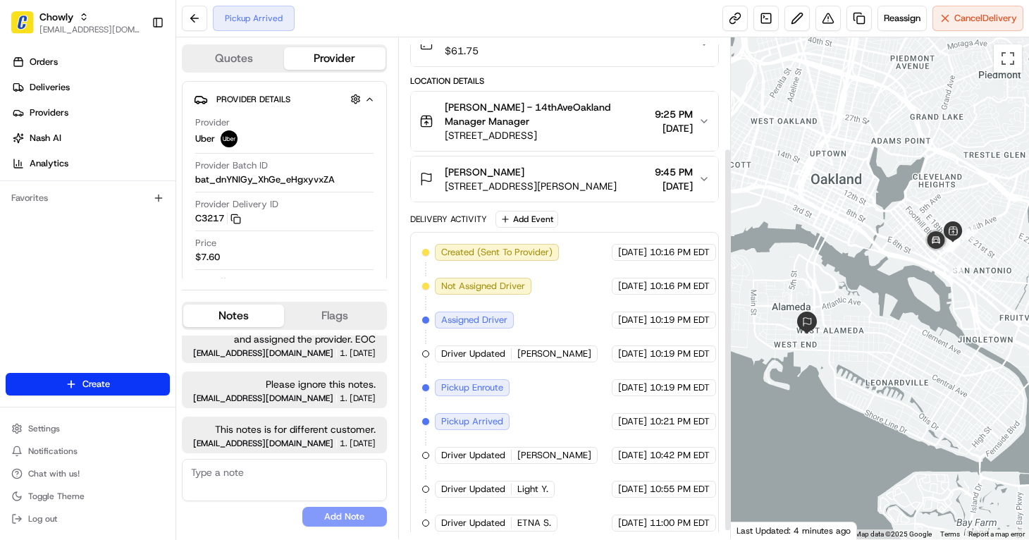
scroll to position [155, 0]
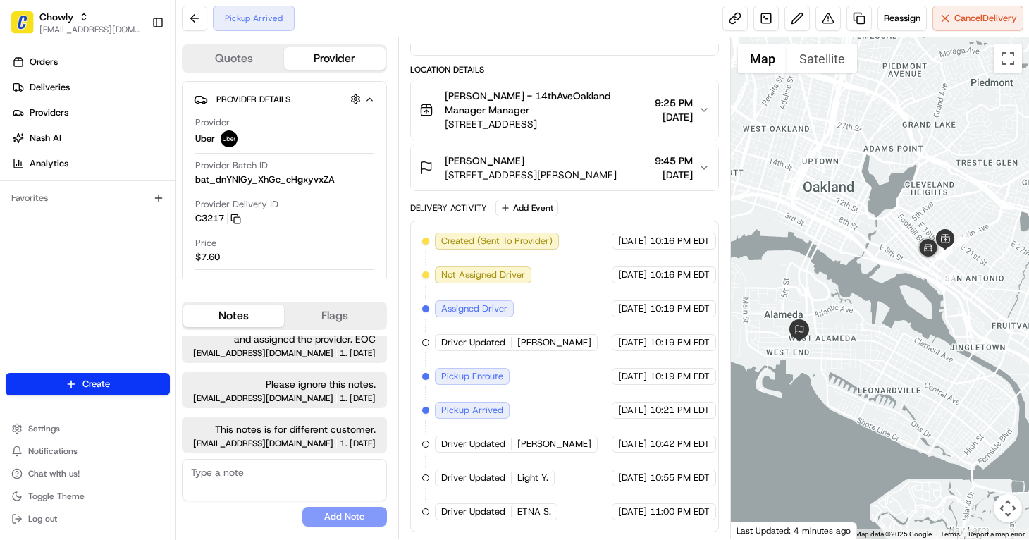
drag, startPoint x: 879, startPoint y: 290, endPoint x: 807, endPoint y: 357, distance: 98.2
click at [807, 357] on div at bounding box center [880, 288] width 299 height 502
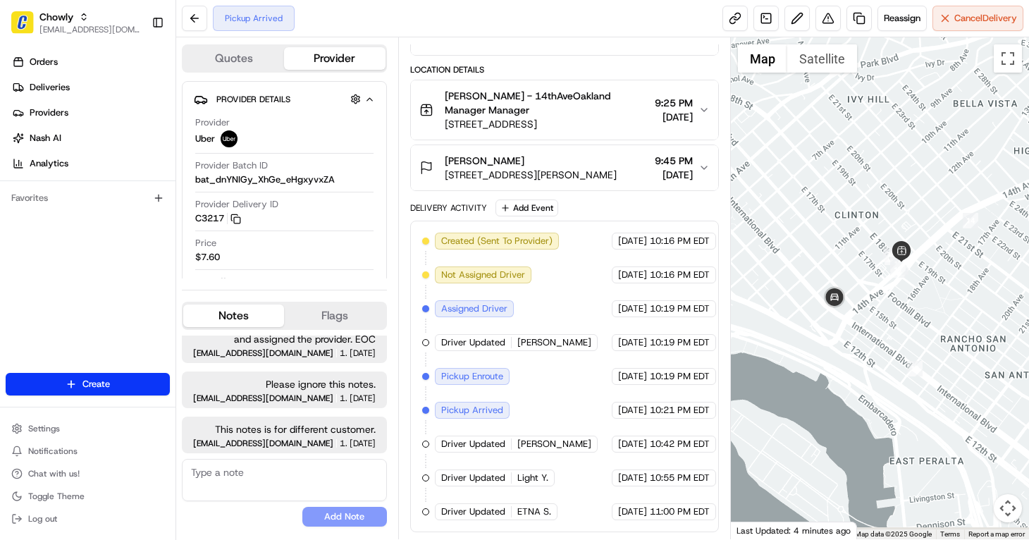
drag, startPoint x: 840, startPoint y: 426, endPoint x: 1002, endPoint y: 308, distance: 200.7
click at [1002, 308] on div at bounding box center [880, 288] width 299 height 502
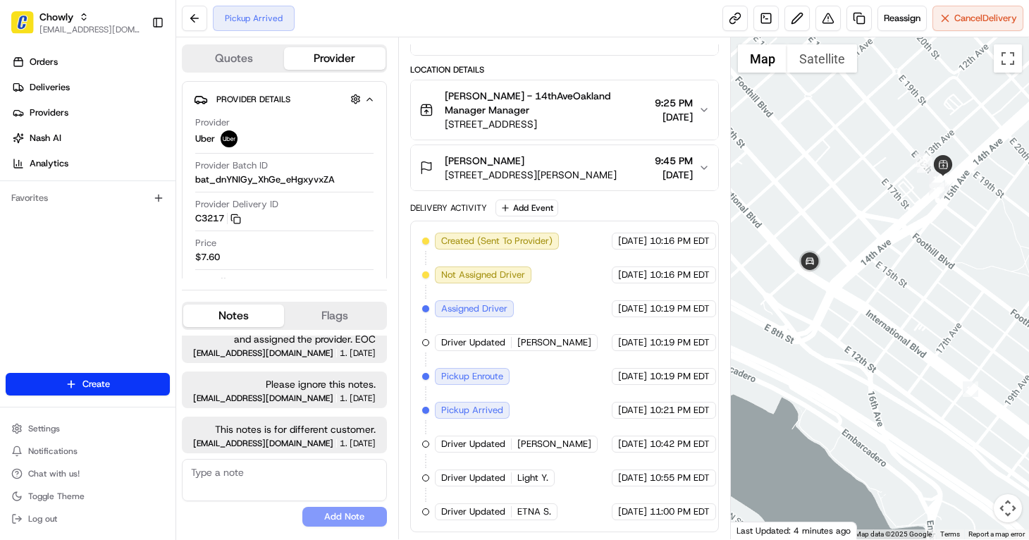
drag, startPoint x: 953, startPoint y: 252, endPoint x: 922, endPoint y: 300, distance: 56.7
click at [922, 300] on div at bounding box center [880, 288] width 299 height 502
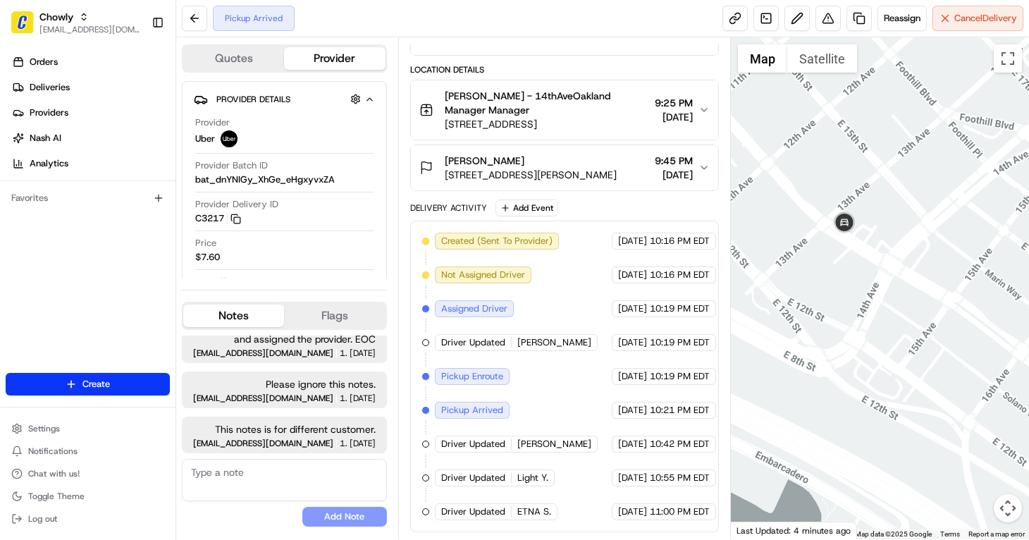
drag, startPoint x: 876, startPoint y: 285, endPoint x: 1074, endPoint y: 214, distance: 210.4
click at [1028, 214] on html "Chowly jvillarama@nashhelp.com Toggle Sidebar Orders Deliveries Providers Nash …" at bounding box center [514, 270] width 1029 height 540
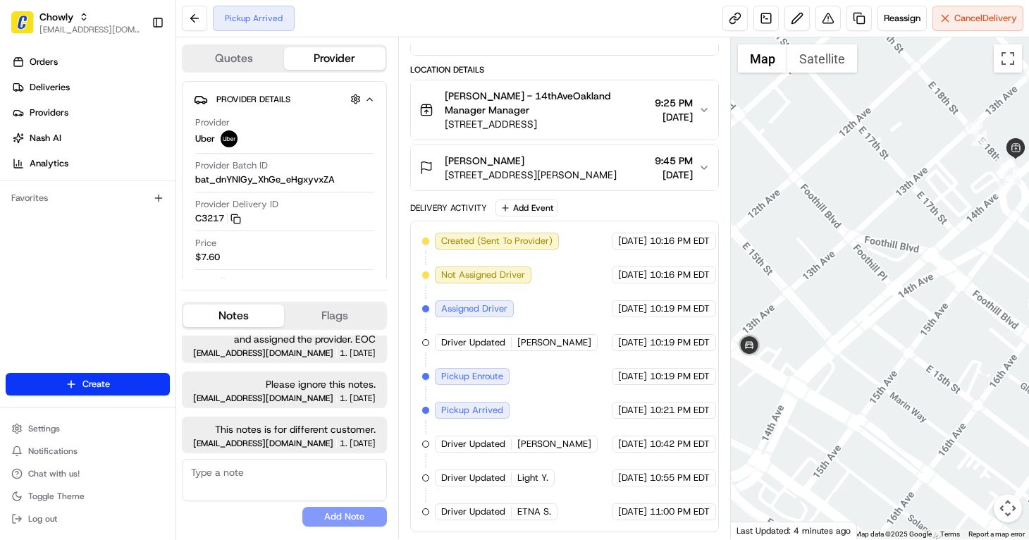
drag, startPoint x: 946, startPoint y: 226, endPoint x: 846, endPoint y: 349, distance: 158.8
click at [846, 349] on div at bounding box center [880, 288] width 299 height 502
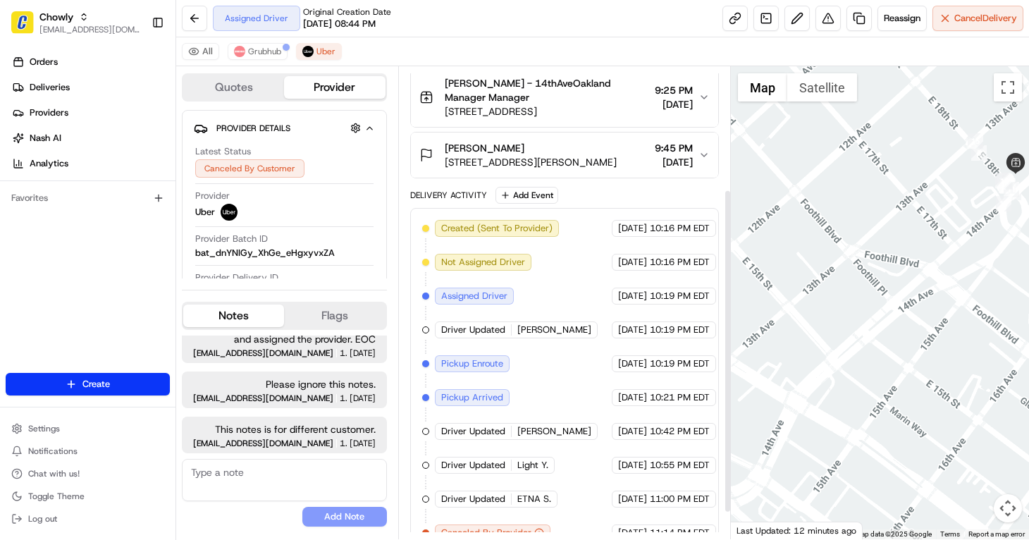
scroll to position [218, 0]
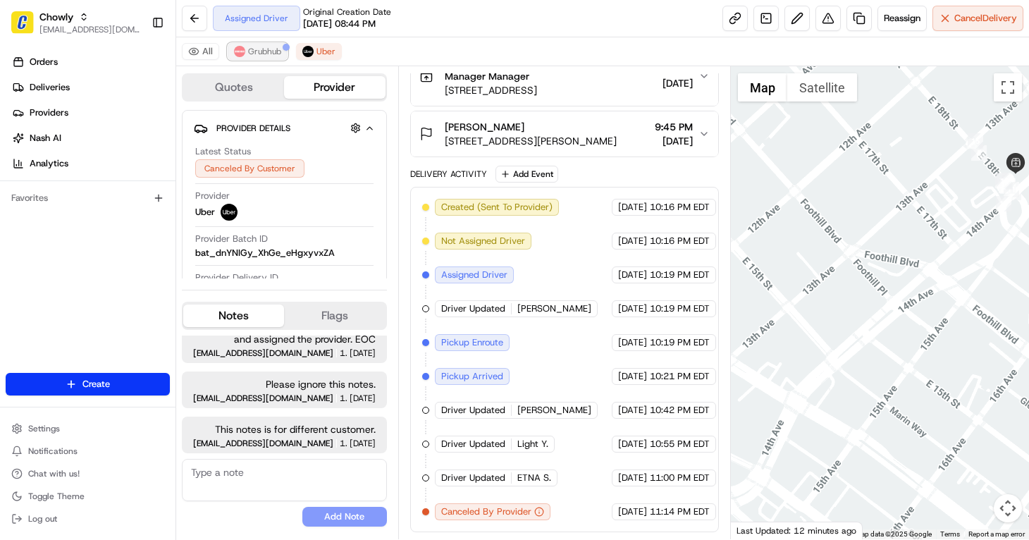
click at [266, 56] on span "Grubhub" at bounding box center [264, 51] width 33 height 11
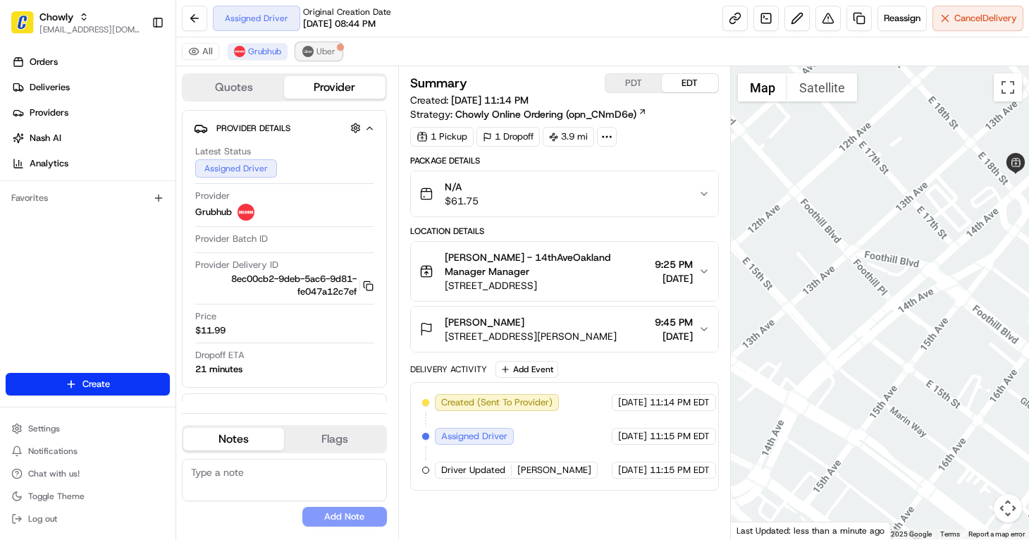
click at [314, 55] on button "Uber" at bounding box center [319, 51] width 46 height 17
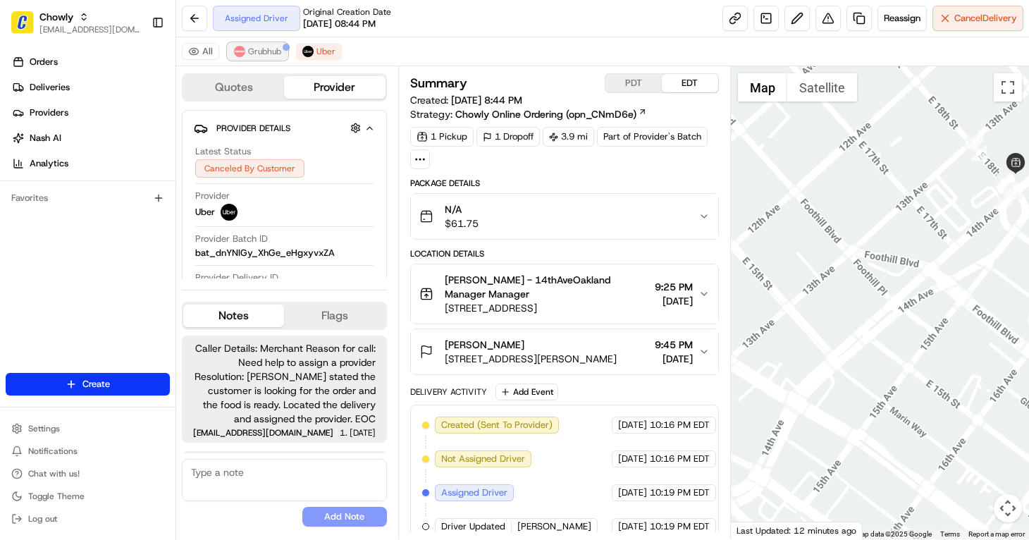
click at [275, 52] on span "Grubhub" at bounding box center [264, 51] width 33 height 11
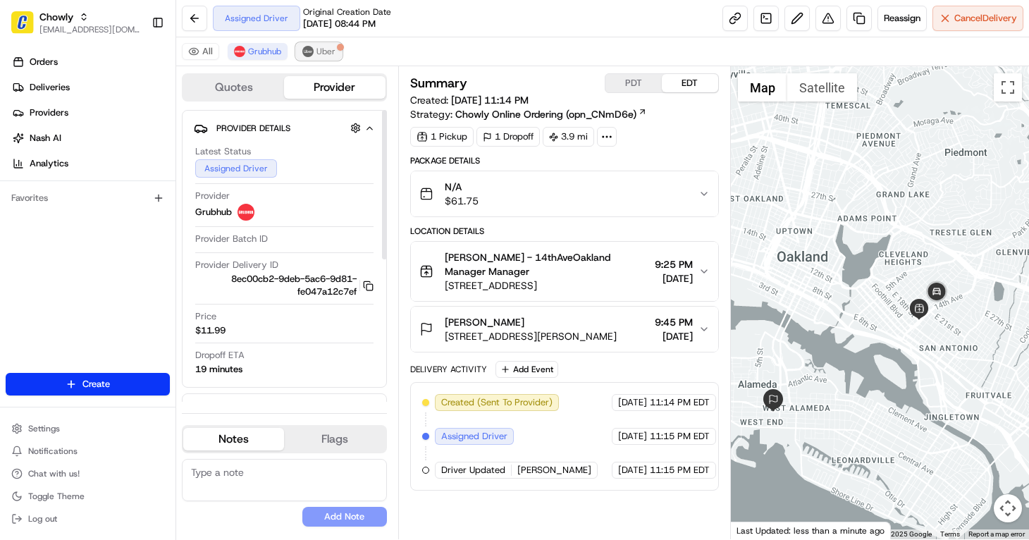
click at [328, 53] on span "Uber" at bounding box center [325, 51] width 19 height 11
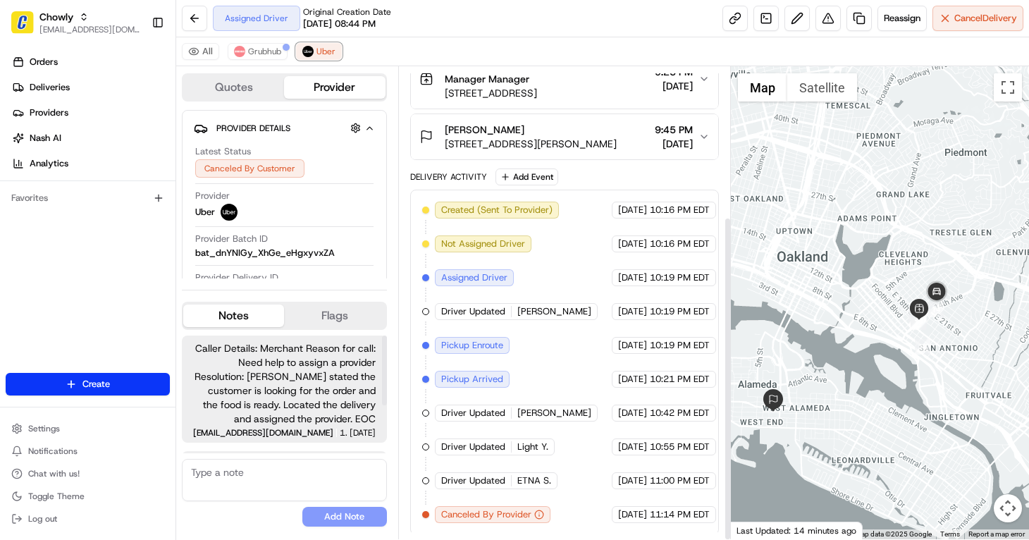
scroll to position [218, 0]
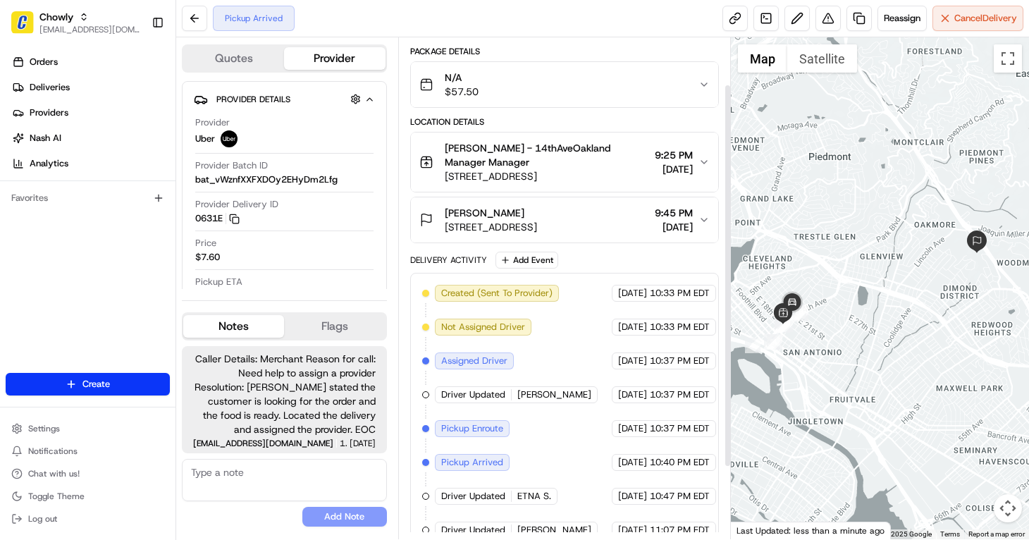
scroll to position [155, 0]
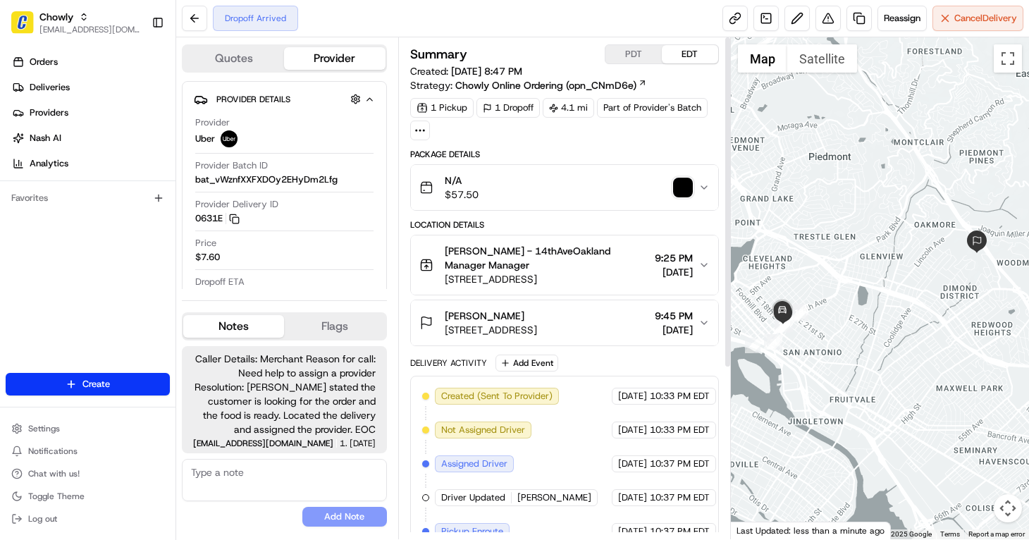
click at [688, 187] on img "button" at bounding box center [683, 188] width 20 height 20
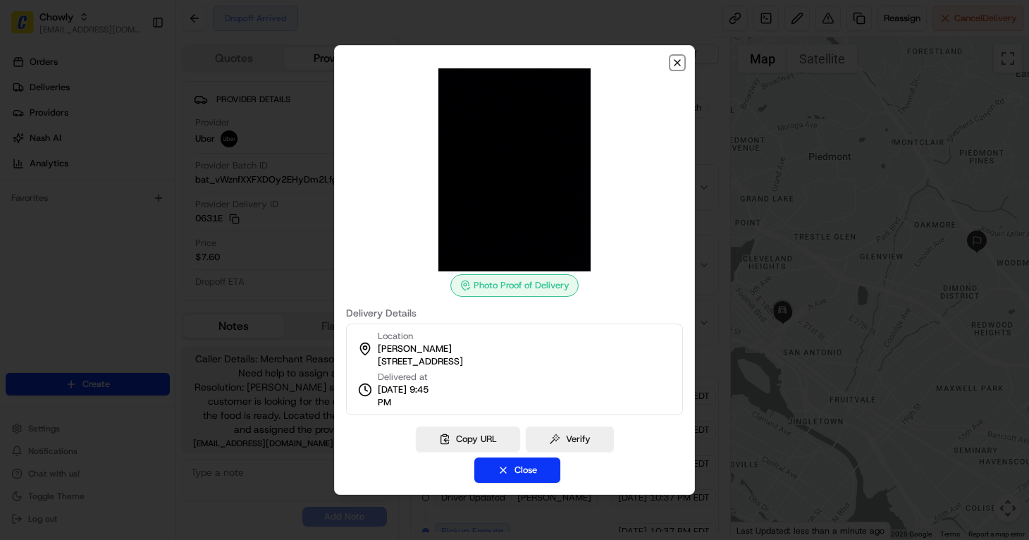
click at [677, 61] on icon "button" at bounding box center [677, 62] width 11 height 11
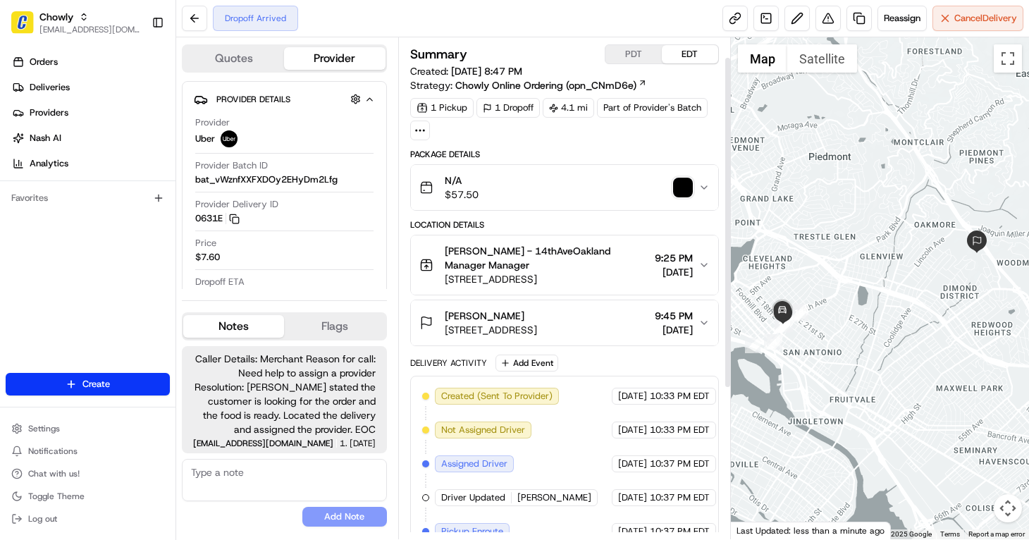
scroll to position [256, 0]
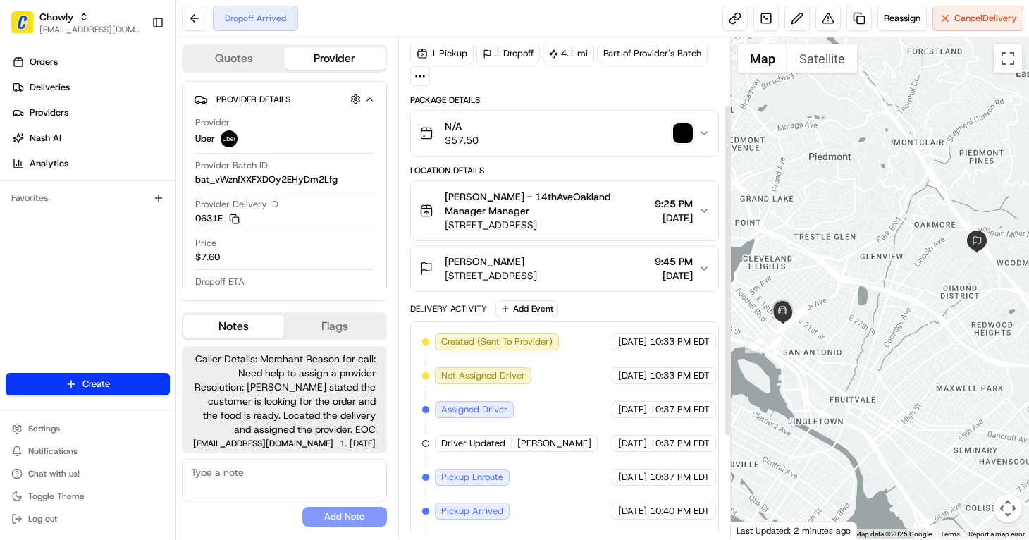
scroll to position [256, 0]
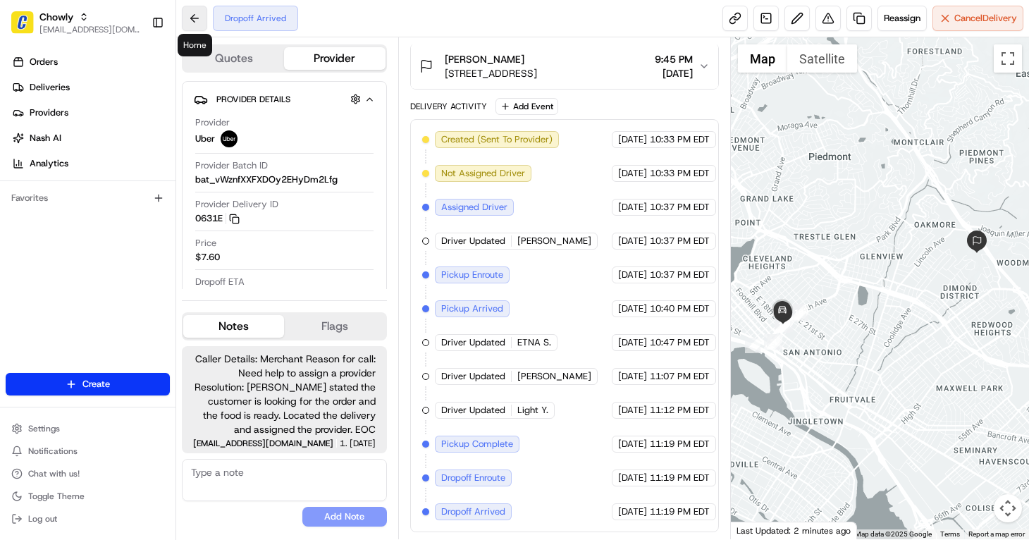
click at [197, 23] on button at bounding box center [194, 18] width 25 height 25
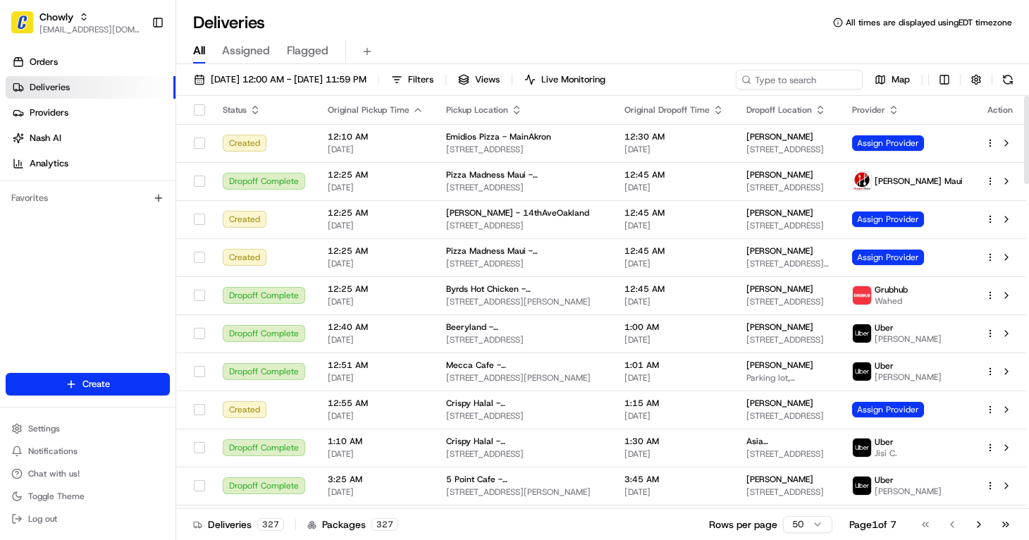
click at [250, 54] on span "Assigned" at bounding box center [246, 50] width 48 height 17
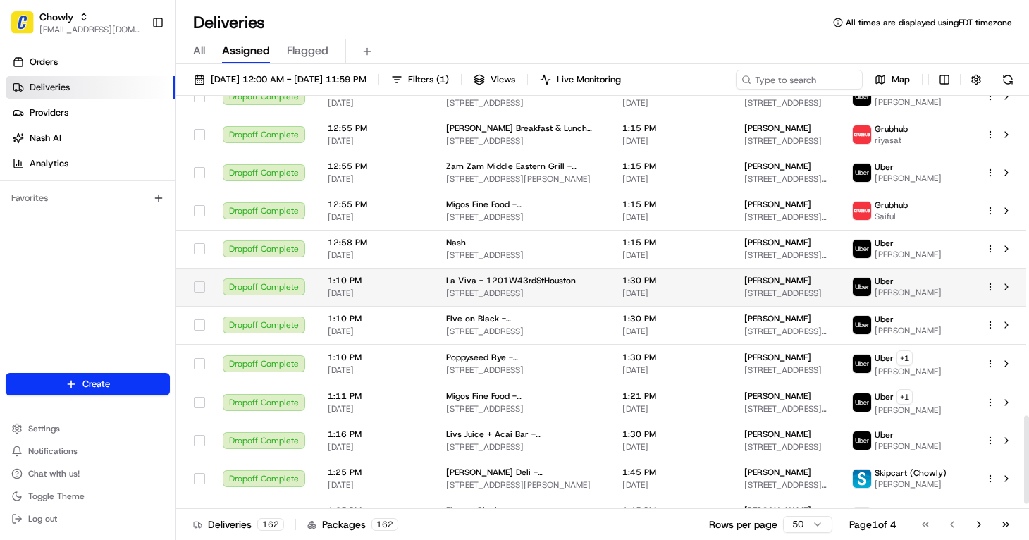
scroll to position [1519, 0]
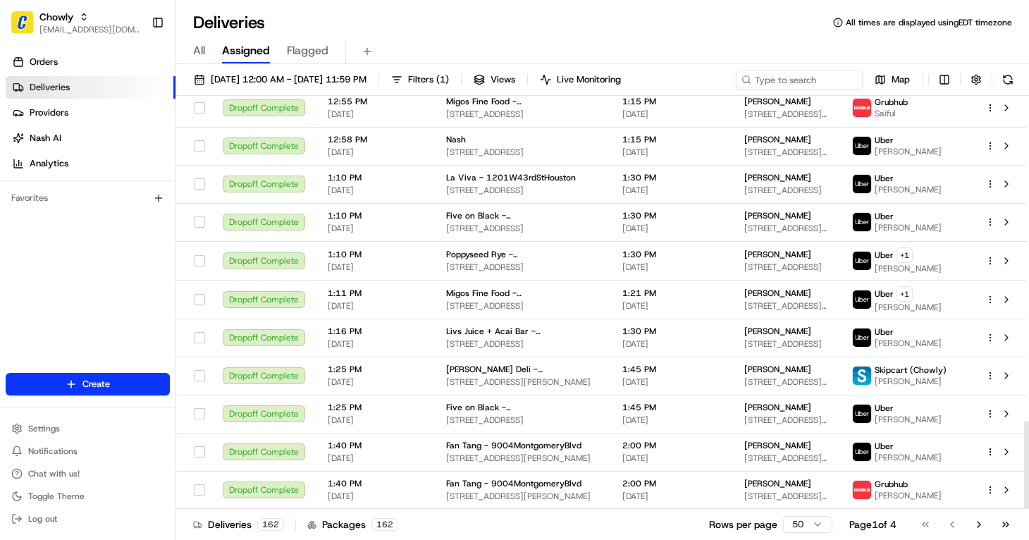
click at [308, 53] on span "Flagged" at bounding box center [308, 50] width 42 height 17
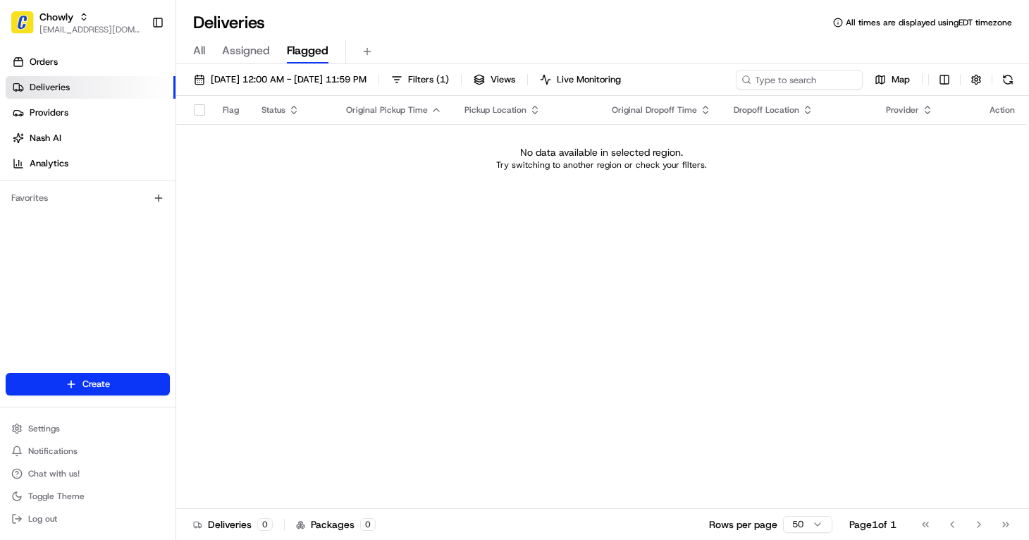
click at [199, 49] on span "All" at bounding box center [199, 50] width 12 height 17
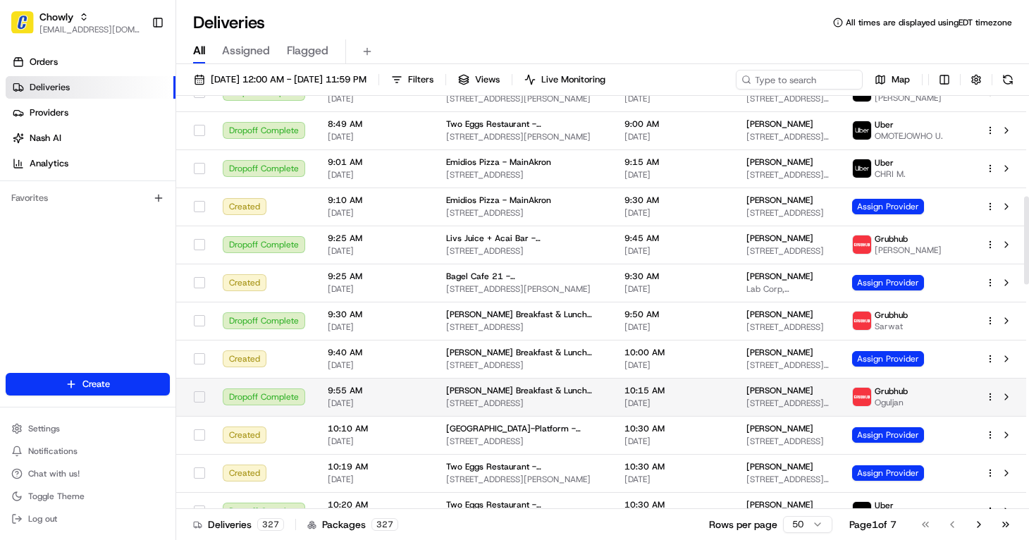
scroll to position [493, 0]
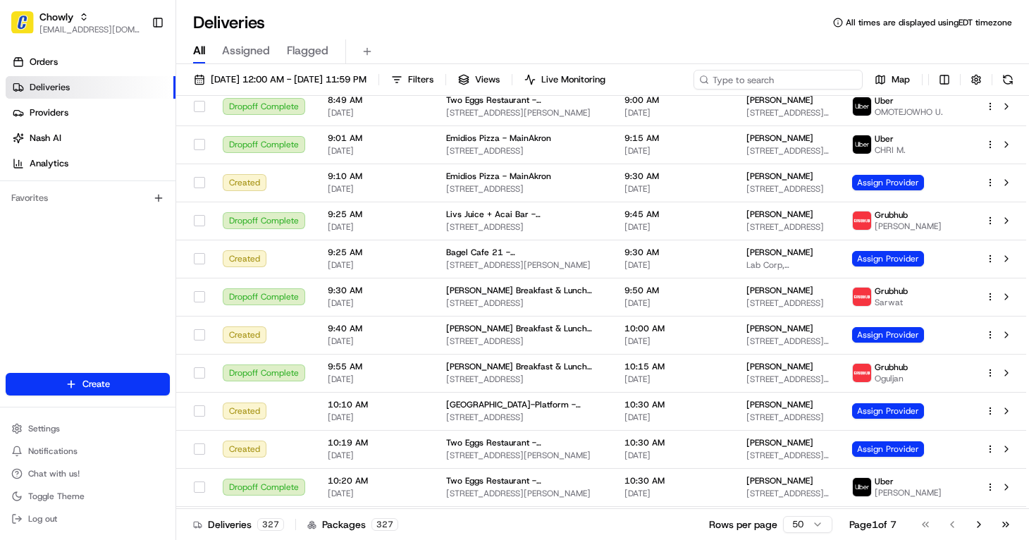
click at [758, 73] on input at bounding box center [777, 80] width 169 height 20
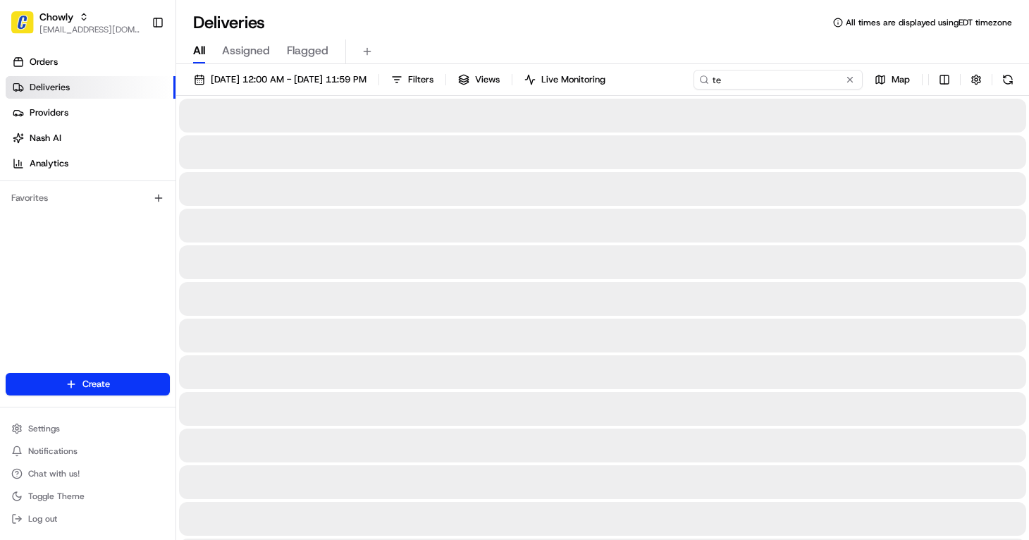
type input "t"
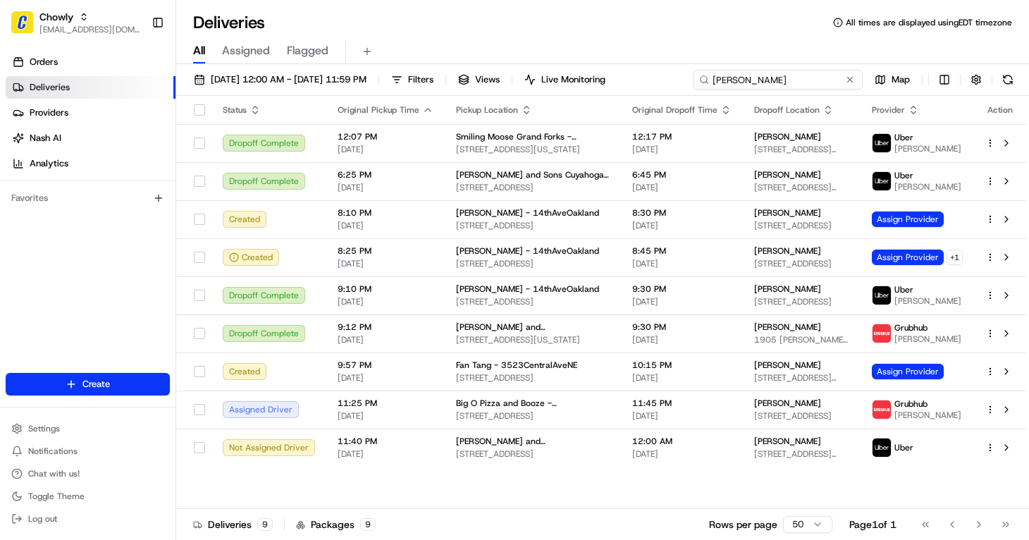
click at [781, 85] on input "[PERSON_NAME]" at bounding box center [777, 80] width 169 height 20
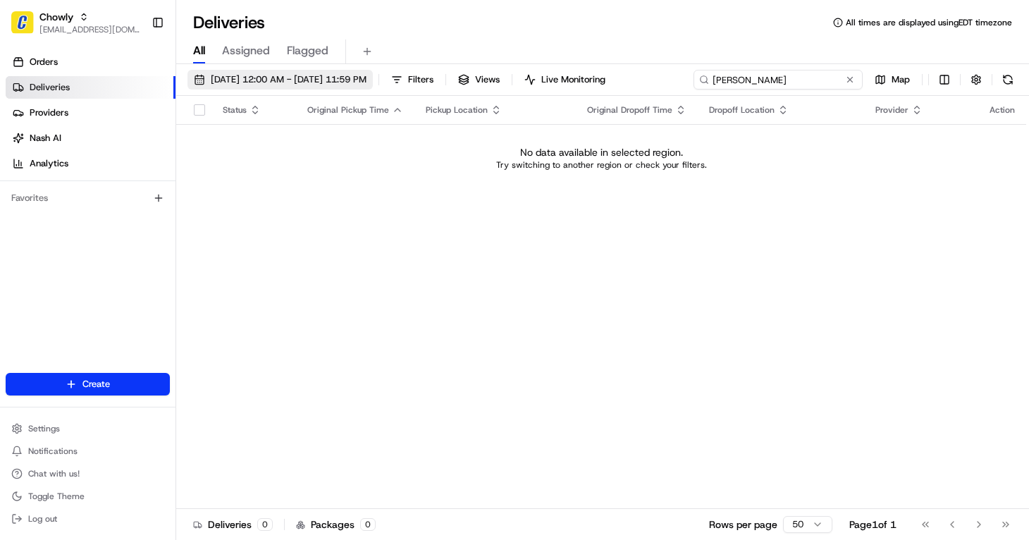
type input "[PERSON_NAME]"
click at [282, 82] on span "[DATE] 12:00 AM - [DATE] 11:59 PM" at bounding box center [289, 79] width 156 height 13
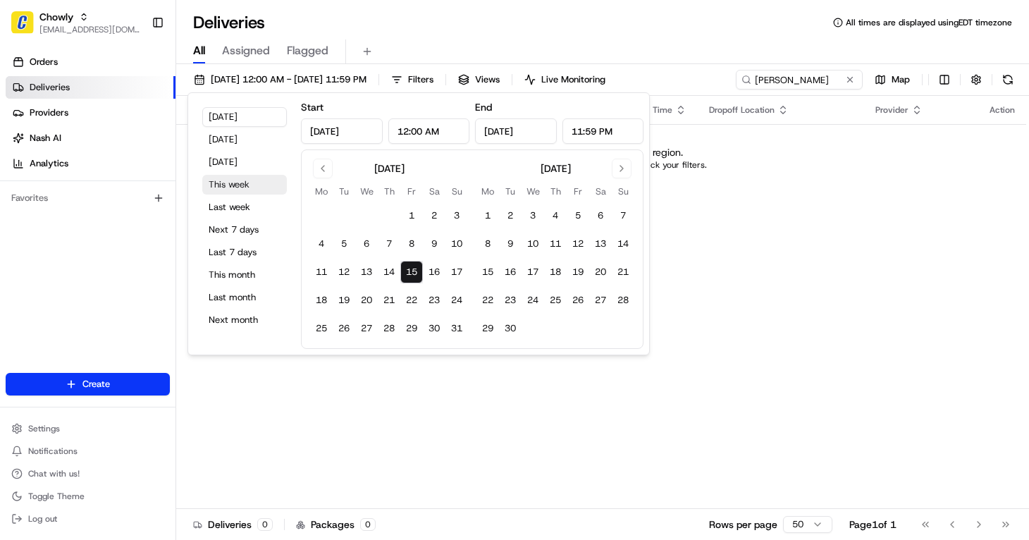
click at [242, 183] on button "This week" at bounding box center [244, 185] width 85 height 20
type input "[DATE]"
click at [783, 52] on div "All Assigned Flagged" at bounding box center [602, 51] width 853 height 25
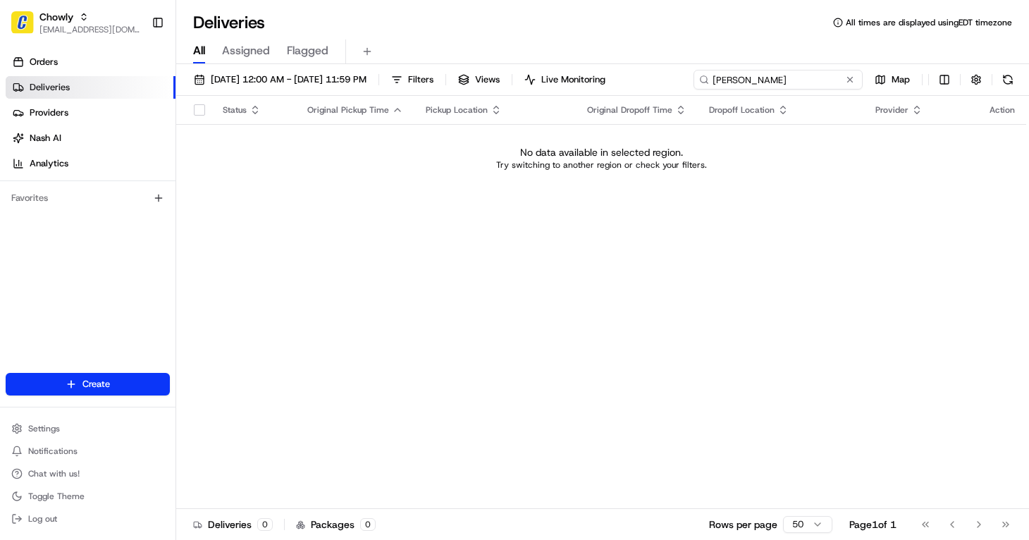
click at [822, 80] on input "[PERSON_NAME]" at bounding box center [777, 80] width 169 height 20
click at [727, 77] on input "[PERSON_NAME]" at bounding box center [777, 80] width 169 height 20
click at [741, 80] on input "[PERSON_NAME]" at bounding box center [777, 80] width 169 height 20
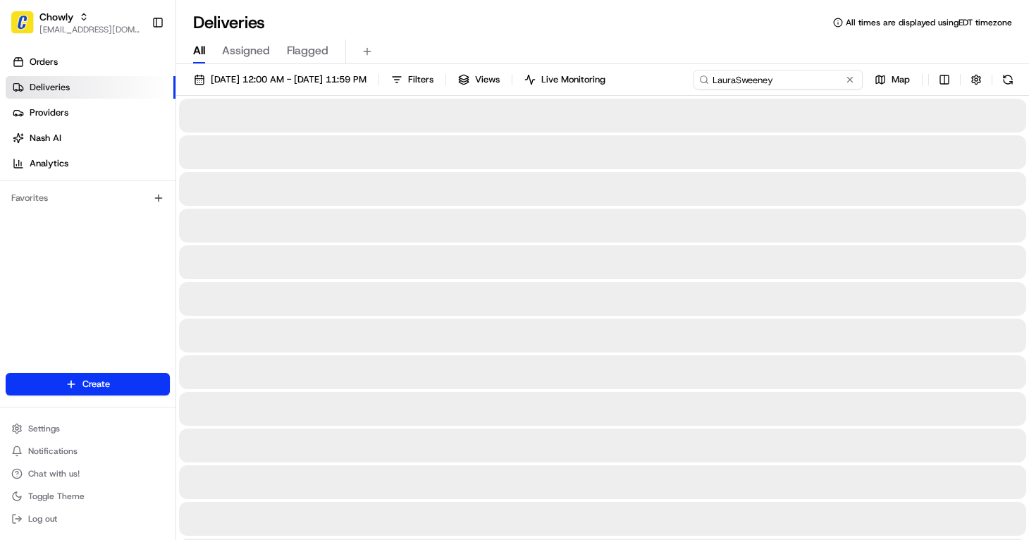
type input "[PERSON_NAME]"
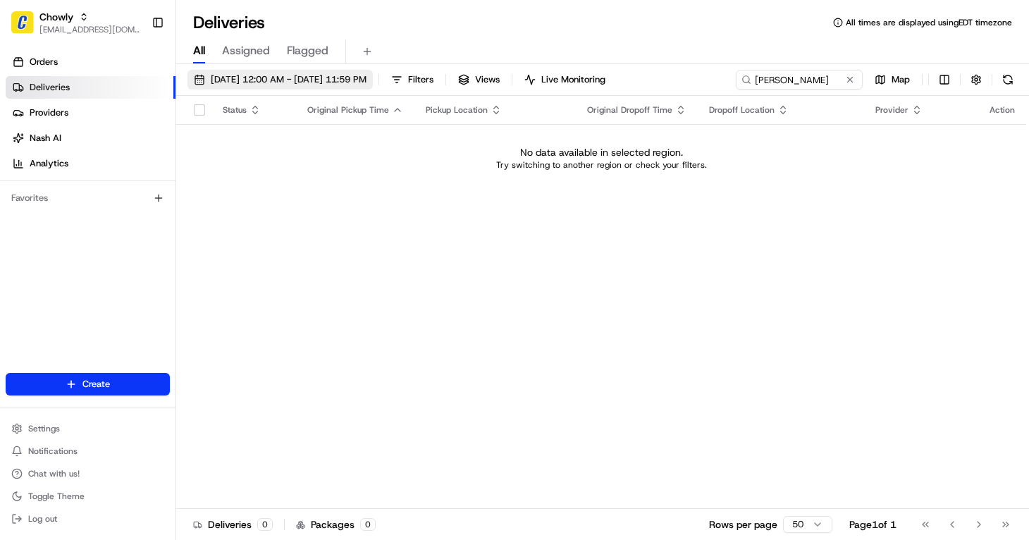
click at [269, 76] on span "[DATE] 12:00 AM - [DATE] 11:59 PM" at bounding box center [289, 79] width 156 height 13
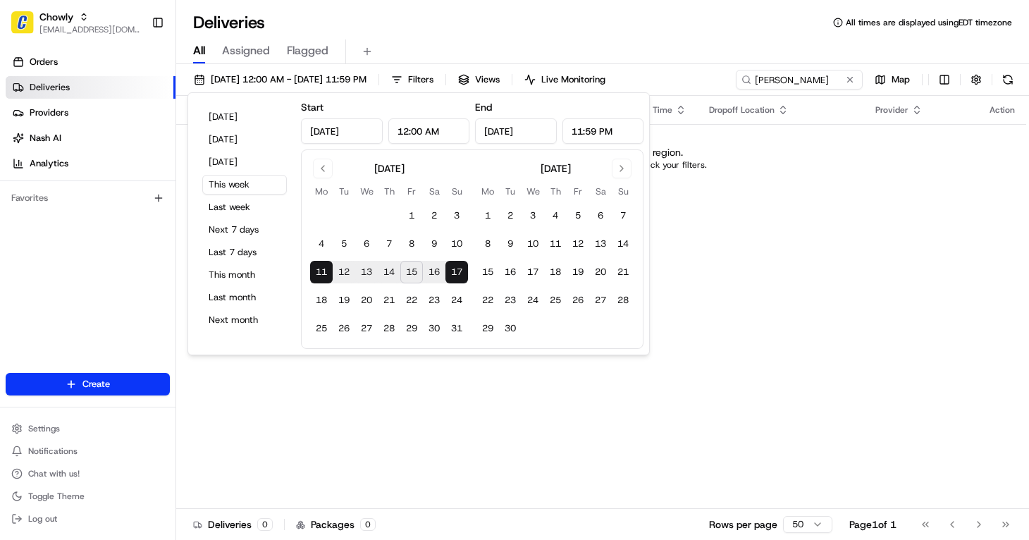
click at [414, 273] on button "15" at bounding box center [411, 272] width 23 height 23
type input "[DATE]"
click at [824, 82] on input "[PERSON_NAME]" at bounding box center [777, 80] width 169 height 20
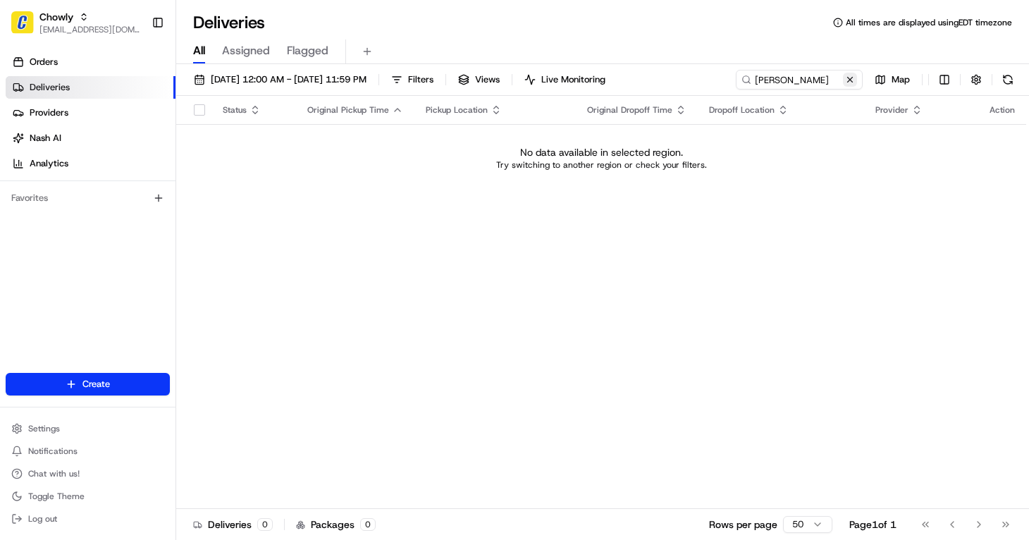
drag, startPoint x: 849, startPoint y: 76, endPoint x: 700, endPoint y: 95, distance: 149.9
click at [845, 76] on button at bounding box center [850, 80] width 14 height 14
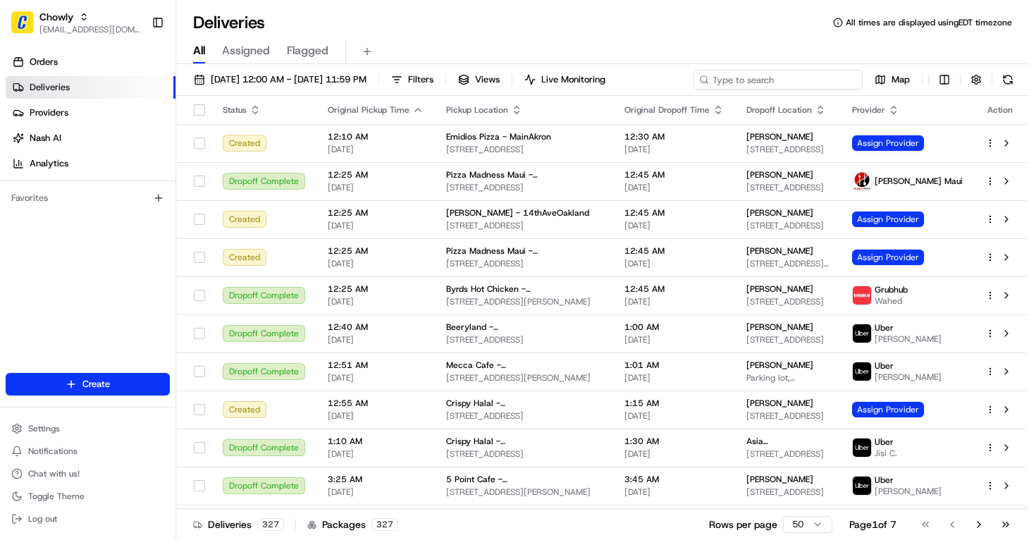
drag, startPoint x: 755, startPoint y: 80, endPoint x: 774, endPoint y: 73, distance: 19.9
click at [755, 80] on input at bounding box center [777, 80] width 169 height 20
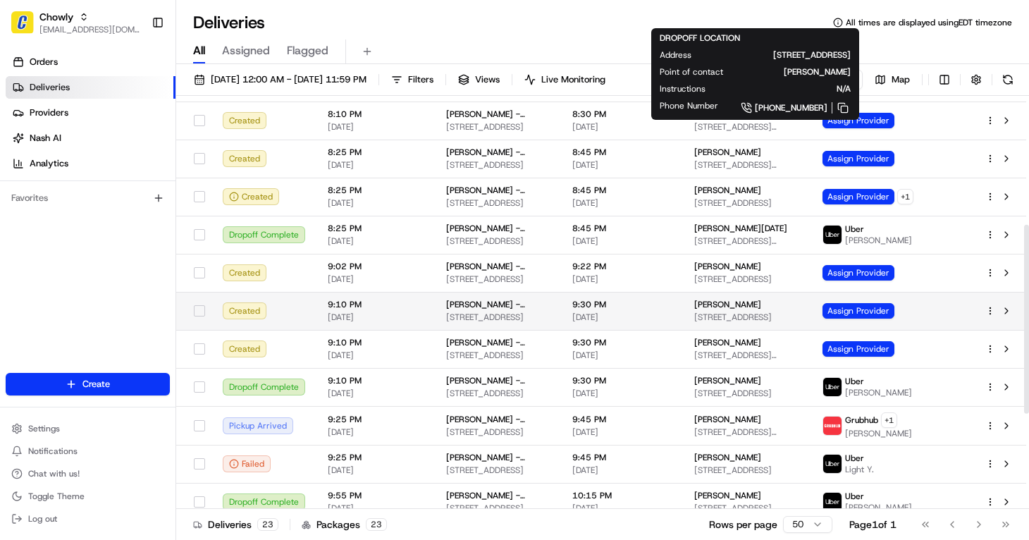
scroll to position [282, 0]
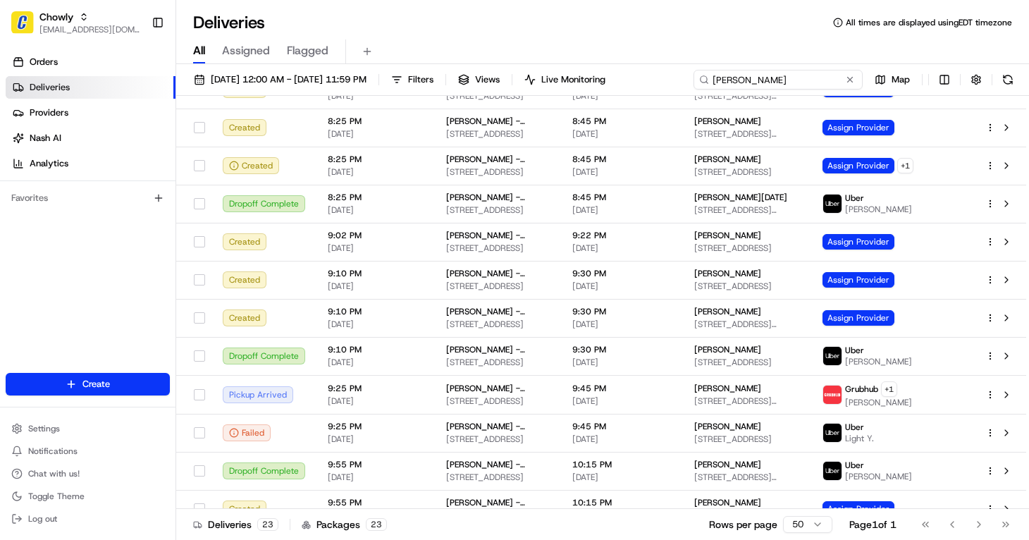
click at [773, 75] on input "[PERSON_NAME]" at bounding box center [777, 80] width 169 height 20
type input "[PERSON_NAME]"
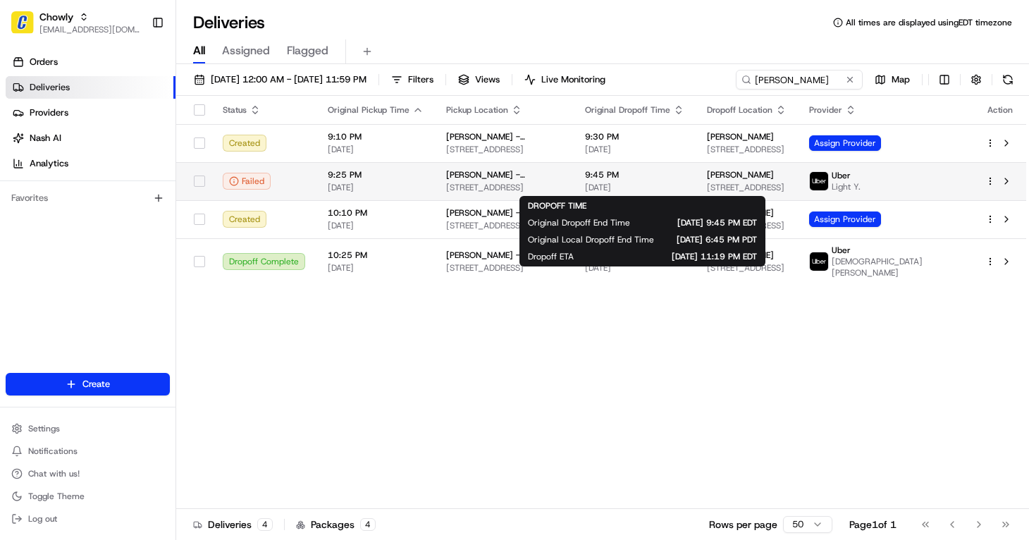
click at [604, 171] on td "9:45 PM [DATE]" at bounding box center [635, 181] width 122 height 38
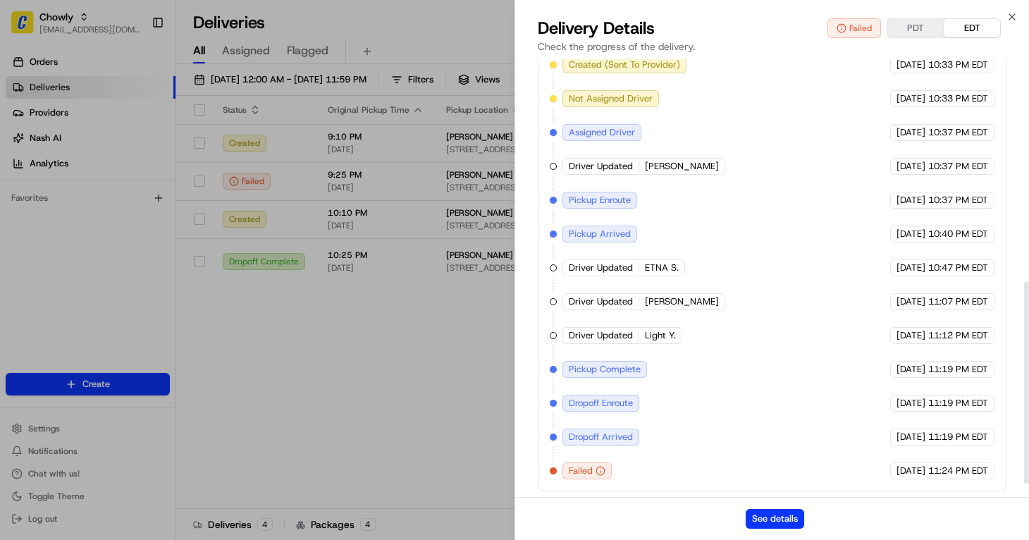
scroll to position [508, 0]
